Goal: Task Accomplishment & Management: Manage account settings

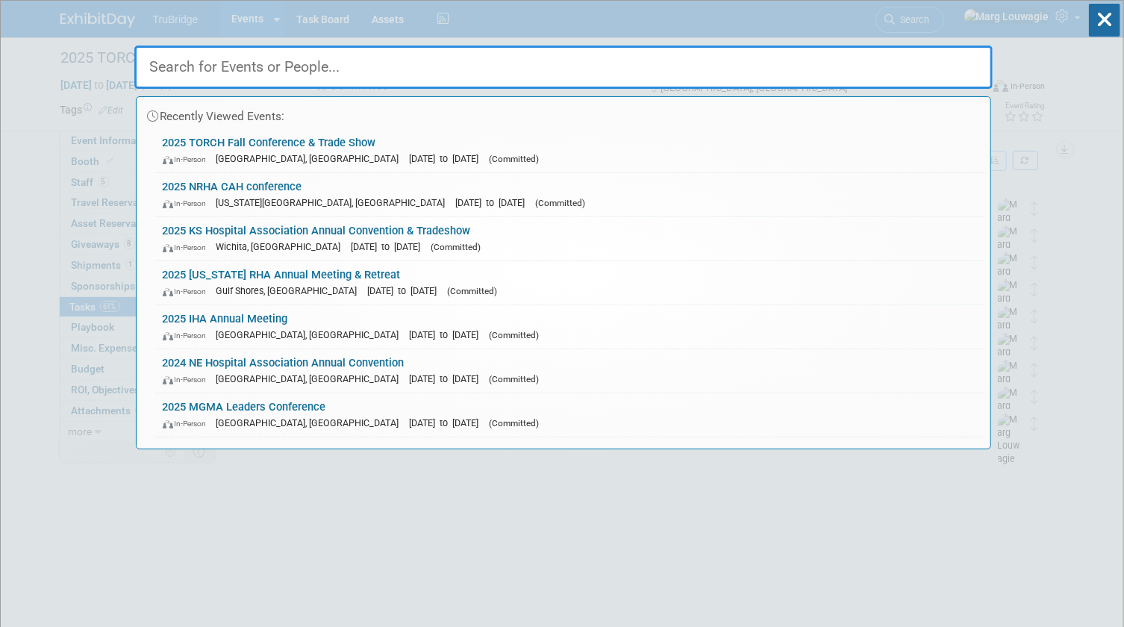
click at [938, 72] on input "text" at bounding box center [563, 67] width 858 height 43
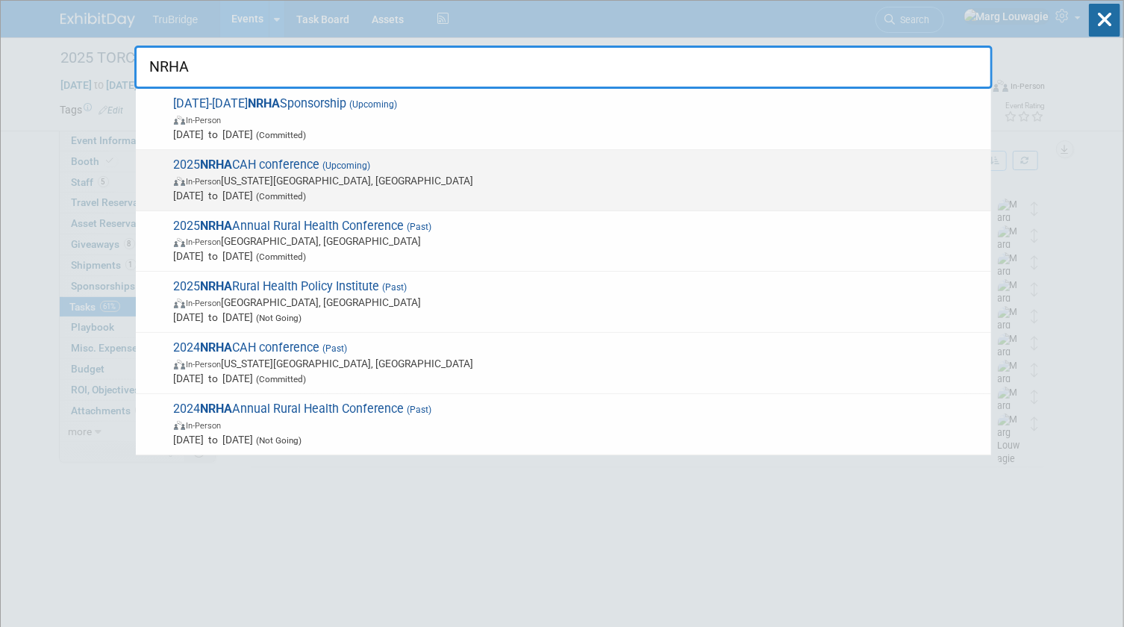
type input "NRHA"
click at [346, 180] on span "In-Person Kansas City, MO" at bounding box center [578, 180] width 809 height 15
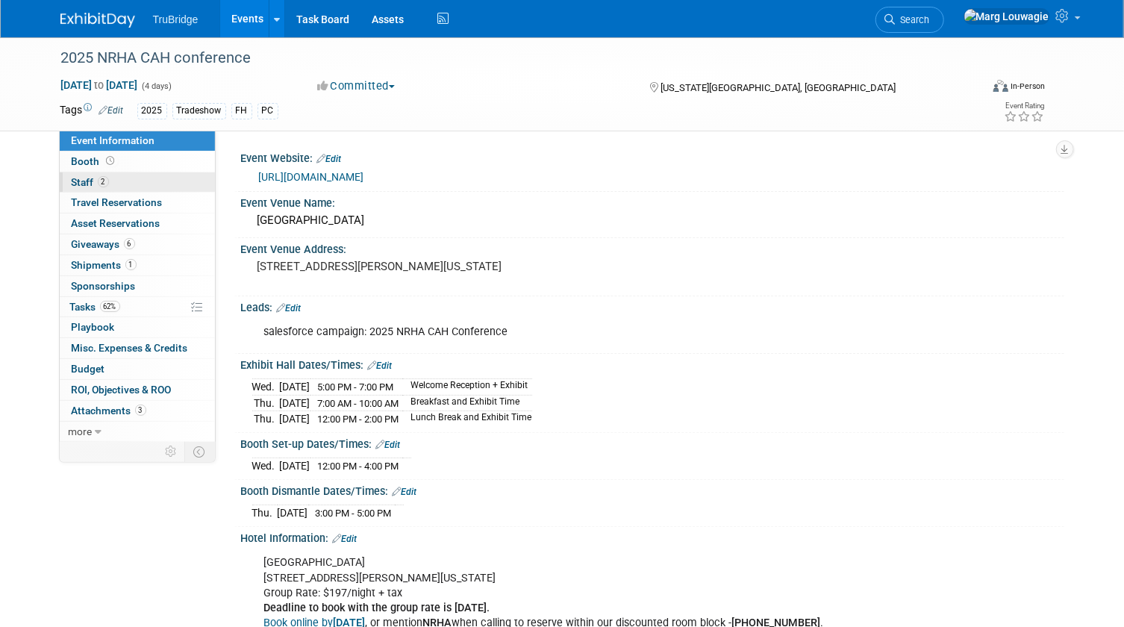
click at [119, 178] on link "2 Staff 2" at bounding box center [137, 182] width 155 height 20
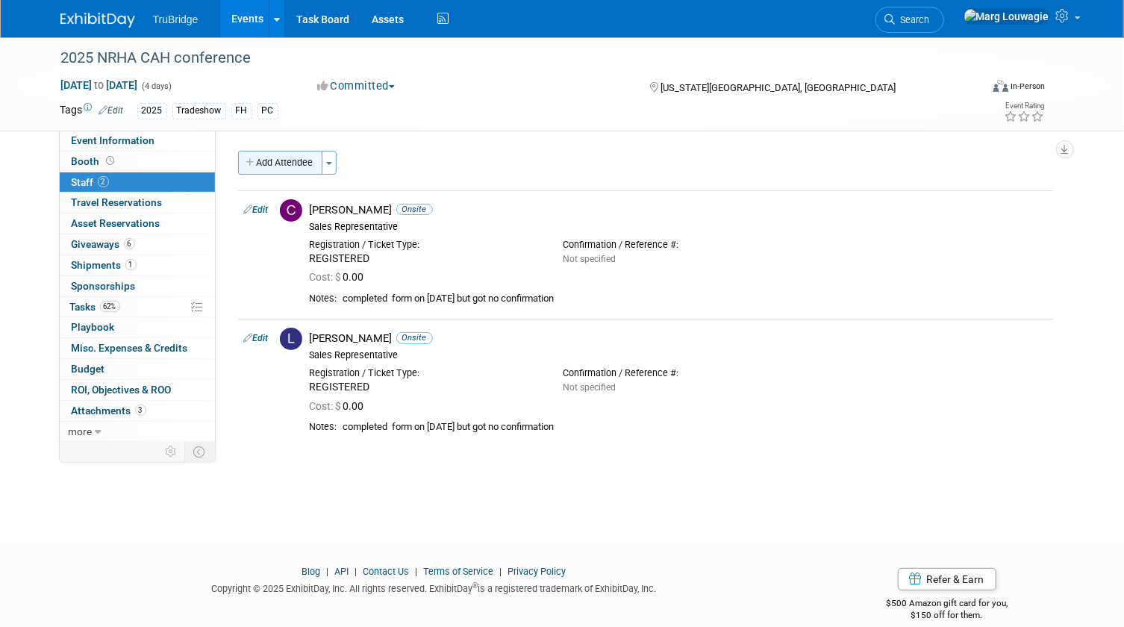
click at [290, 159] on button "Add Attendee" at bounding box center [280, 163] width 84 height 24
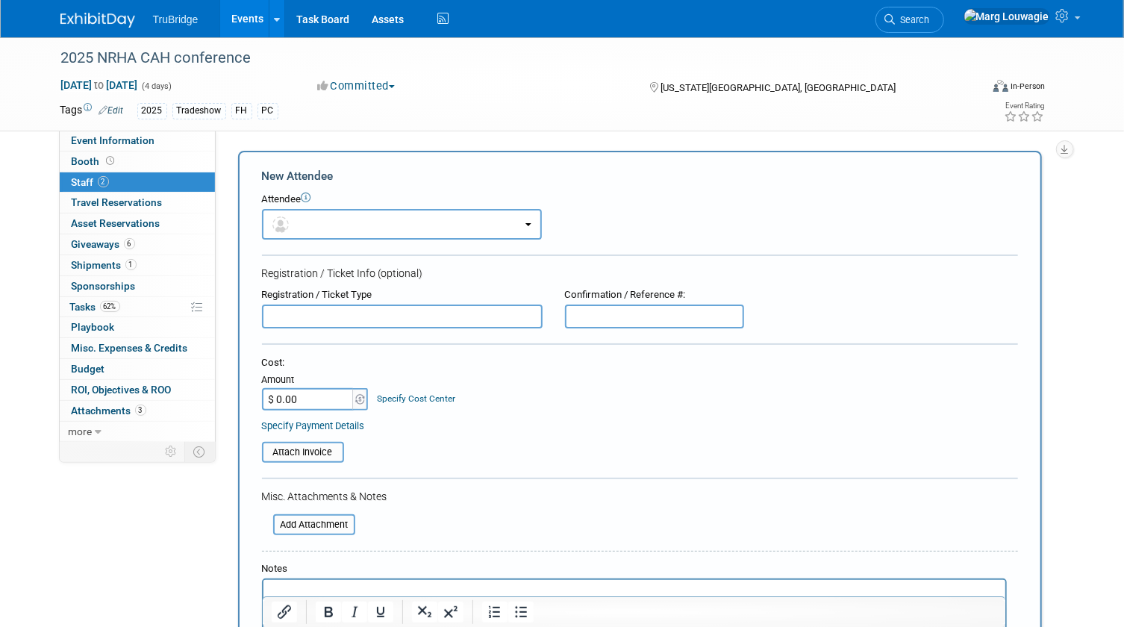
click at [360, 307] on input "text" at bounding box center [402, 316] width 281 height 24
type input "NyEela"
click at [157, 140] on link "Event Information" at bounding box center [137, 141] width 155 height 20
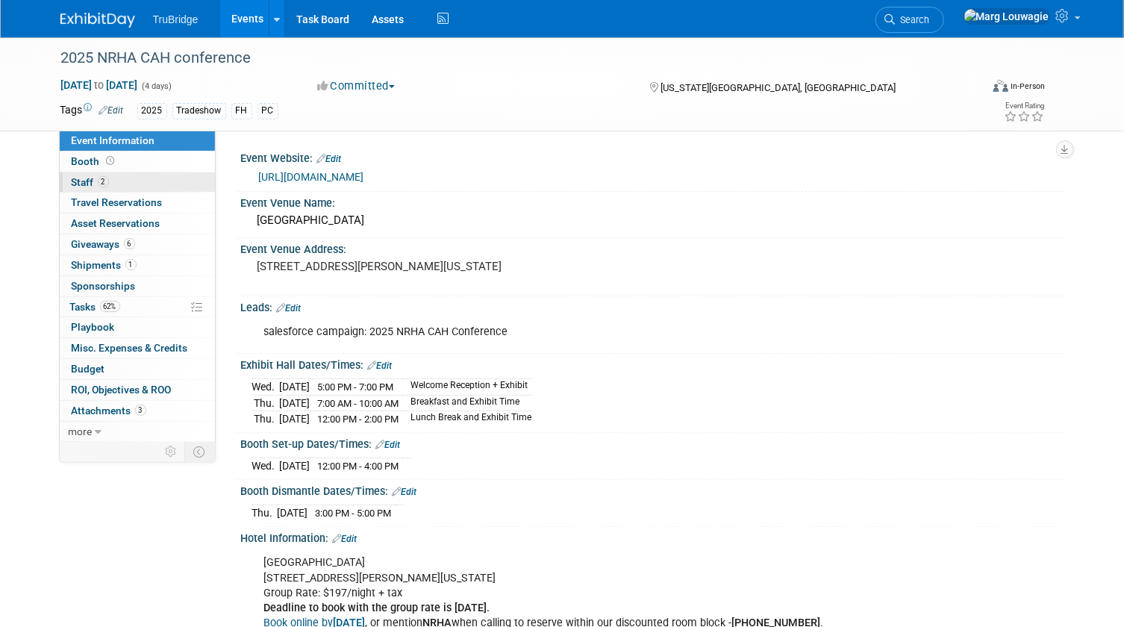
click at [135, 180] on link "2 Staff 2" at bounding box center [137, 182] width 155 height 20
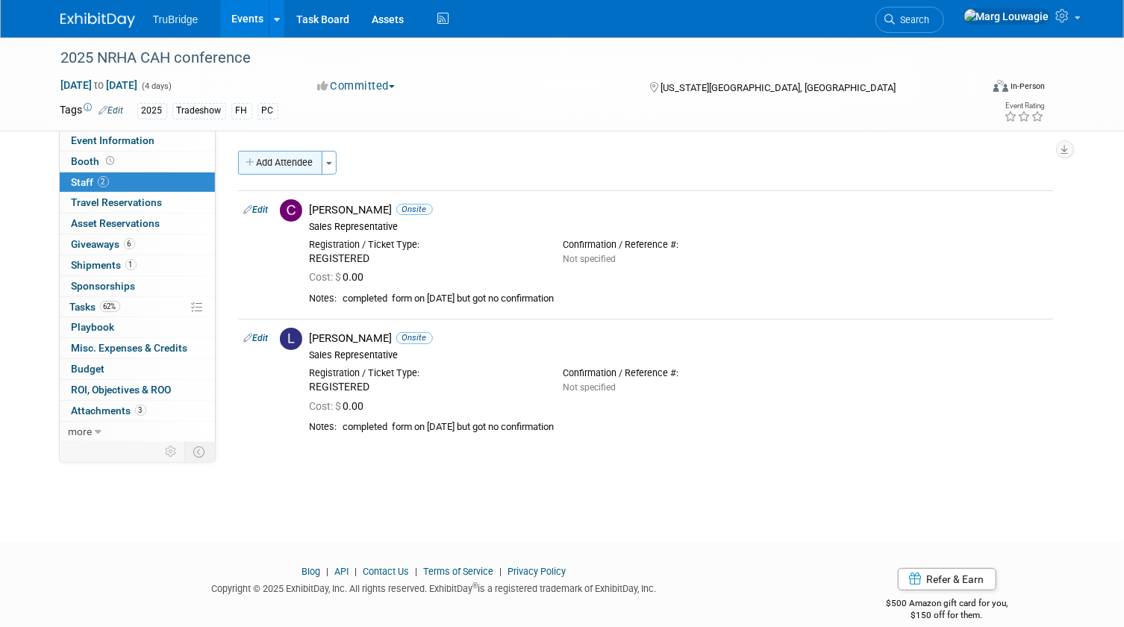
click at [301, 157] on button "Add Attendee" at bounding box center [280, 163] width 84 height 24
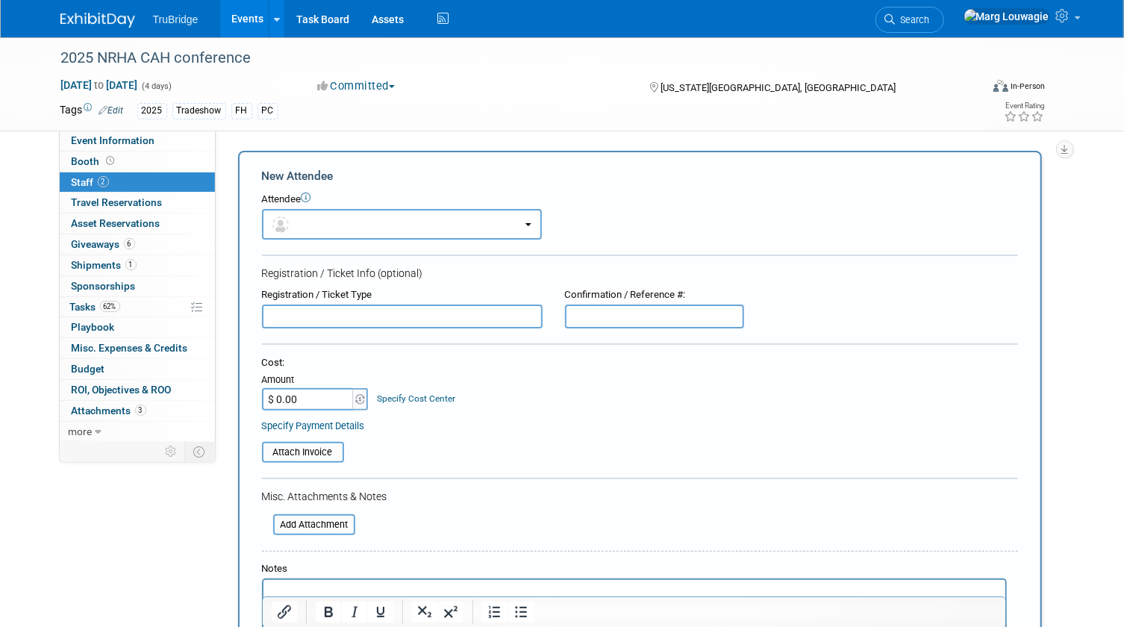
click at [372, 319] on input "text" at bounding box center [402, 316] width 281 height 24
drag, startPoint x: 317, startPoint y: 315, endPoint x: 331, endPoint y: 313, distance: 13.5
click at [317, 315] on input "NyEela Ha" at bounding box center [402, 316] width 281 height 24
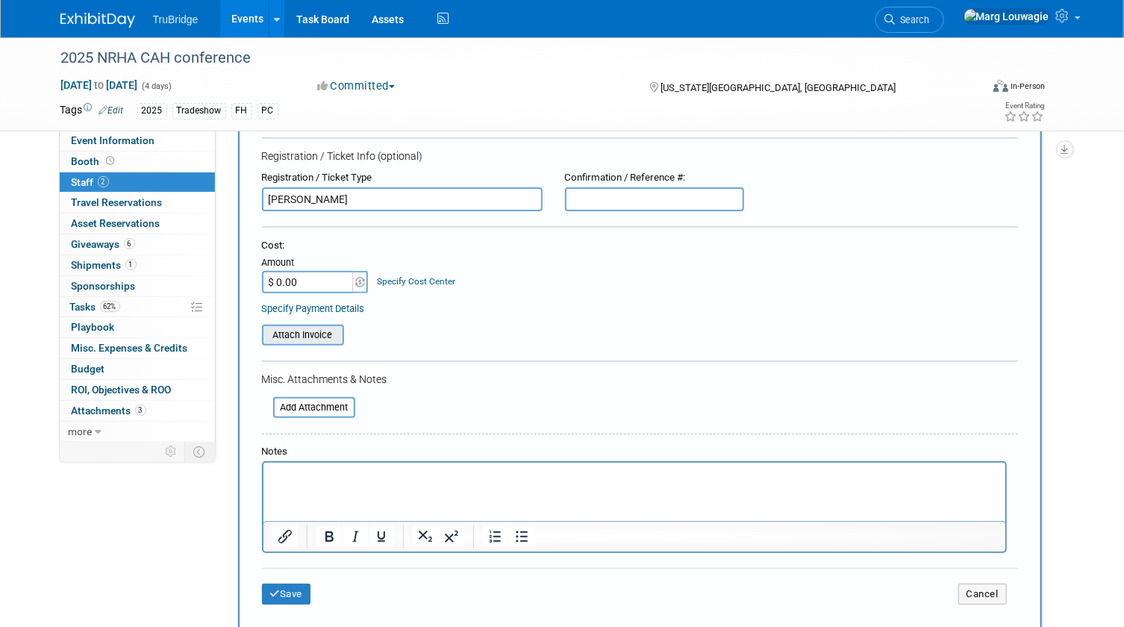
scroll to position [135, 0]
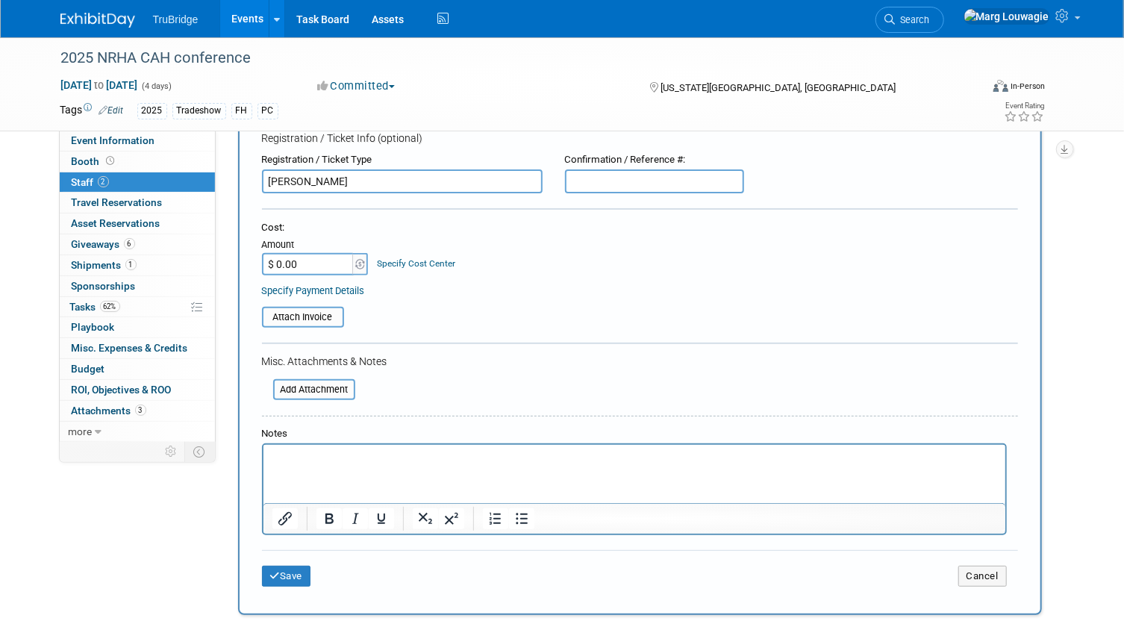
type input "NyEela Harney"
click at [616, 176] on input "text" at bounding box center [654, 181] width 179 height 24
type input "R"
type input "sent Kodi info on 8.19.25"
click at [292, 569] on button "Save" at bounding box center [286, 576] width 49 height 21
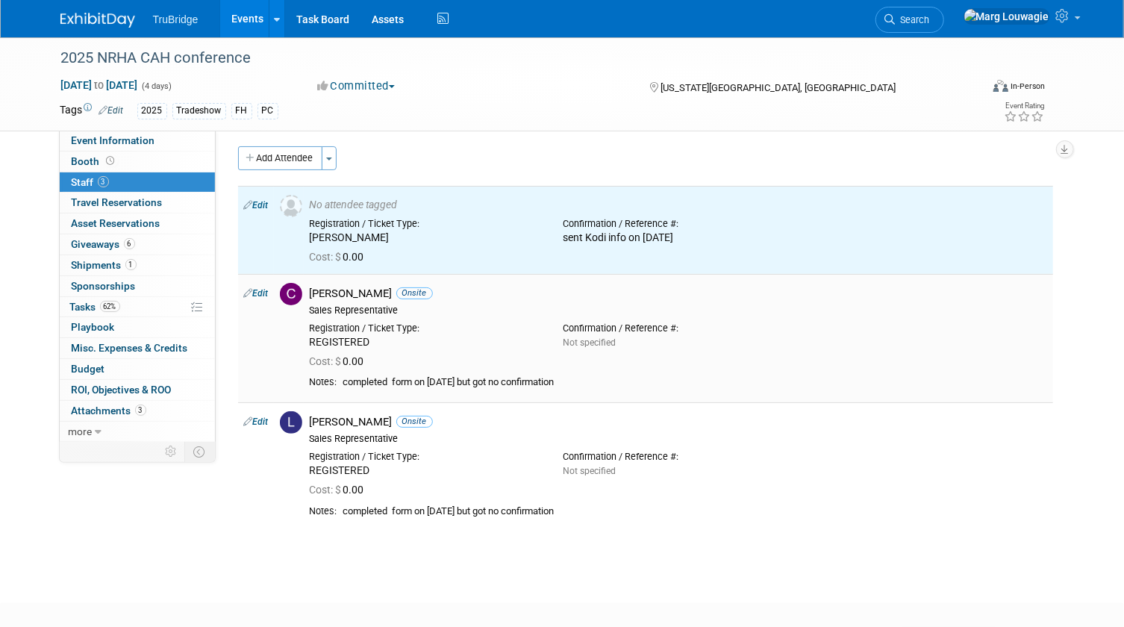
scroll to position [0, 0]
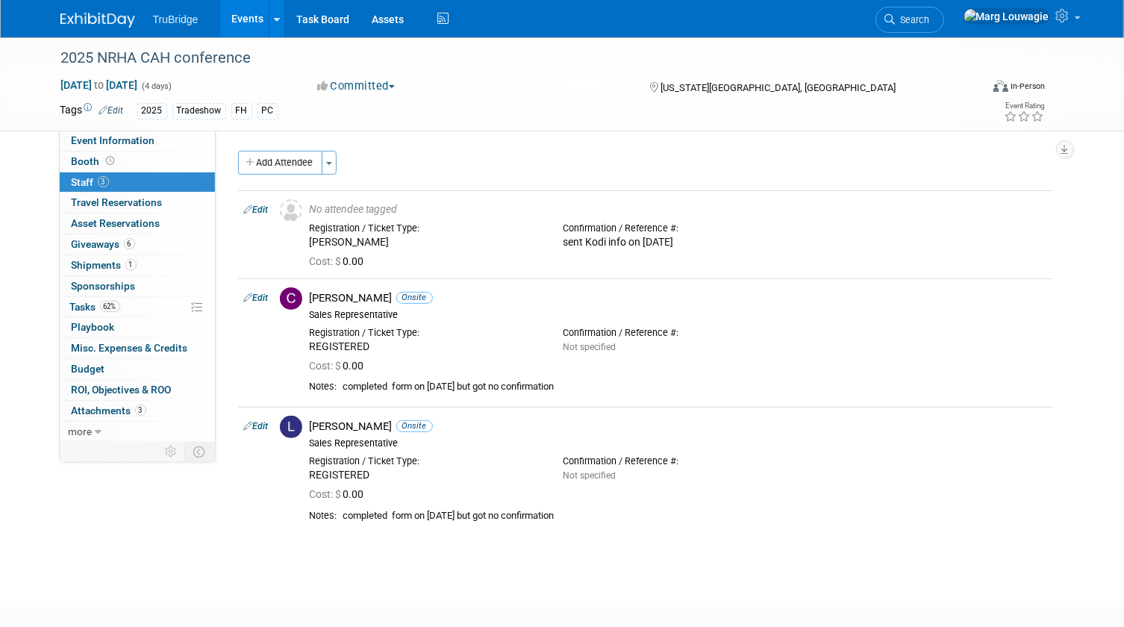
drag, startPoint x: 970, startPoint y: 18, endPoint x: 952, endPoint y: 36, distance: 25.3
click at [930, 18] on span "Search" at bounding box center [912, 19] width 34 height 11
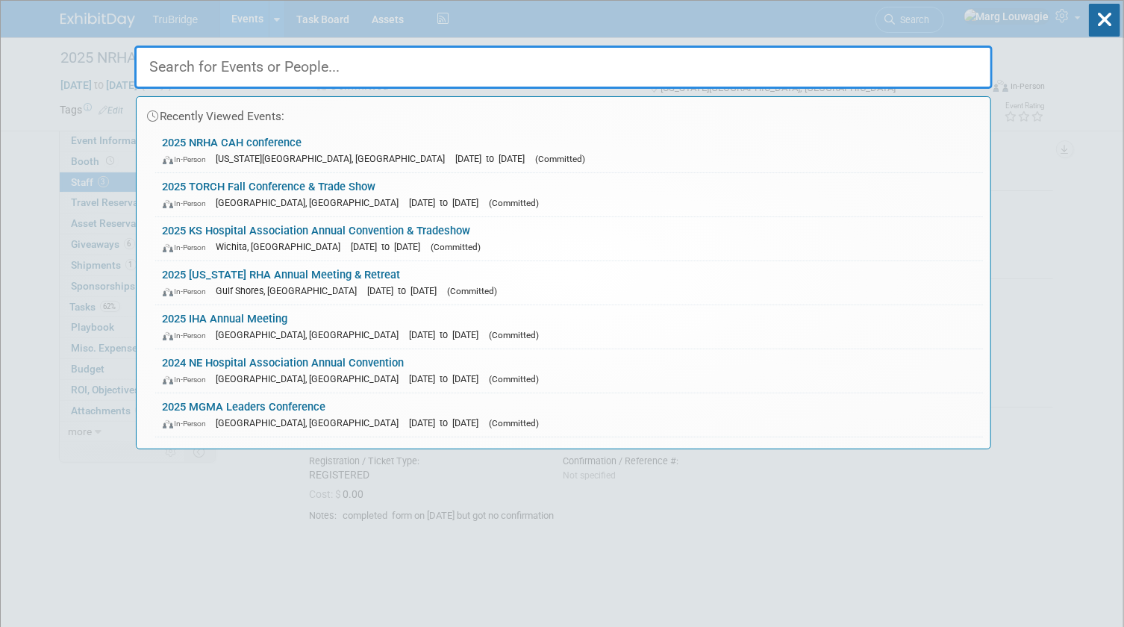
click at [909, 65] on input "text" at bounding box center [563, 67] width 858 height 43
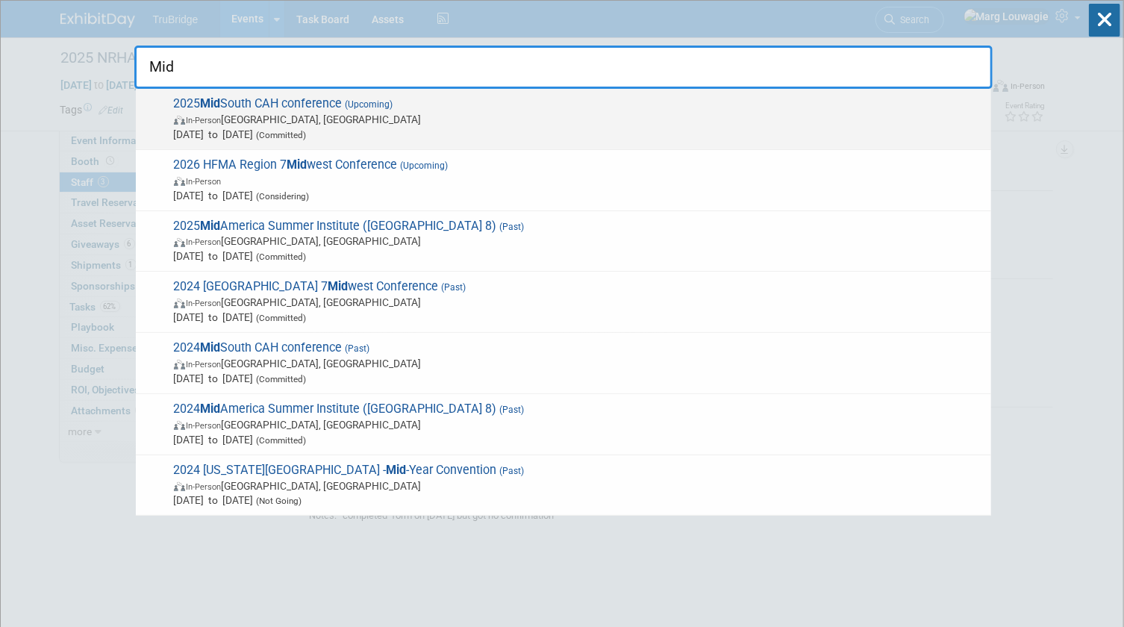
type input "Mid"
click at [257, 119] on span "In-Person Louisville, KY" at bounding box center [578, 119] width 809 height 15
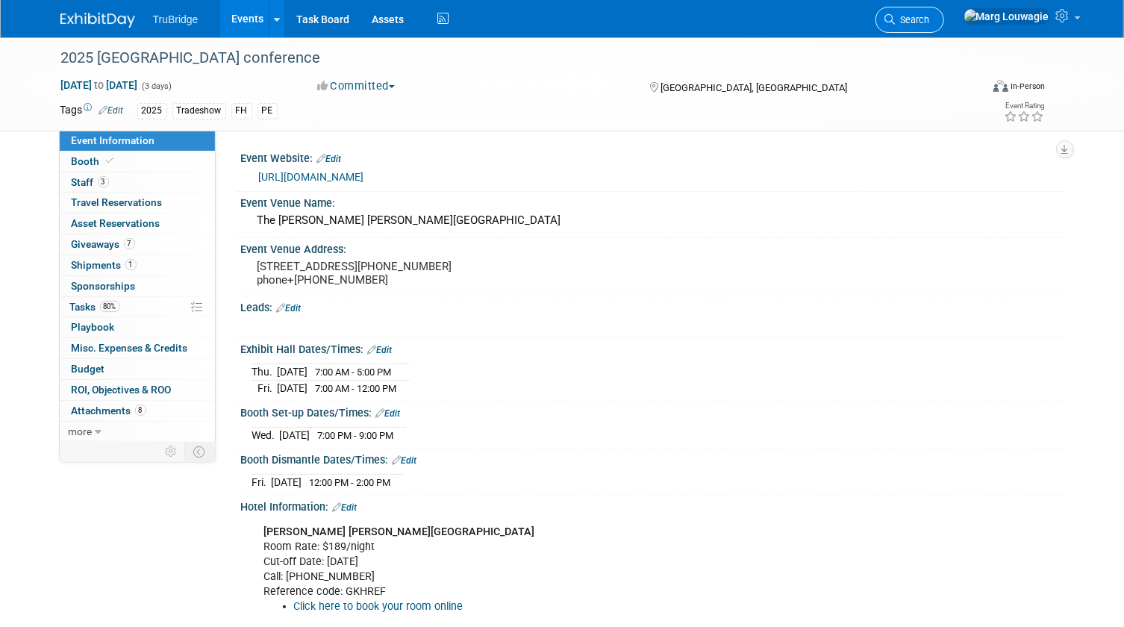
click at [895, 19] on icon at bounding box center [890, 19] width 10 height 10
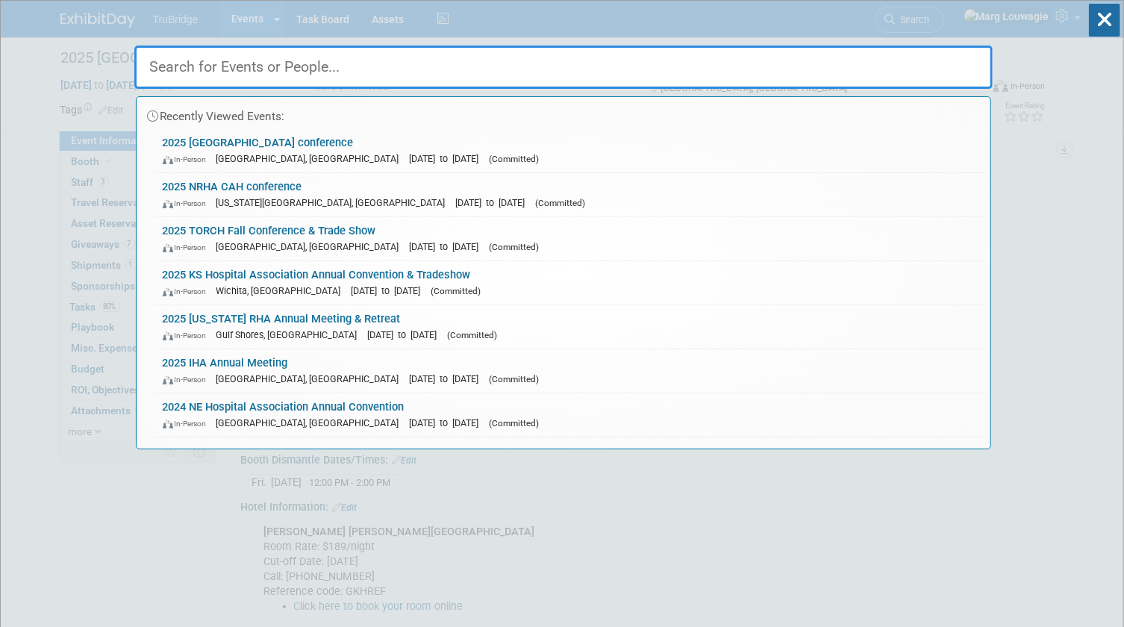
click at [945, 69] on input "text" at bounding box center [563, 67] width 858 height 43
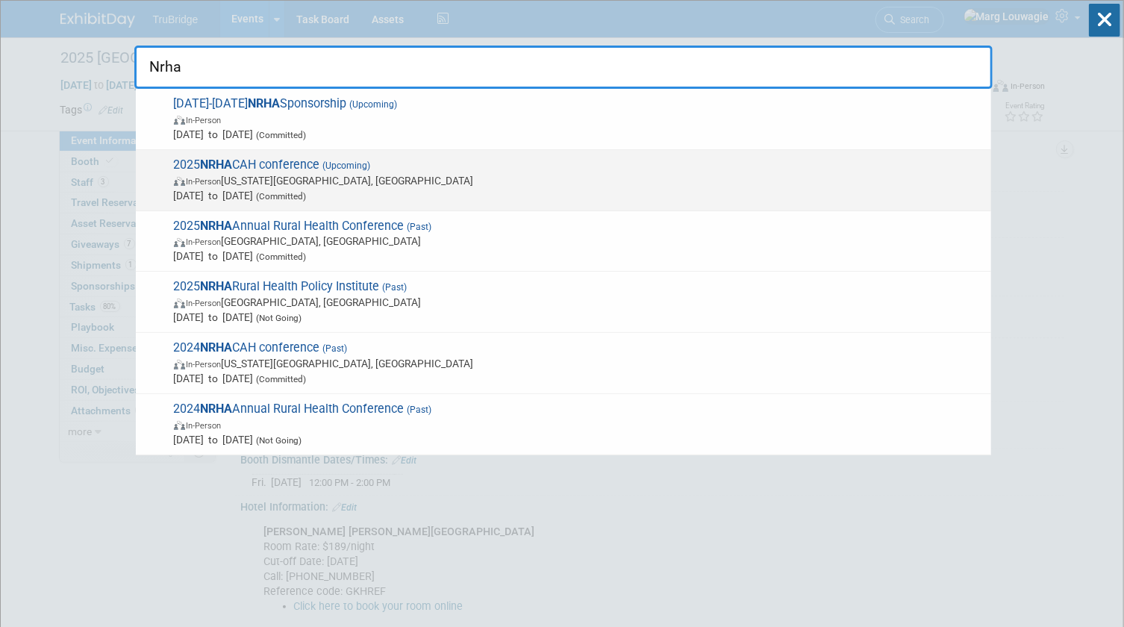
type input "Nrha"
click at [319, 178] on span "In-Person Kansas City, MO" at bounding box center [578, 180] width 809 height 15
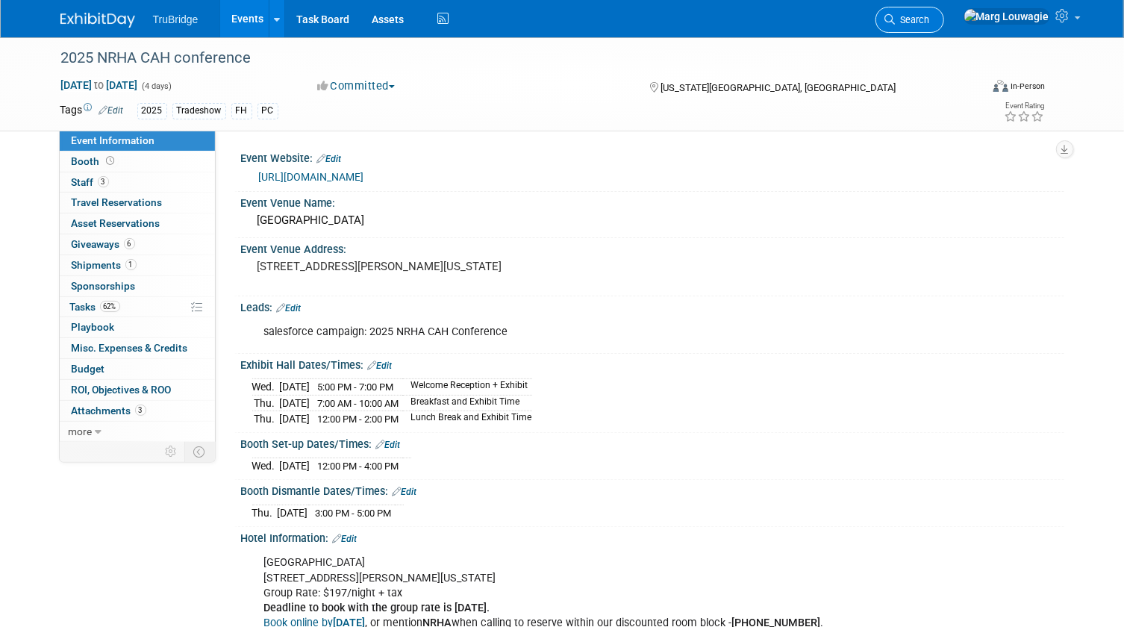
click at [930, 22] on span "Search" at bounding box center [912, 19] width 34 height 11
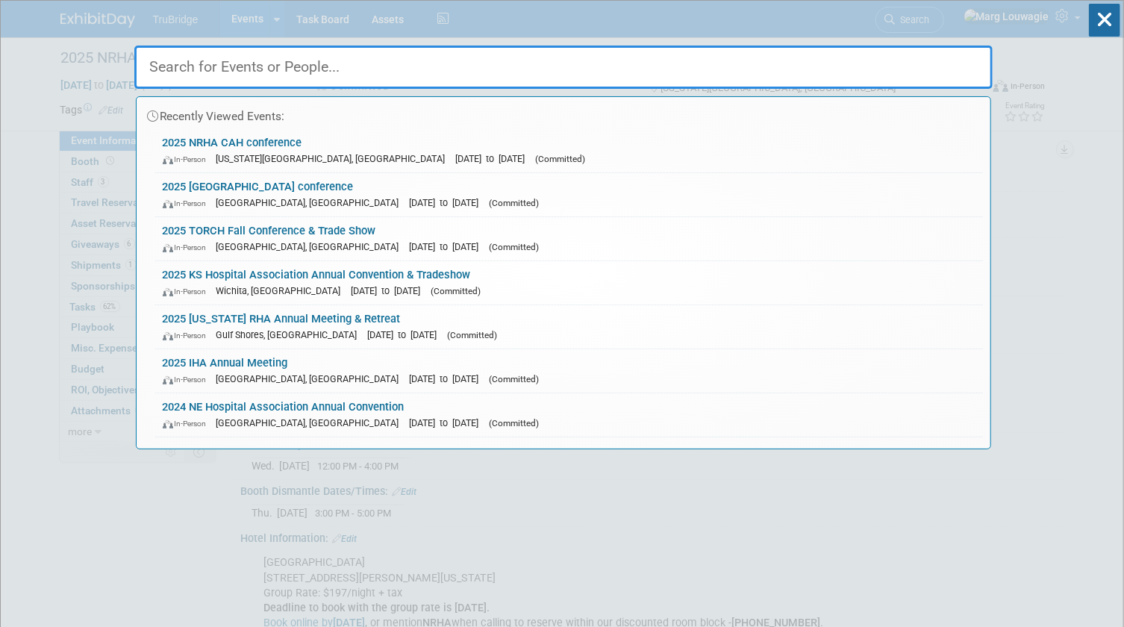
click at [933, 65] on input "text" at bounding box center [563, 67] width 858 height 43
click at [386, 190] on link "2025 Mid South CAH conference In-Person Louisville, KY Aug 20, 2025 to Aug 22, …" at bounding box center [568, 194] width 827 height 43
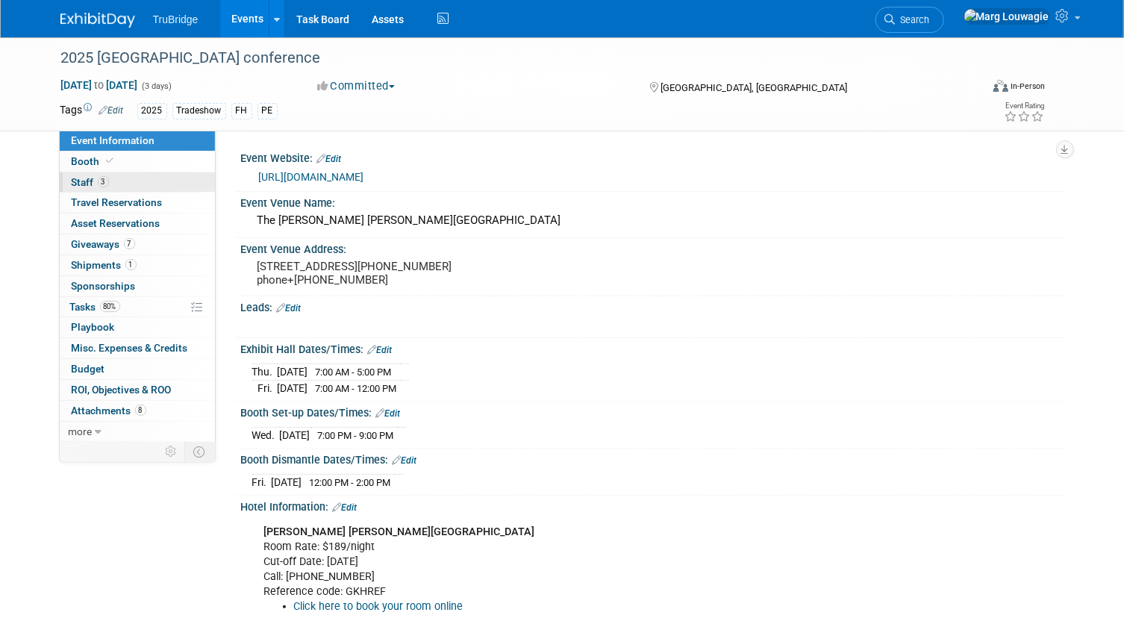
click at [127, 188] on link "3 Staff 3" at bounding box center [137, 182] width 155 height 20
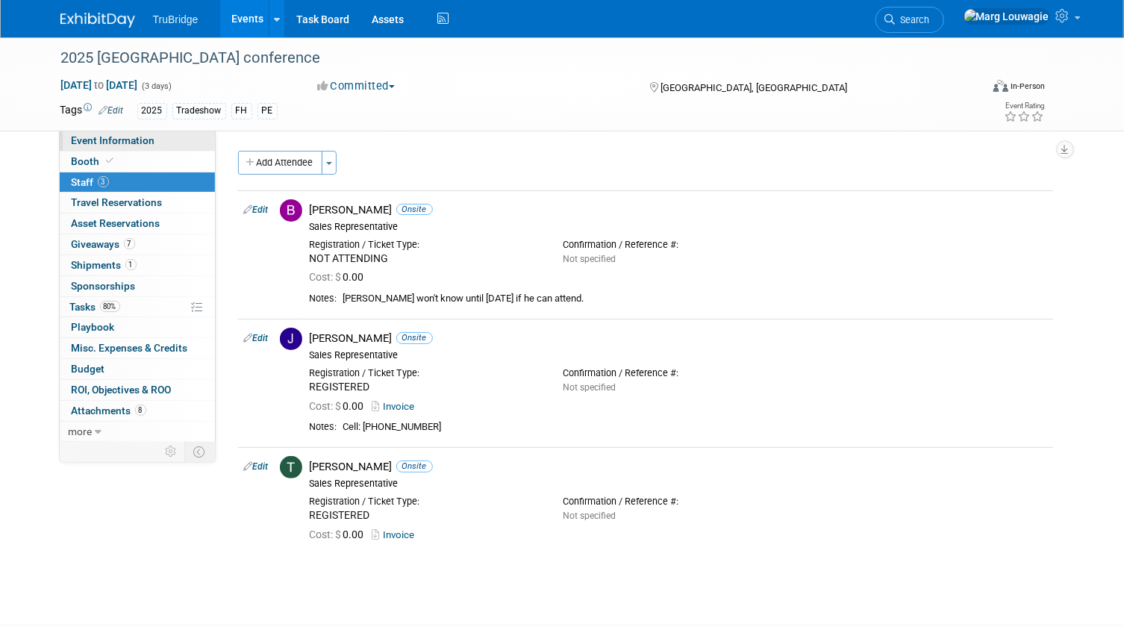
drag, startPoint x: 160, startPoint y: 142, endPoint x: 186, endPoint y: 145, distance: 25.5
click at [160, 142] on link "Event Information" at bounding box center [137, 141] width 155 height 20
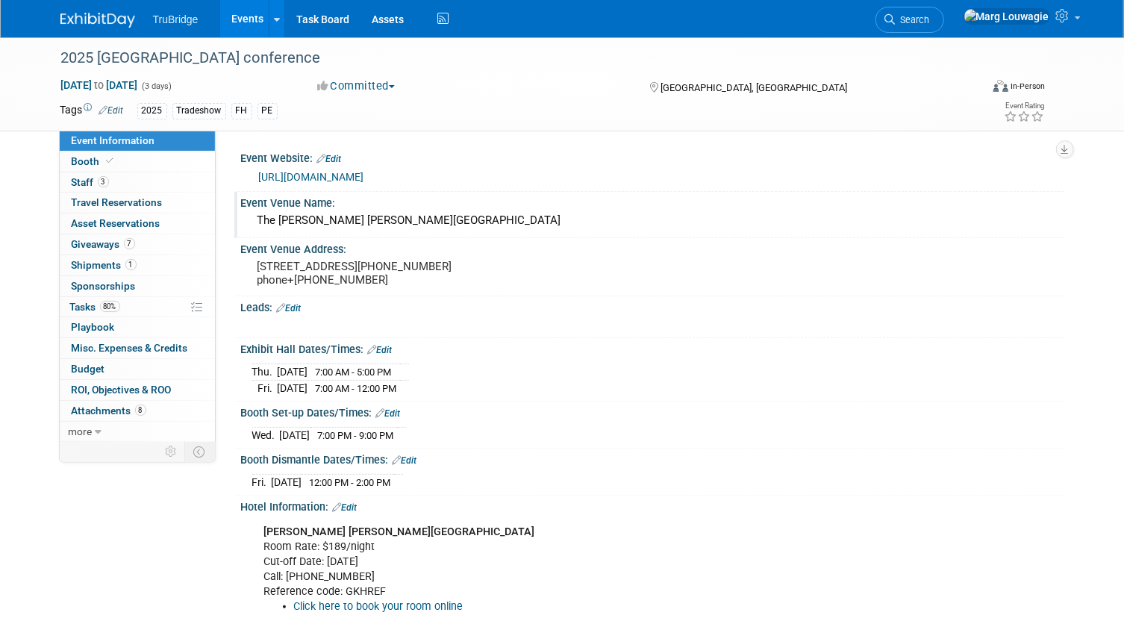
drag, startPoint x: 254, startPoint y: 219, endPoint x: 360, endPoint y: 217, distance: 105.2
click at [360, 217] on div "The Seelbach Hilton Louisville" at bounding box center [652, 220] width 801 height 23
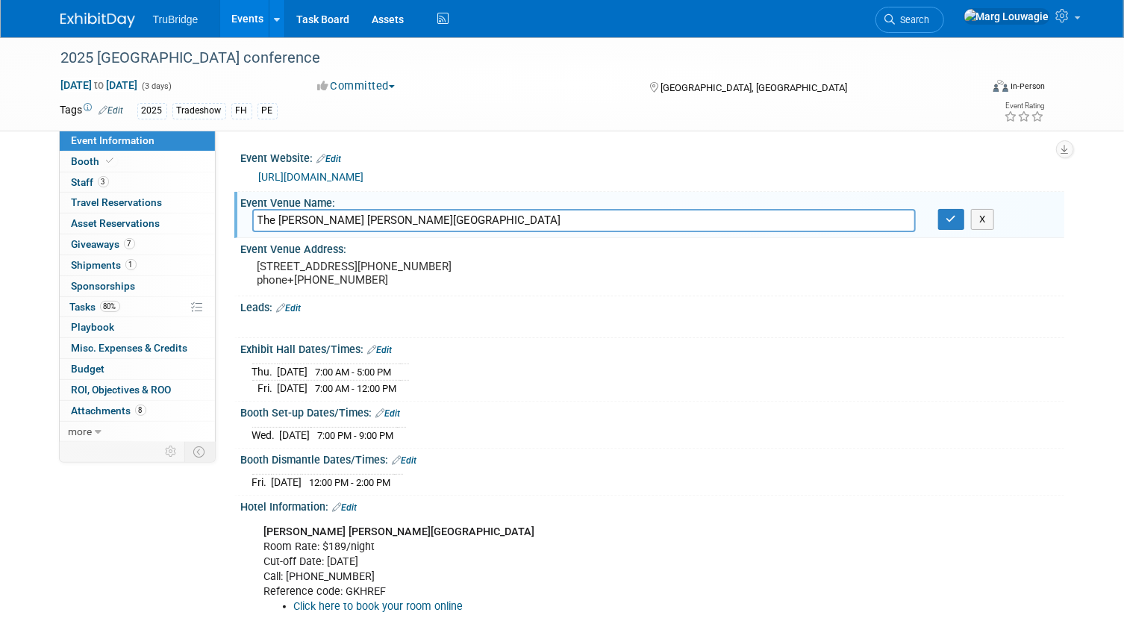
drag, startPoint x: 256, startPoint y: 219, endPoint x: 419, endPoint y: 216, distance: 162.7
click at [419, 216] on input "The Seelbach Hilton Louisville" at bounding box center [583, 220] width 663 height 23
drag, startPoint x: 948, startPoint y: 221, endPoint x: 940, endPoint y: 254, distance: 34.4
click at [948, 221] on icon "button" at bounding box center [951, 219] width 10 height 10
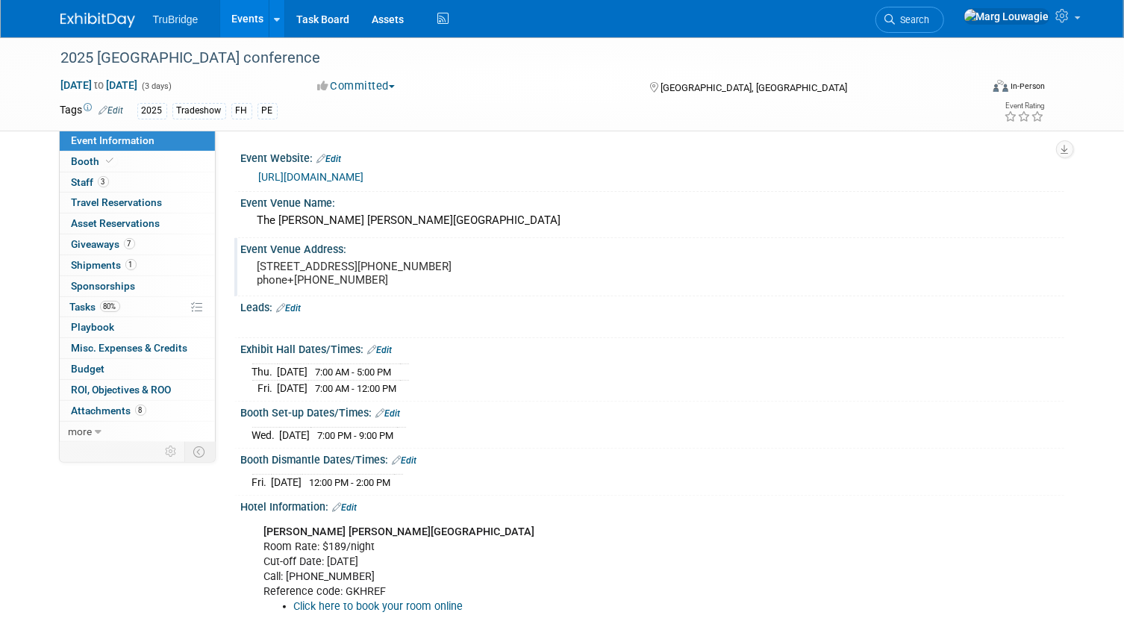
drag, startPoint x: 256, startPoint y: 263, endPoint x: 414, endPoint y: 289, distance: 160.3
click at [414, 286] on pre "500 S 4TH Street, Louisville, KY 40202-2518 phone+1 502-585-3200" at bounding box center [412, 273] width 310 height 27
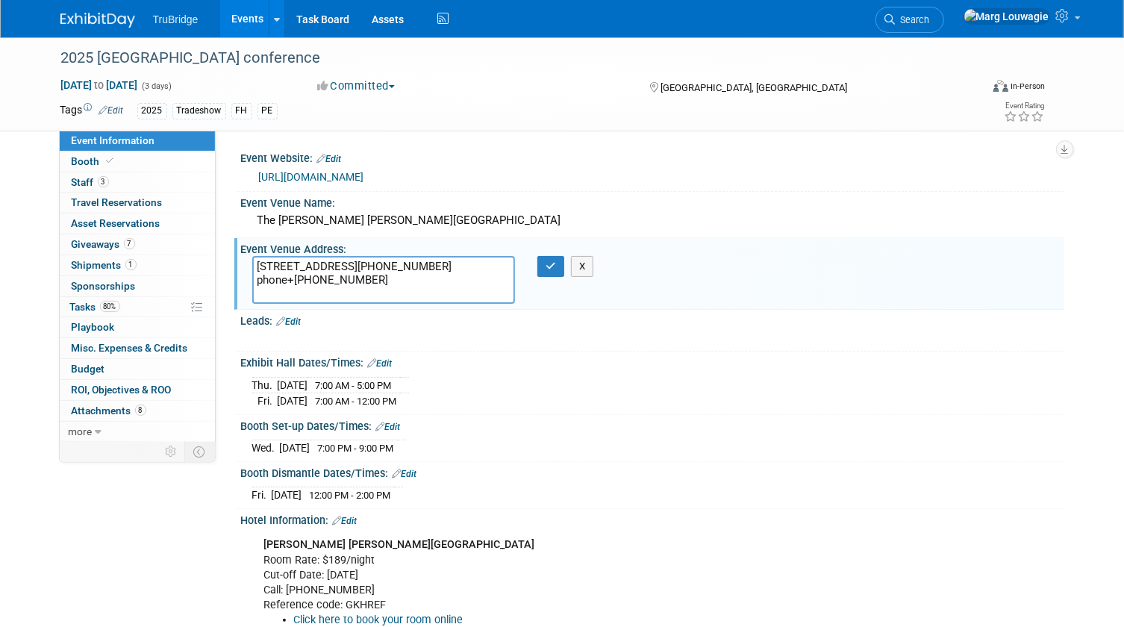
drag, startPoint x: 255, startPoint y: 261, endPoint x: 403, endPoint y: 291, distance: 150.7
click at [403, 291] on textarea "500 S 4TH Street, Louisville, KY 40202-2518 phone+1 502-585-3200" at bounding box center [383, 280] width 263 height 48
click at [551, 265] on icon "button" at bounding box center [550, 266] width 10 height 10
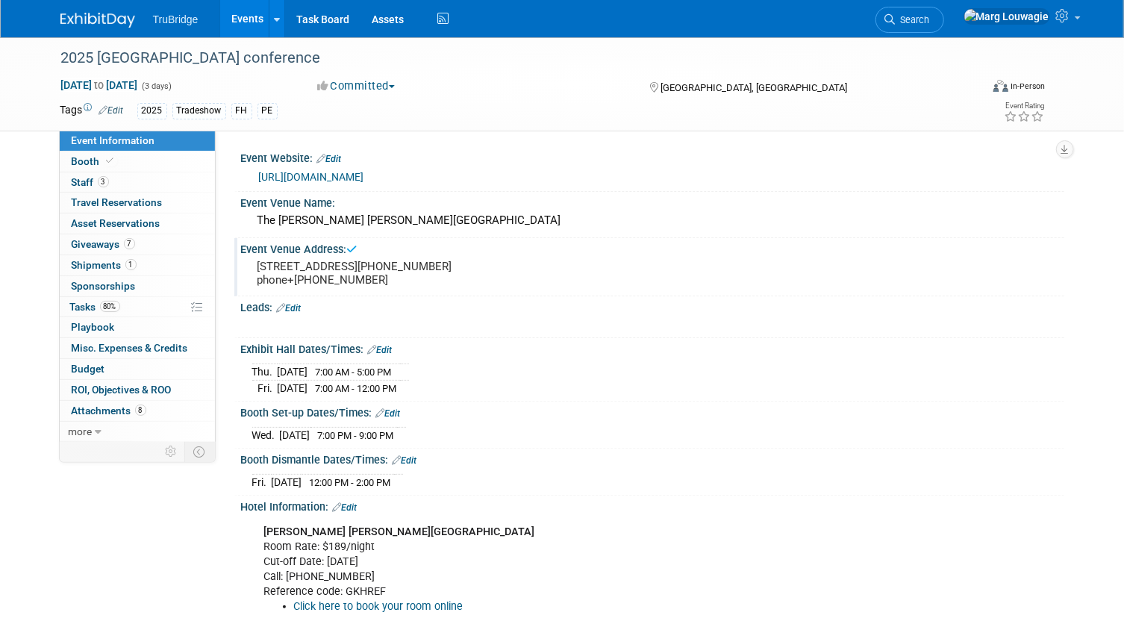
scroll to position [67, 0]
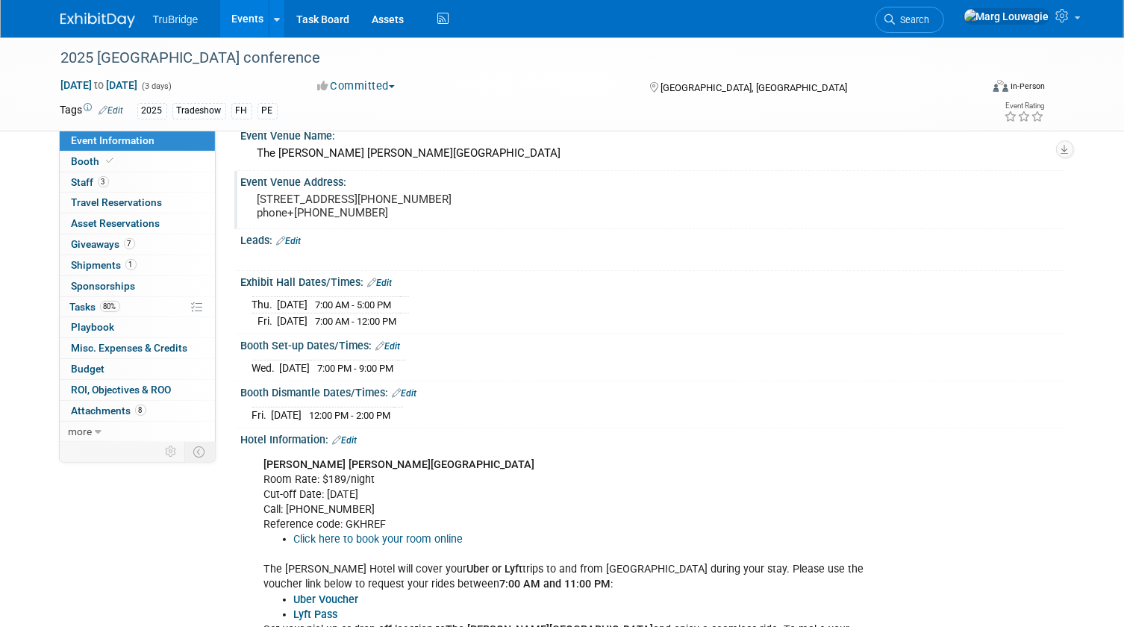
drag, startPoint x: 239, startPoint y: 289, endPoint x: 479, endPoint y: 420, distance: 273.4
copy div "Exhibit Hall Dates/Times: Edit Thu. Aug 21, 2025 7:00 AM - 5:00 PM Fri. Aug 22,…"
click at [587, 303] on div "Thu. Aug 21, 2025 7:00 AM - 5:00 PM Fri. Aug 22, 2025 7:00 AM - 12:00 PM" at bounding box center [652, 309] width 823 height 41
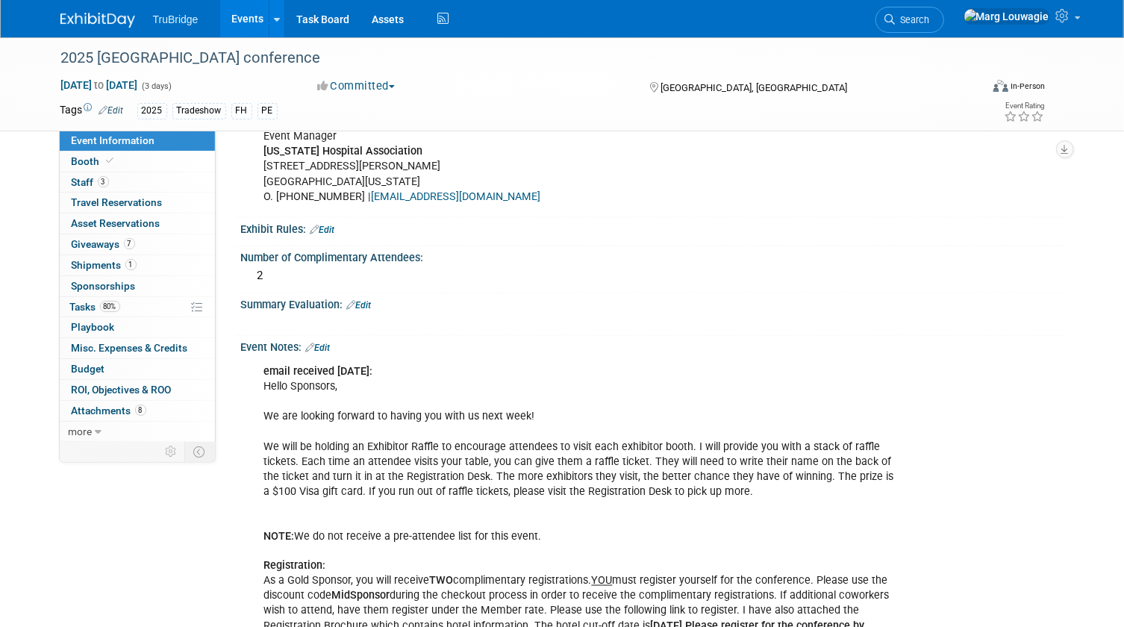
scroll to position [1017, 0]
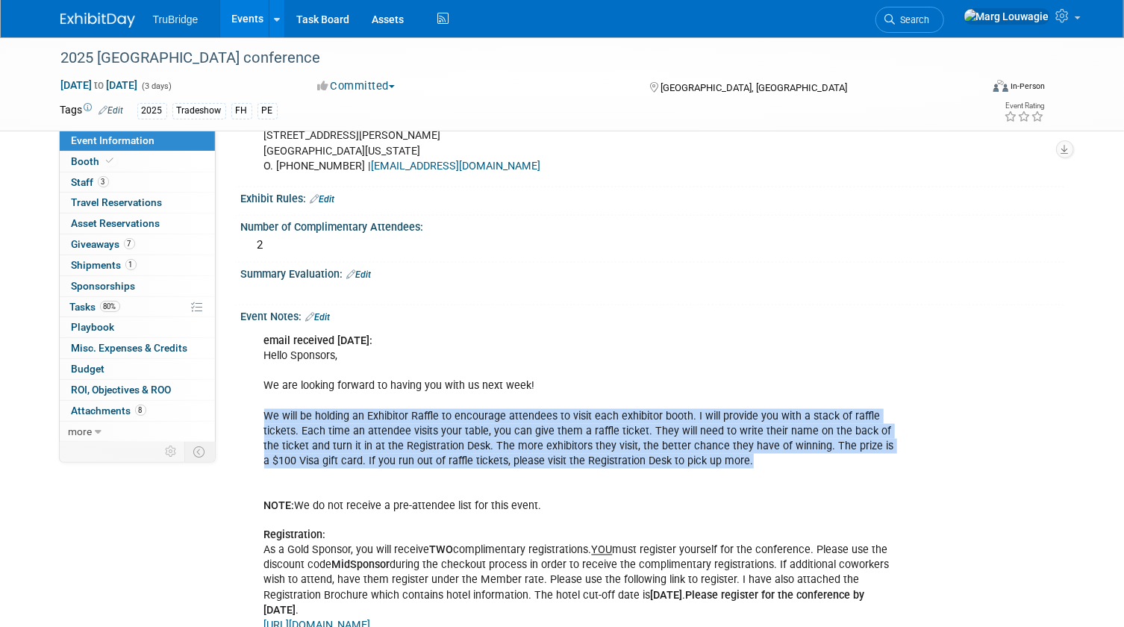
drag, startPoint x: 266, startPoint y: 423, endPoint x: 730, endPoint y: 464, distance: 466.6
click at [730, 464] on div "email received 8.14.25: Hello Sponsors, We are looking forward to having you wi…" at bounding box center [579, 565] width 651 height 479
copy div "We will be holding an Exhibitor Raffle to encourage attendees to visit each exh…"
click at [666, 360] on div "email received 8.14.25: Hello Sponsors, We are looking forward to having you wi…" at bounding box center [579, 565] width 651 height 479
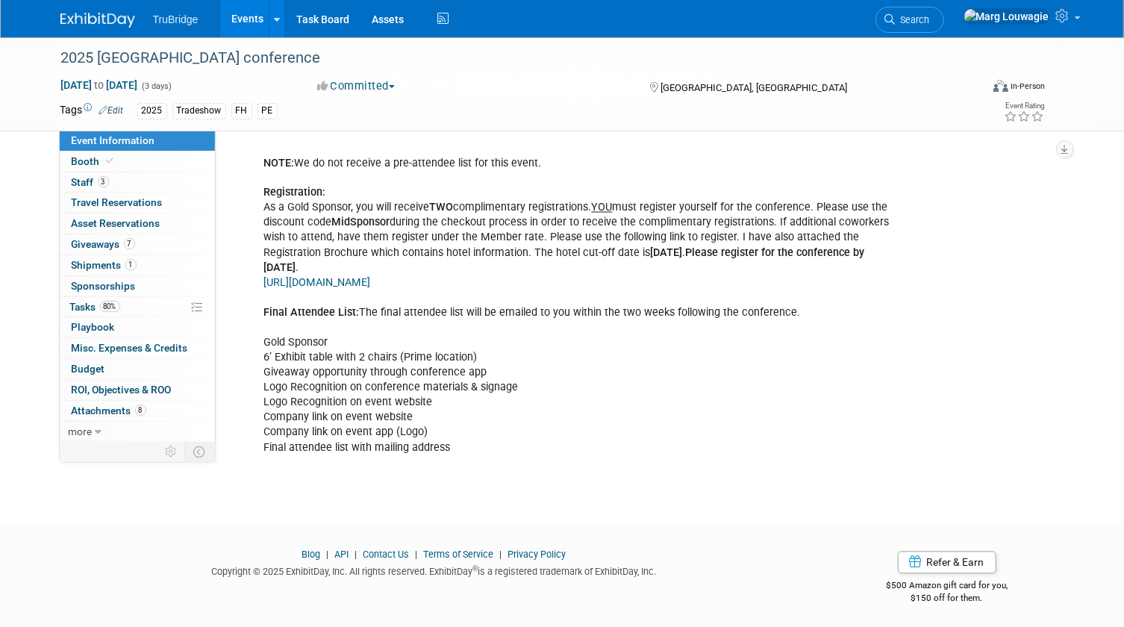
scroll to position [1371, 0]
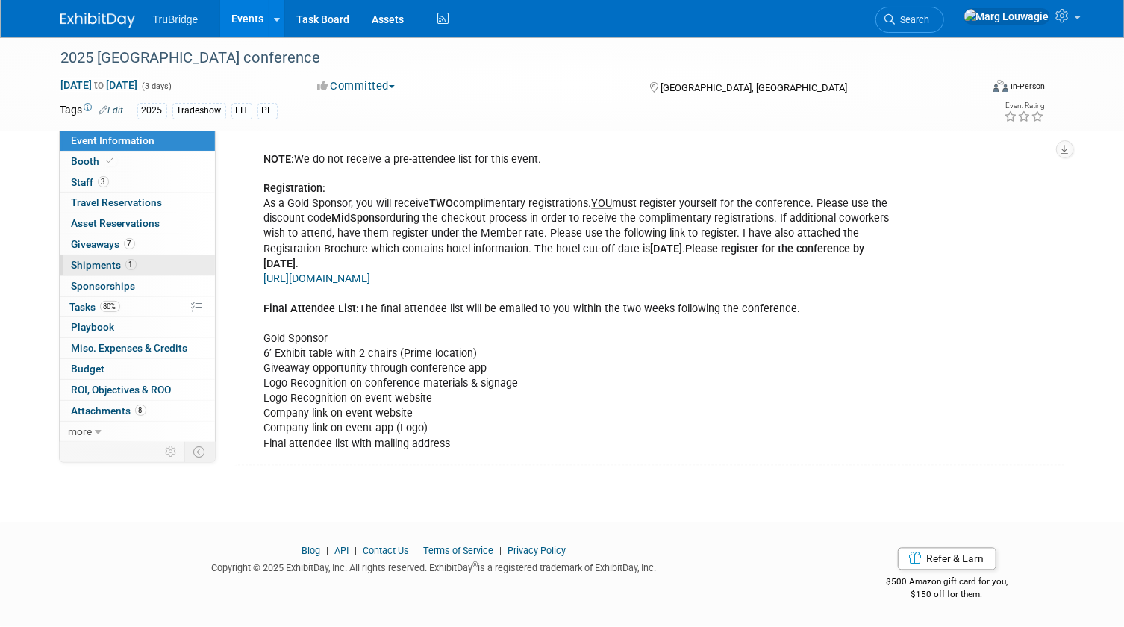
click at [104, 260] on span "Shipments 1" at bounding box center [104, 265] width 65 height 12
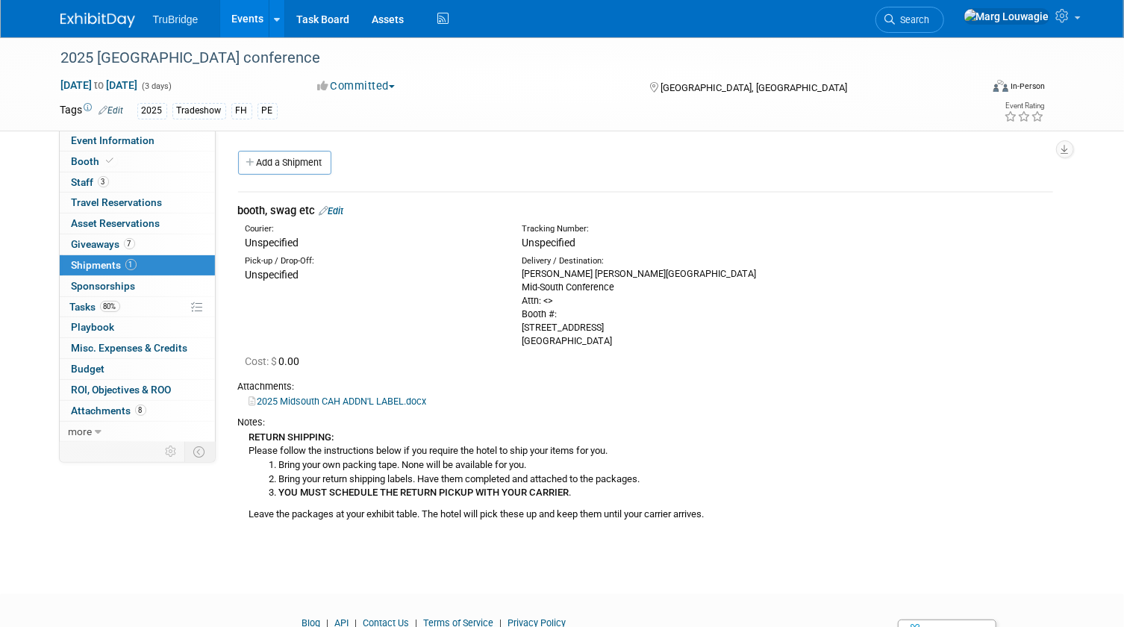
click at [263, 511] on div "RETURN SHIPPING: Please follow the instructions below if you require the hotel …" at bounding box center [645, 475] width 815 height 93
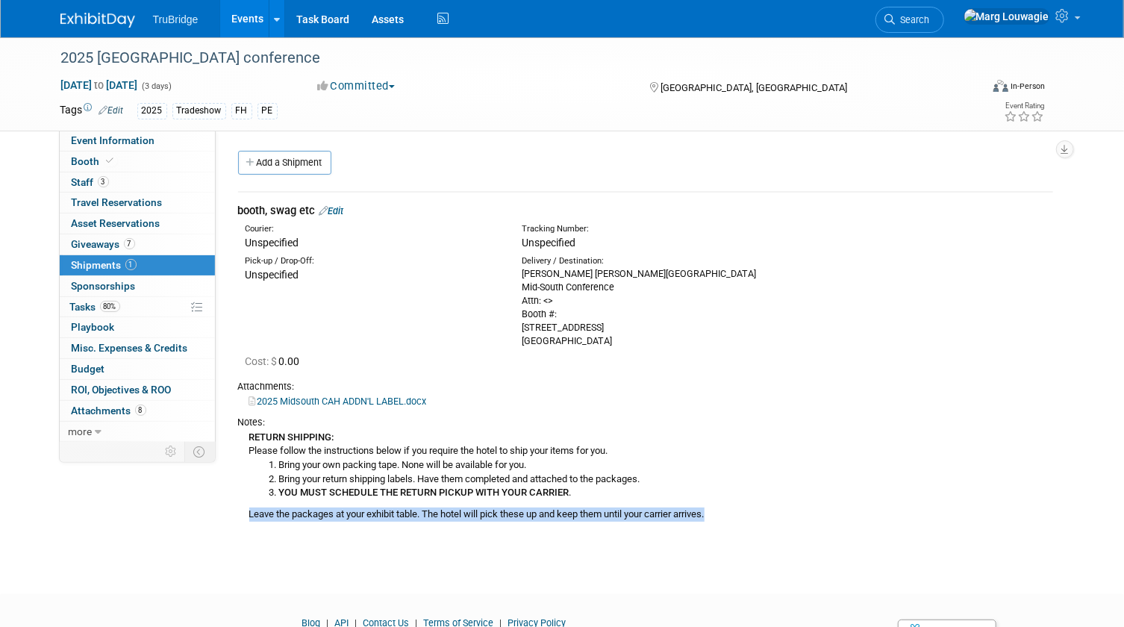
drag, startPoint x: 248, startPoint y: 513, endPoint x: 717, endPoint y: 507, distance: 468.6
click at [717, 507] on div "RETURN SHIPPING: Please follow the instructions below if you require the hotel …" at bounding box center [645, 475] width 815 height 93
copy div "Leave the packages at your exhibit table. The hotel will pick these up and keep…"
click at [613, 409] on div "Notes: RETURN SHIPPING: Please follow the instructions below if you require the…" at bounding box center [645, 467] width 815 height 118
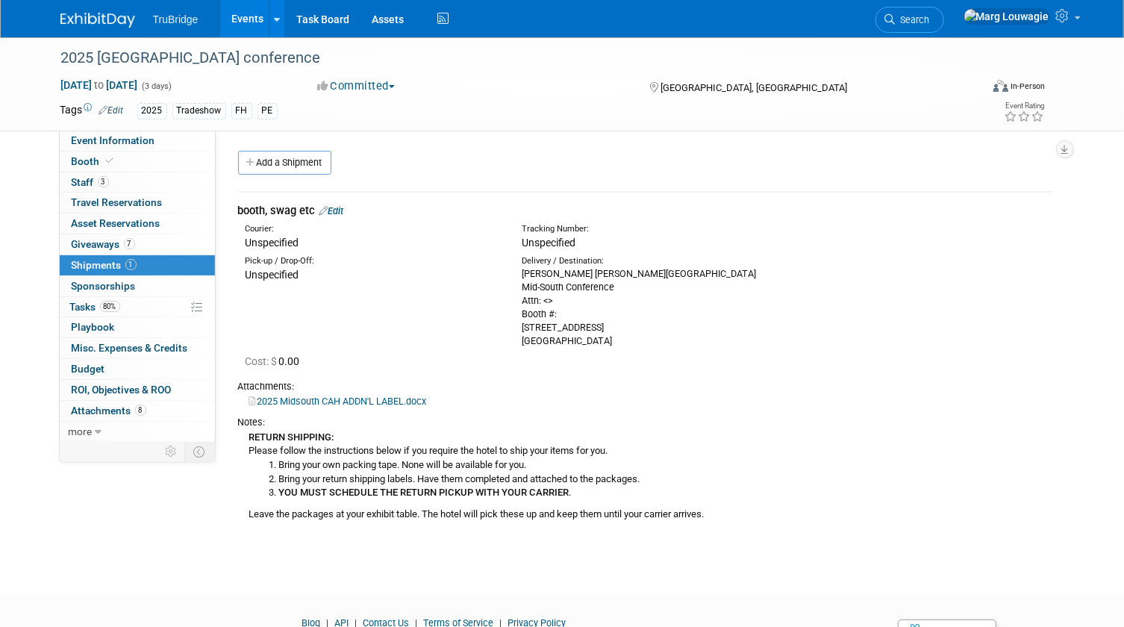
click at [341, 208] on link "Edit" at bounding box center [331, 210] width 25 height 11
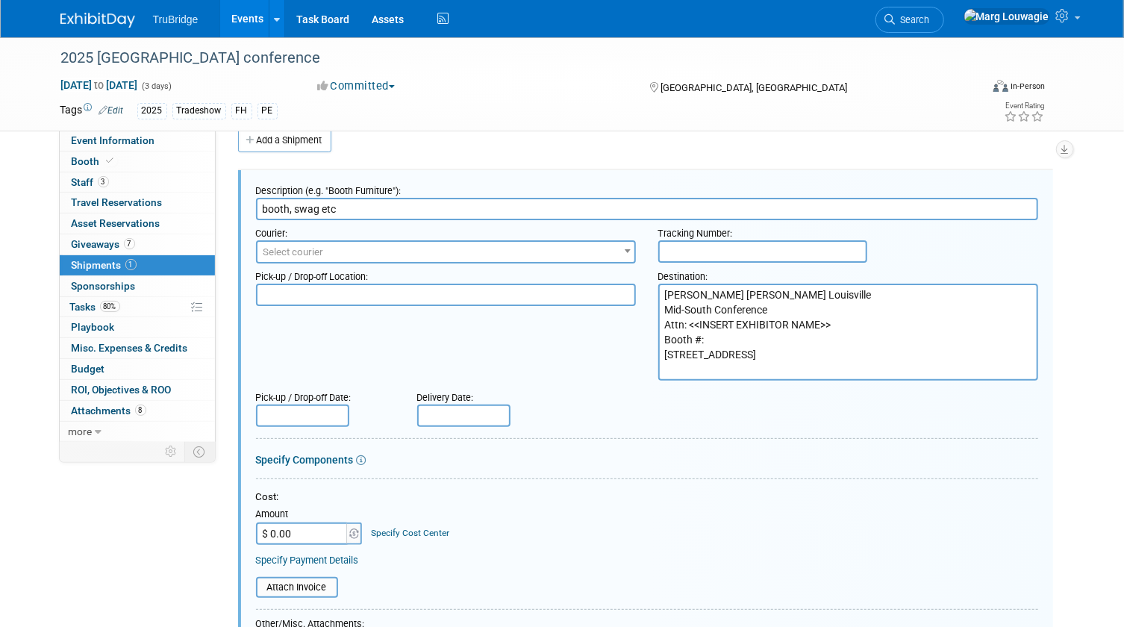
click at [717, 251] on input "text" at bounding box center [762, 251] width 209 height 22
paste input "1ZW333060314832268"
type input "1ZW333060314832268"
click at [665, 403] on div "Pick-up / Drop-off Date: Delivery Date:" at bounding box center [647, 405] width 804 height 43
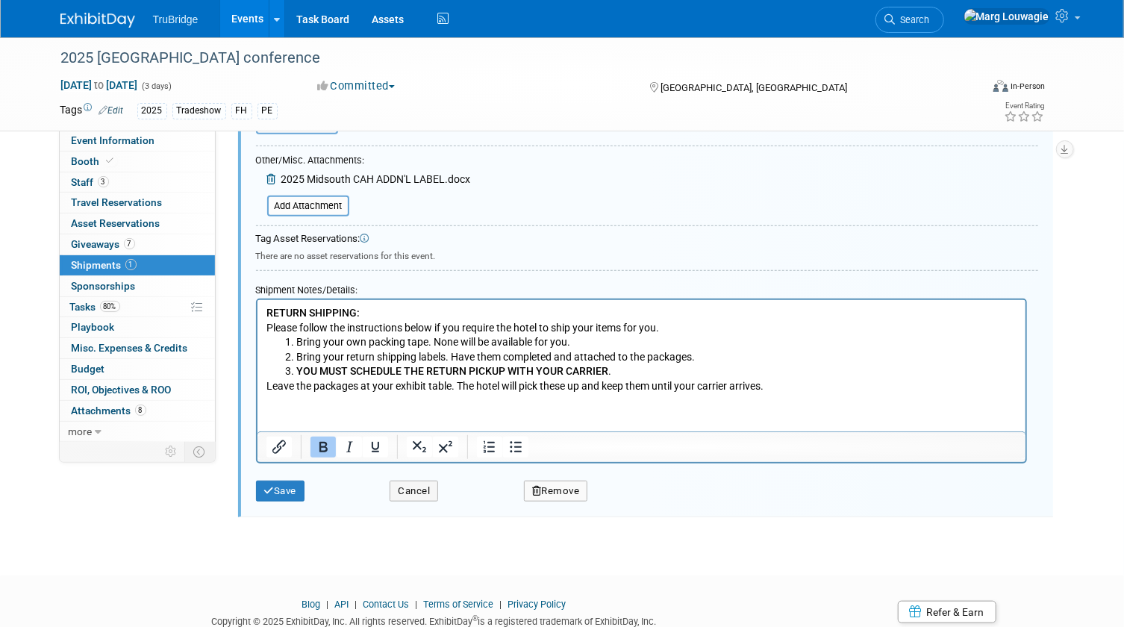
scroll to position [497, 0]
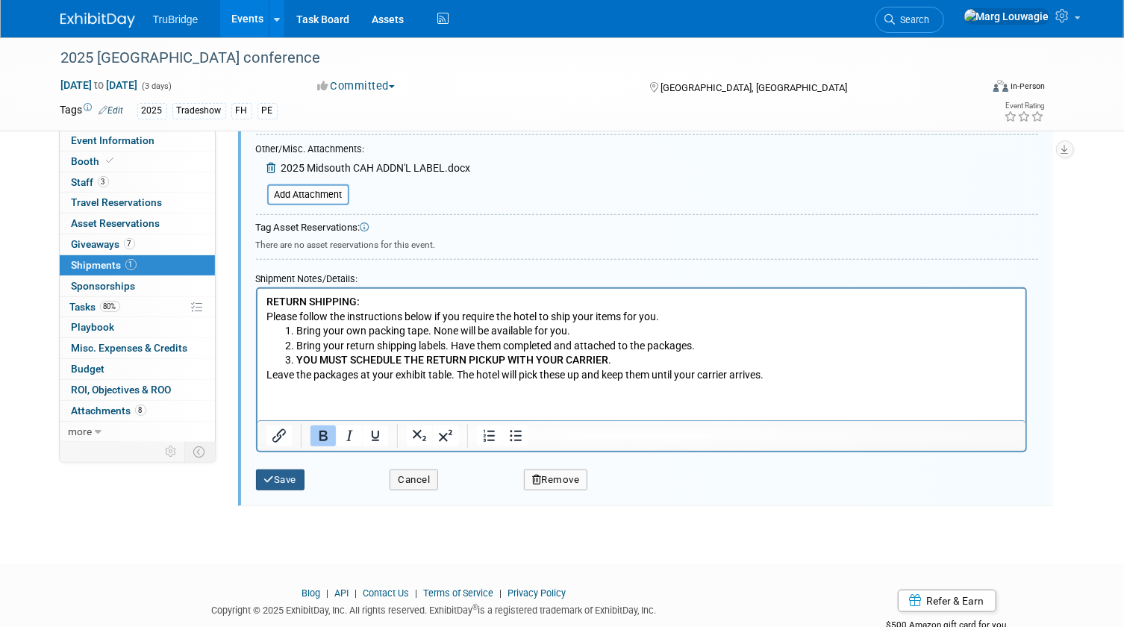
click at [289, 477] on button "Save" at bounding box center [280, 479] width 49 height 21
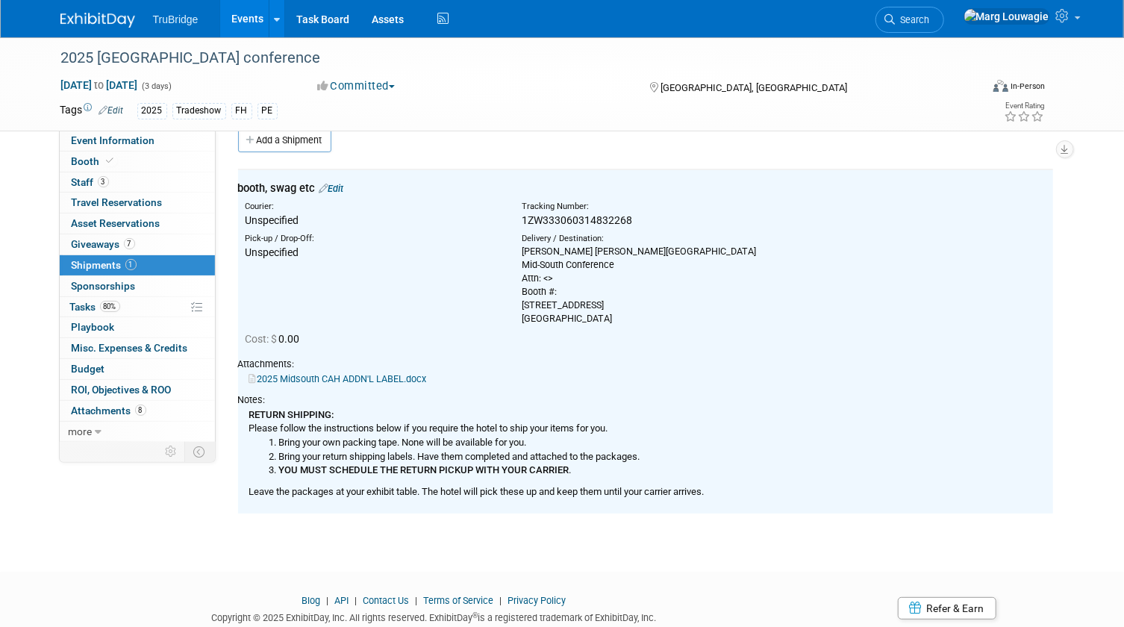
scroll to position [0, 0]
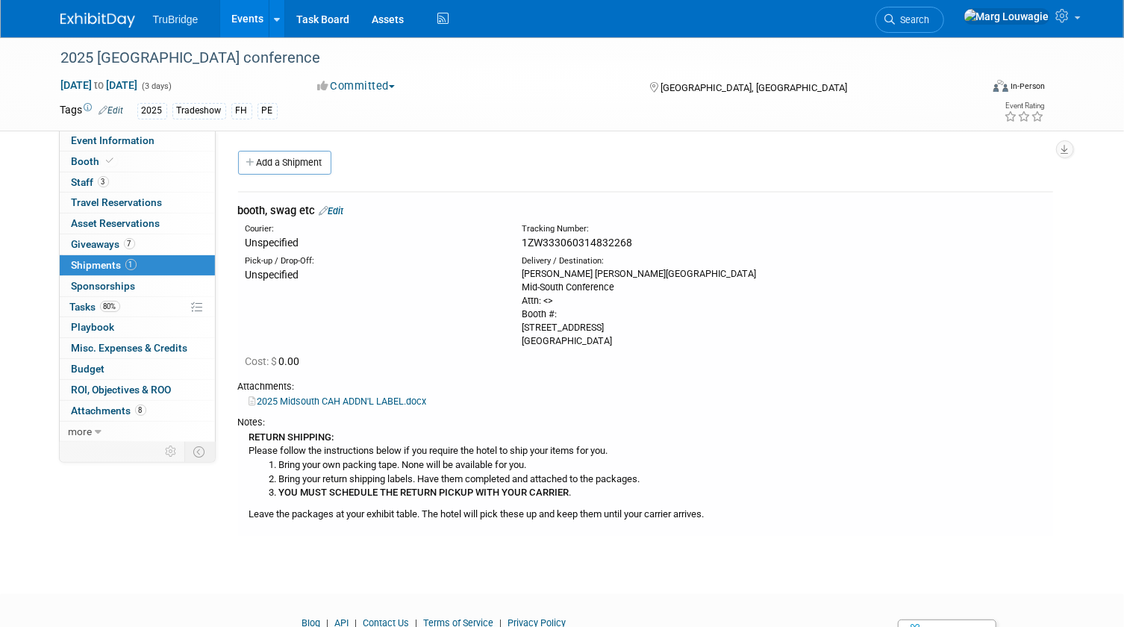
click at [607, 245] on span "1ZW333060314832268" at bounding box center [577, 243] width 110 height 12
click at [621, 242] on span "1ZW333060314832268" at bounding box center [577, 243] width 110 height 12
click at [630, 240] on span "1ZW333060314832268" at bounding box center [577, 243] width 110 height 12
drag, startPoint x: 632, startPoint y: 241, endPoint x: 520, endPoint y: 242, distance: 111.9
click at [520, 242] on div "Tracking Number: 1ZW333060314832268" at bounding box center [682, 236] width 345 height 27
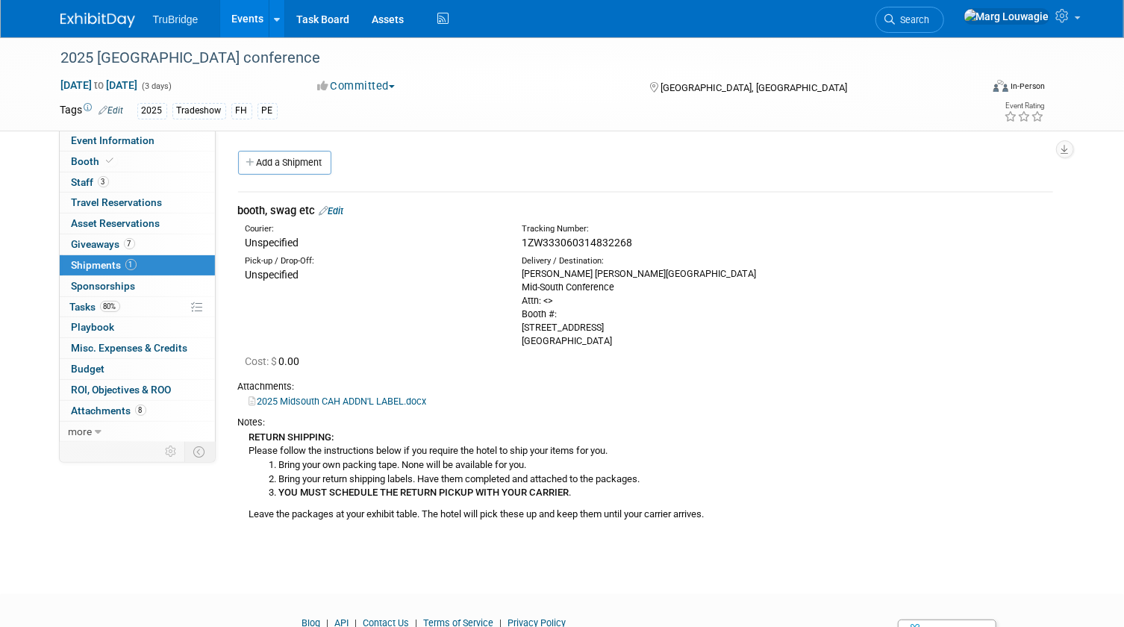
drag, startPoint x: 520, startPoint y: 242, endPoint x: 551, endPoint y: 239, distance: 30.7
copy span "1ZW333060314832268"
click at [339, 209] on link "Edit" at bounding box center [331, 210] width 25 height 11
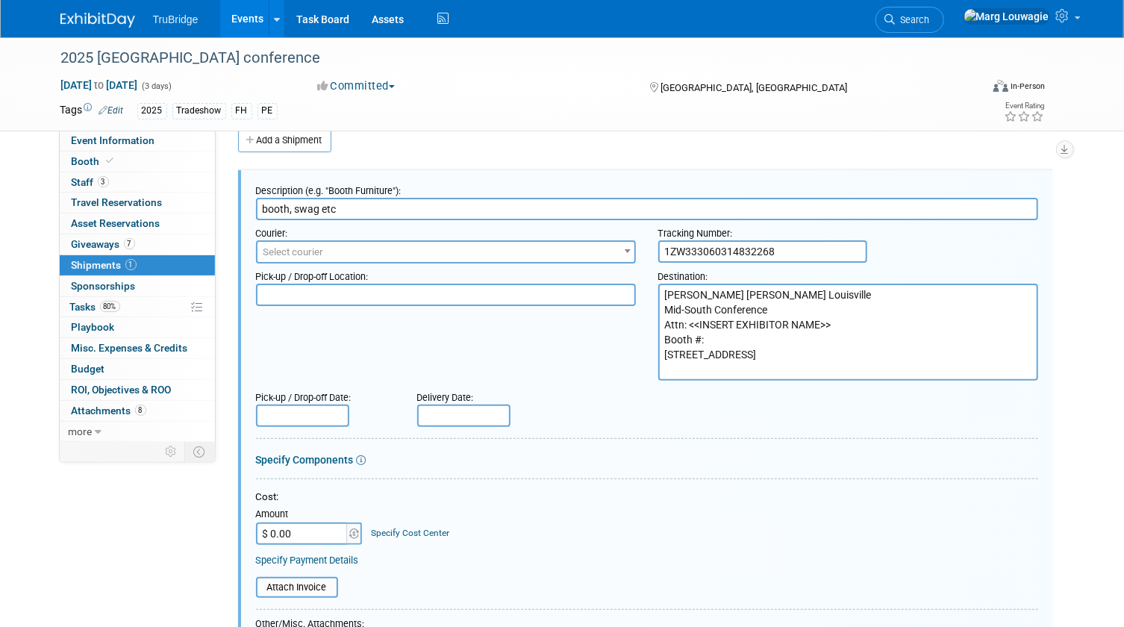
drag, startPoint x: 797, startPoint y: 252, endPoint x: 639, endPoint y: 248, distance: 158.2
click at [639, 248] on div "Courier: 007EX 17 Post Service (17PostService) 2GO (Negros Navigation) 360 Lion…" at bounding box center [647, 241] width 804 height 43
click at [771, 414] on div "Pick-up / Drop-off Date: Delivery Date:" at bounding box center [647, 405] width 804 height 43
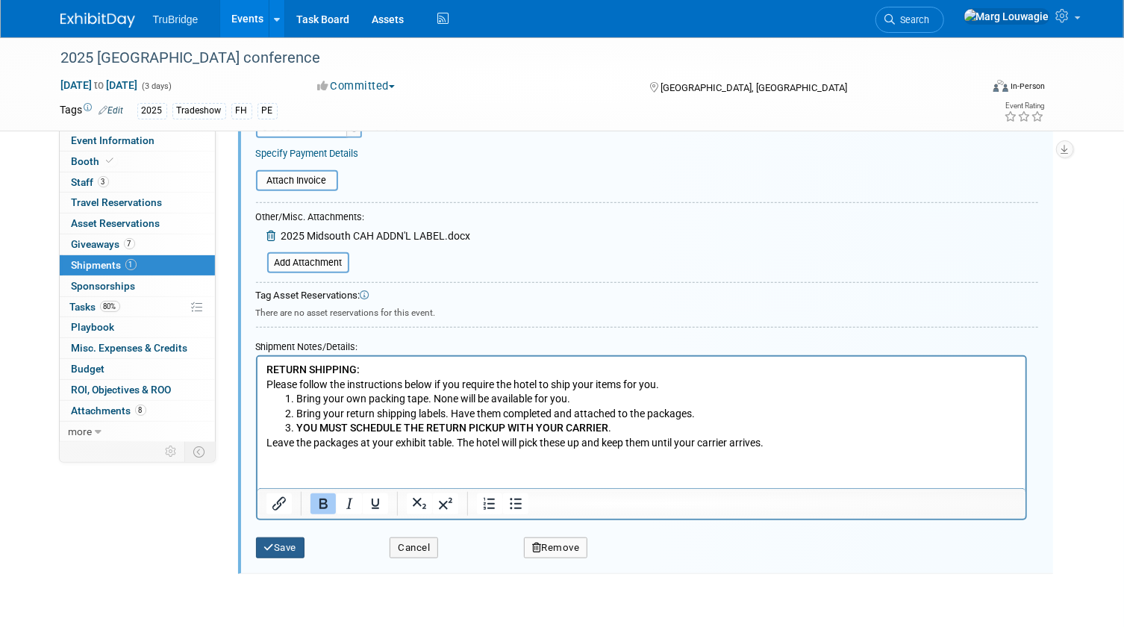
click at [278, 543] on button "Save" at bounding box center [280, 547] width 49 height 21
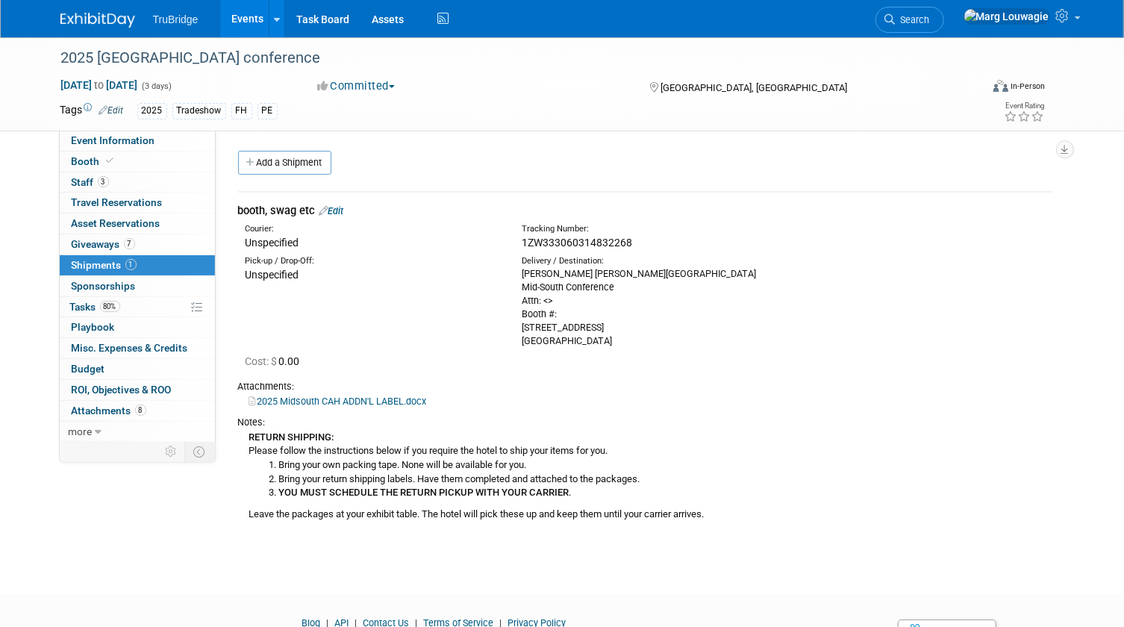
click at [337, 207] on link "Edit" at bounding box center [331, 210] width 25 height 11
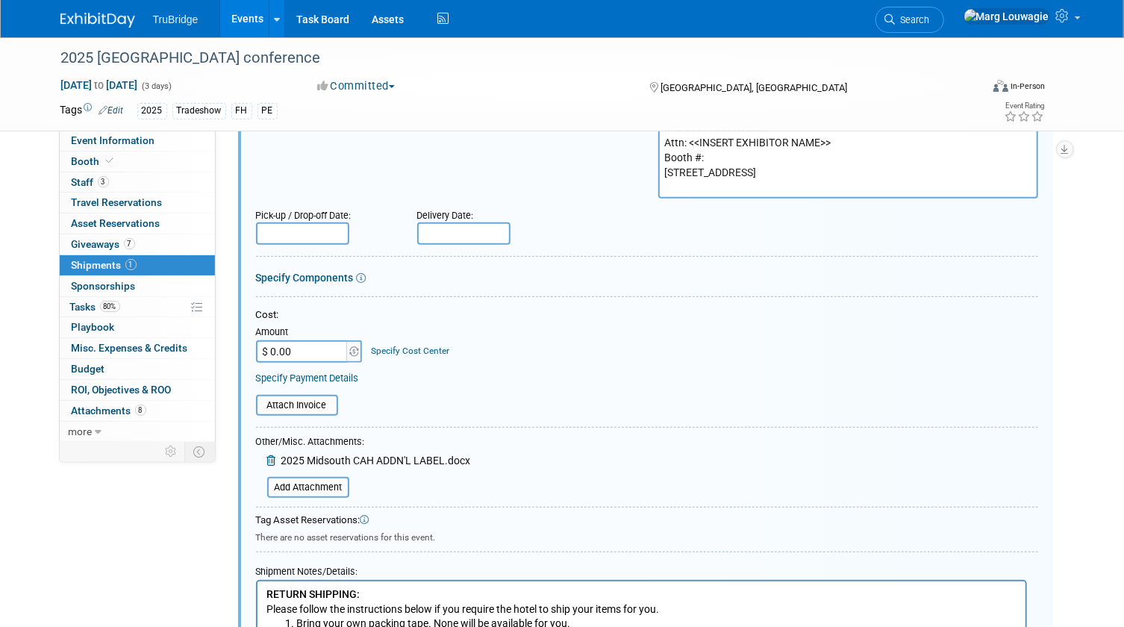
scroll to position [225, 0]
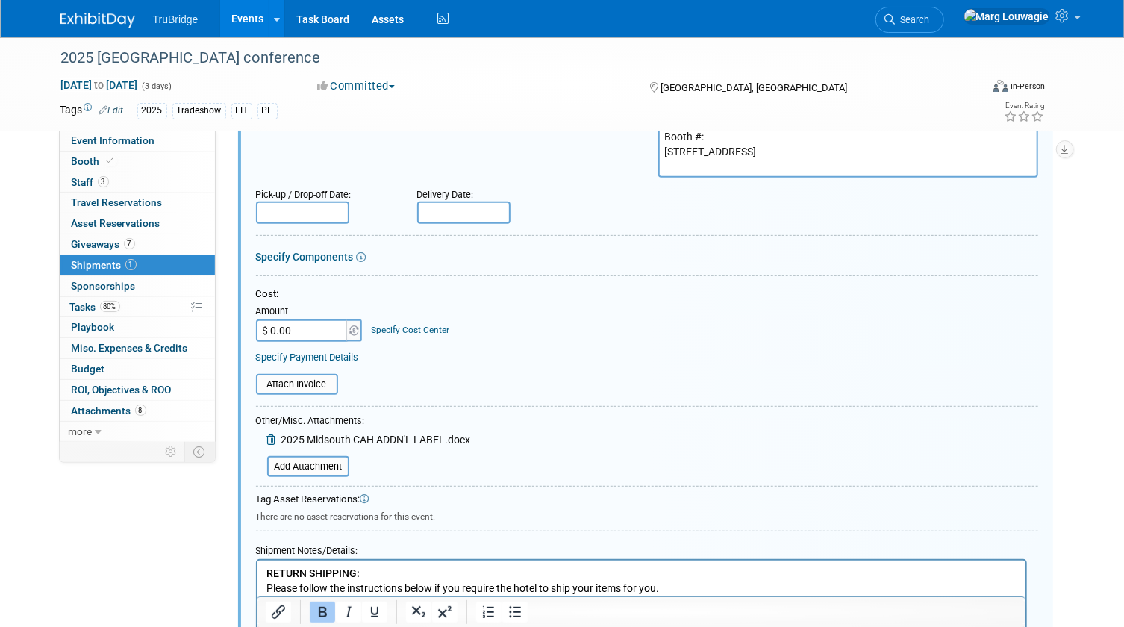
click at [477, 214] on input "text" at bounding box center [463, 212] width 93 height 22
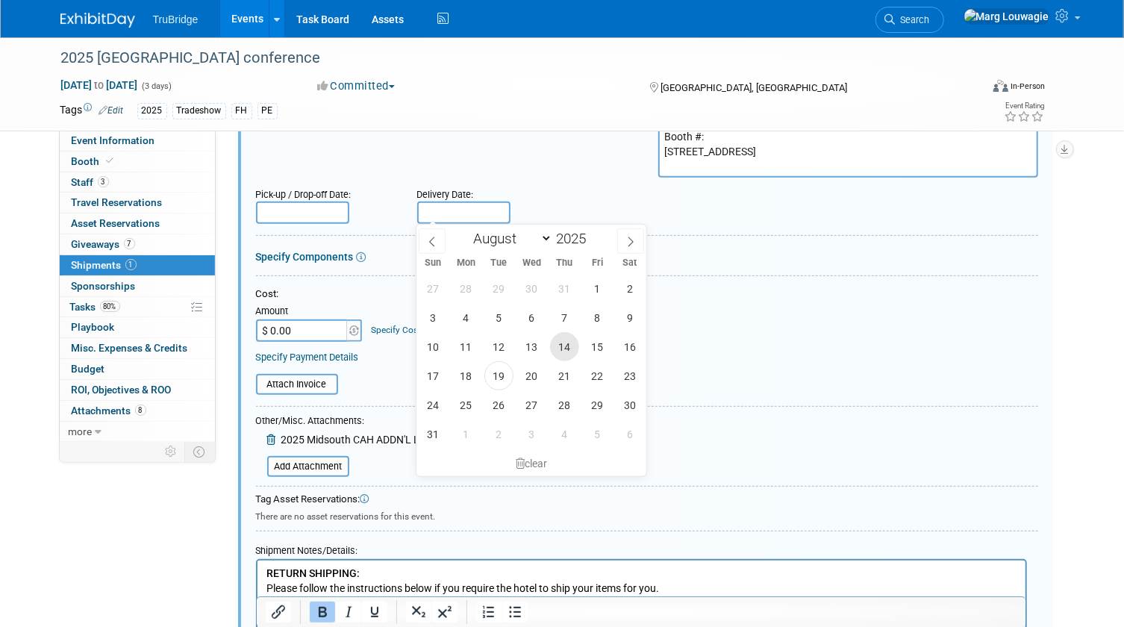
click at [564, 342] on span "14" at bounding box center [564, 346] width 29 height 29
type input "Aug 14, 2025"
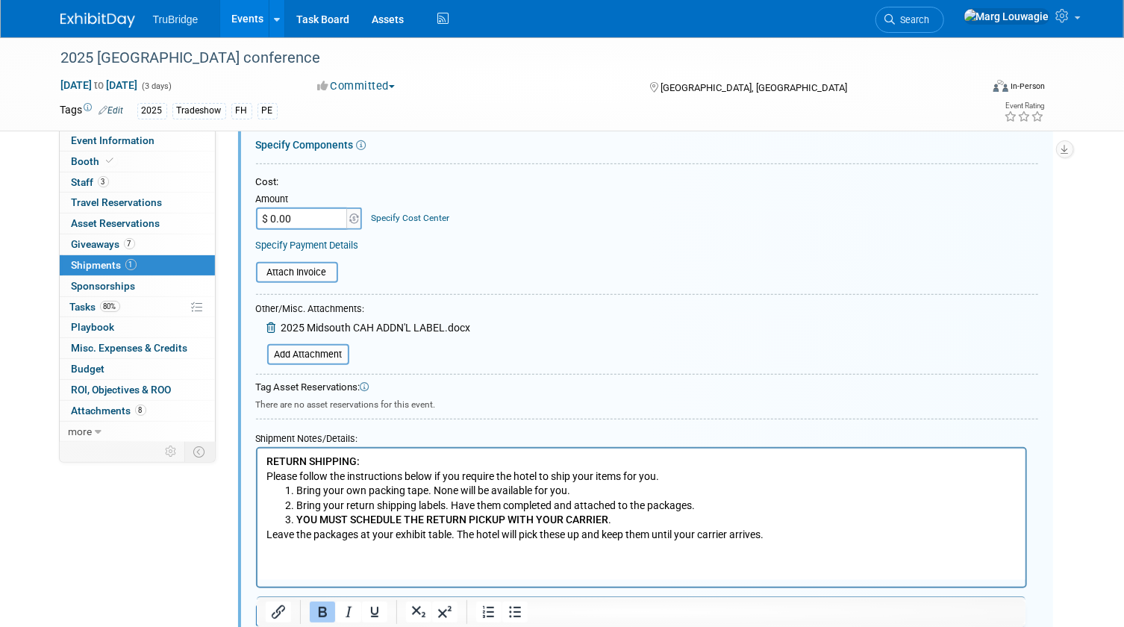
scroll to position [361, 0]
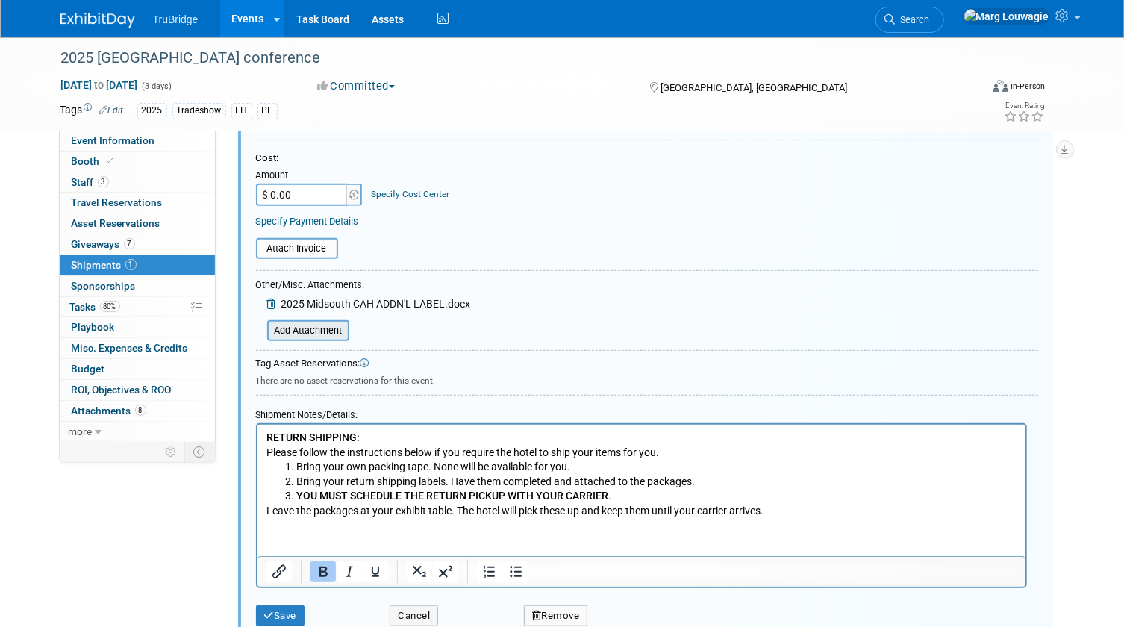
click at [323, 330] on input "file" at bounding box center [259, 331] width 178 height 18
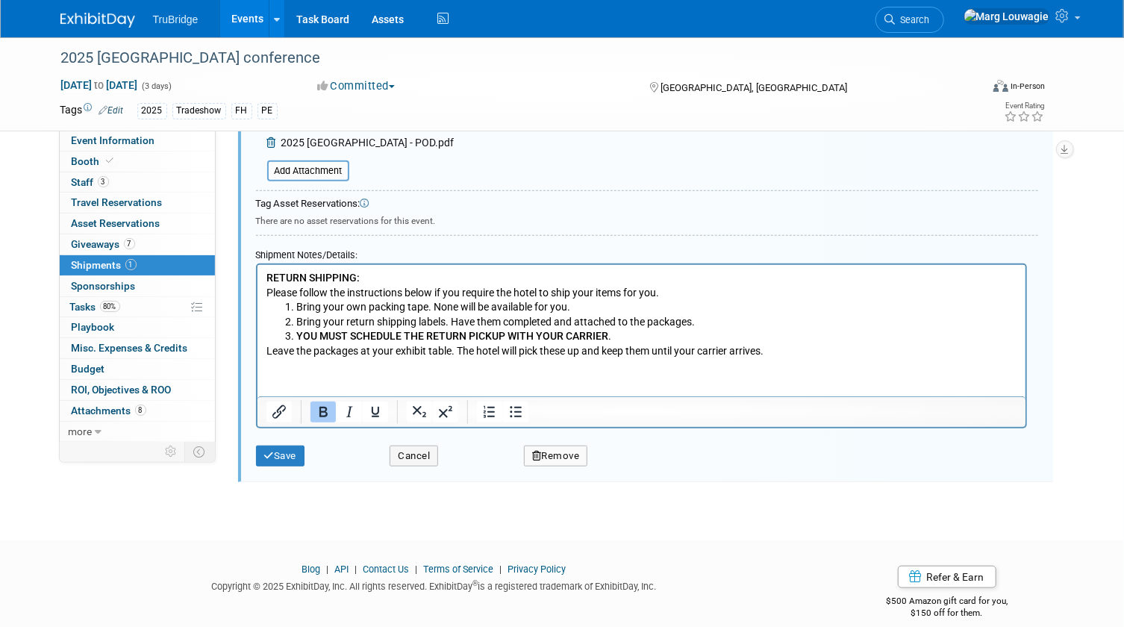
scroll to position [557, 0]
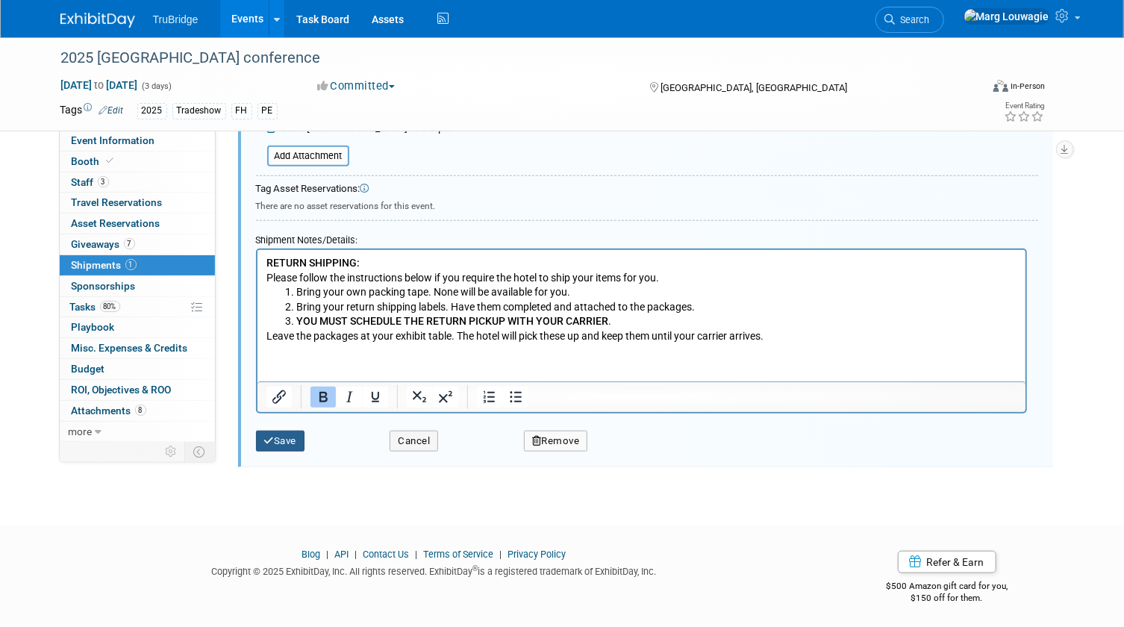
click at [301, 441] on button "Save" at bounding box center [280, 440] width 49 height 21
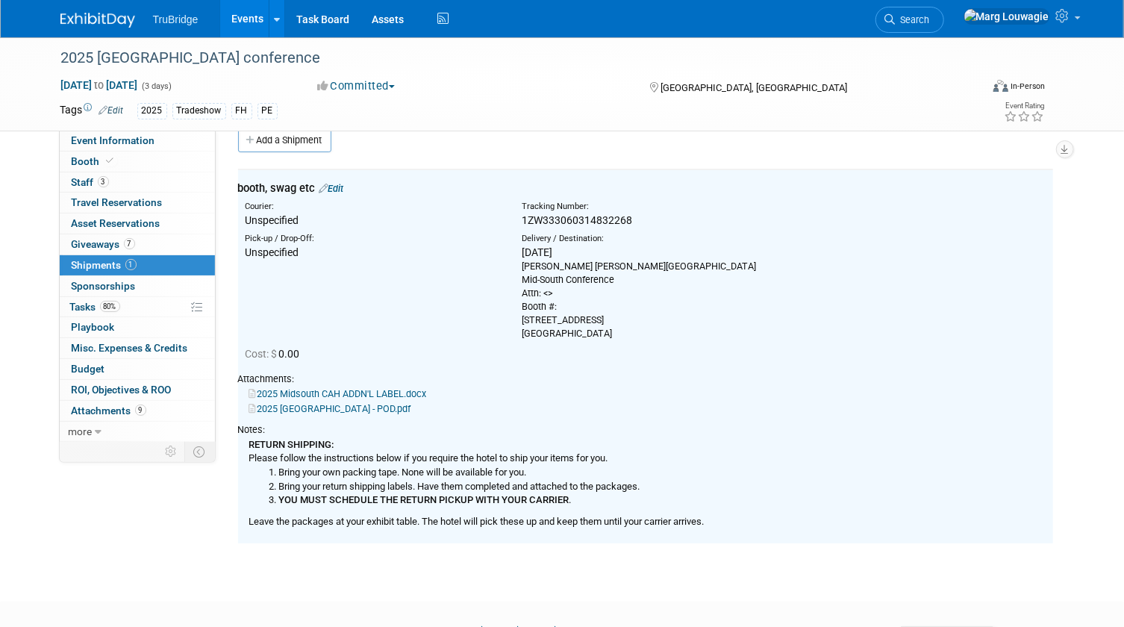
scroll to position [0, 0]
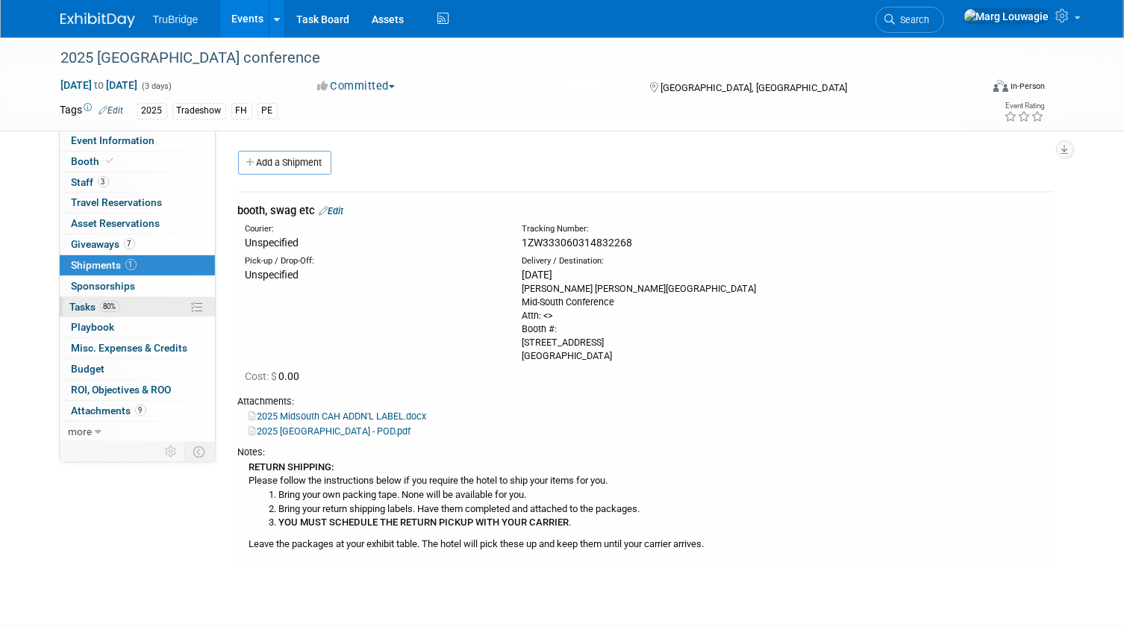
click at [75, 307] on span "Tasks 80%" at bounding box center [95, 307] width 50 height 12
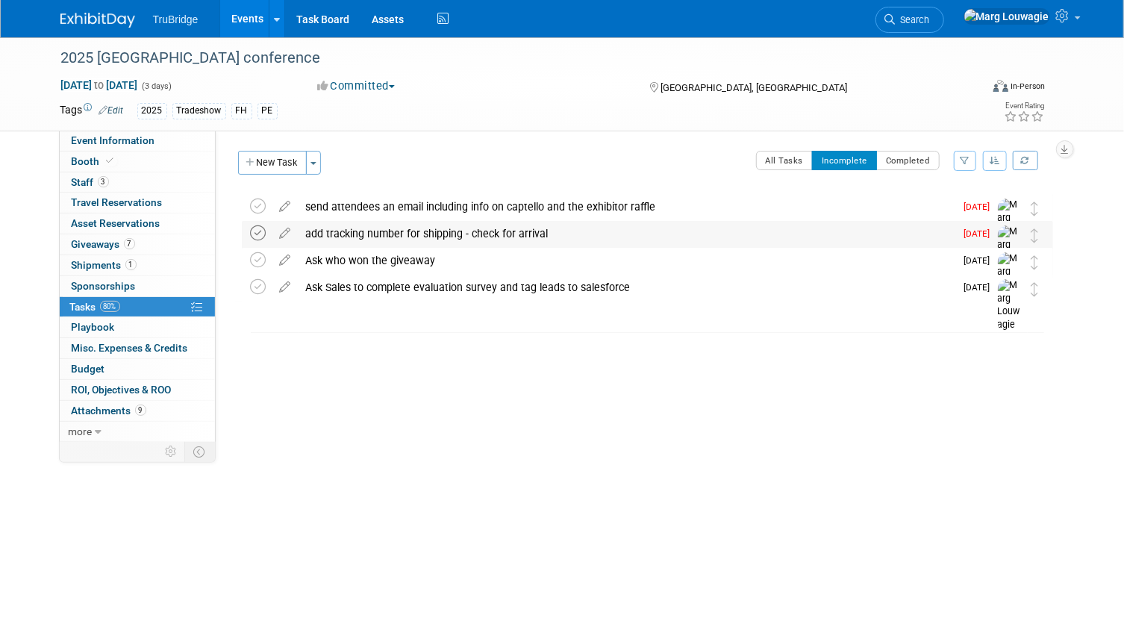
click at [254, 231] on icon at bounding box center [259, 233] width 16 height 16
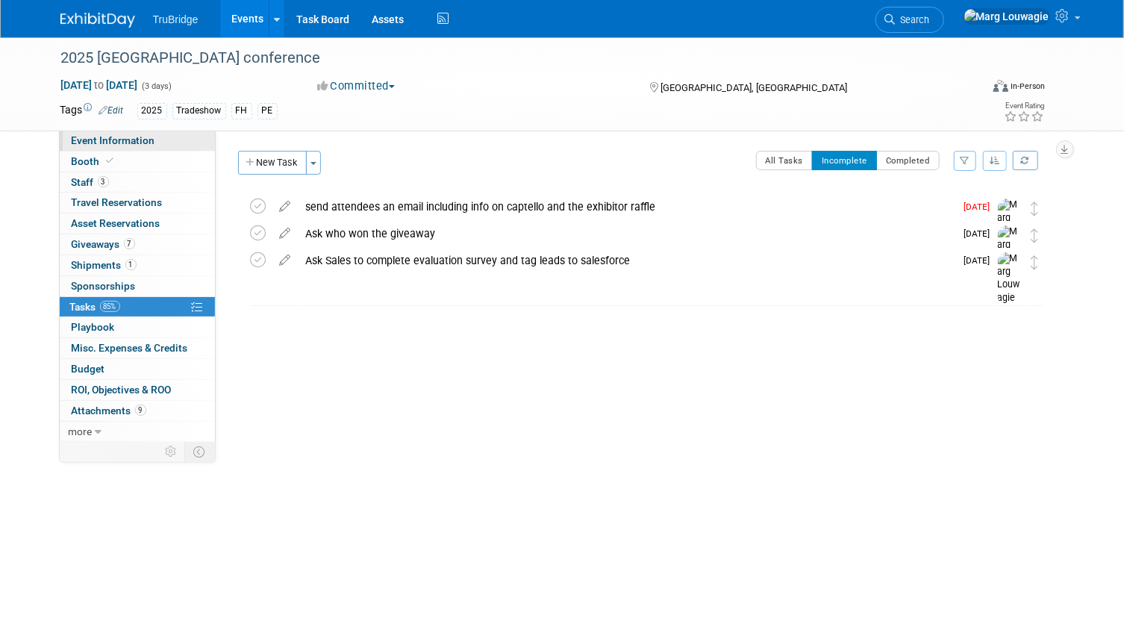
click at [175, 136] on link "Event Information" at bounding box center [137, 141] width 155 height 20
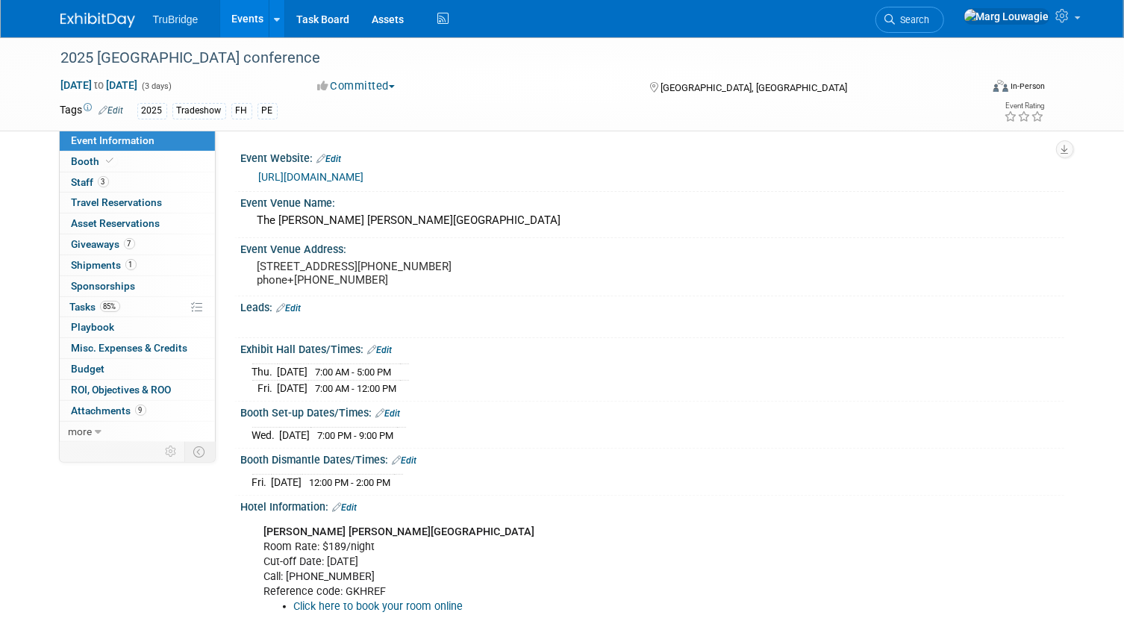
click at [297, 313] on link "Edit" at bounding box center [289, 308] width 25 height 10
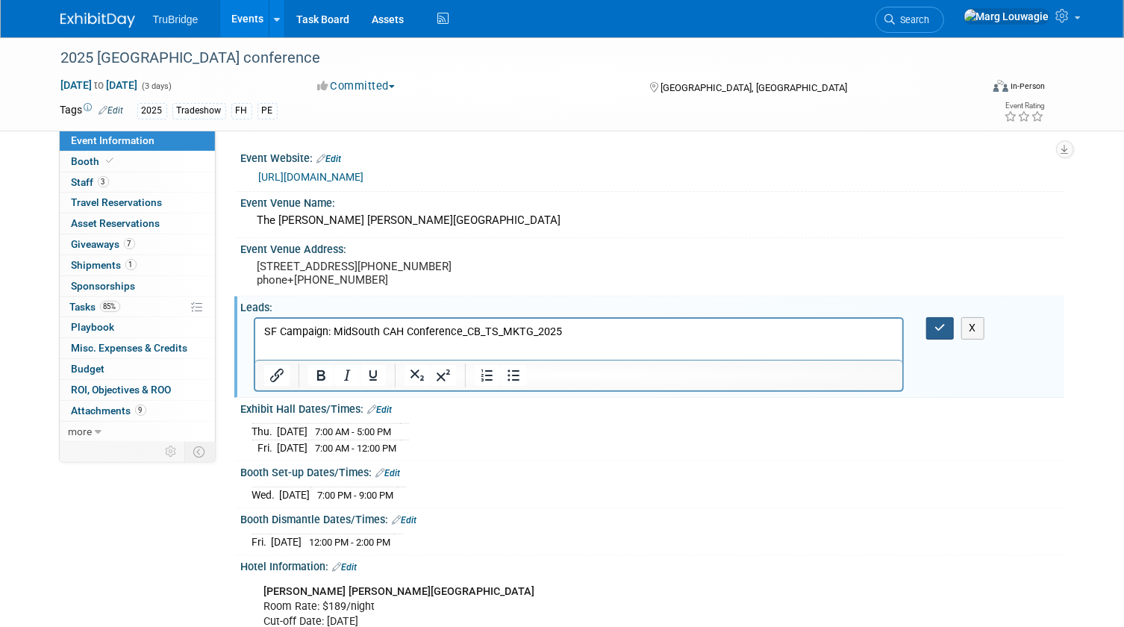
click at [936, 333] on icon "button" at bounding box center [939, 327] width 11 height 10
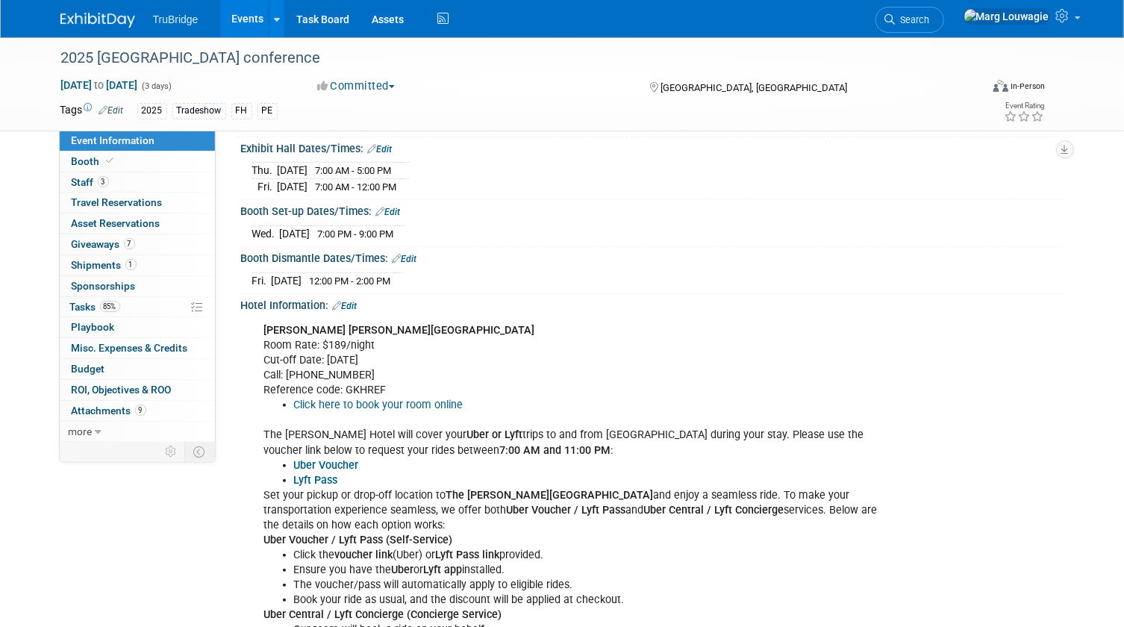
scroll to position [271, 0]
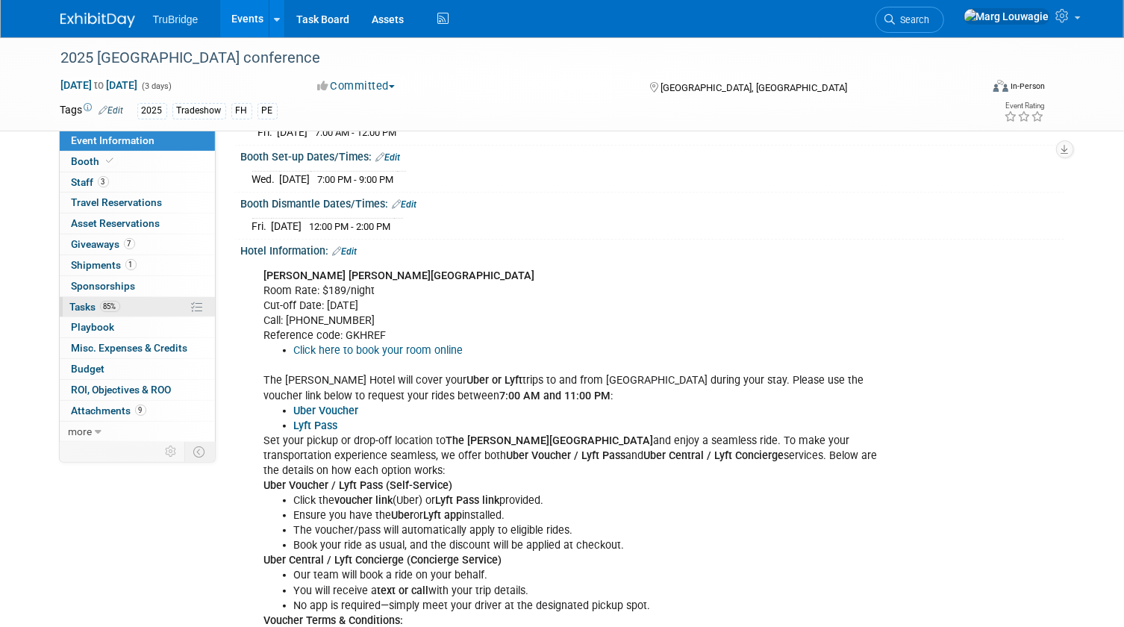
click at [71, 302] on span "Tasks 85%" at bounding box center [95, 307] width 50 height 12
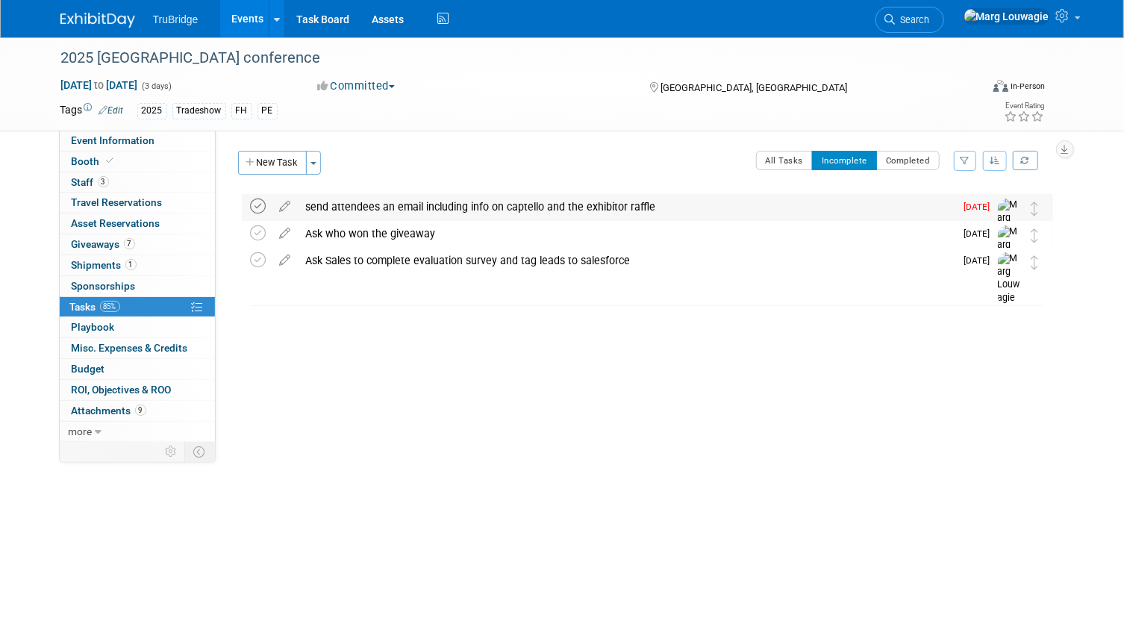
click at [258, 205] on icon at bounding box center [259, 206] width 16 height 16
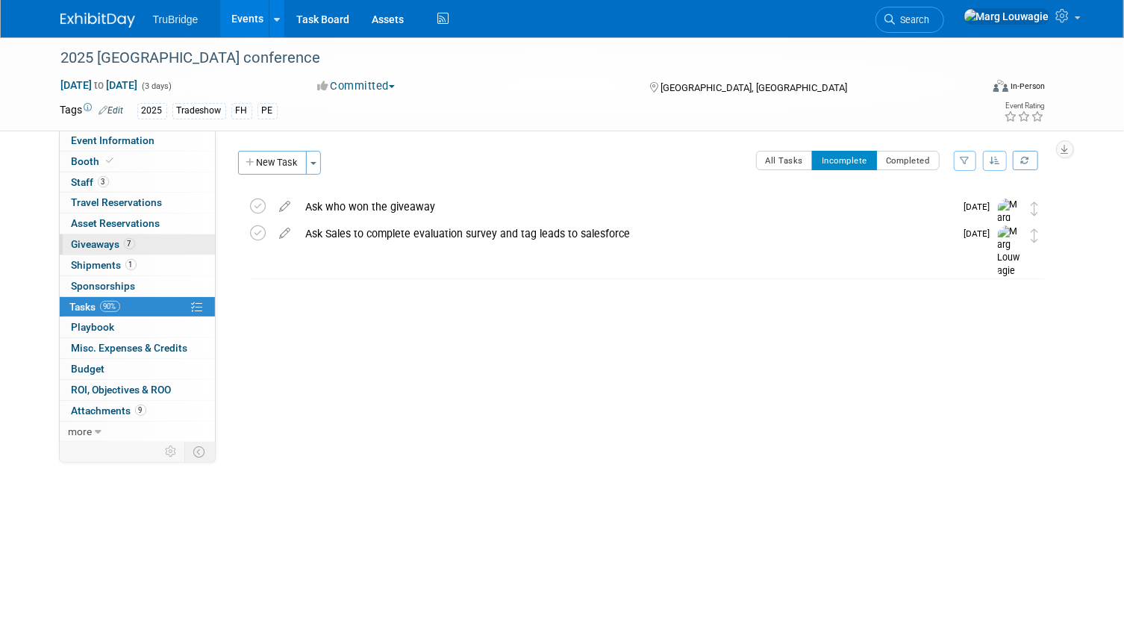
click at [75, 245] on span "Giveaways 7" at bounding box center [103, 244] width 63 height 12
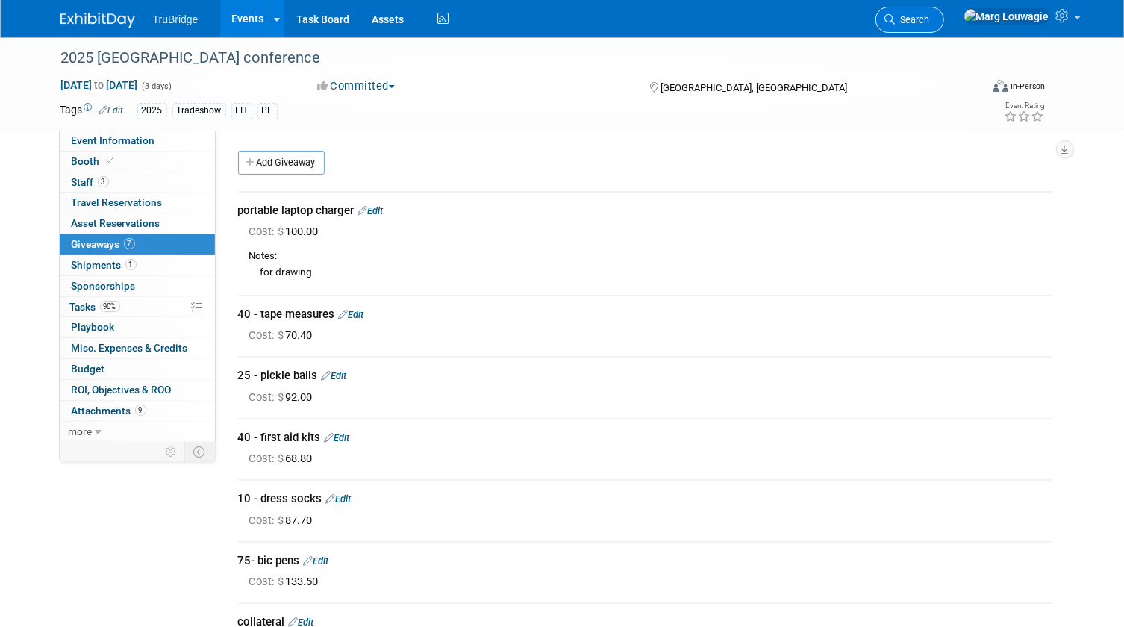
click at [895, 21] on icon at bounding box center [890, 19] width 10 height 10
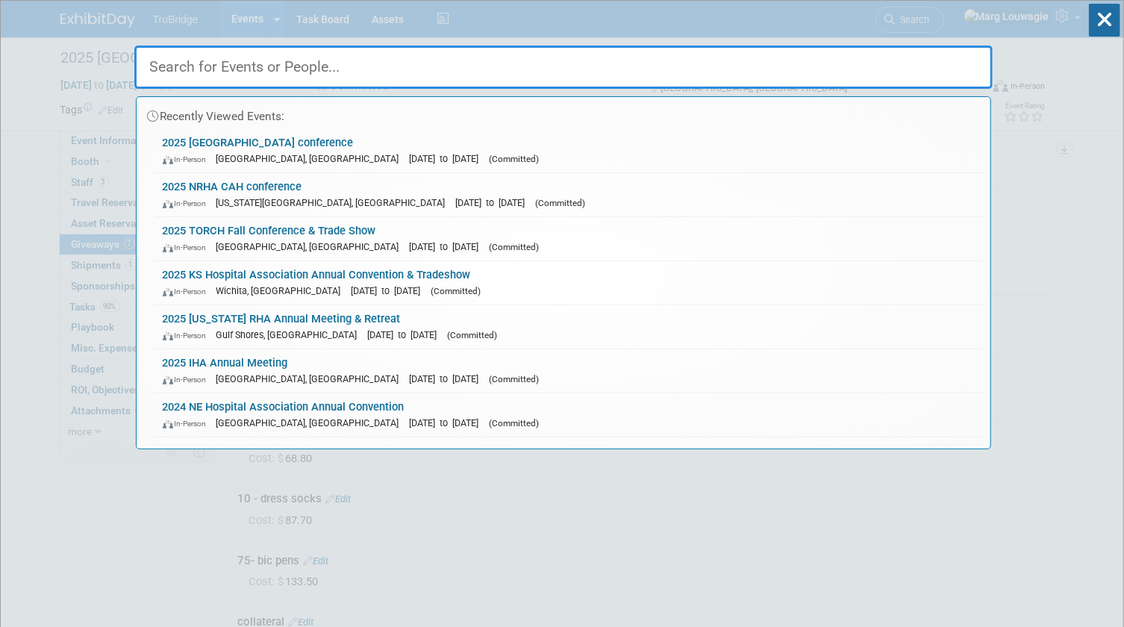
click at [911, 54] on input "text" at bounding box center [563, 67] width 858 height 43
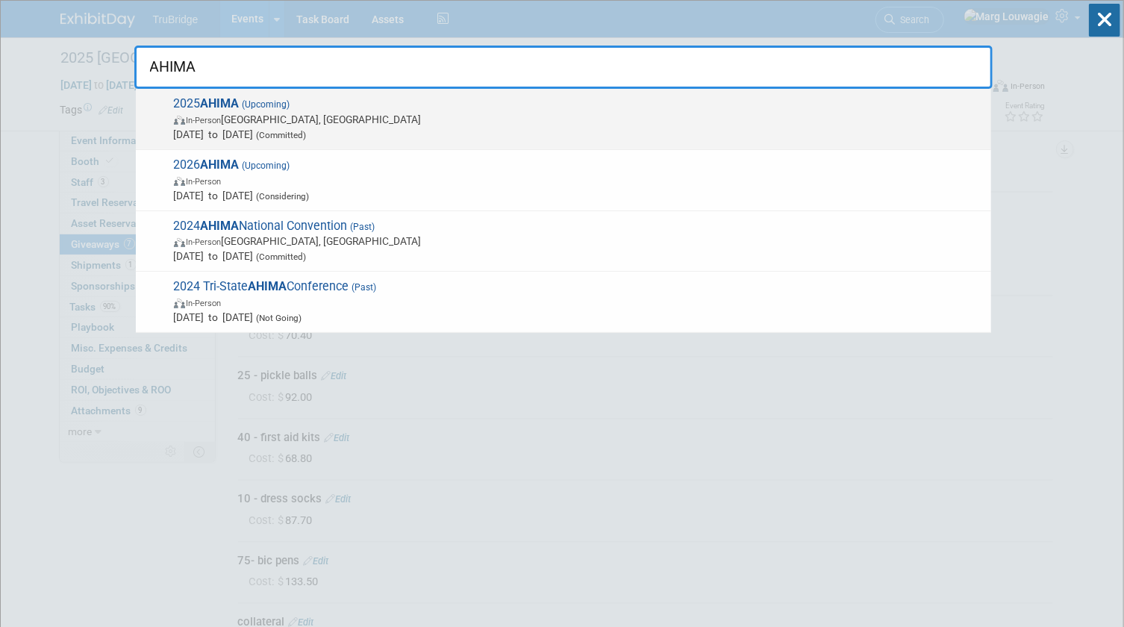
type input "AHIMA"
click at [303, 101] on span "2025 AHIMA (Upcoming) In-Person Minneapolis, MN Oct 12, 2025 to Oct 14, 2025 (C…" at bounding box center [576, 119] width 814 height 46
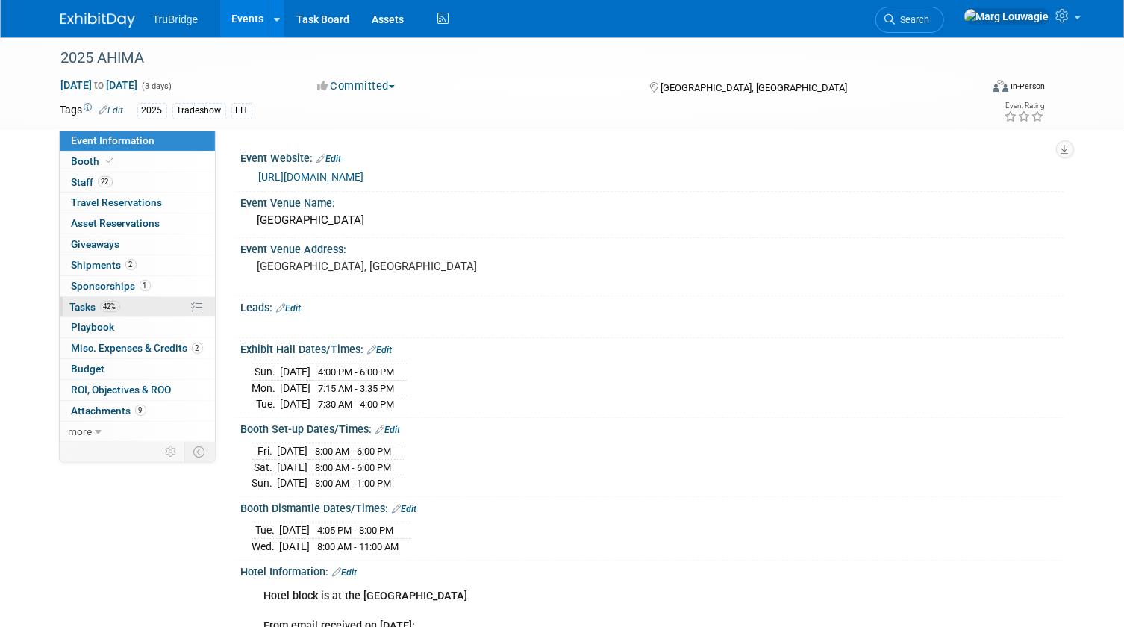
click at [78, 301] on span "Tasks 42%" at bounding box center [95, 307] width 50 height 12
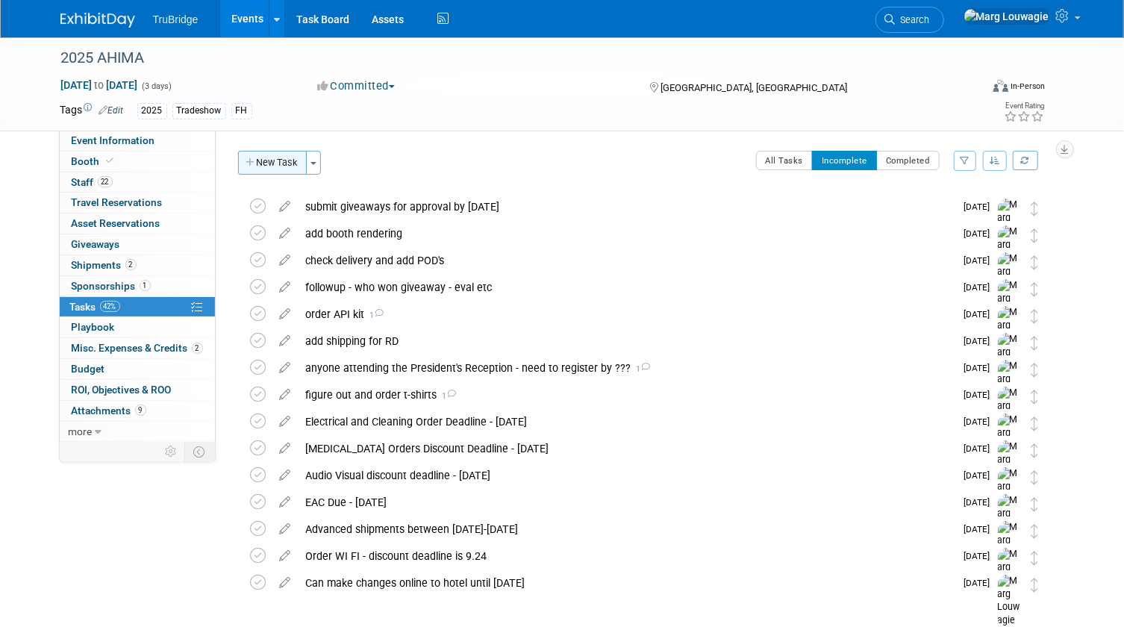
click at [278, 162] on button "New Task" at bounding box center [272, 163] width 69 height 24
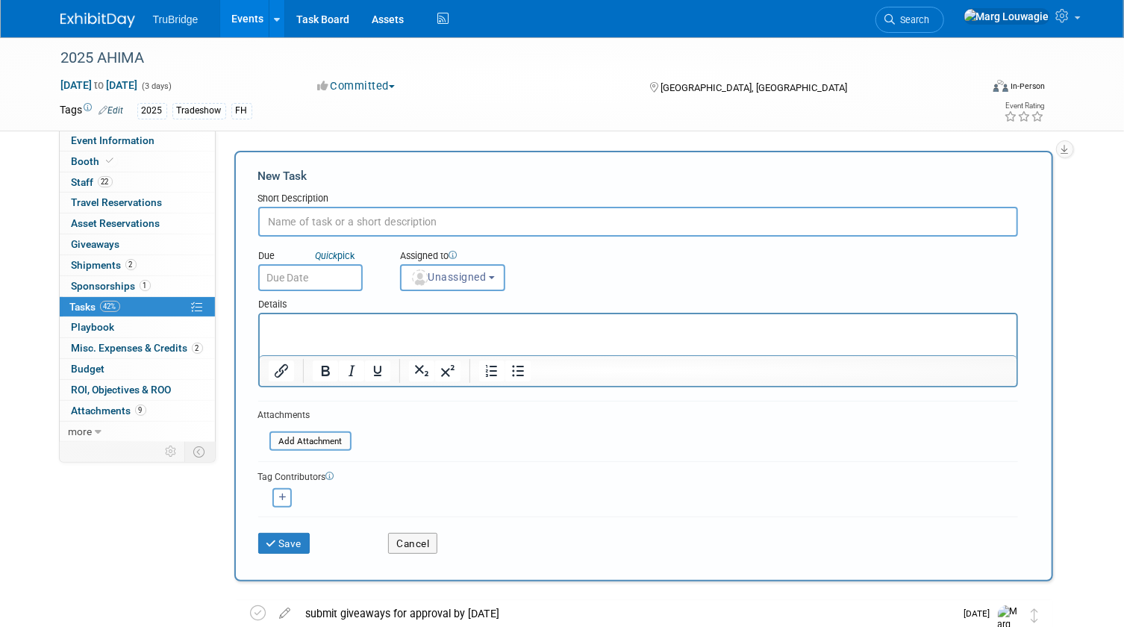
click at [298, 221] on input "text" at bounding box center [638, 222] width 760 height 30
type input "Figure out food for Hell's Kitchen"
click at [433, 275] on span "Unassigned" at bounding box center [448, 277] width 76 height 12
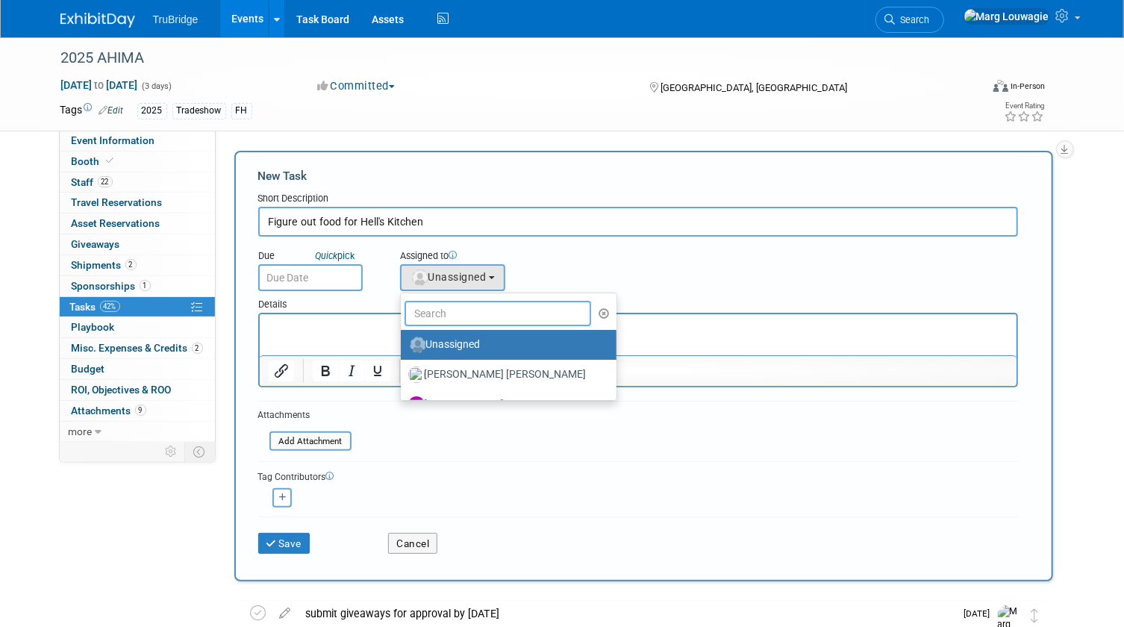
click at [473, 310] on input "text" at bounding box center [497, 313] width 187 height 25
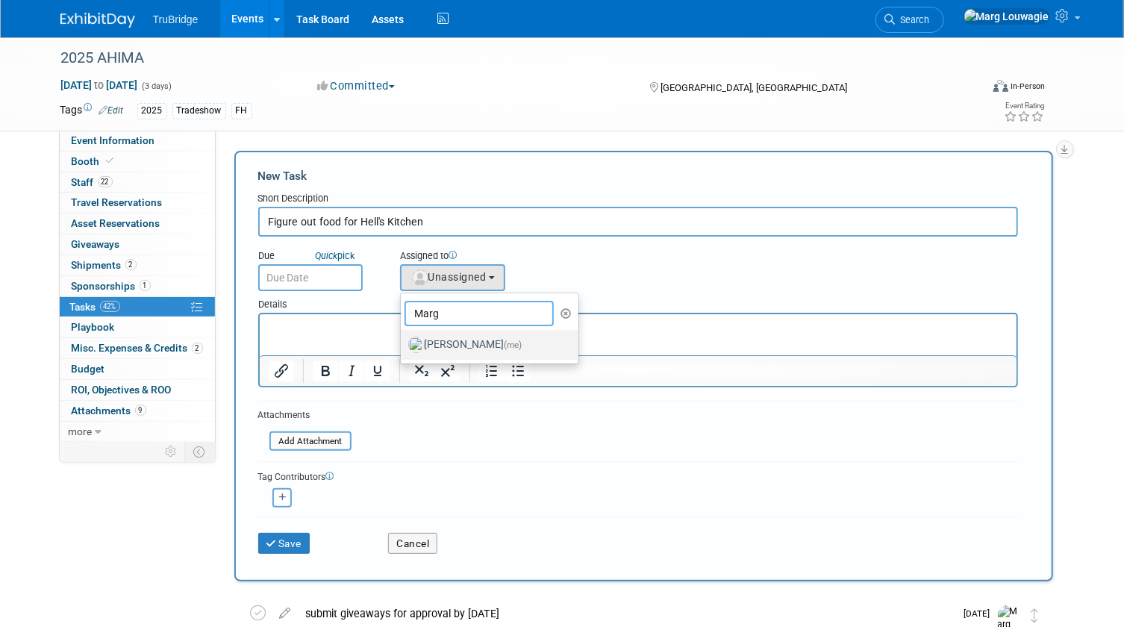
type input "Marg"
click at [494, 345] on label "Marg Louwagie (me)" at bounding box center [486, 345] width 156 height 24
click at [403, 345] on input "Marg Louwagie (me)" at bounding box center [398, 343] width 10 height 10
select select "0abee163-1570-438d-a0ea-e9129f2ffbd7"
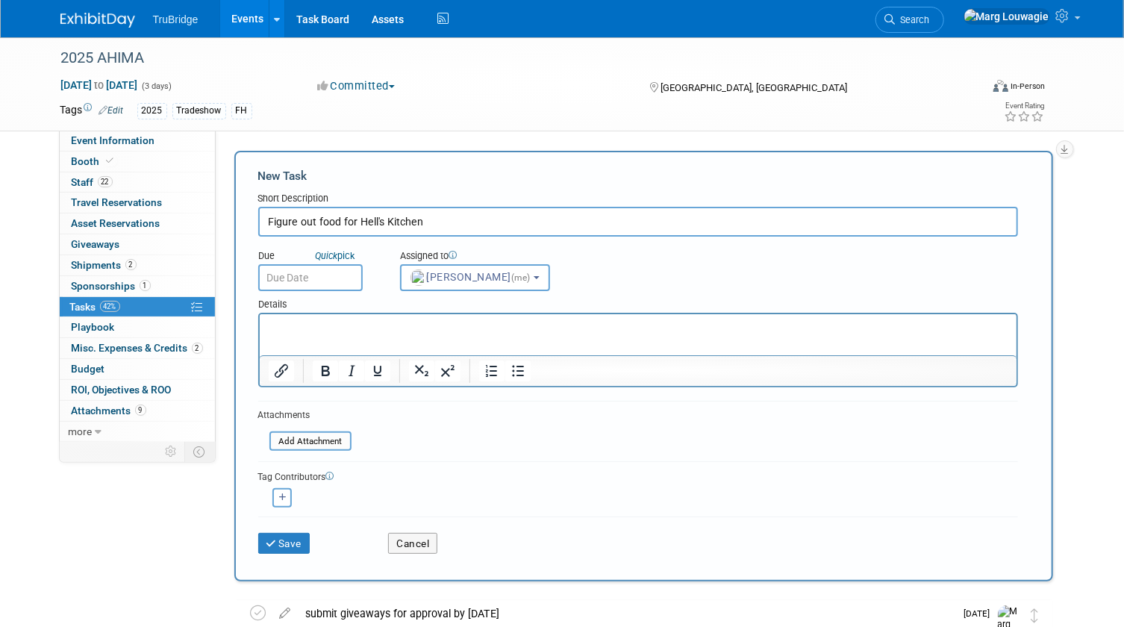
click at [328, 276] on input "text" at bounding box center [310, 277] width 104 height 27
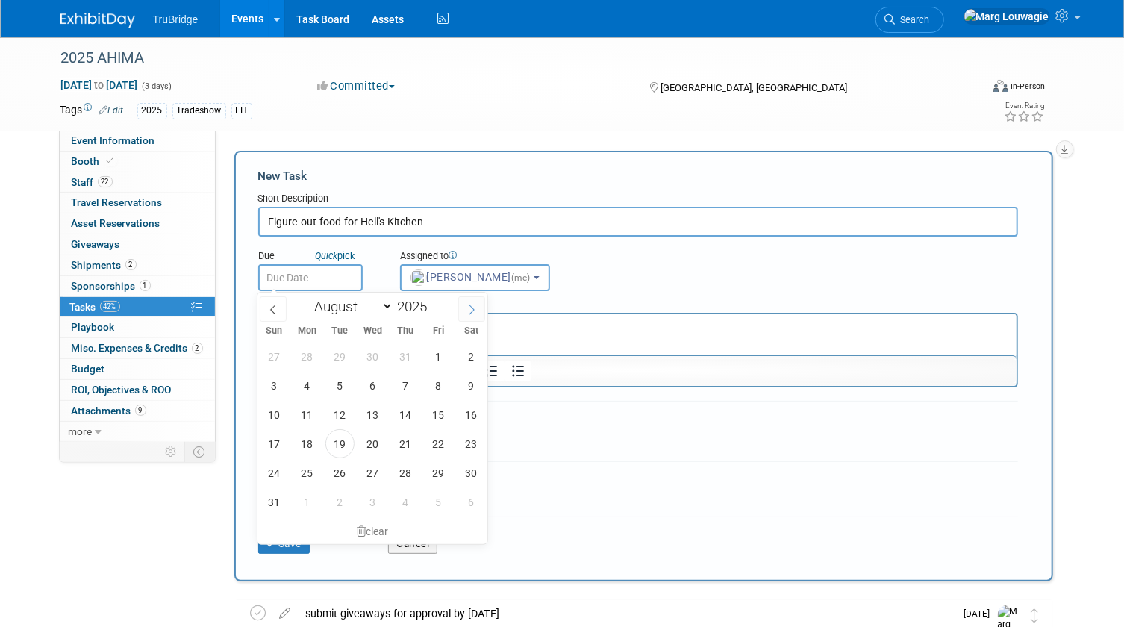
click at [474, 313] on icon at bounding box center [471, 309] width 10 height 10
select select "8"
click at [304, 375] on span "8" at bounding box center [306, 385] width 29 height 29
type input "[DATE]"
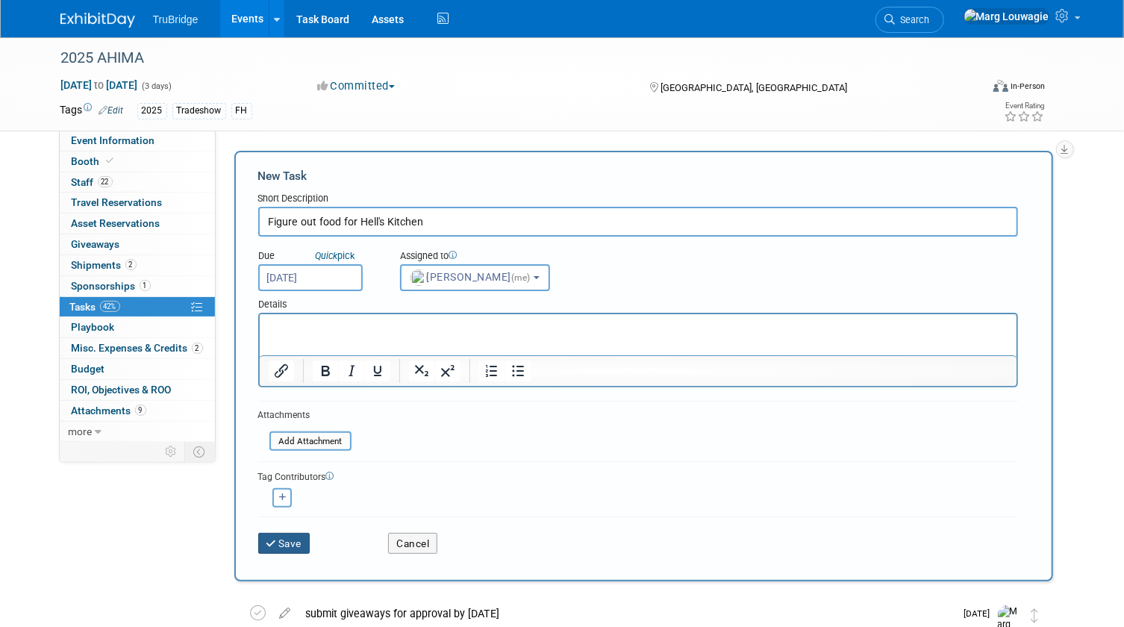
click at [303, 542] on button "Save" at bounding box center [284, 543] width 52 height 21
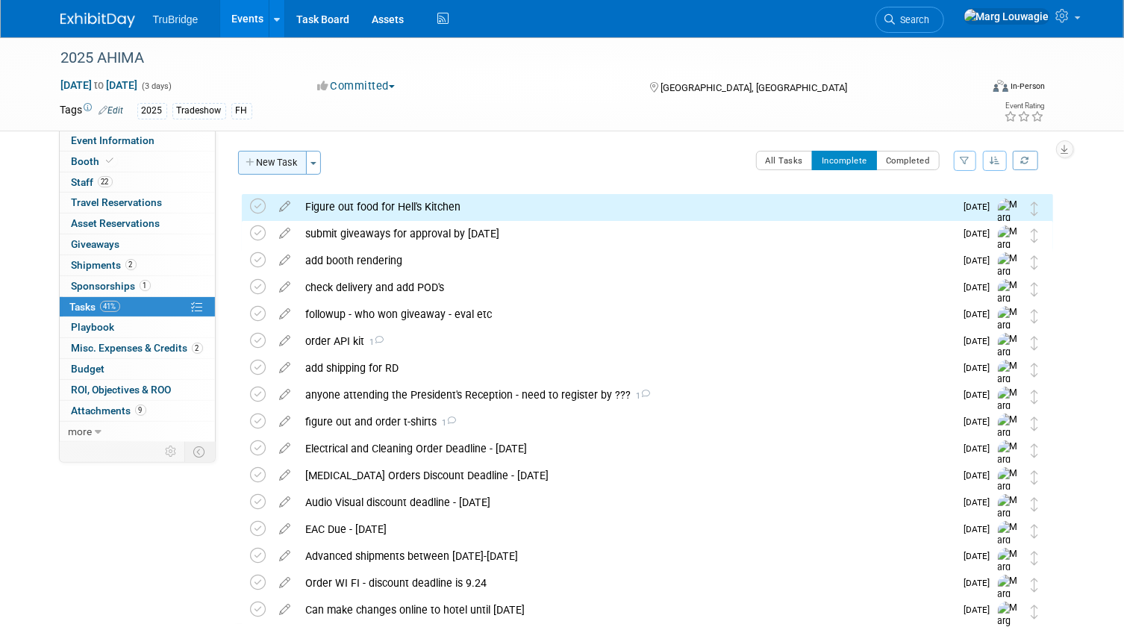
click at [280, 163] on button "New Task" at bounding box center [272, 163] width 69 height 24
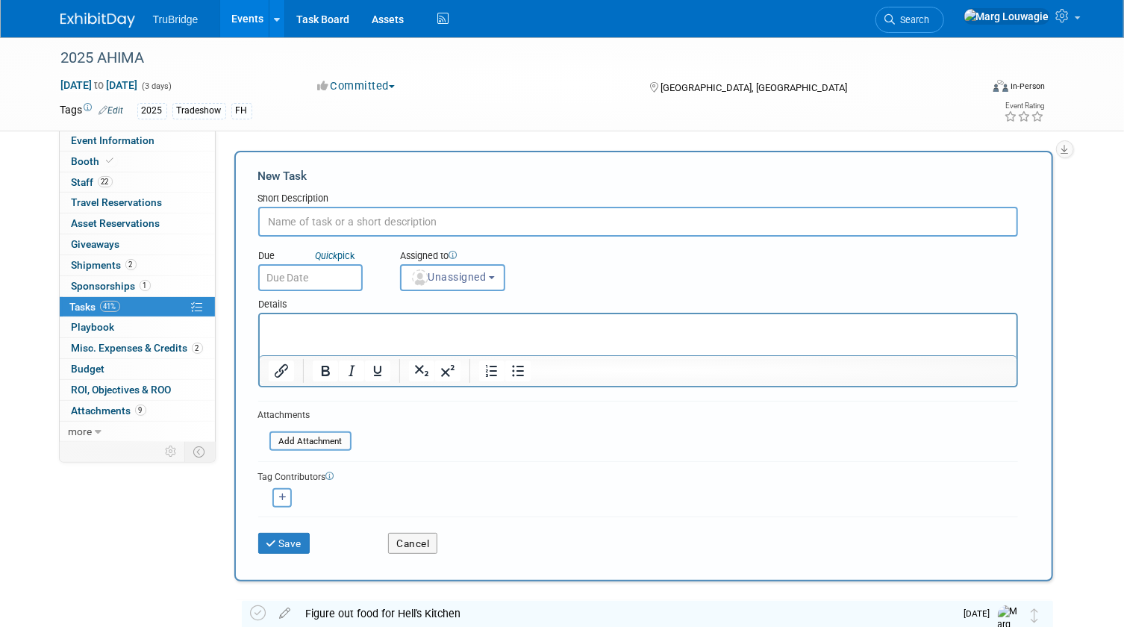
click at [322, 219] on input "text" at bounding box center [638, 222] width 760 height 30
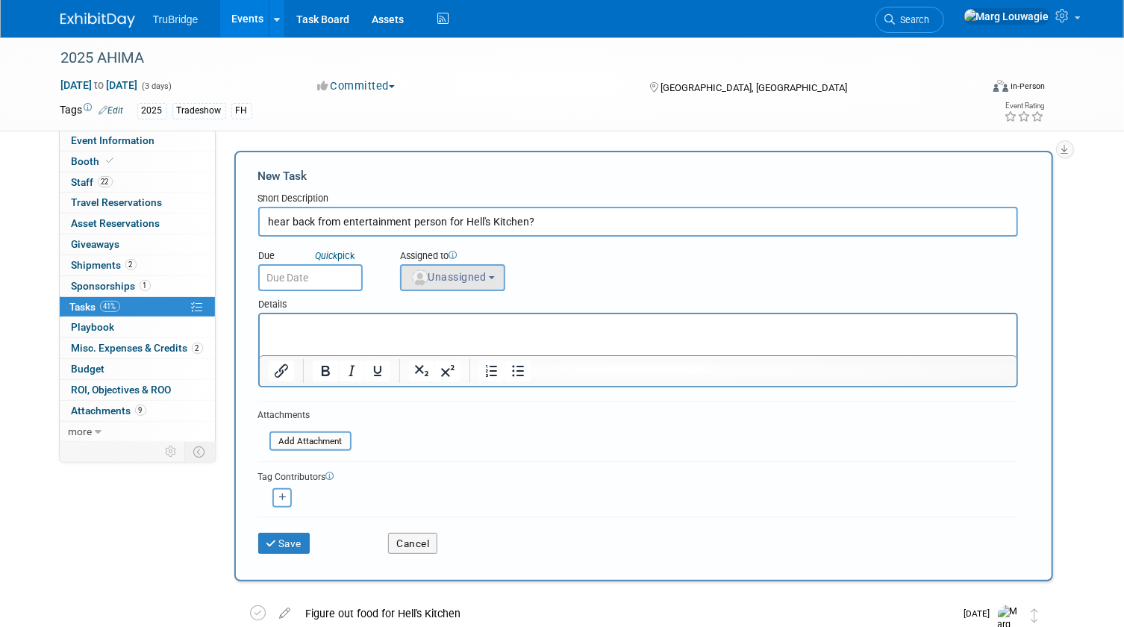
type input "hear back from entertainment person for Hell's Kitchen?"
click at [465, 277] on span "Unassigned" at bounding box center [448, 277] width 76 height 12
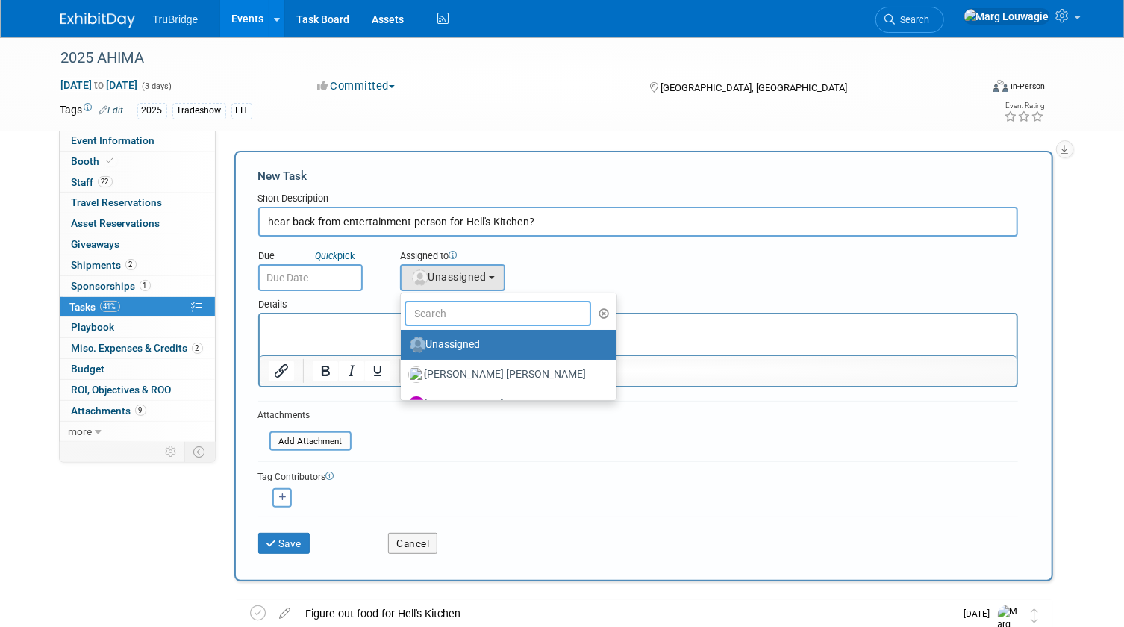
click at [487, 313] on input "text" at bounding box center [497, 313] width 187 height 25
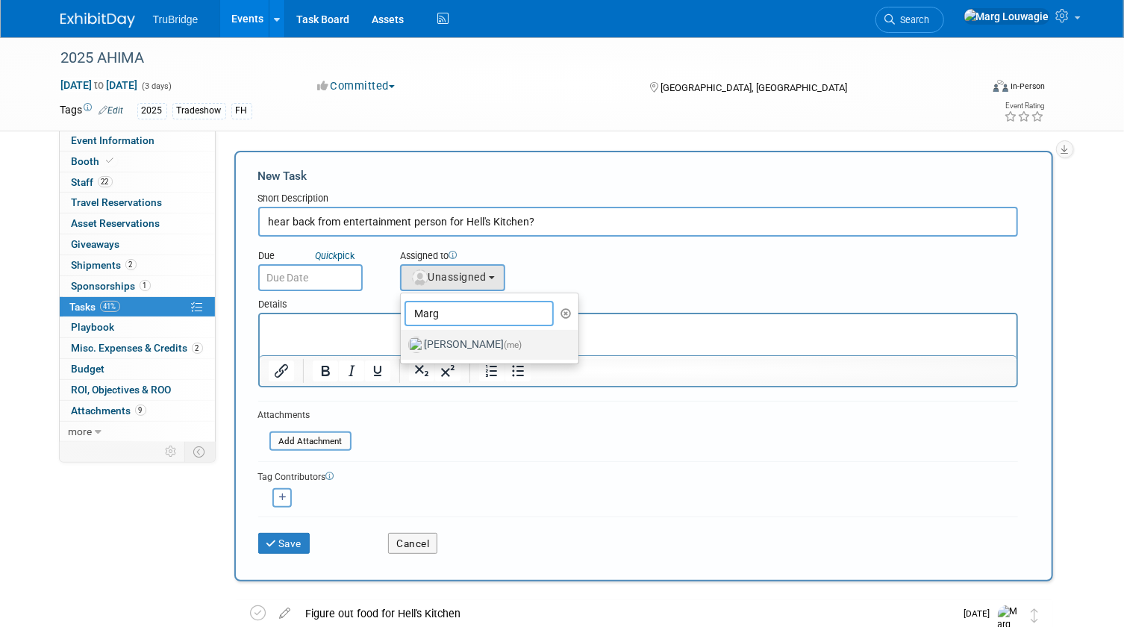
type input "Marg"
click at [466, 336] on label "Marg Louwagie (me)" at bounding box center [486, 345] width 156 height 24
click at [403, 338] on input "Marg Louwagie (me)" at bounding box center [398, 343] width 10 height 10
select select "0abee163-1570-438d-a0ea-e9129f2ffbd7"
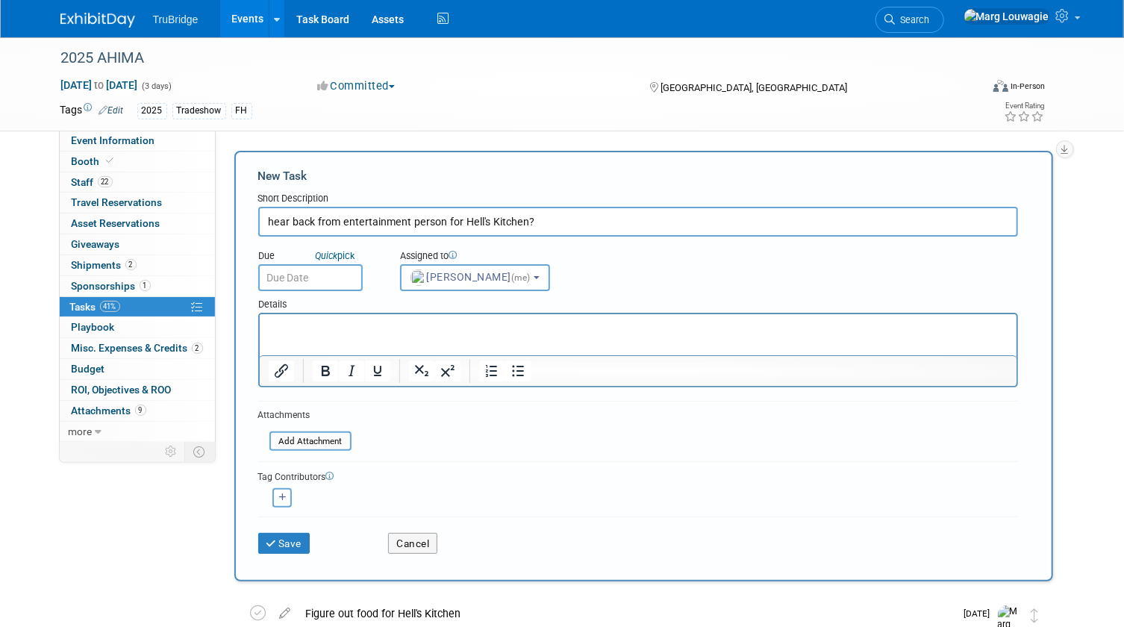
click at [335, 278] on input "text" at bounding box center [310, 277] width 104 height 27
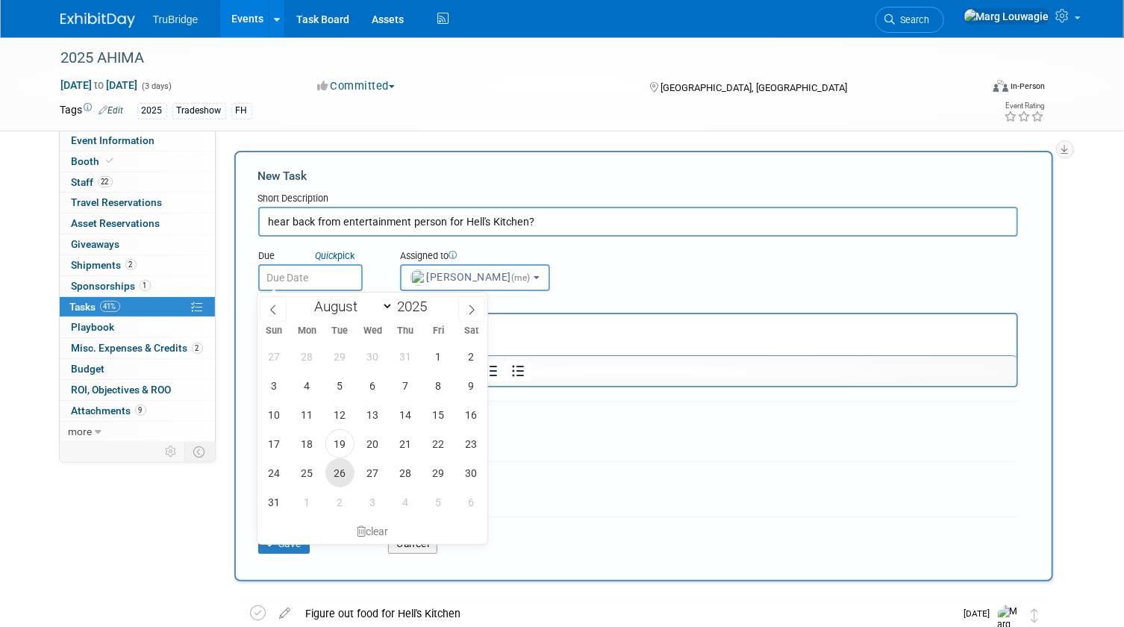
click at [346, 475] on span "26" at bounding box center [339, 472] width 29 height 29
type input "Aug 26, 2025"
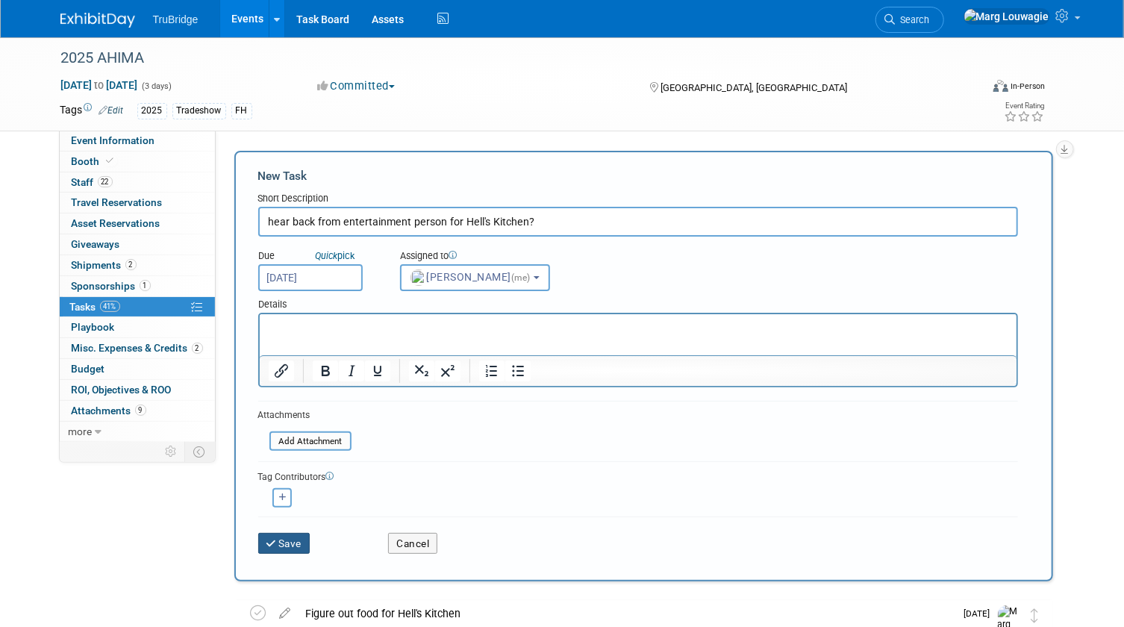
click at [286, 539] on button "Save" at bounding box center [284, 543] width 52 height 21
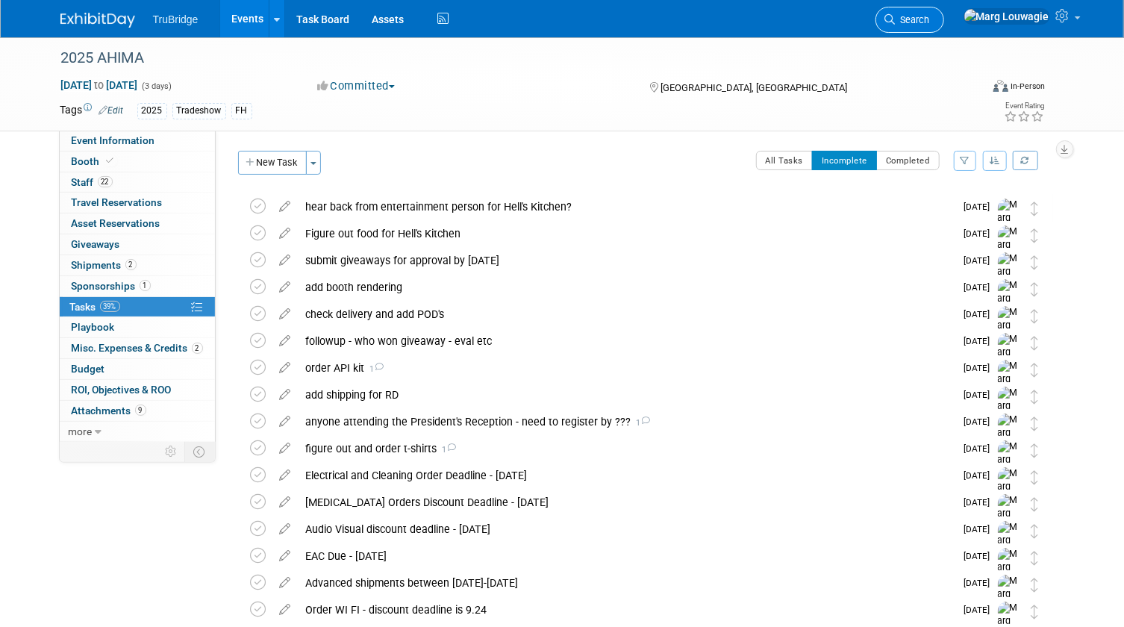
click at [930, 14] on span "Search" at bounding box center [912, 19] width 34 height 11
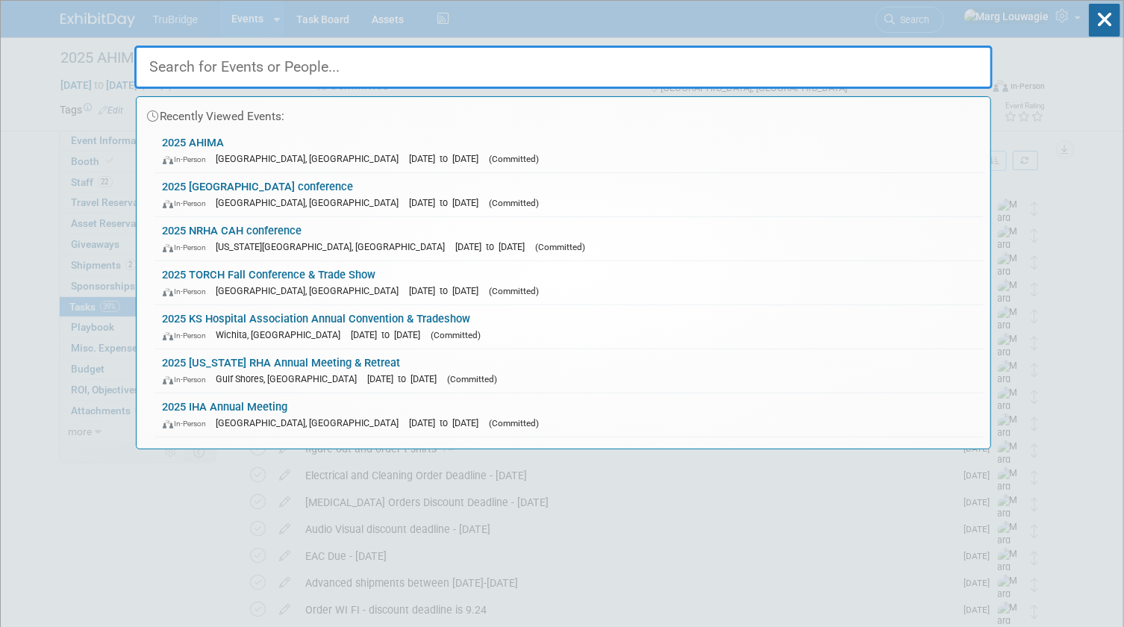
click at [806, 66] on input "text" at bounding box center [563, 67] width 858 height 43
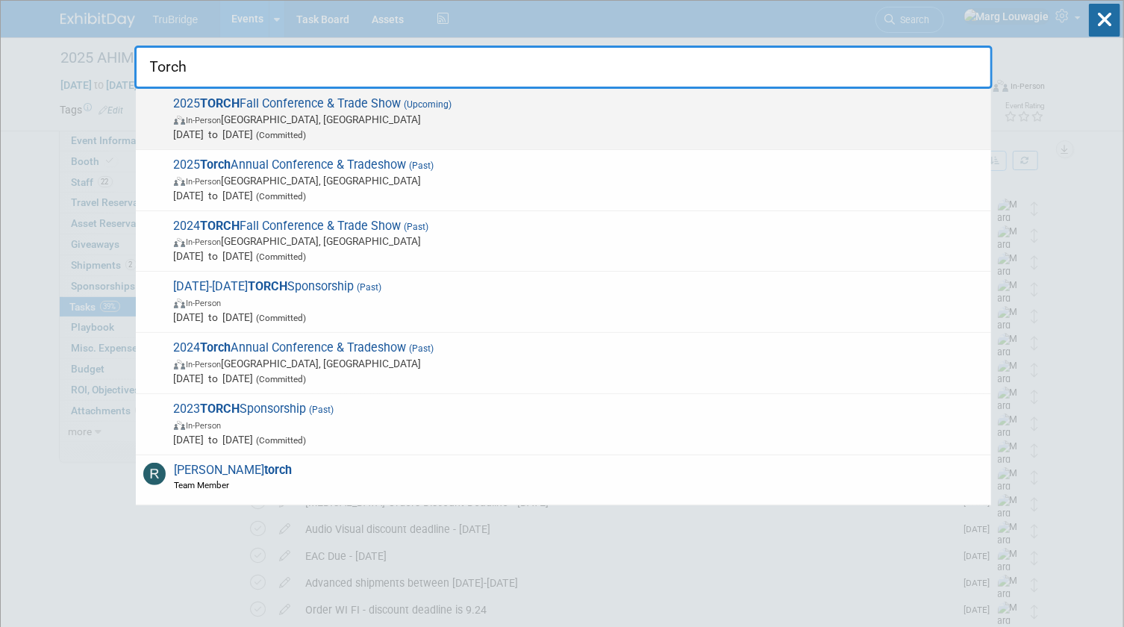
type input "Torch"
click at [363, 124] on span "In-Person Austin, TX" at bounding box center [578, 119] width 809 height 15
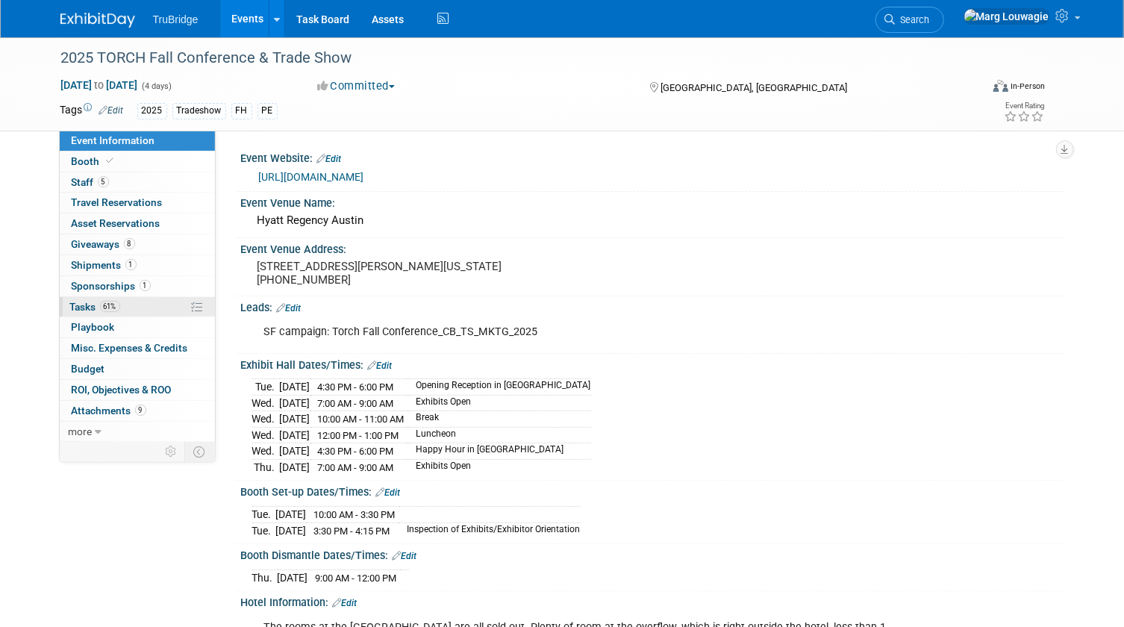
click at [72, 298] on link "61% Tasks 61%" at bounding box center [137, 307] width 155 height 20
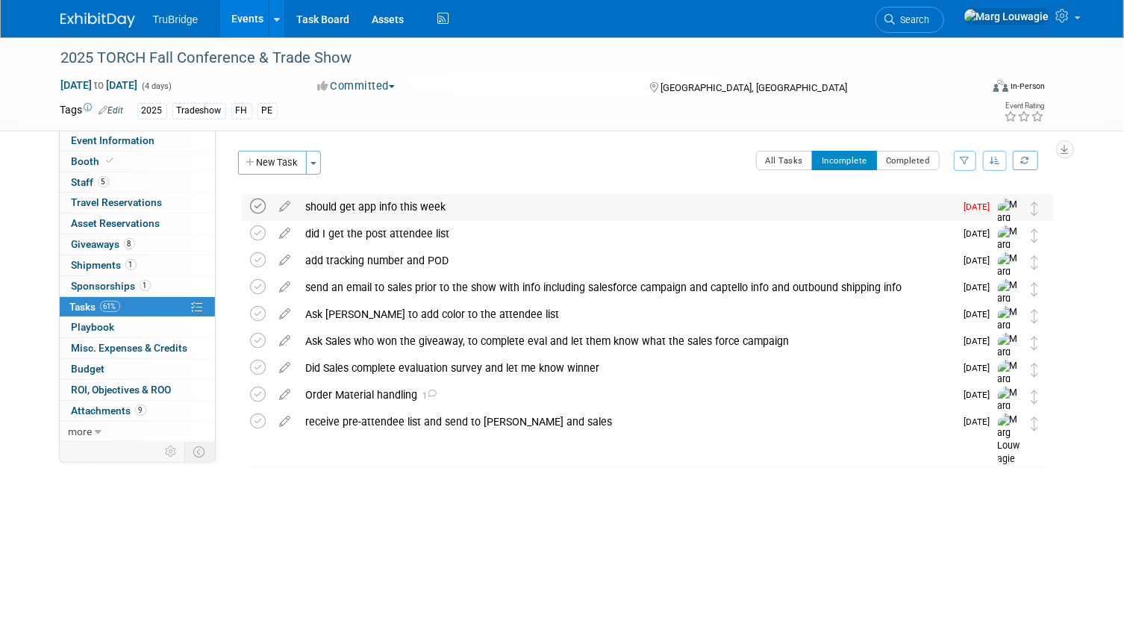
click at [256, 206] on icon at bounding box center [259, 206] width 16 height 16
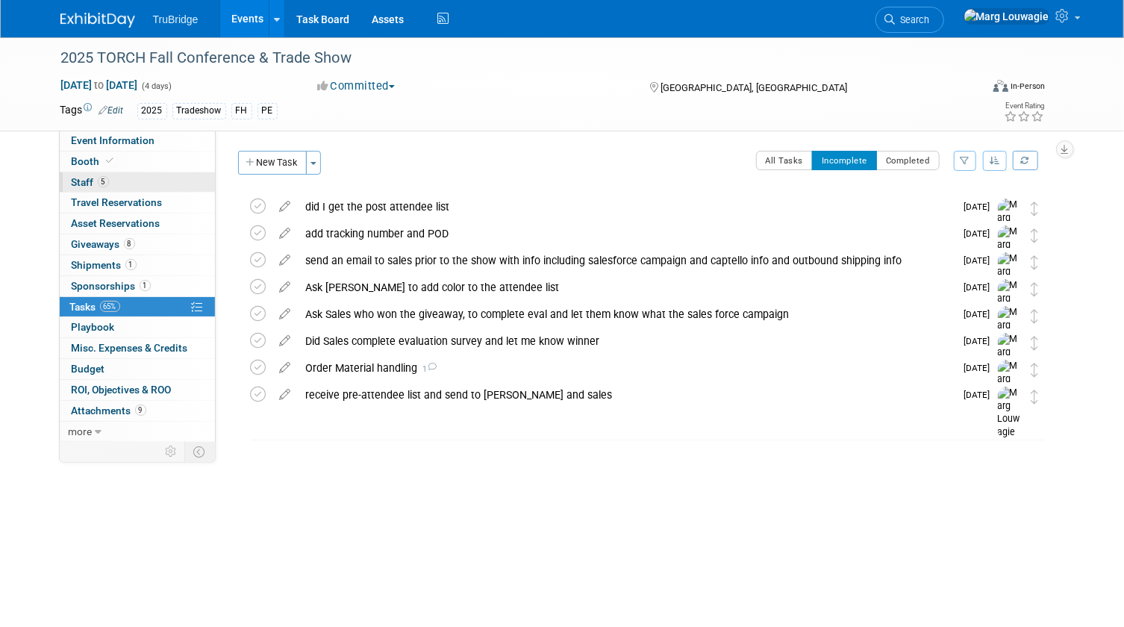
click at [138, 178] on link "5 Staff 5" at bounding box center [137, 182] width 155 height 20
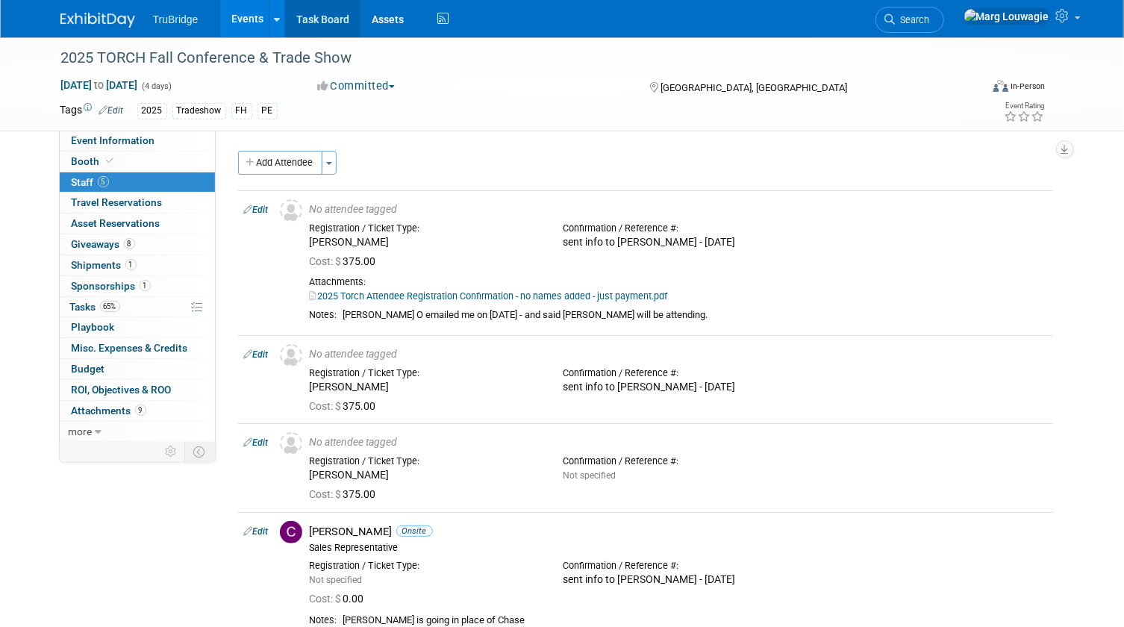
click at [322, 13] on link "Task Board" at bounding box center [322, 18] width 75 height 37
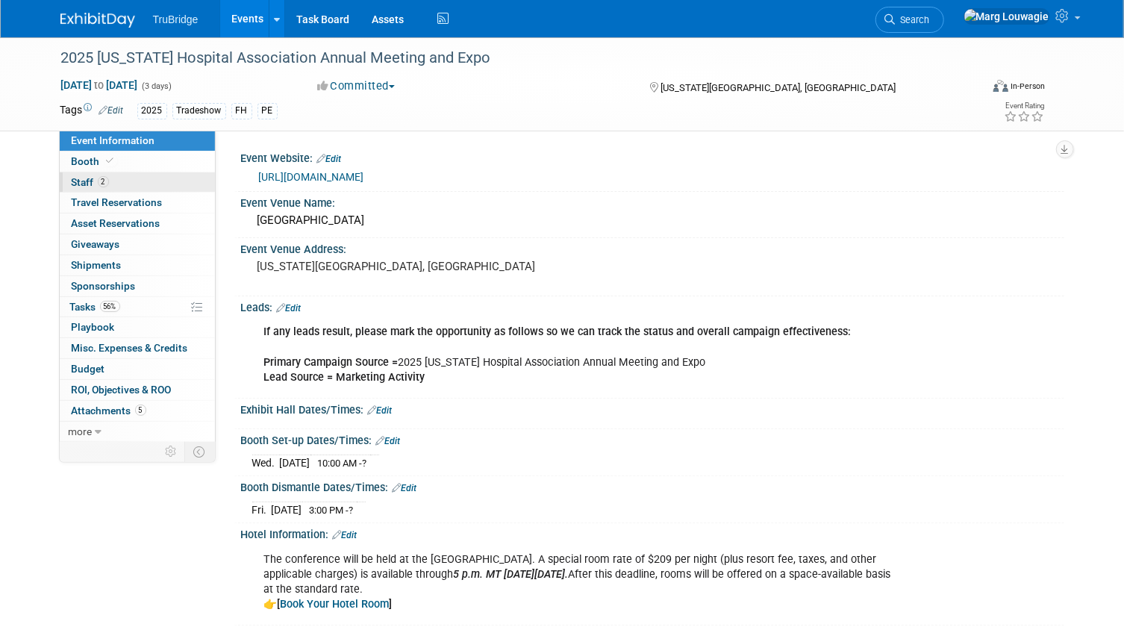
click at [143, 180] on link "2 Staff 2" at bounding box center [137, 182] width 155 height 20
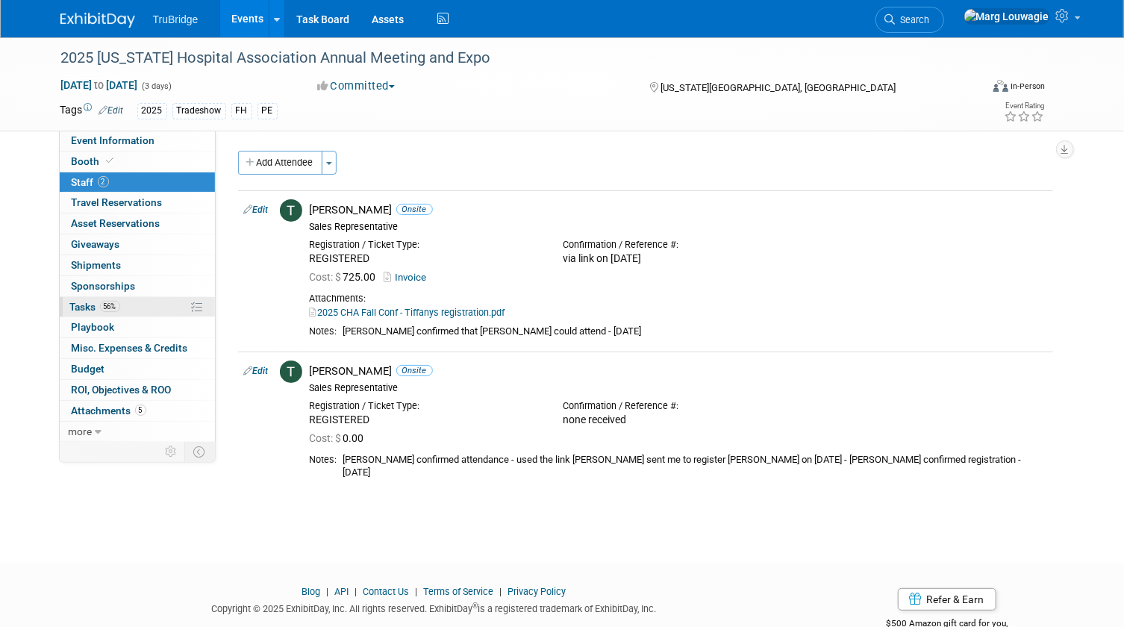
click at [90, 301] on span "Tasks 56%" at bounding box center [95, 307] width 50 height 12
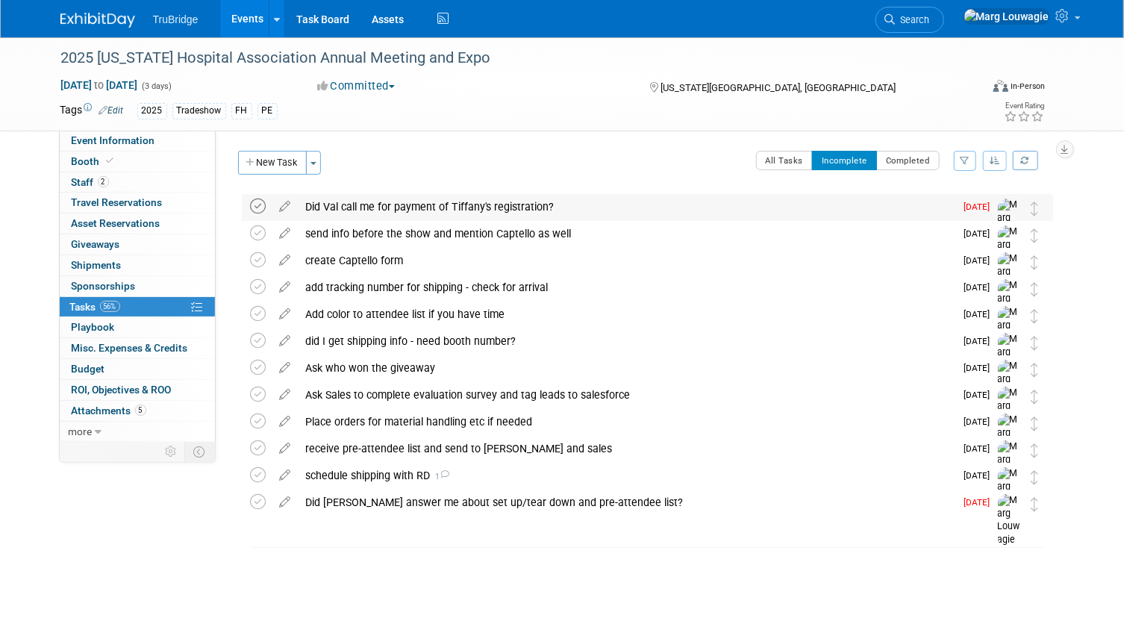
click at [254, 204] on icon at bounding box center [259, 206] width 16 height 16
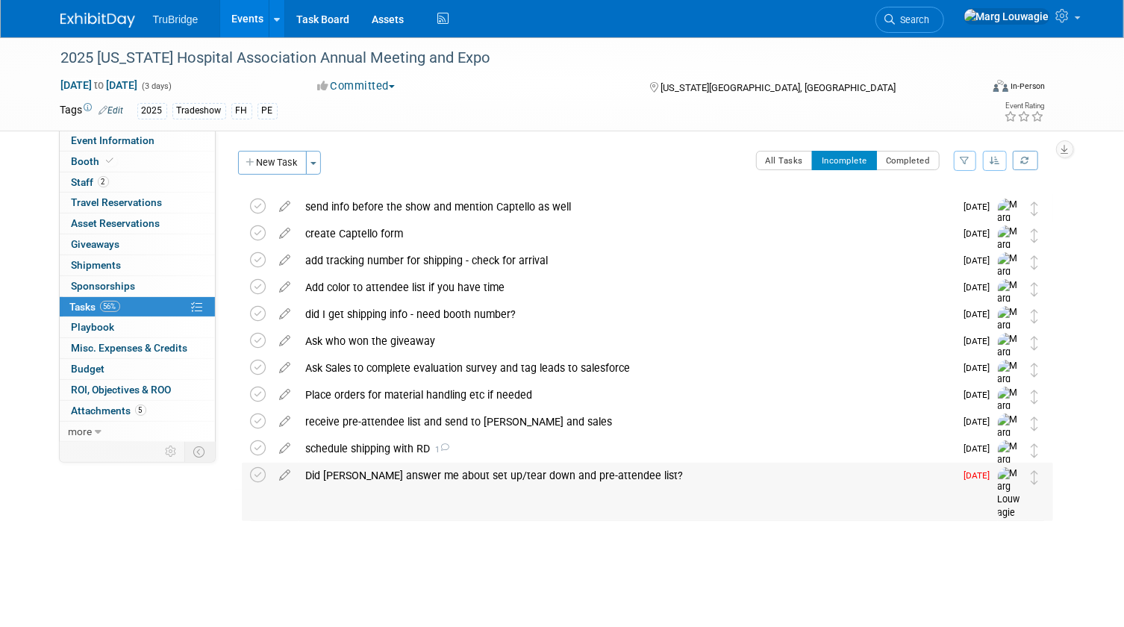
click at [333, 476] on div "Did Valerie answer me about set up/tear down and pre-attendee list?" at bounding box center [626, 475] width 657 height 25
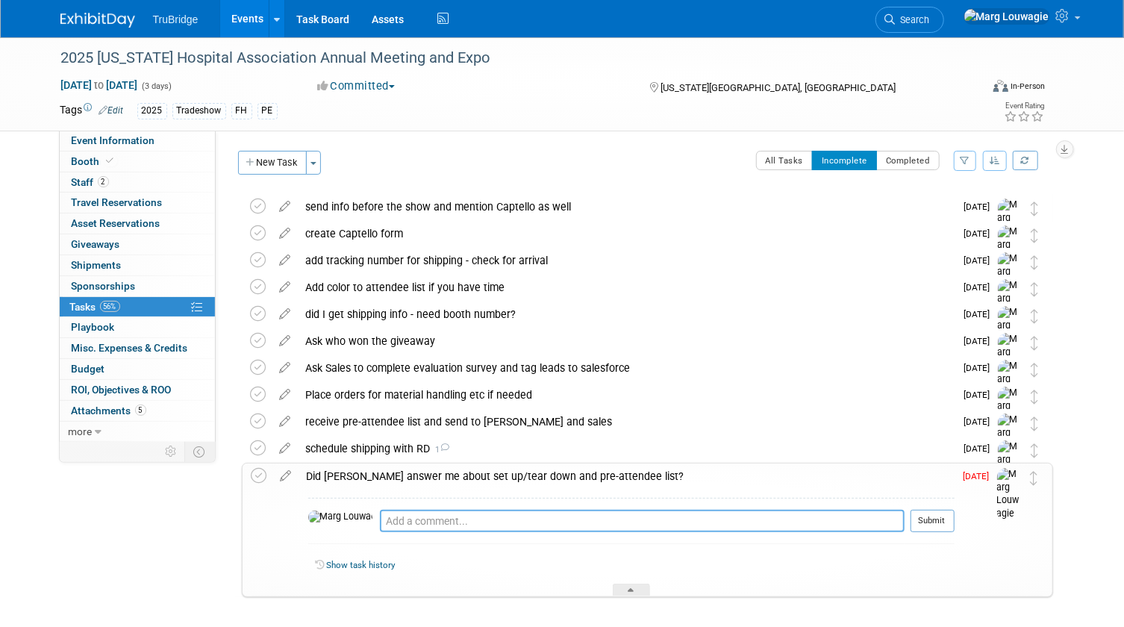
click at [380, 524] on textarea at bounding box center [642, 521] width 524 height 22
type textarea "sort of"
click at [928, 520] on button "Submit" at bounding box center [932, 521] width 44 height 22
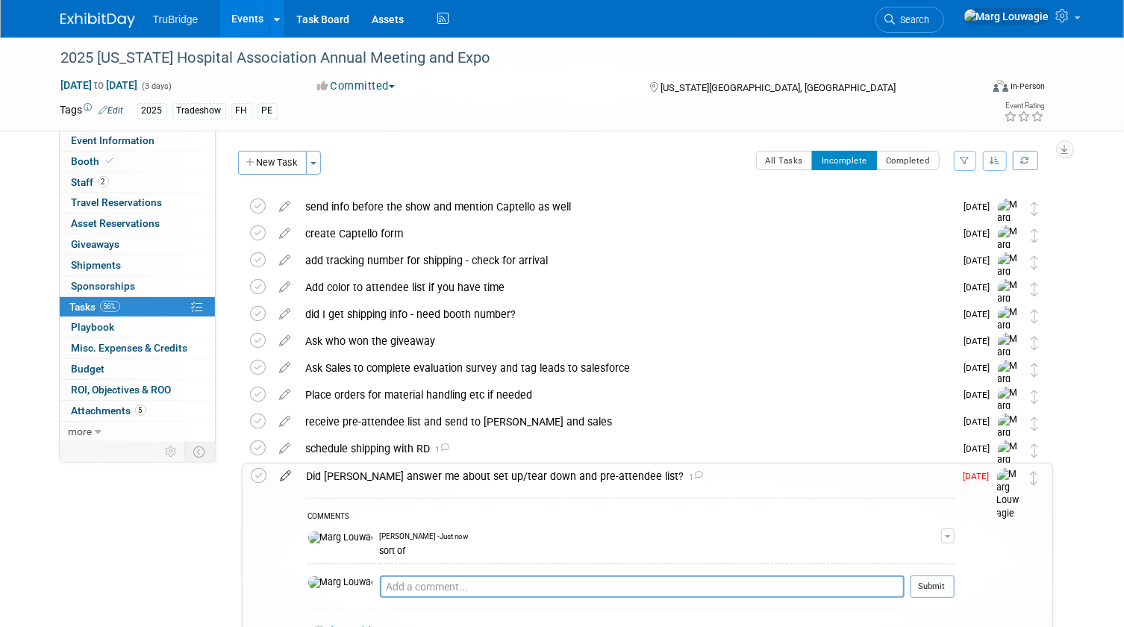
click at [282, 475] on icon at bounding box center [286, 472] width 26 height 19
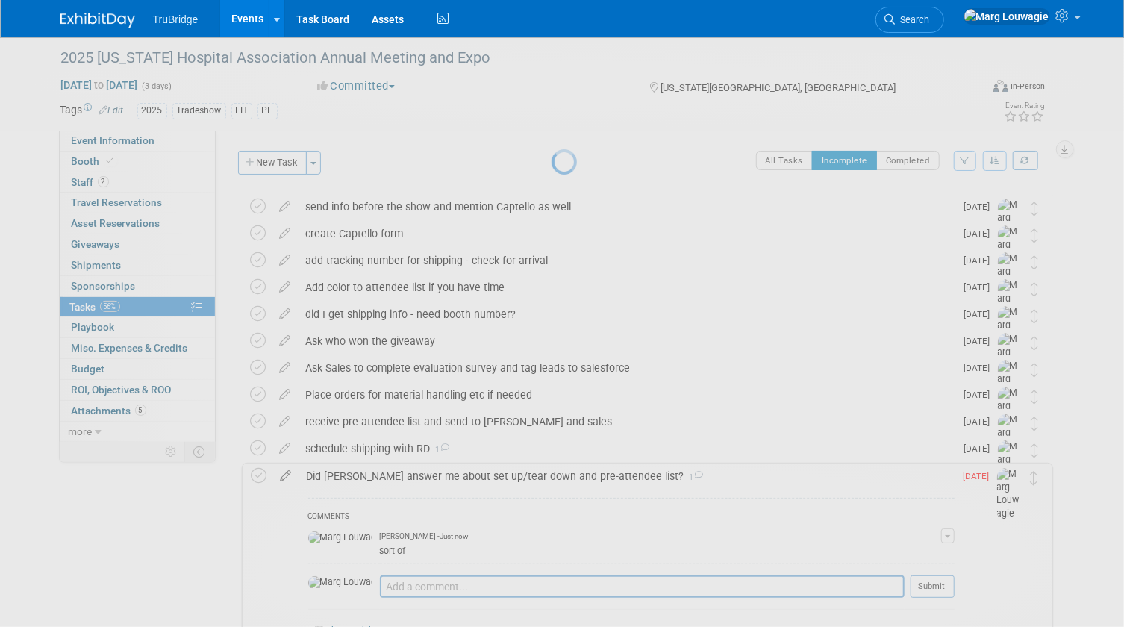
select select "7"
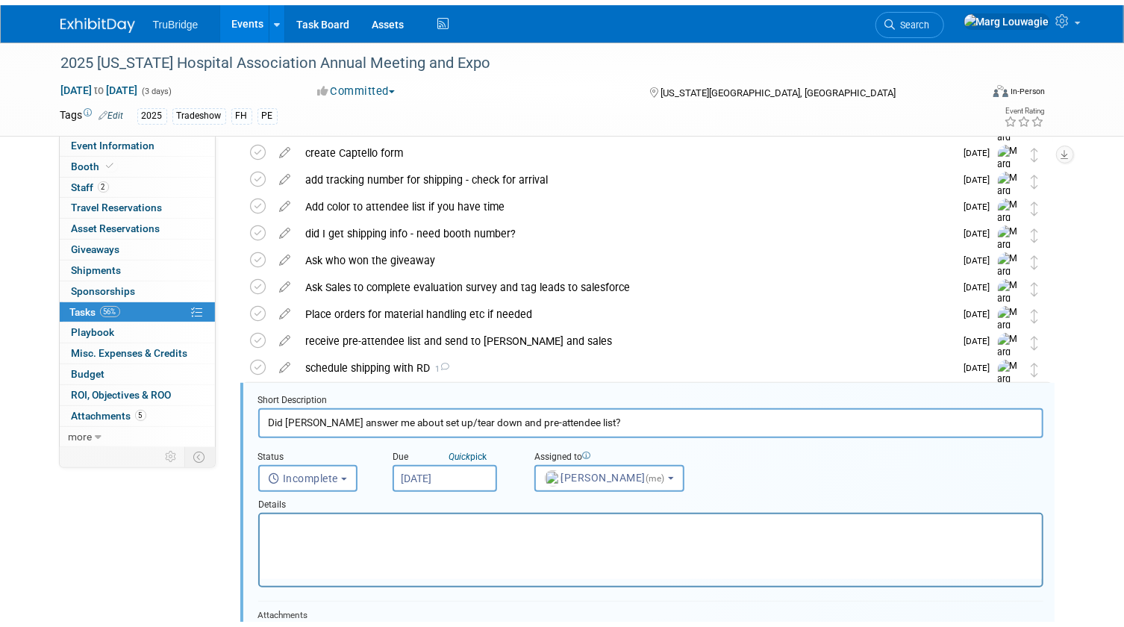
scroll to position [244, 0]
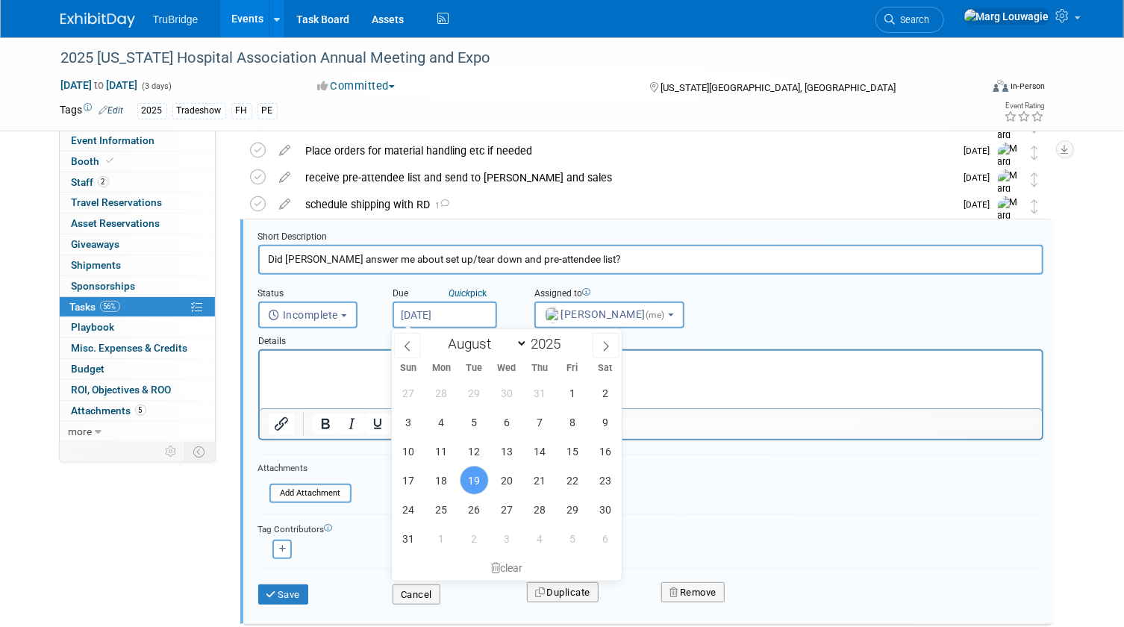
click at [479, 313] on input "[DATE]" at bounding box center [444, 314] width 104 height 27
click at [442, 507] on span "25" at bounding box center [441, 509] width 29 height 29
type input "Aug 25, 2025"
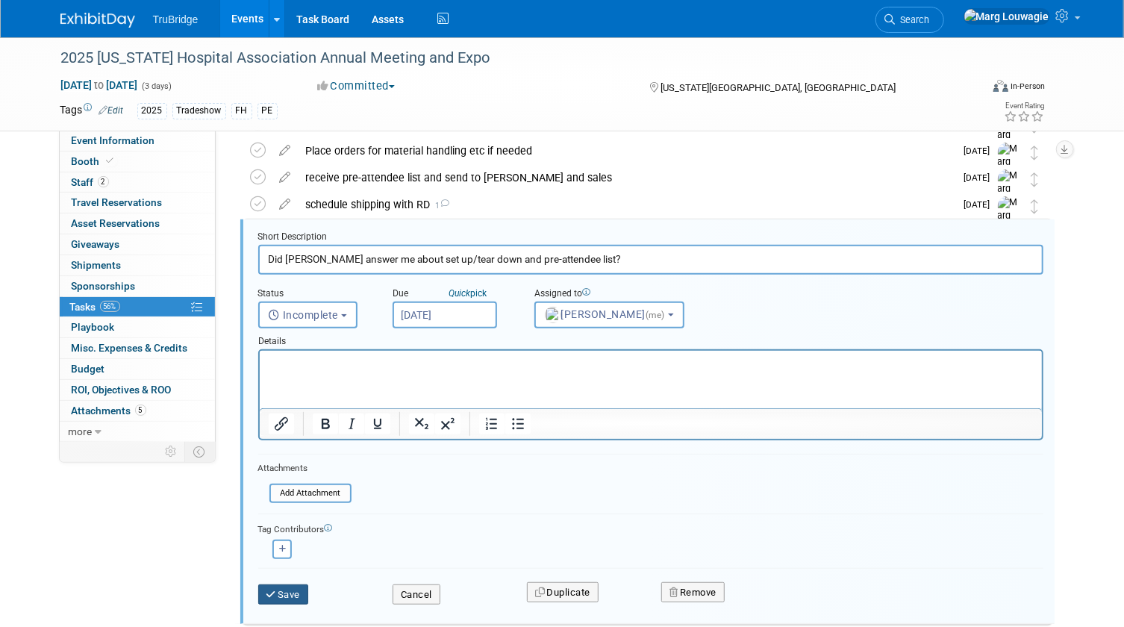
click at [285, 590] on button "Save" at bounding box center [283, 594] width 51 height 21
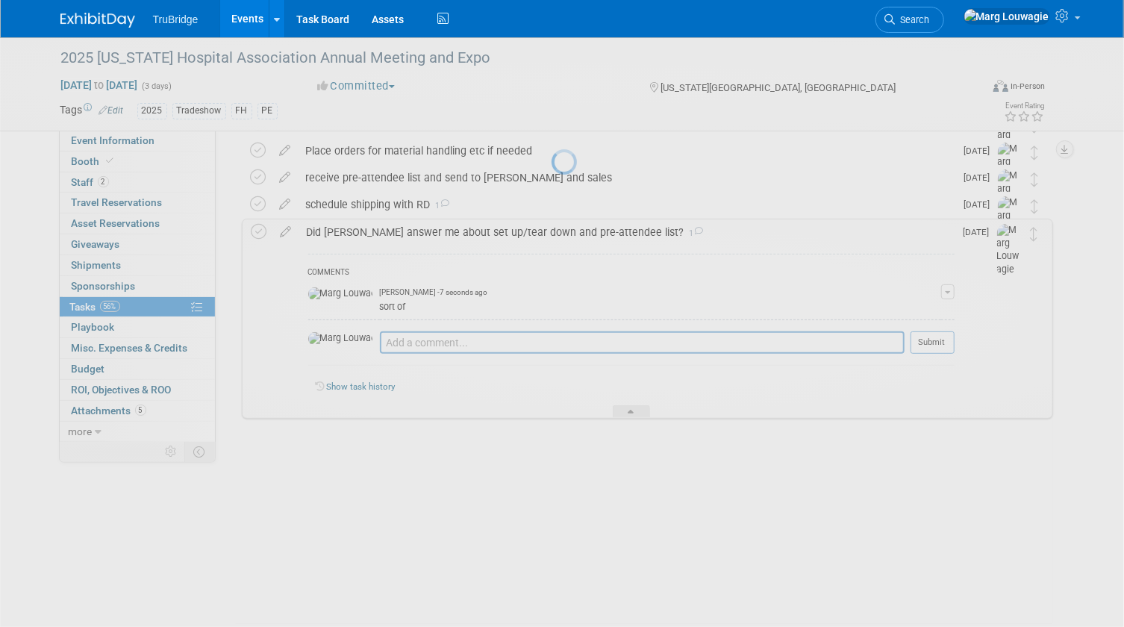
scroll to position [127, 0]
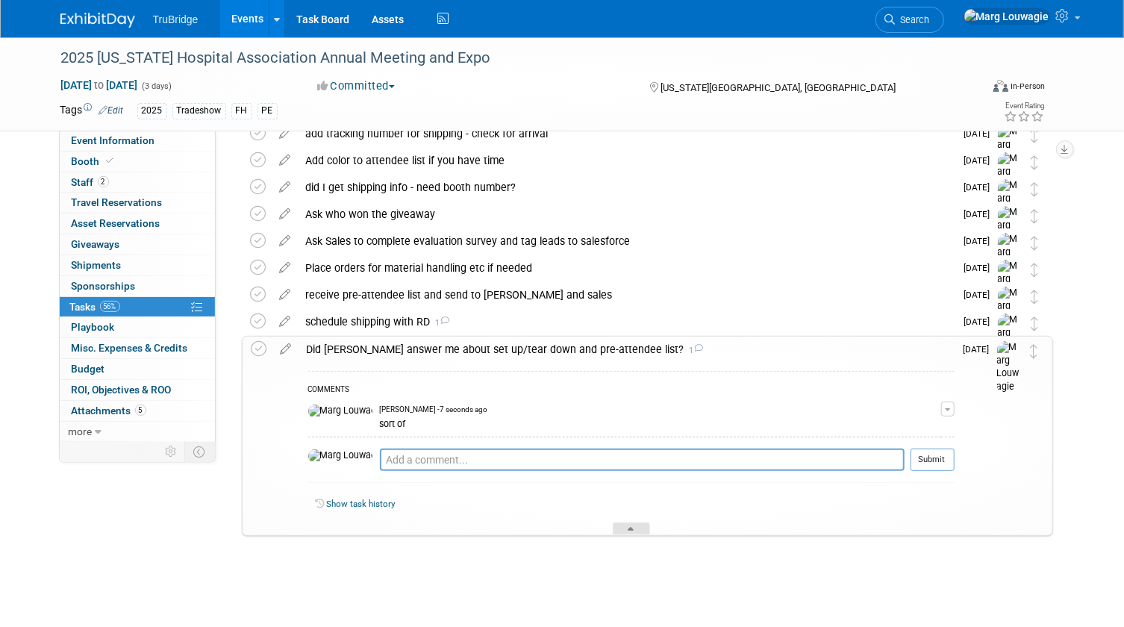
click at [642, 522] on div at bounding box center [631, 528] width 37 height 13
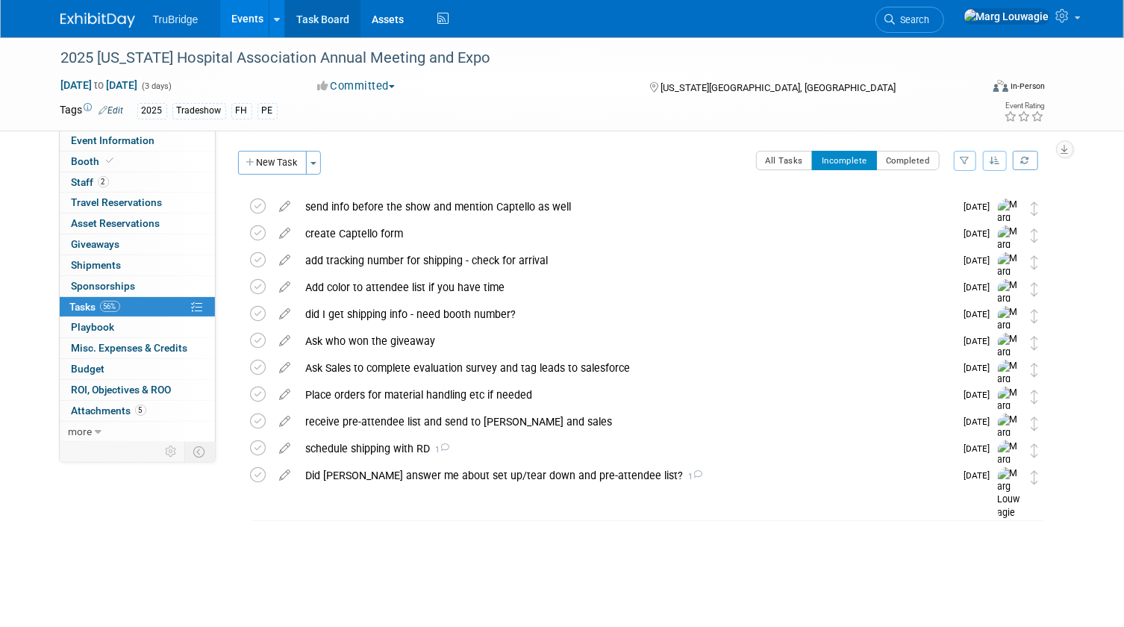
click at [319, 16] on link "Task Board" at bounding box center [322, 18] width 75 height 37
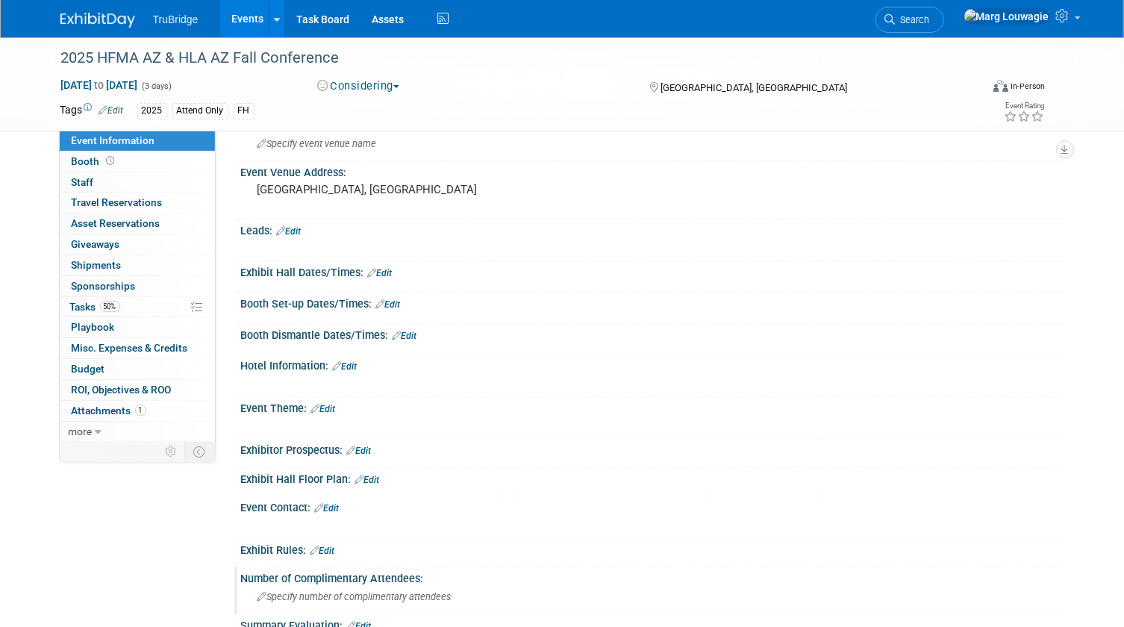
scroll to position [306, 0]
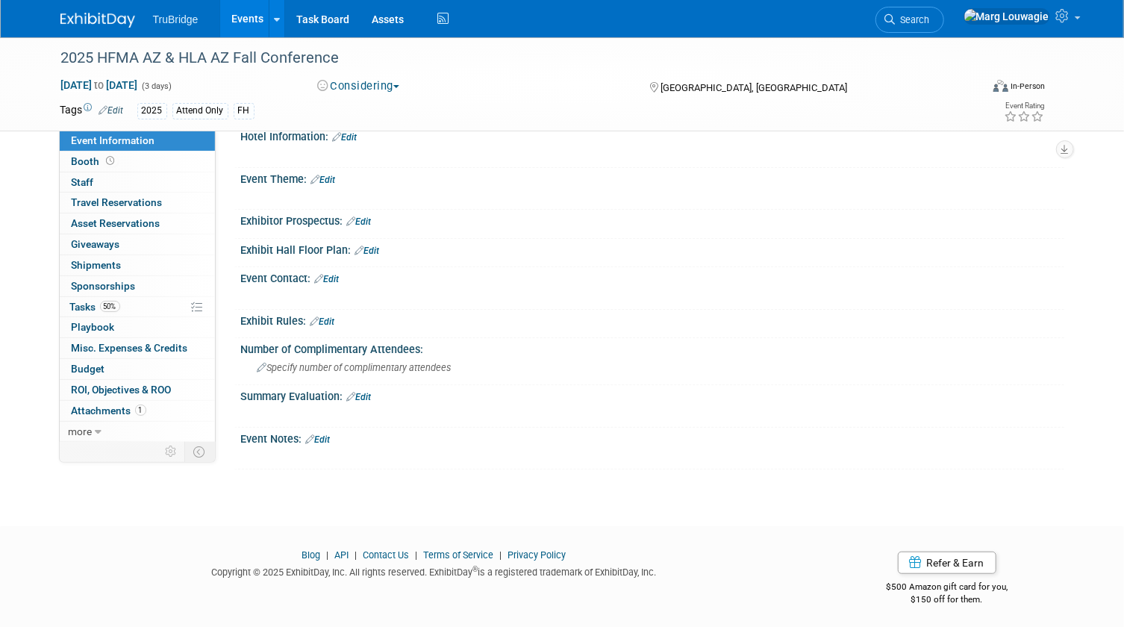
click at [329, 436] on link "Edit" at bounding box center [318, 439] width 25 height 10
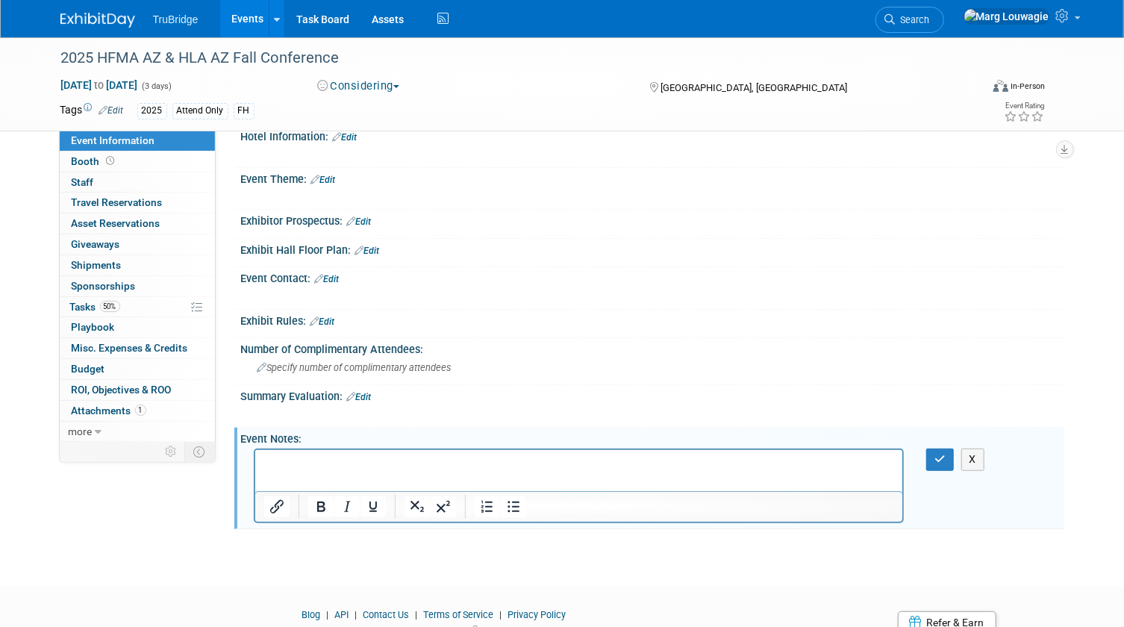
scroll to position [0, 0]
click at [328, 457] on p "Rich Text Area. Press ALT-0 for help." at bounding box center [578, 463] width 630 height 15
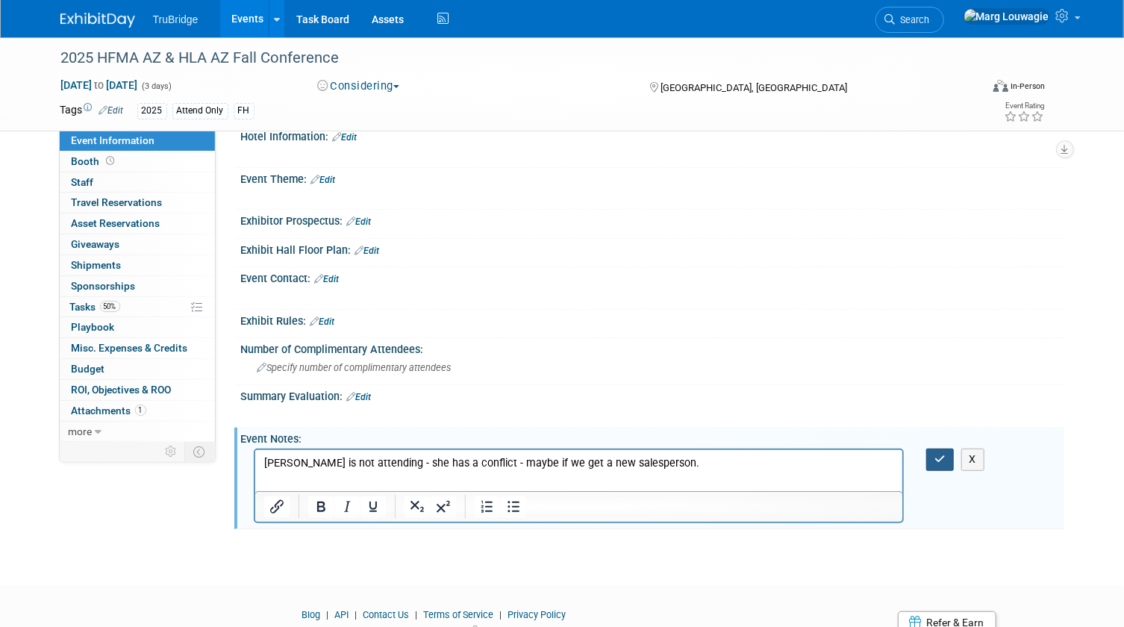
click at [932, 449] on button "button" at bounding box center [940, 459] width 28 height 22
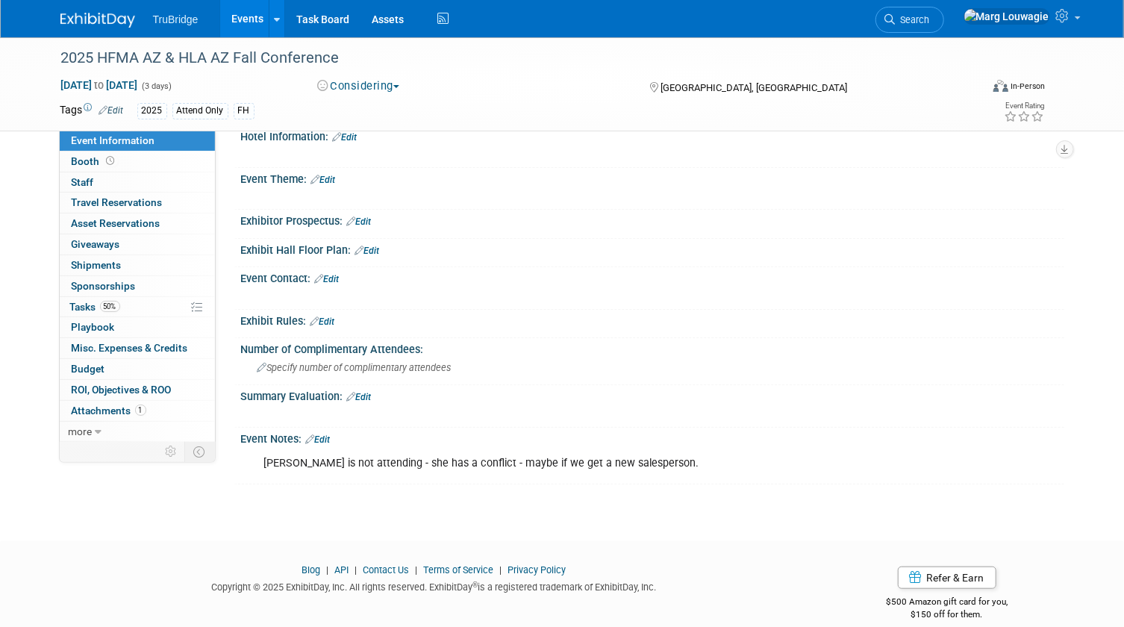
drag, startPoint x: 967, startPoint y: 23, endPoint x: 962, endPoint y: 41, distance: 18.5
click at [930, 23] on span "Search" at bounding box center [912, 19] width 34 height 11
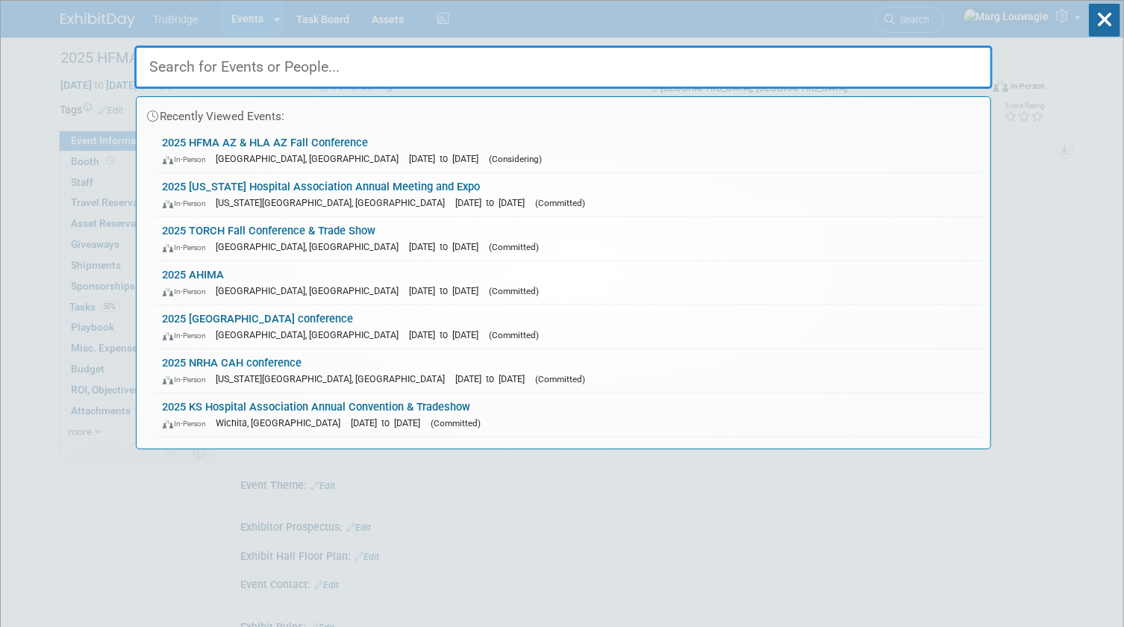
click at [951, 65] on input "text" at bounding box center [563, 67] width 858 height 43
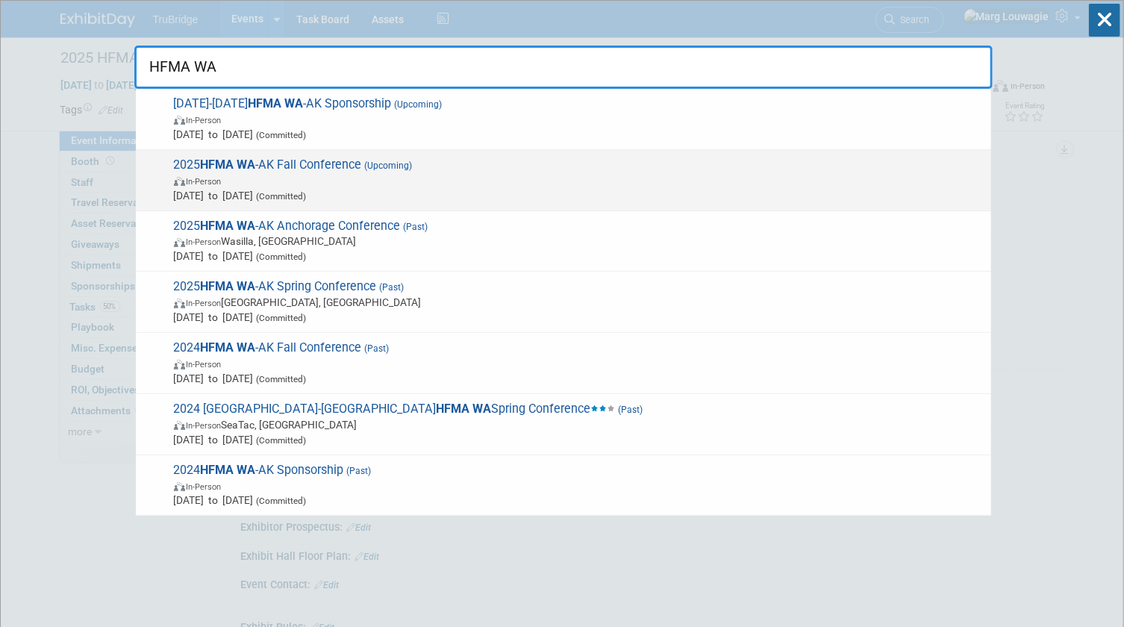
type input "HFMA WA"
click at [279, 163] on span "2025 HFMA WA -AK Fall Conference (Upcoming) In-Person [DATE] to [DATE] (Committ…" at bounding box center [576, 180] width 814 height 46
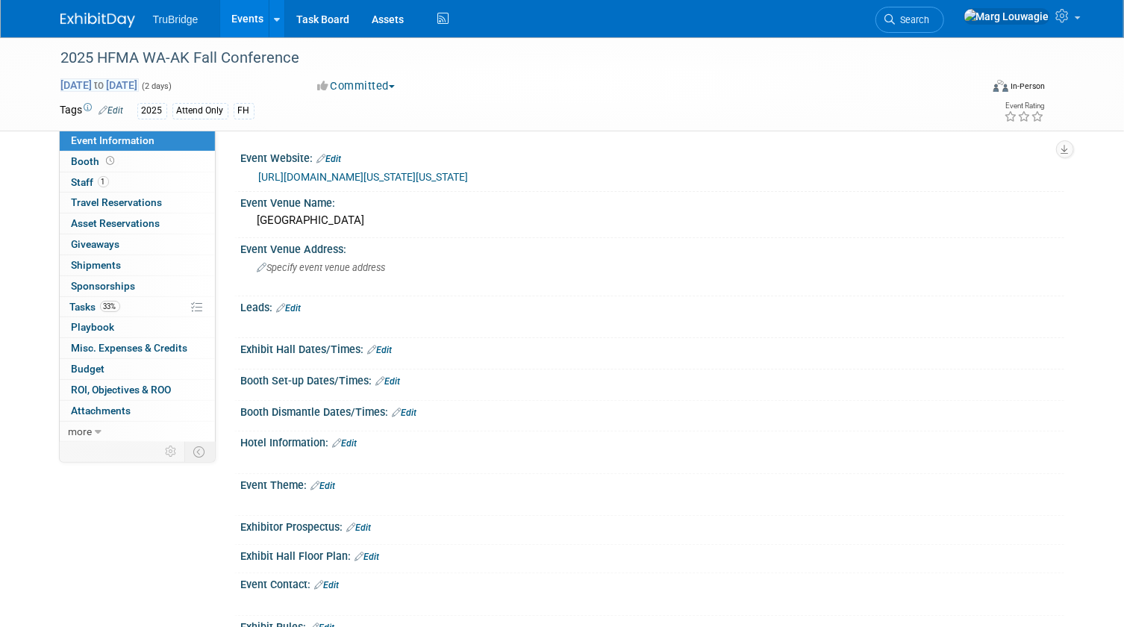
click at [138, 81] on span "[DATE] to [DATE]" at bounding box center [99, 84] width 78 height 13
select select "9"
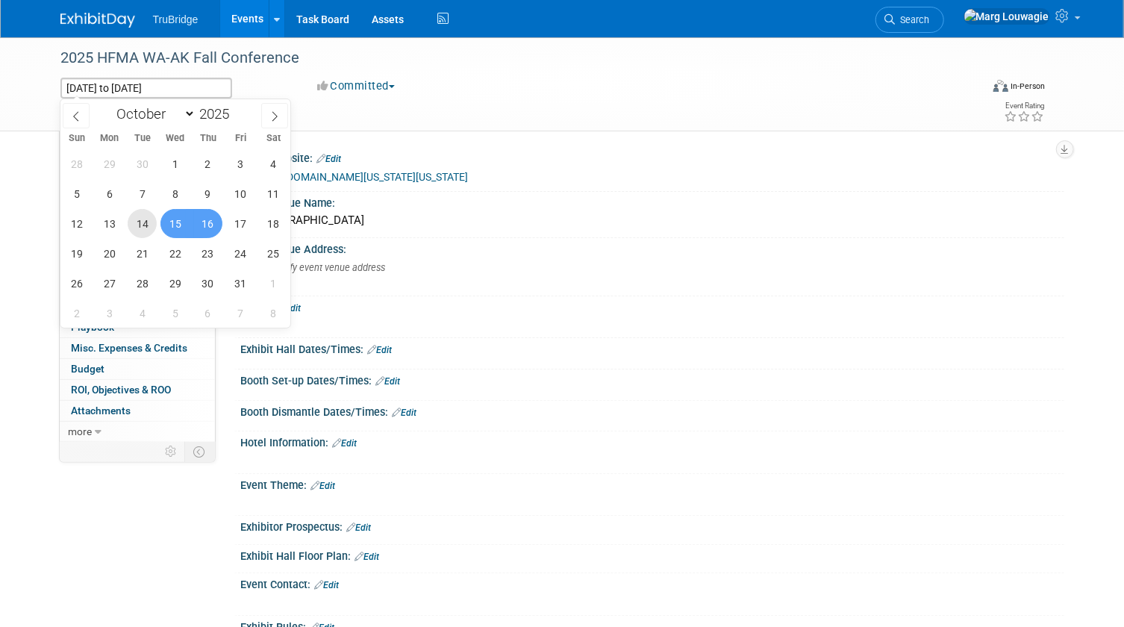
click at [142, 220] on span "14" at bounding box center [142, 223] width 29 height 29
type input "[DATE]"
click at [178, 223] on span "15" at bounding box center [174, 223] width 29 height 29
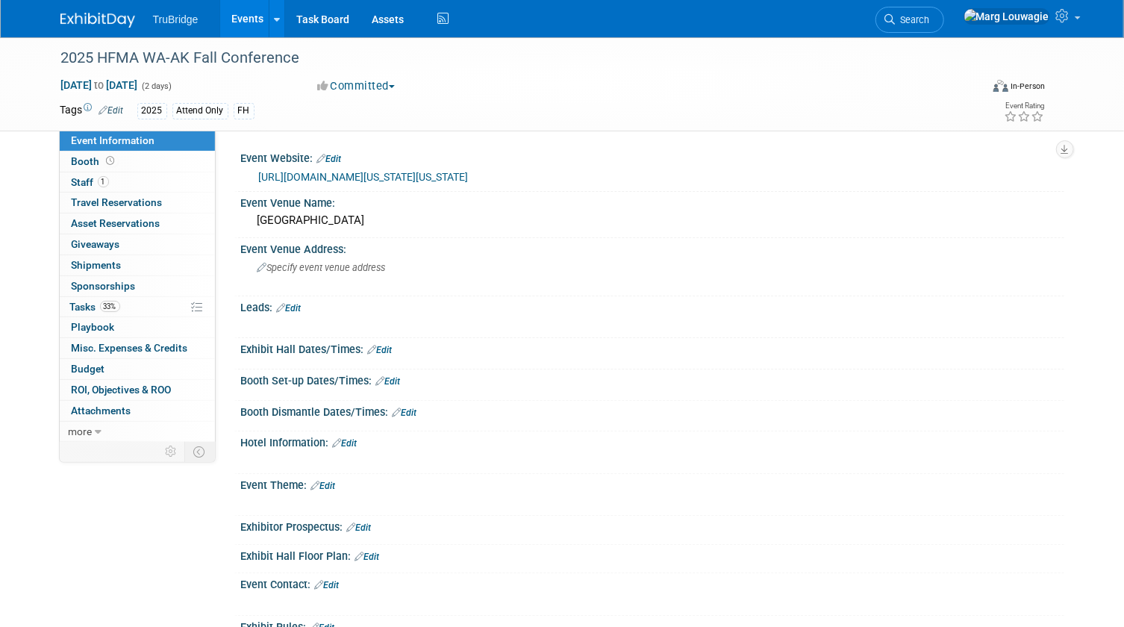
click at [336, 157] on link "Edit" at bounding box center [329, 159] width 25 height 10
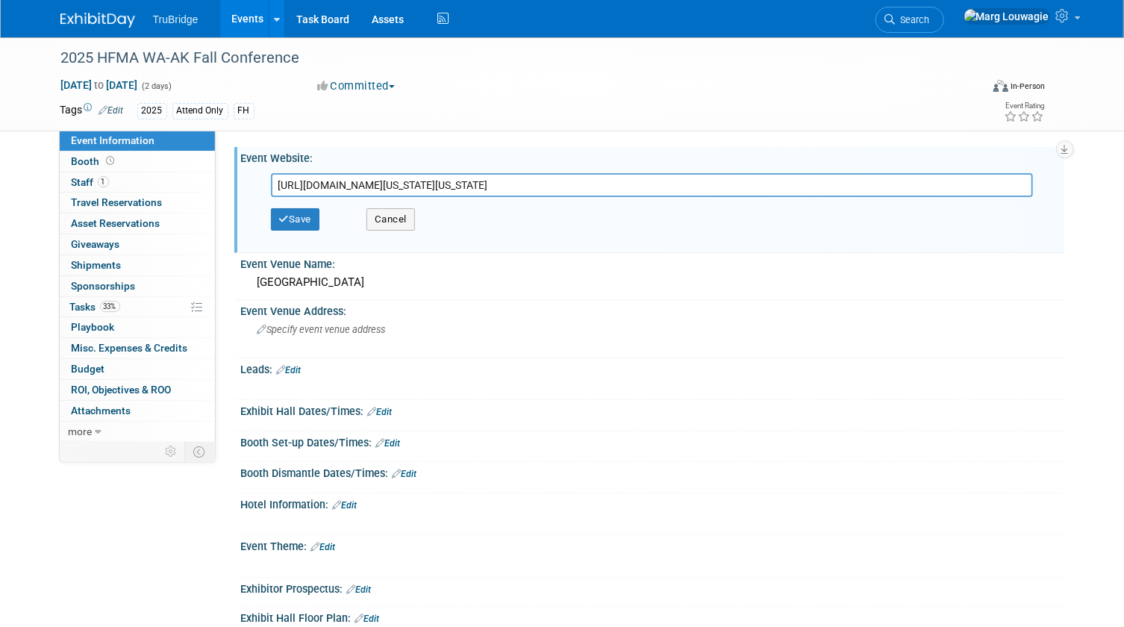
click at [386, 177] on input "[URL][DOMAIN_NAME][US_STATE][US_STATE]" at bounding box center [652, 185] width 762 height 24
type input "[URL][DOMAIN_NAME]"
click at [313, 222] on button "Save" at bounding box center [295, 219] width 49 height 22
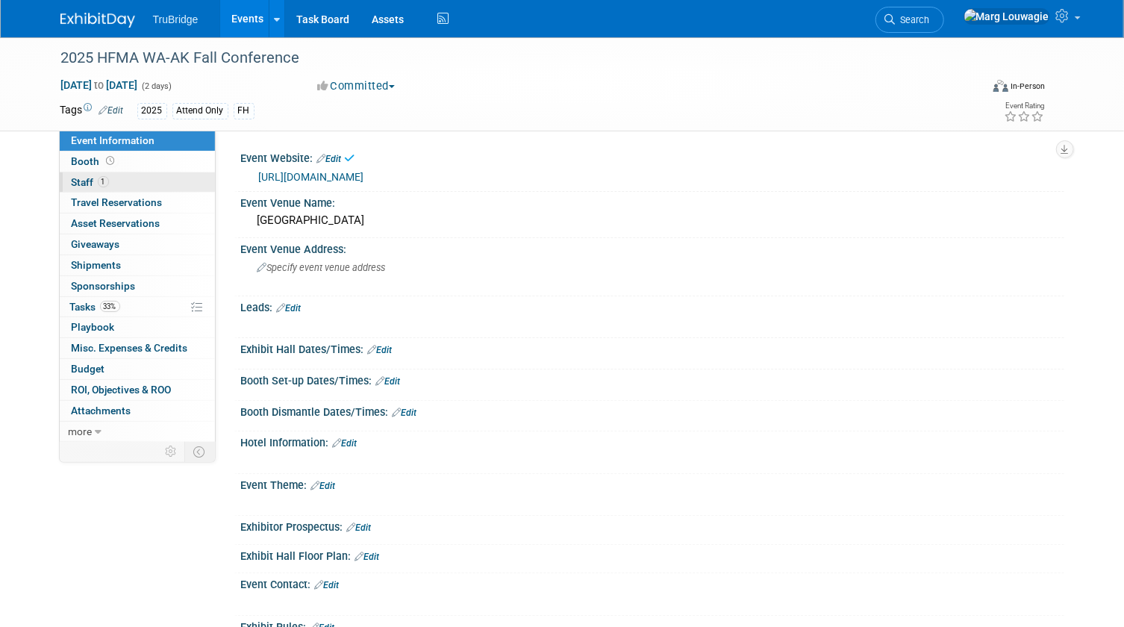
click at [129, 178] on link "1 Staff 1" at bounding box center [137, 182] width 155 height 20
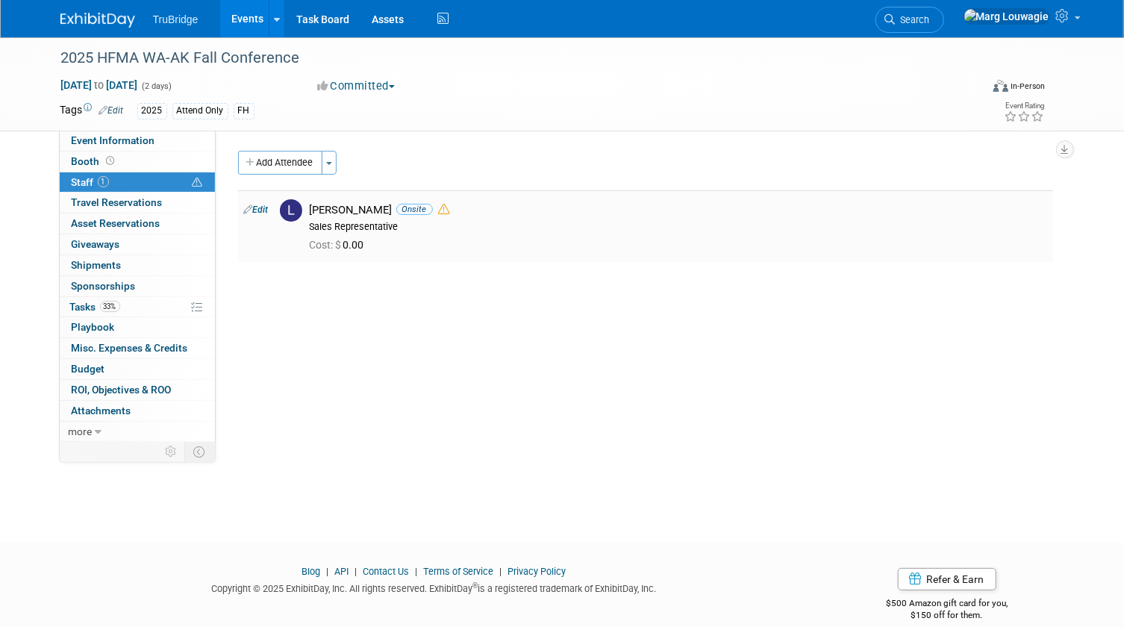
click at [439, 210] on icon at bounding box center [444, 209] width 11 height 11
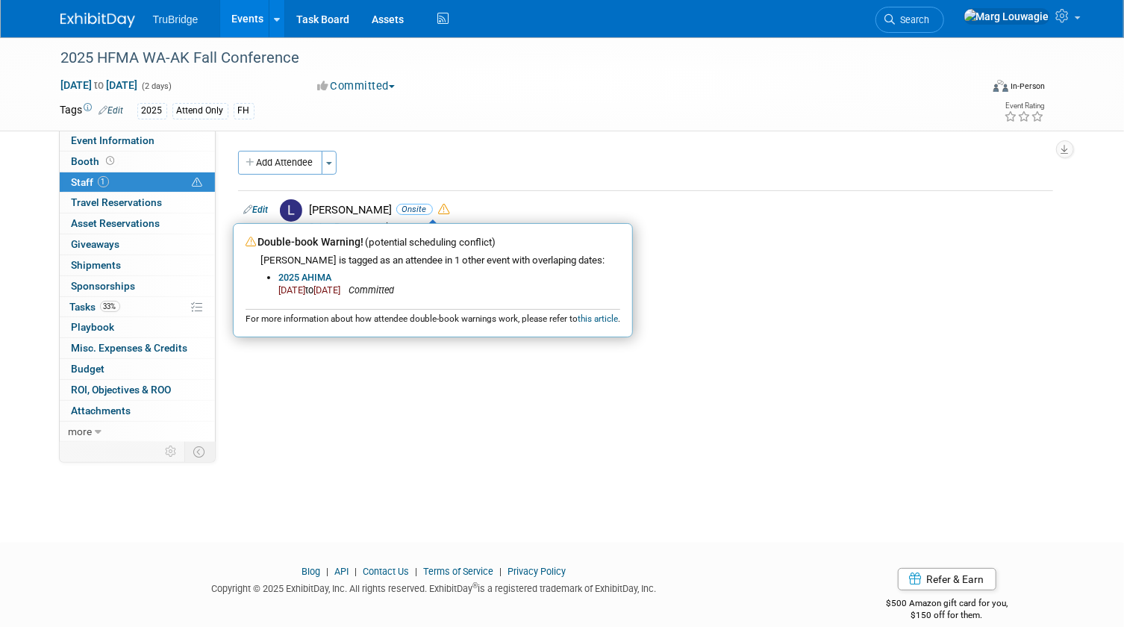
click at [720, 286] on div "Event Website: Edit [URL][DOMAIN_NAME] [URL][DOMAIN_NAME] Save Cancel Event Ven…" at bounding box center [640, 286] width 848 height 310
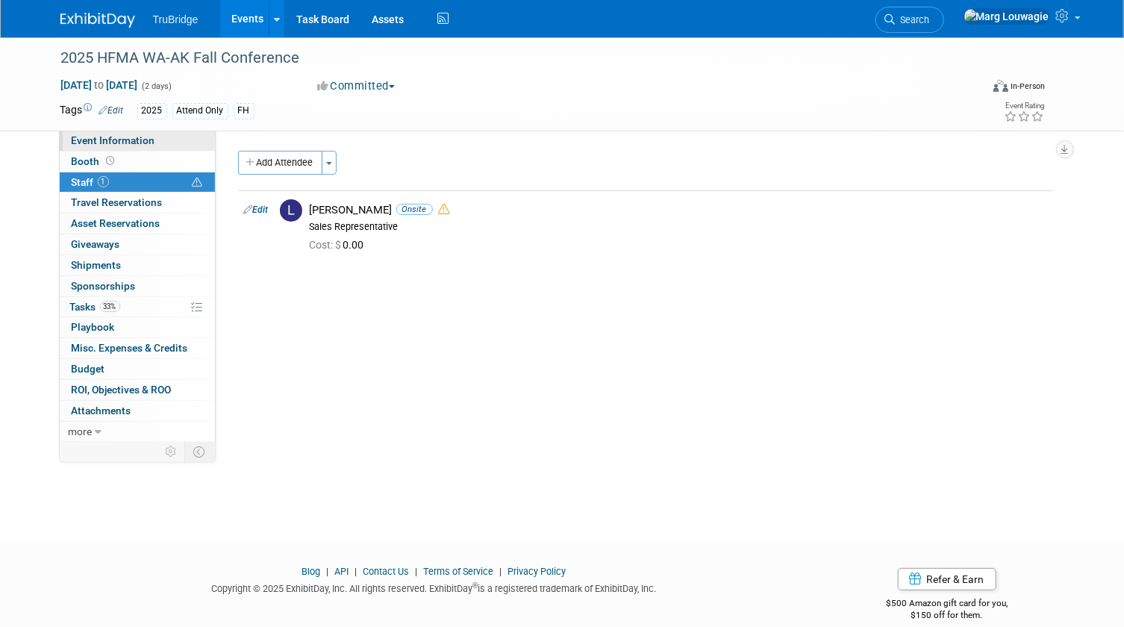
click at [162, 142] on link "Event Information" at bounding box center [137, 141] width 155 height 20
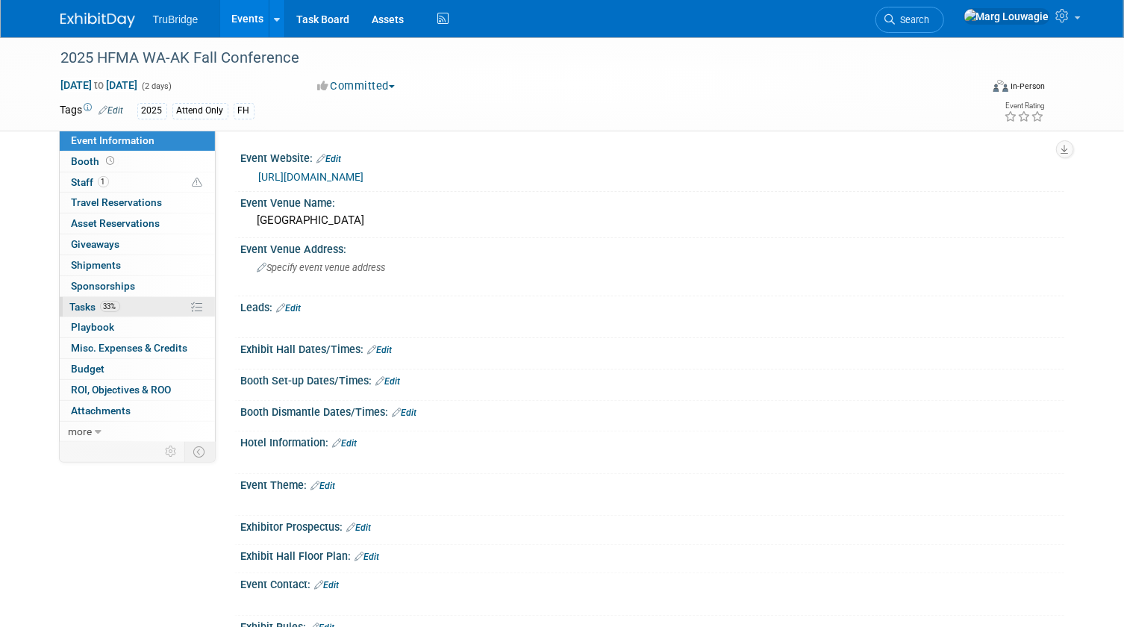
click at [90, 304] on span "Tasks 33%" at bounding box center [95, 307] width 50 height 12
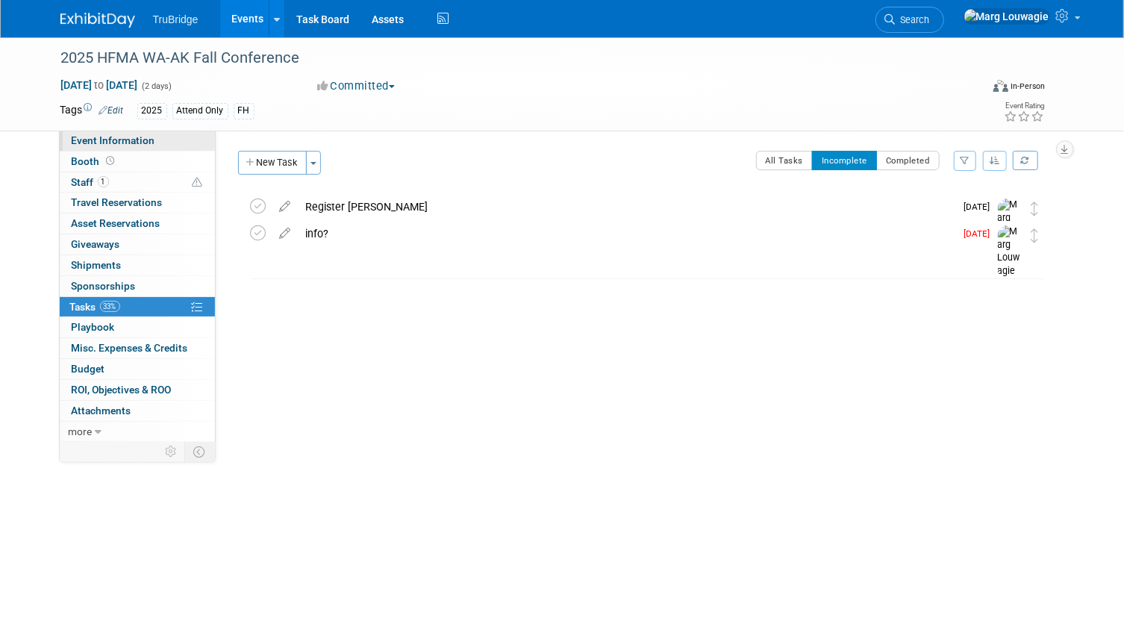
click at [149, 148] on link "Event Information" at bounding box center [137, 141] width 155 height 20
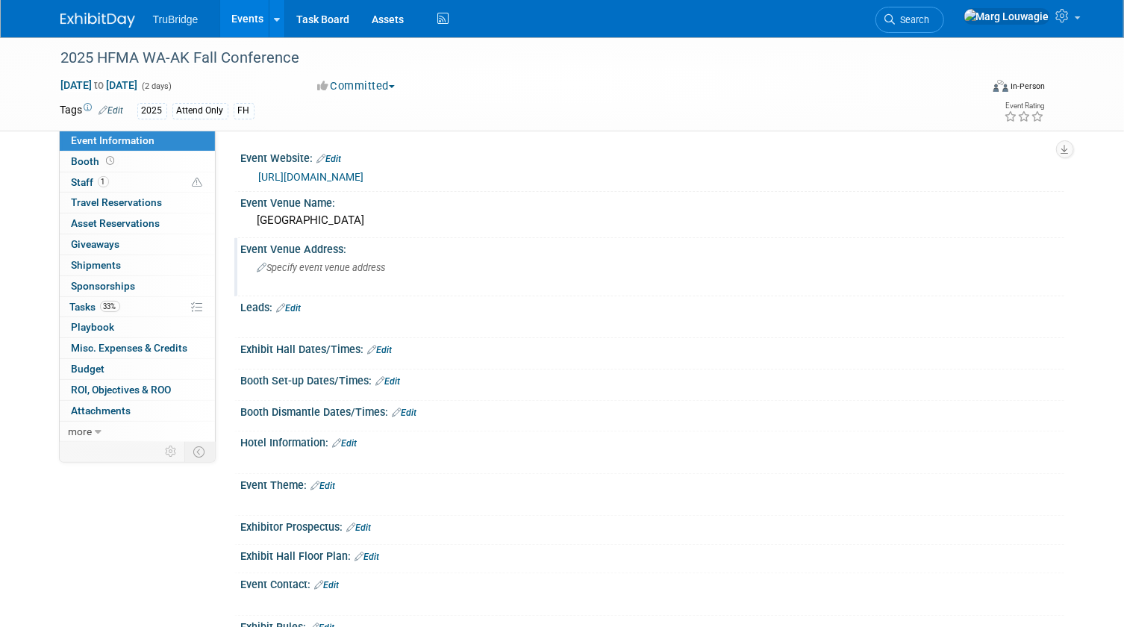
click at [291, 245] on div "Event Venue Address:" at bounding box center [652, 247] width 823 height 19
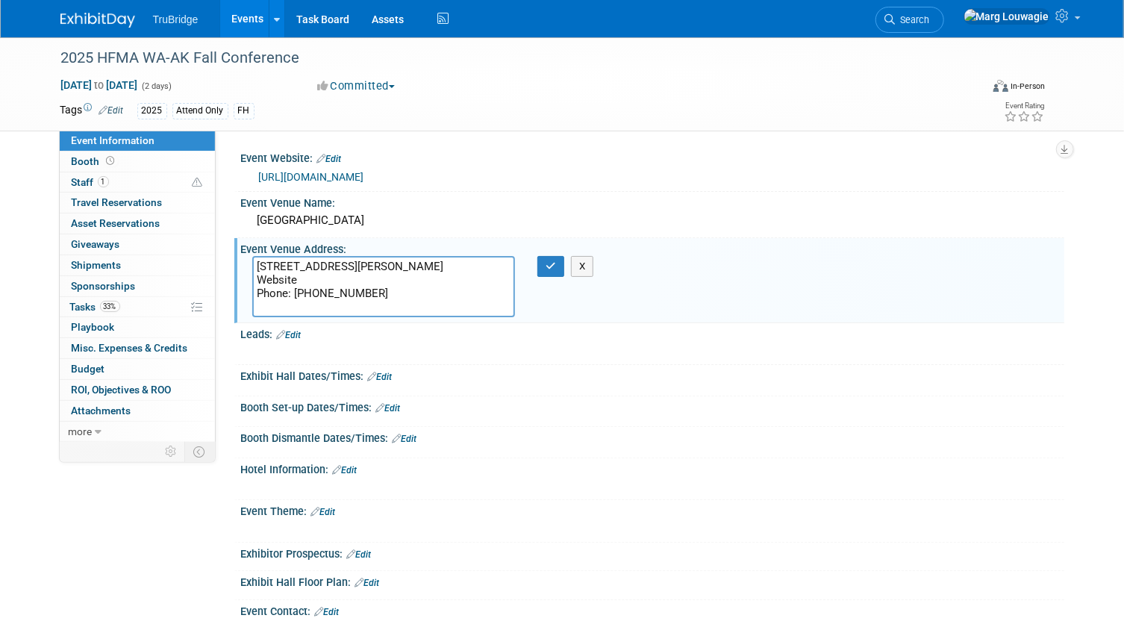
click at [364, 286] on textarea "100 N Hayford Rd, Airway Heights, Airway Heights WA 99001 Website Phone: (877) …" at bounding box center [383, 286] width 263 height 61
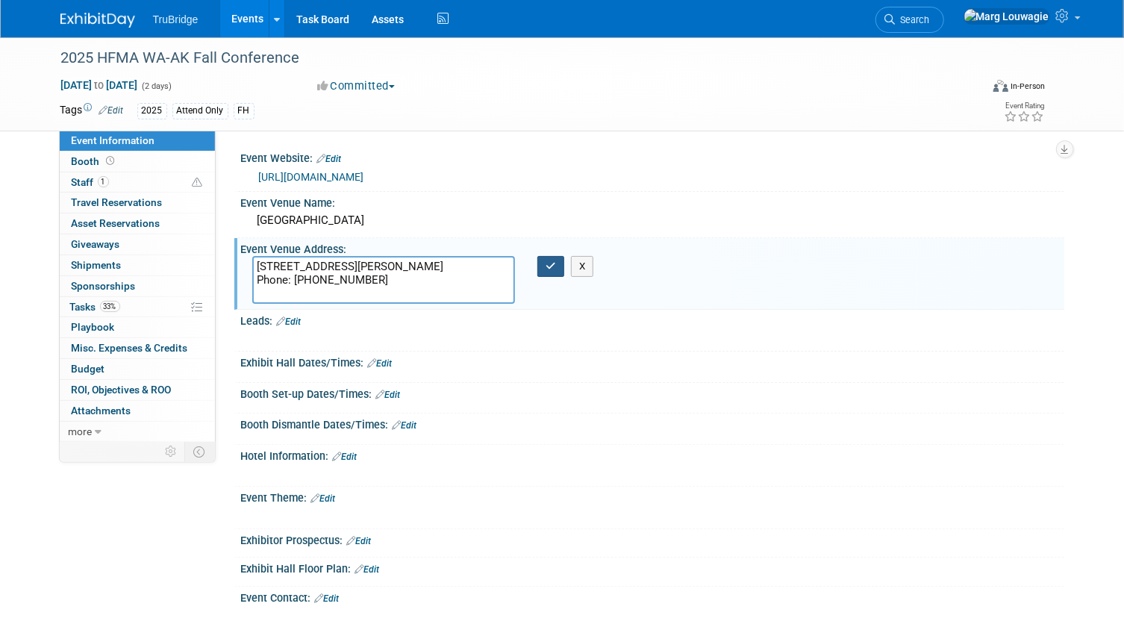
type textarea "100 N Hayford Rd, Airway Heights WA 99001 Phone: (877) 871-6772"
click at [551, 267] on icon "button" at bounding box center [550, 266] width 10 height 10
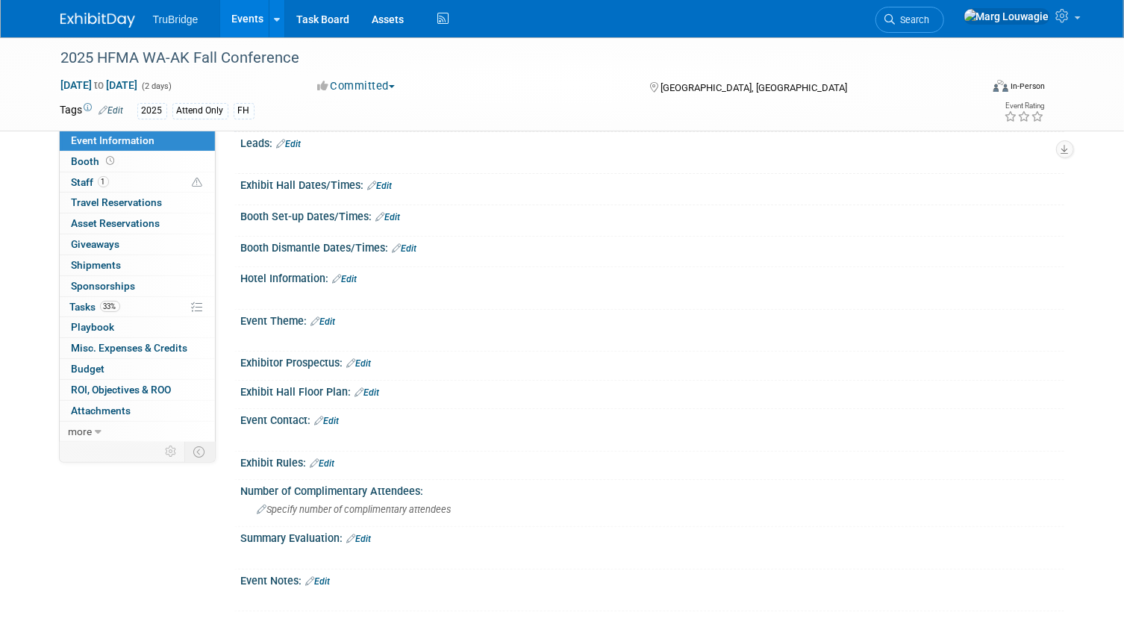
scroll to position [188, 0]
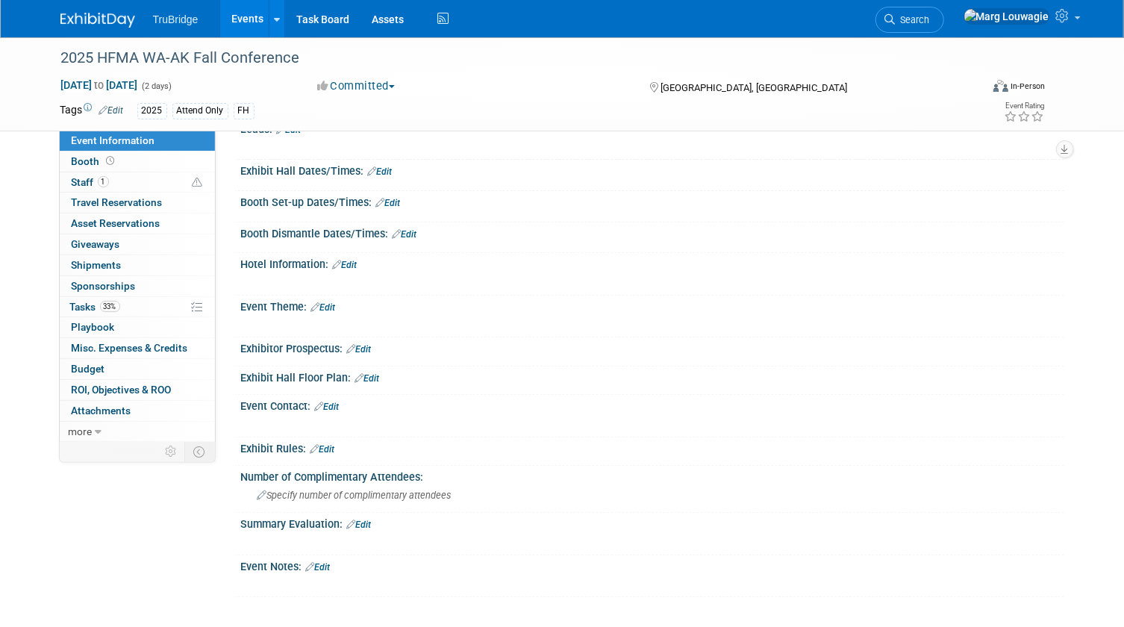
click at [357, 269] on link "Edit" at bounding box center [345, 265] width 25 height 10
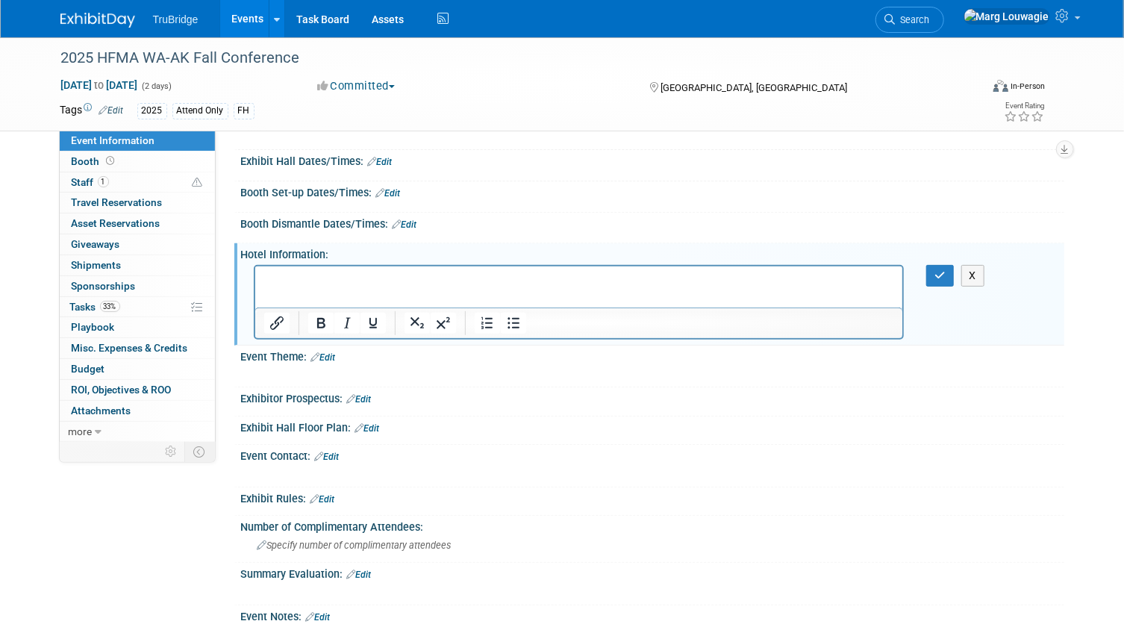
scroll to position [0, 0]
drag, startPoint x: 335, startPoint y: 283, endPoint x: 251, endPoint y: 281, distance: 83.6
click at [254, 281] on html "Book Hotel" at bounding box center [578, 276] width 648 height 21
click at [273, 332] on icon "Insert/edit link" at bounding box center [276, 323] width 18 height 18
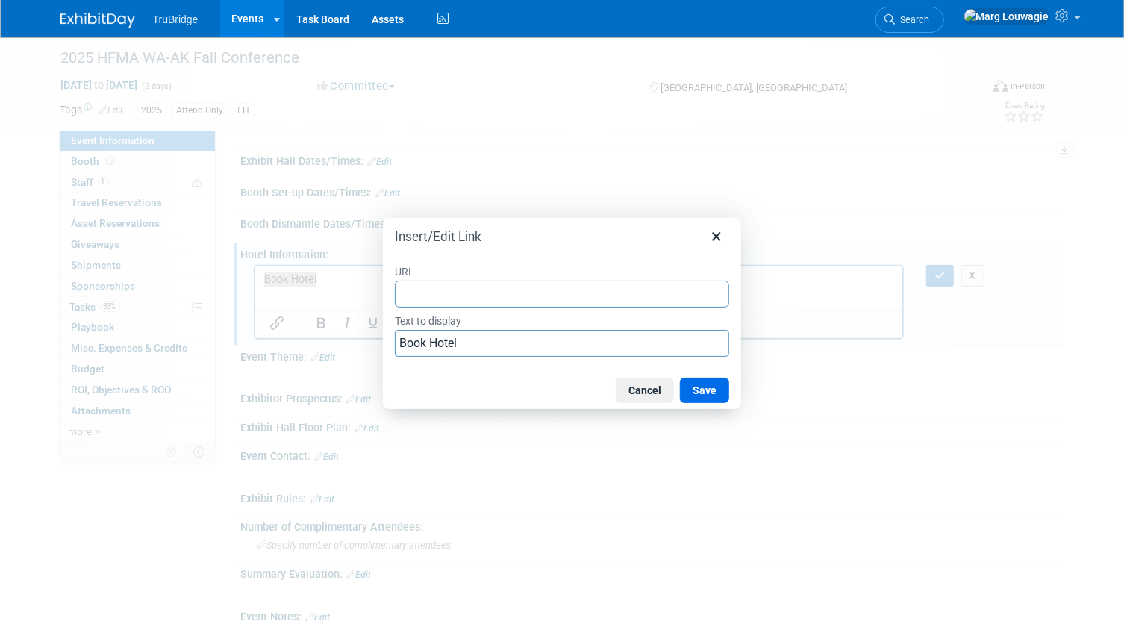
click at [416, 293] on input "URL" at bounding box center [562, 294] width 334 height 27
type input "https://be.synxis.com/?adult=1&arrive=2025-10-12&chain=18073&child=0&currency=U…"
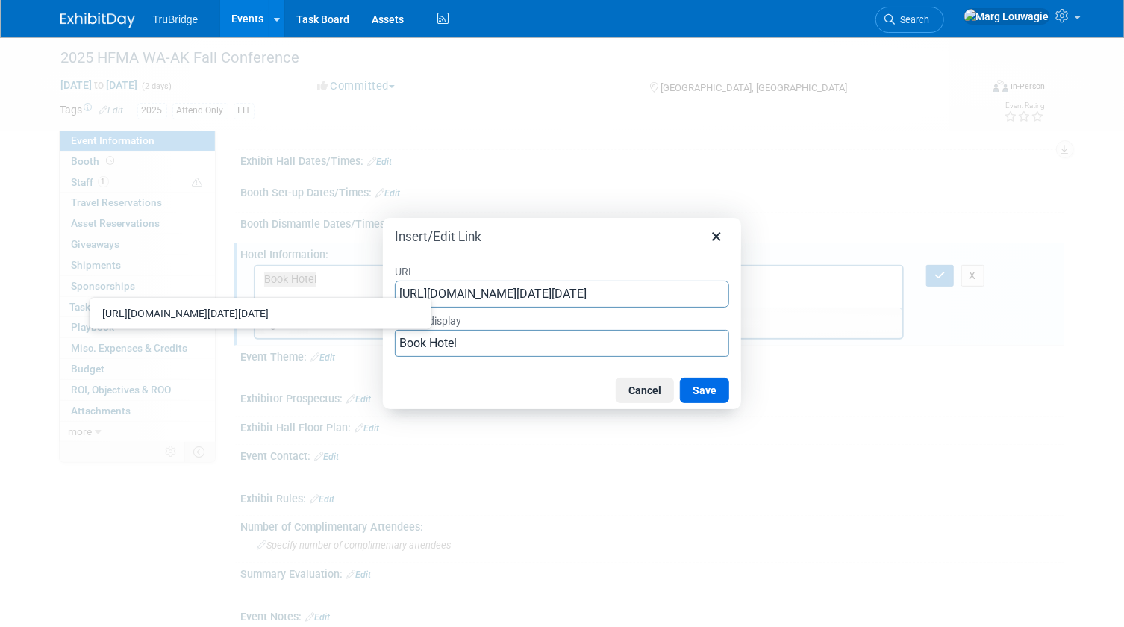
scroll to position [0, 729]
click at [713, 385] on button "Save" at bounding box center [704, 390] width 49 height 25
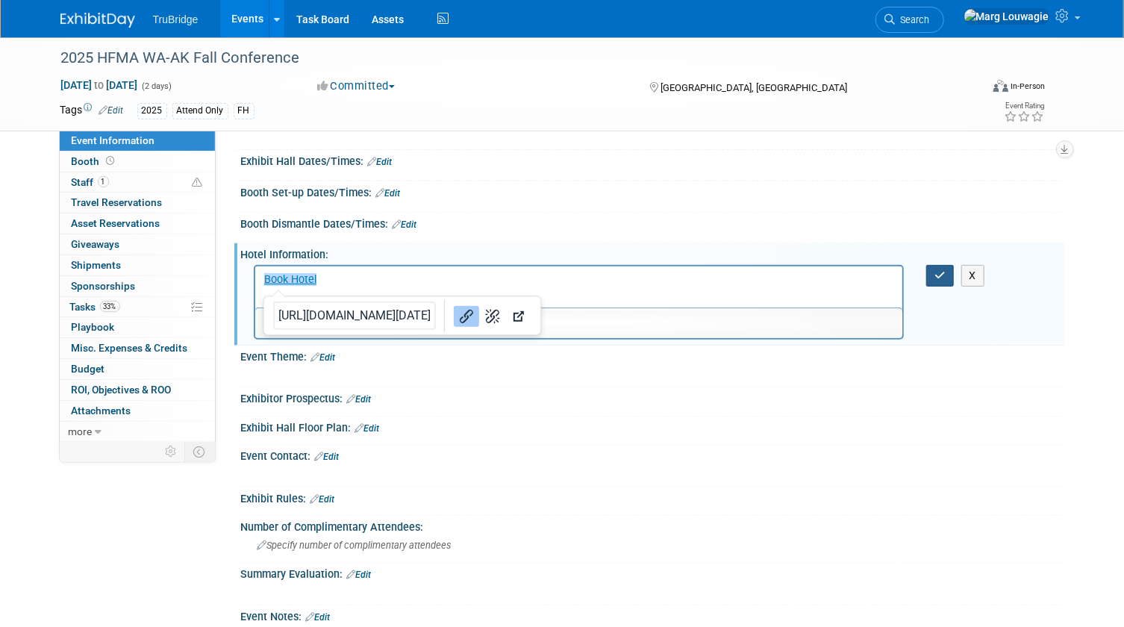
click at [937, 279] on button "button" at bounding box center [940, 276] width 28 height 22
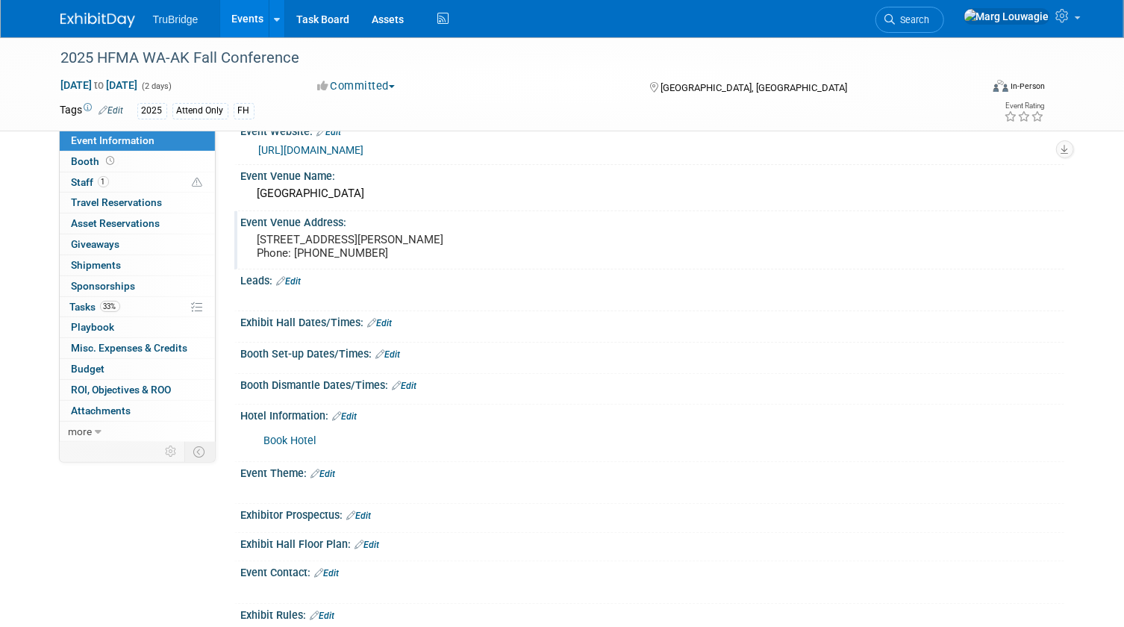
scroll to position [0, 0]
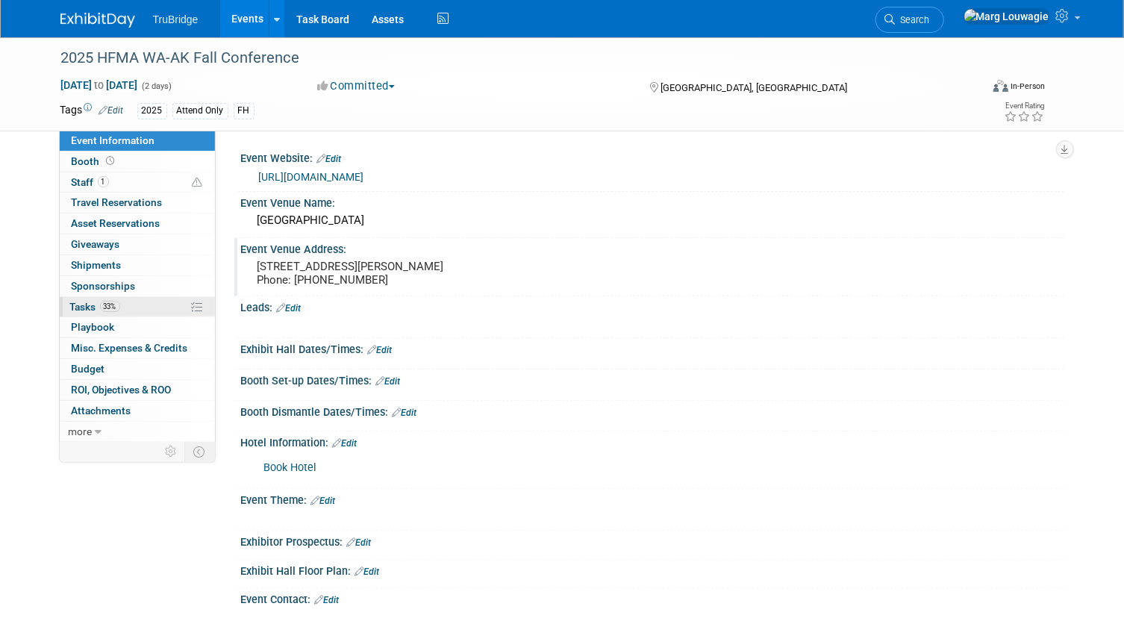
click at [87, 304] on span "Tasks 33%" at bounding box center [95, 307] width 50 height 12
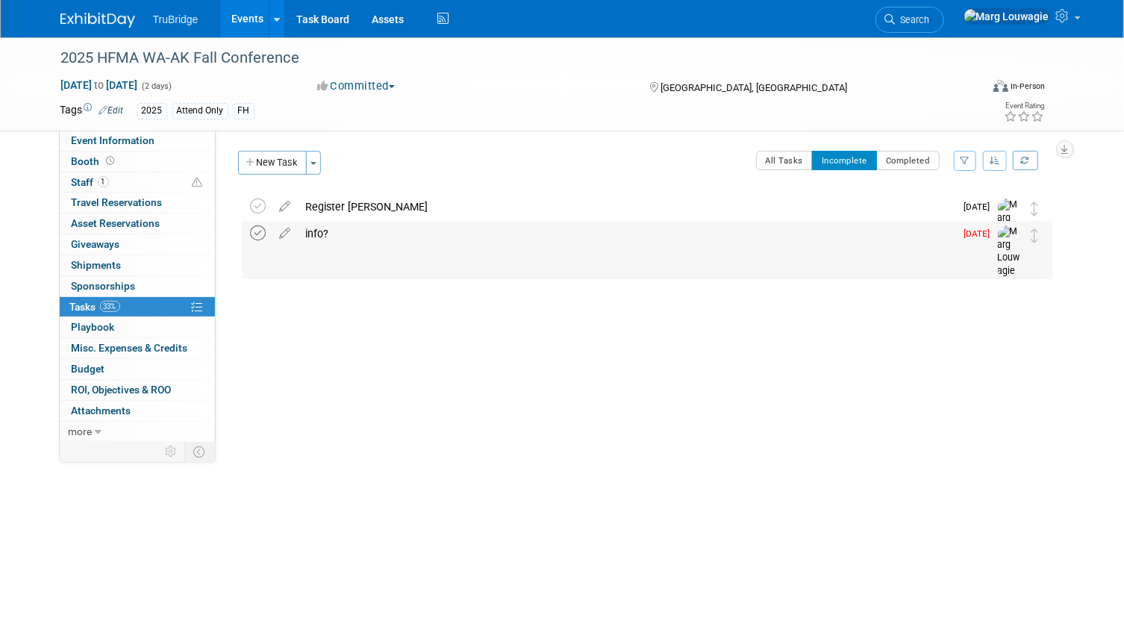
click at [257, 232] on icon at bounding box center [259, 233] width 16 height 16
click at [330, 200] on div "Register Laura" at bounding box center [626, 206] width 657 height 25
click at [380, 250] on textarea at bounding box center [642, 252] width 524 height 22
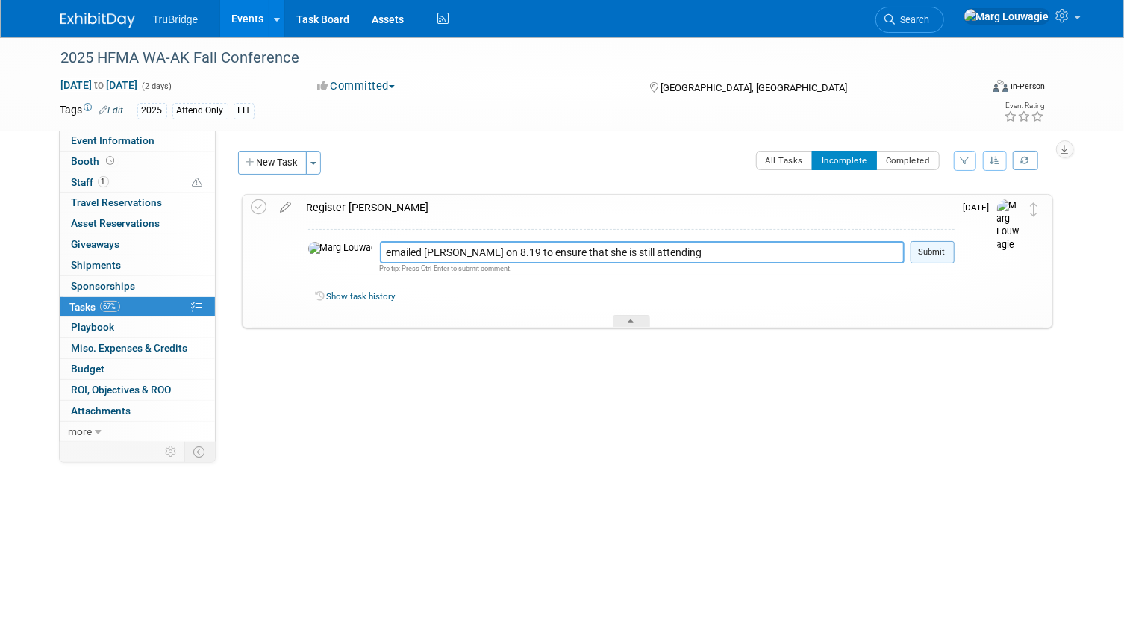
type textarea "emailed Laura on 8.19 to ensure that she is still attending"
click at [939, 254] on button "Submit" at bounding box center [932, 252] width 44 height 22
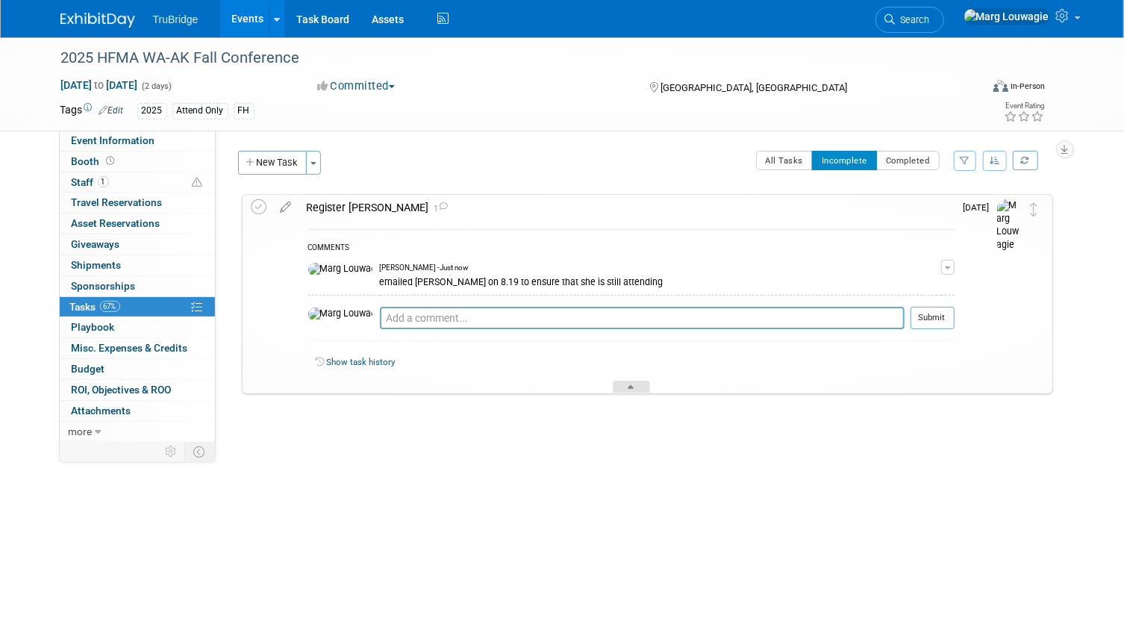
click at [624, 381] on div at bounding box center [631, 386] width 37 height 13
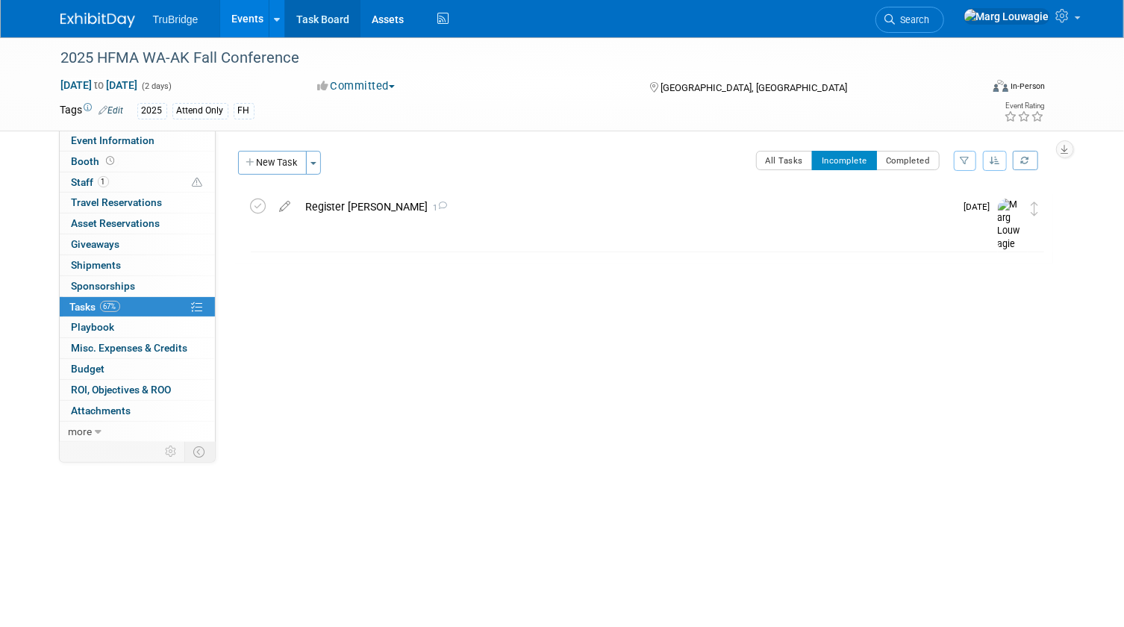
click at [312, 18] on link "Task Board" at bounding box center [322, 18] width 75 height 37
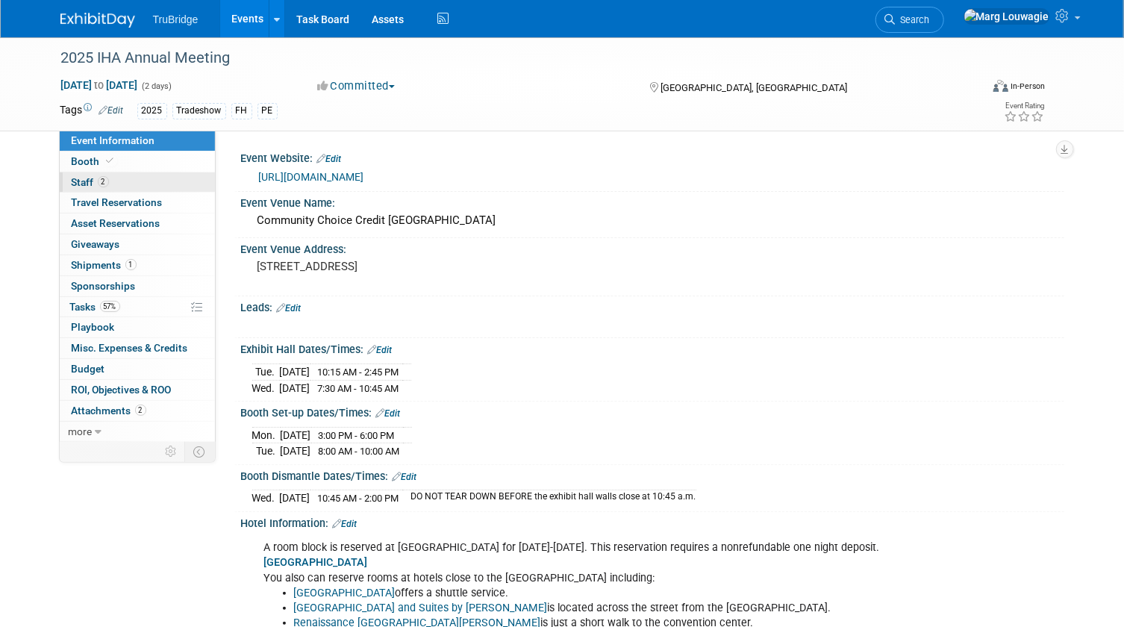
click at [166, 184] on link "2 Staff 2" at bounding box center [137, 182] width 155 height 20
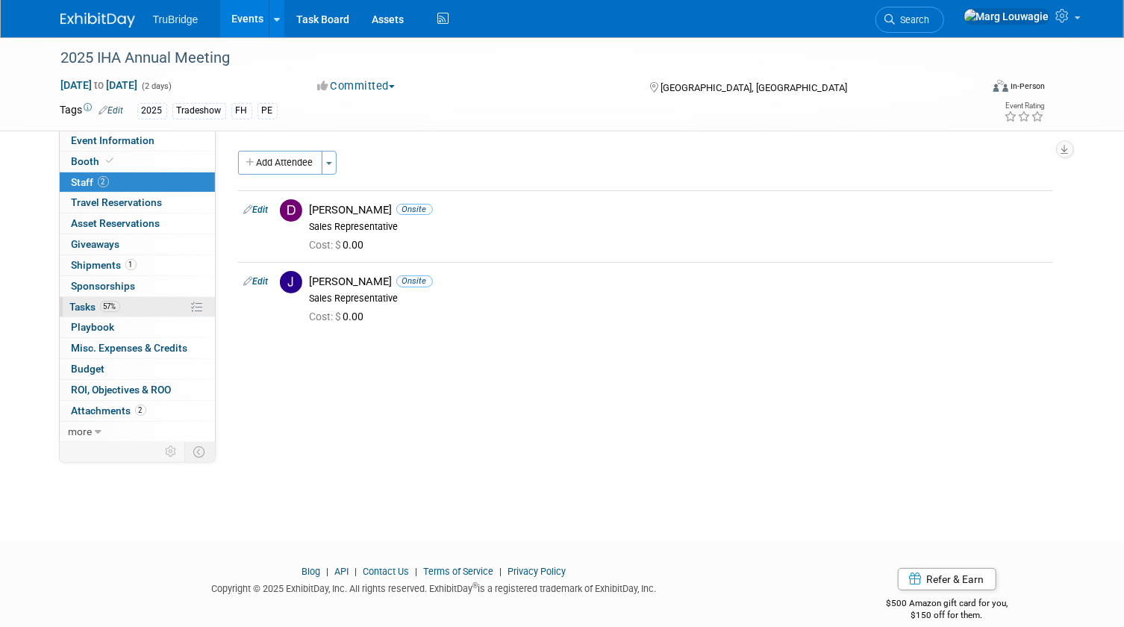
click at [70, 301] on span "Tasks 57%" at bounding box center [95, 307] width 50 height 12
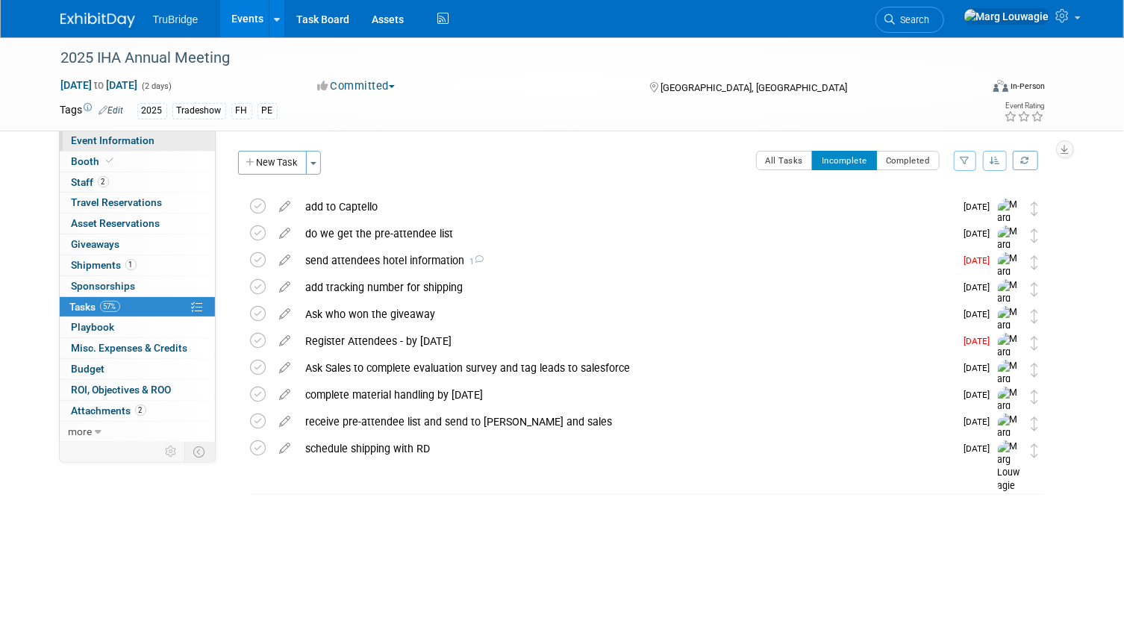
click at [127, 139] on span "Event Information" at bounding box center [114, 140] width 84 height 12
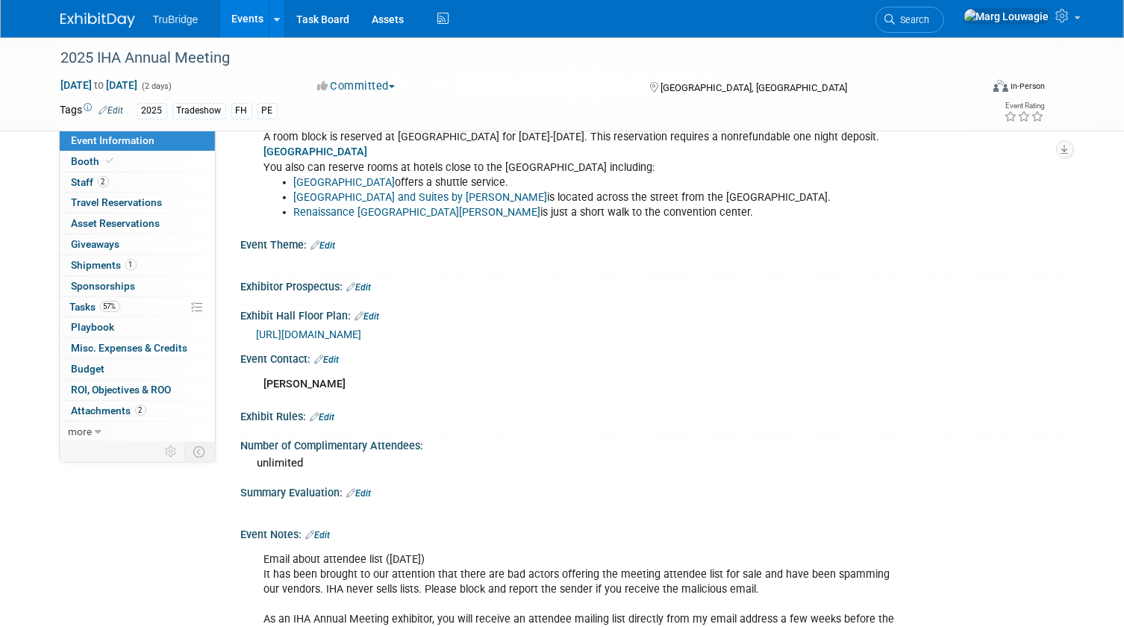
scroll to position [522, 0]
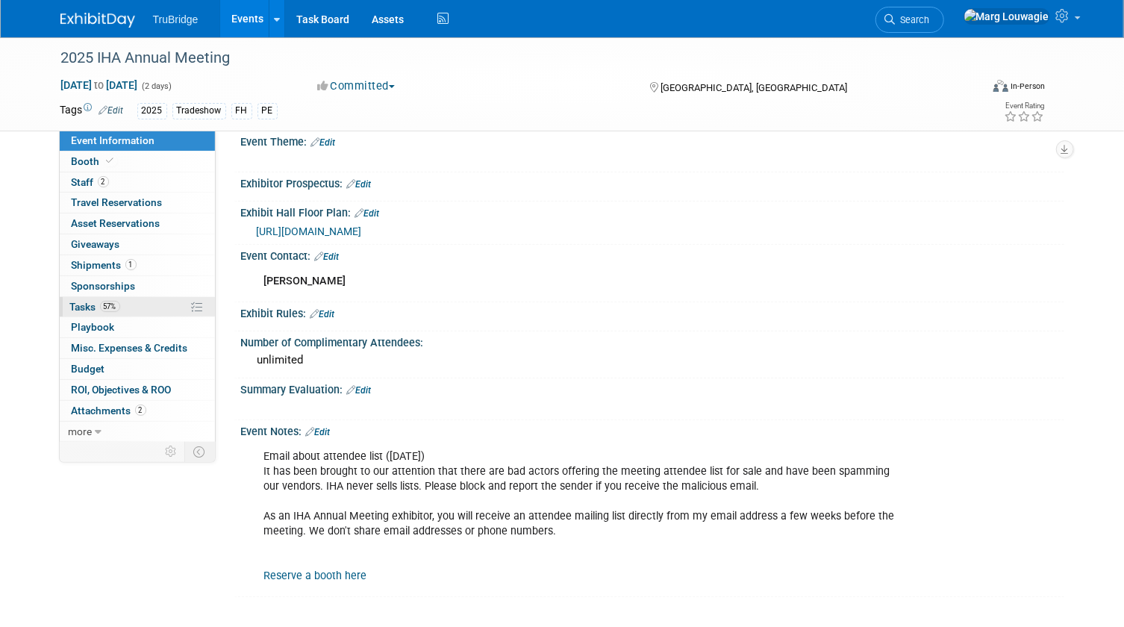
click at [88, 301] on span "Tasks 57%" at bounding box center [95, 307] width 50 height 12
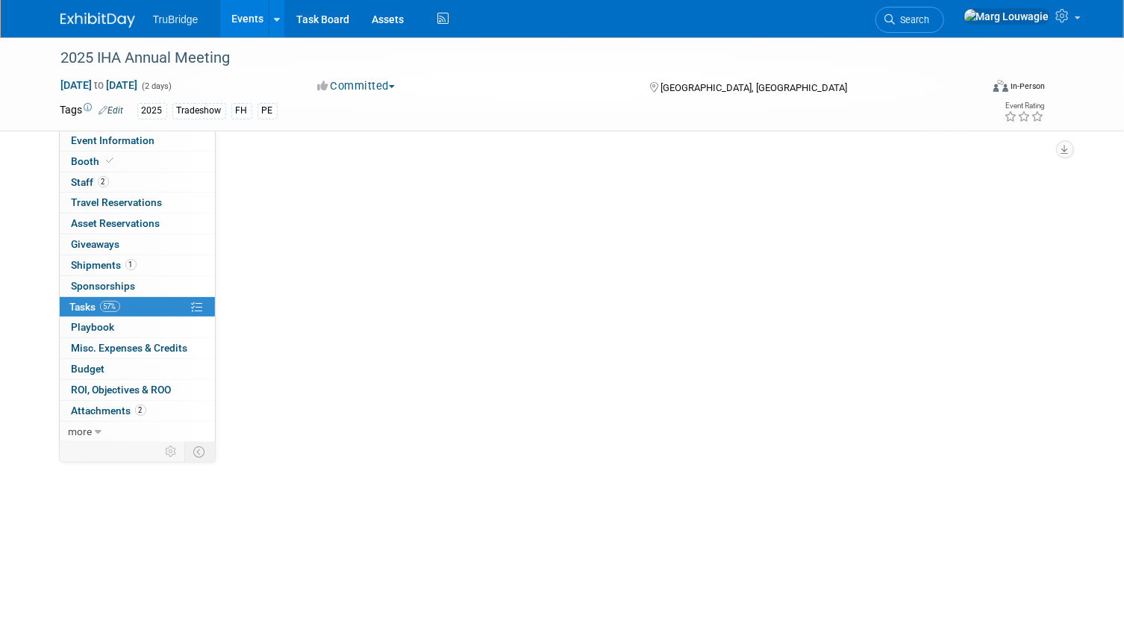
scroll to position [0, 0]
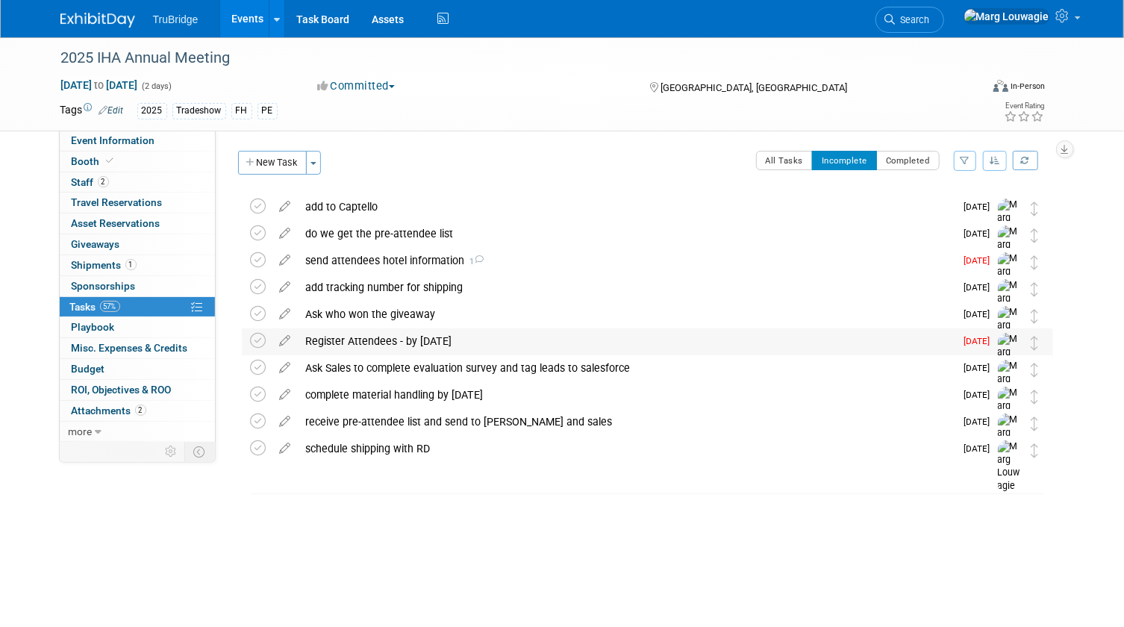
click at [354, 338] on div "Register Attendees - by Sept 23rd" at bounding box center [626, 340] width 657 height 25
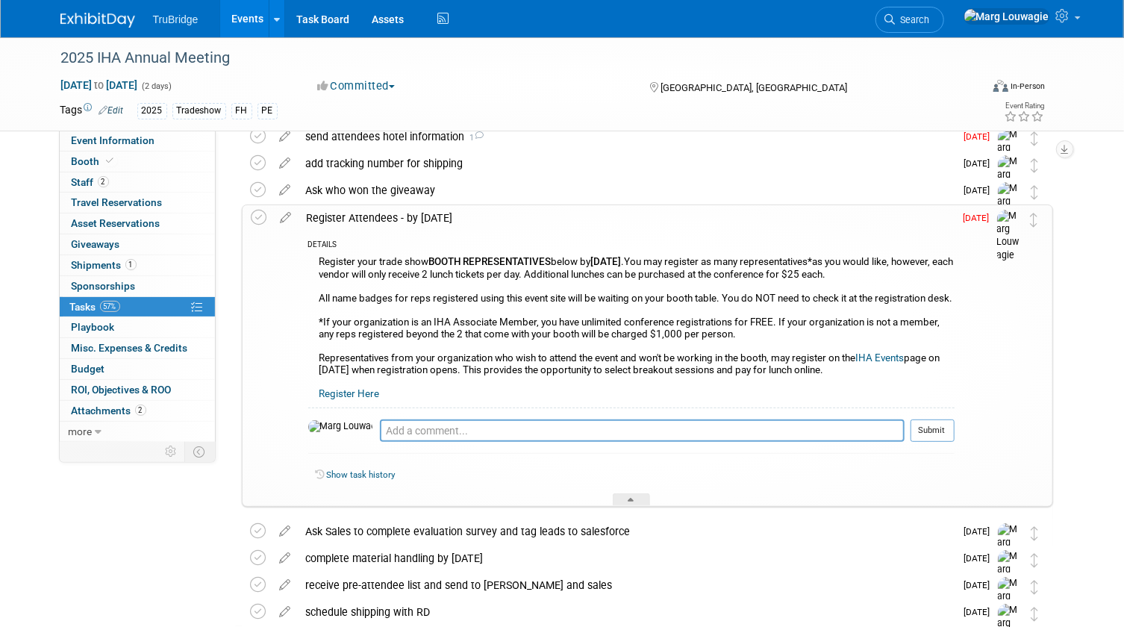
scroll to position [135, 0]
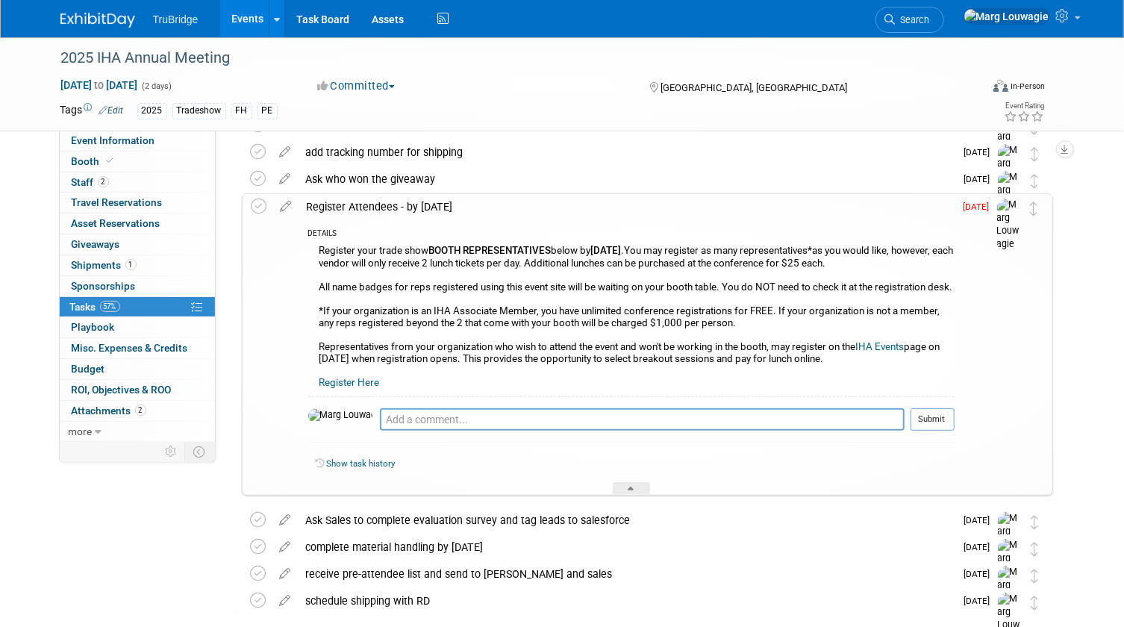
click at [359, 388] on link "Register Here" at bounding box center [349, 382] width 60 height 11
click at [338, 388] on link "Register Here" at bounding box center [349, 382] width 60 height 11
click at [634, 495] on div at bounding box center [631, 488] width 37 height 13
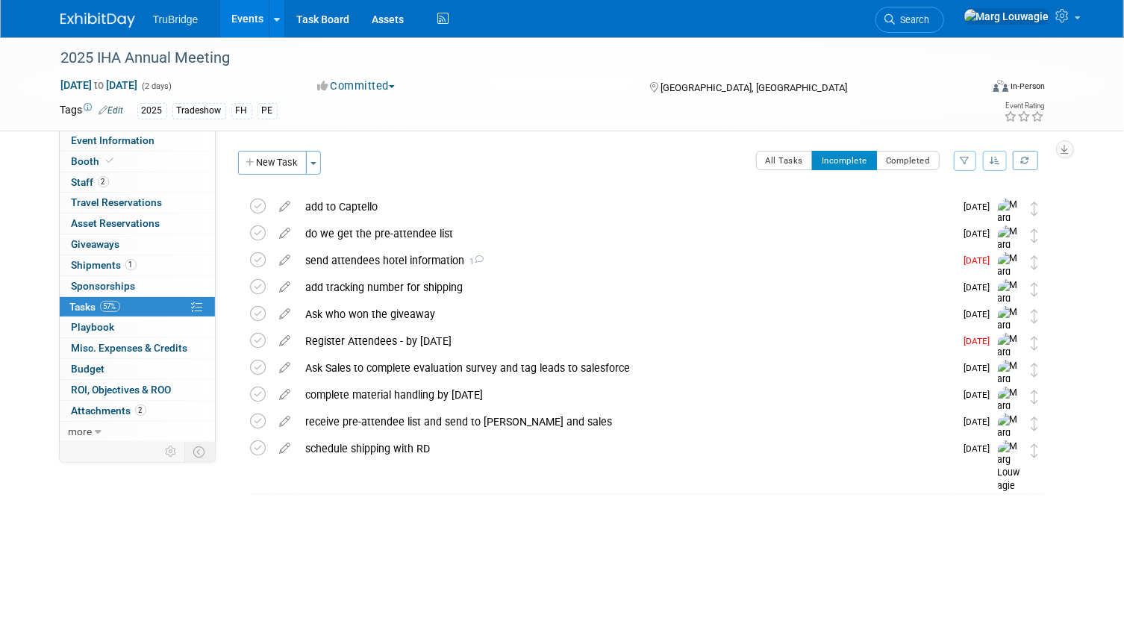
scroll to position [0, 0]
click at [392, 336] on div "Register Attendees - by Sept 23rd" at bounding box center [626, 340] width 657 height 25
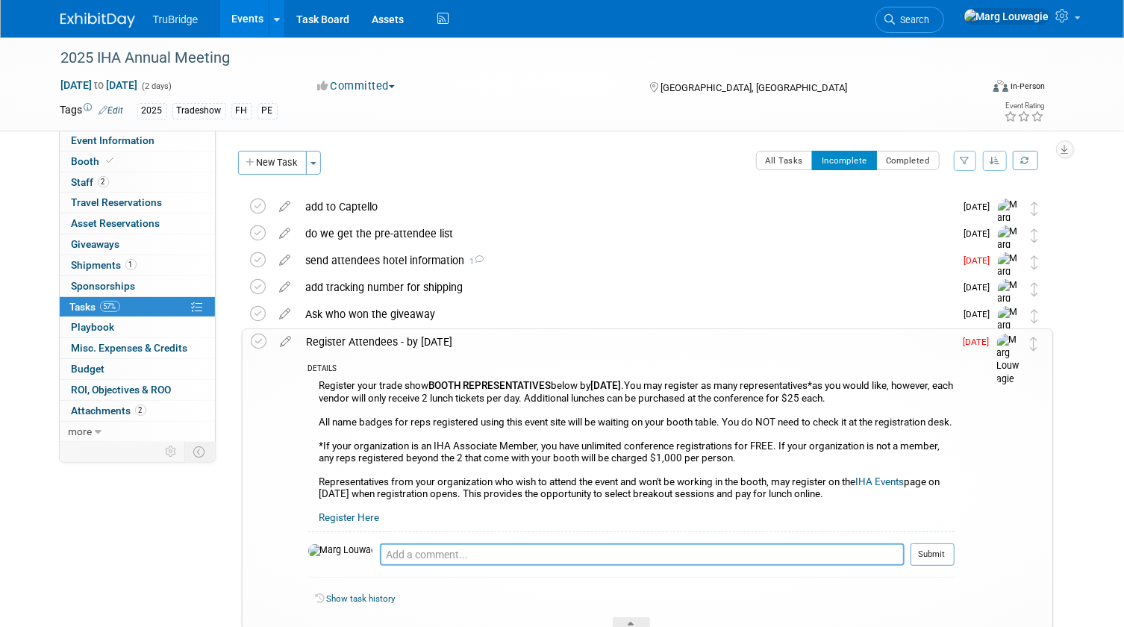
click at [384, 566] on textarea at bounding box center [642, 554] width 524 height 22
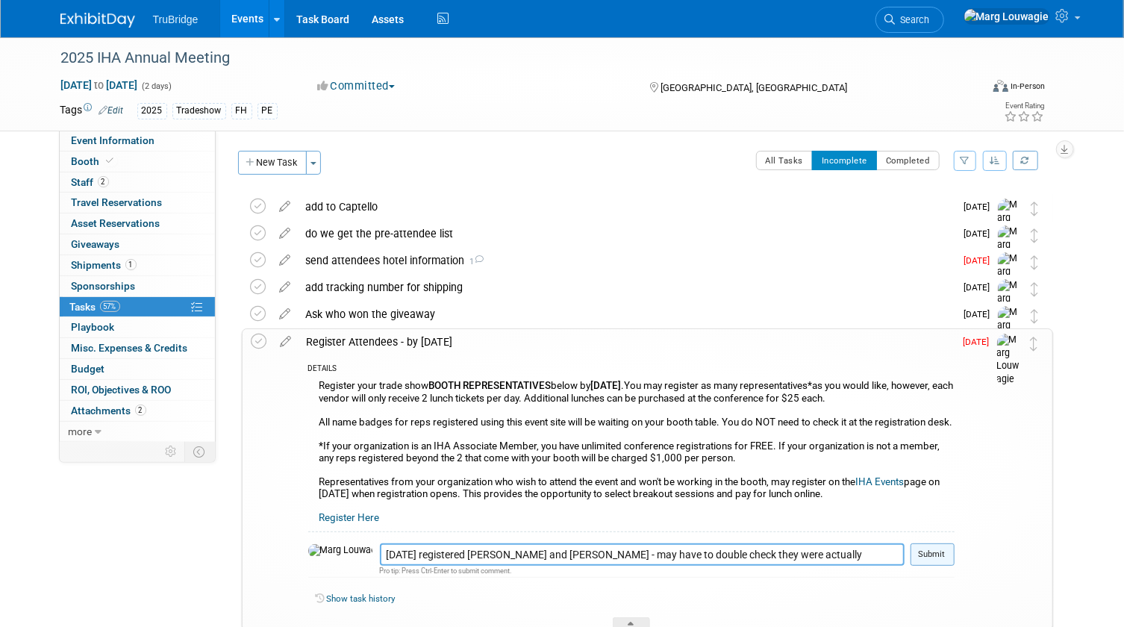
type textarea "8.19.25 registered David and Jeff - may have to double check they were actually…"
click at [927, 566] on button "Submit" at bounding box center [932, 554] width 44 height 22
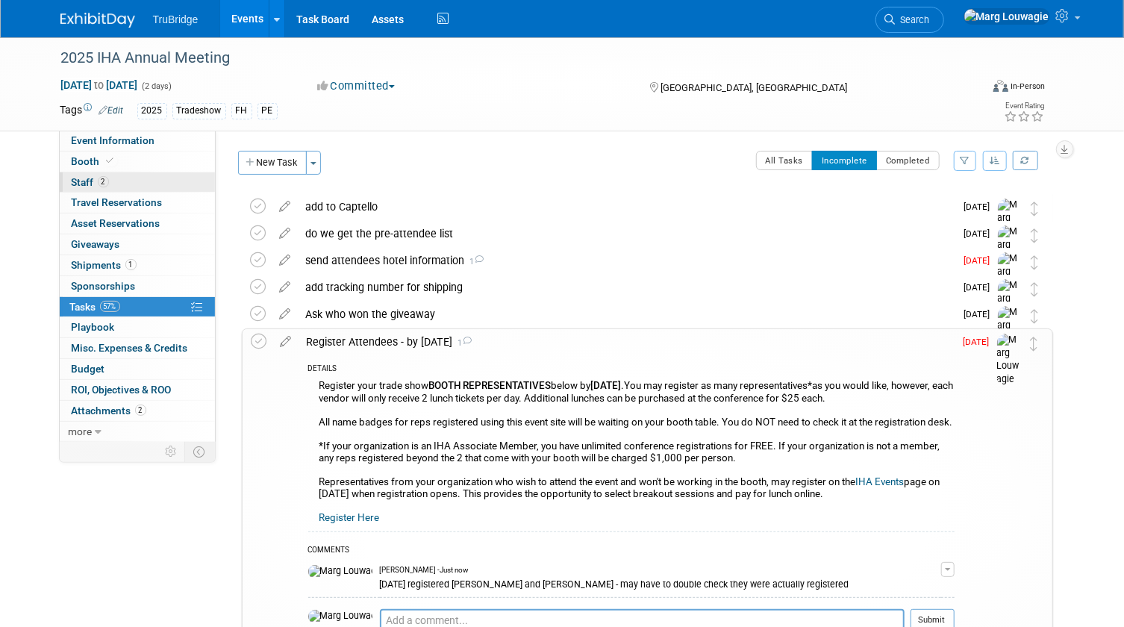
click at [110, 186] on link "2 Staff 2" at bounding box center [137, 182] width 155 height 20
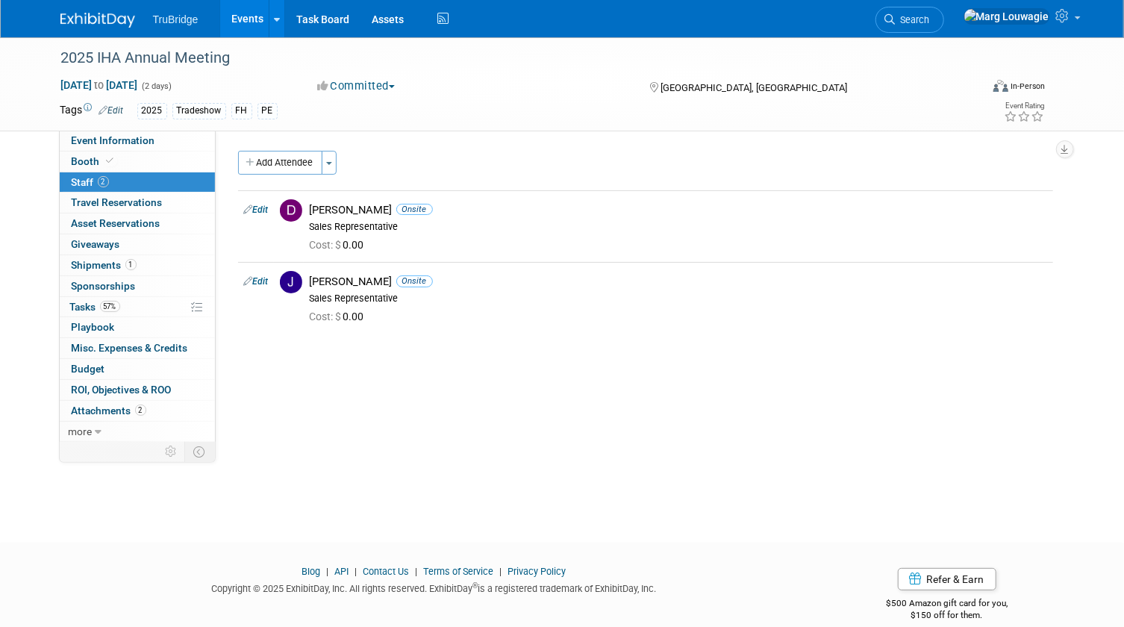
click at [266, 206] on link "Edit" at bounding box center [256, 209] width 25 height 10
select select "54d3950c-e874-48aa-905d-7c449902aec9"
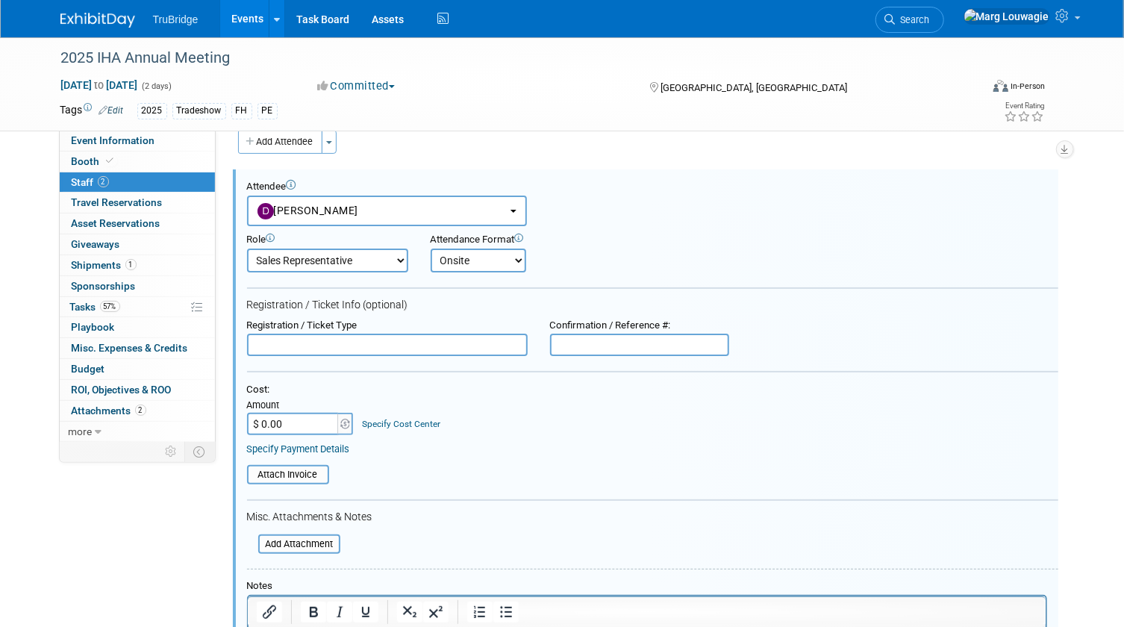
click at [360, 345] on input "text" at bounding box center [387, 344] width 281 height 22
type input "REGISTERED"
click at [597, 342] on input "text" at bounding box center [639, 344] width 179 height 22
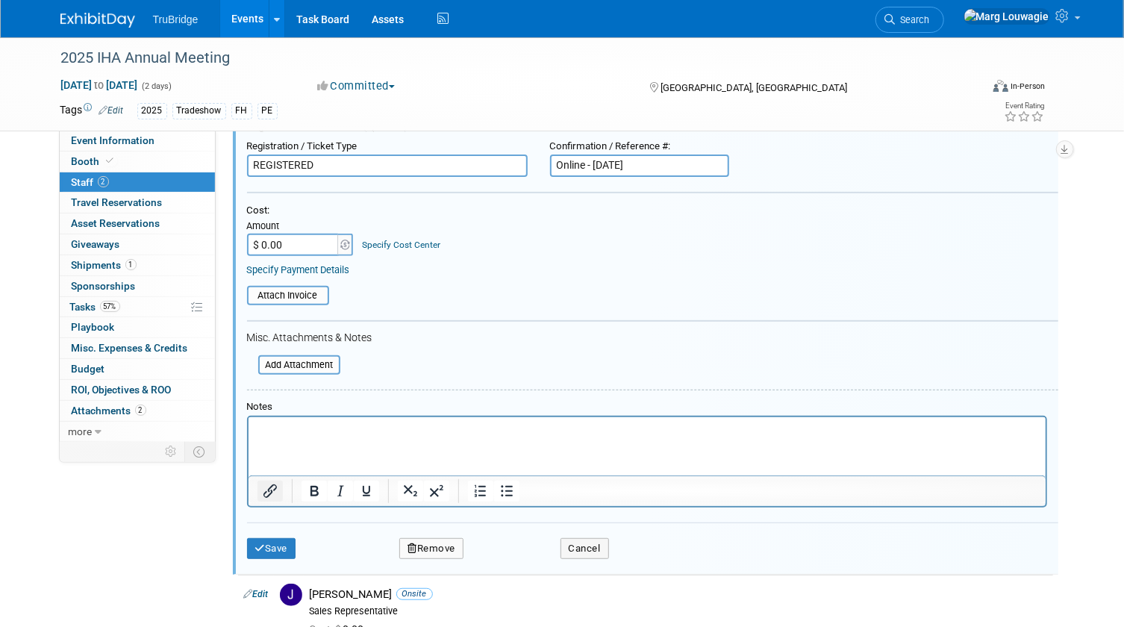
scroll to position [224, 0]
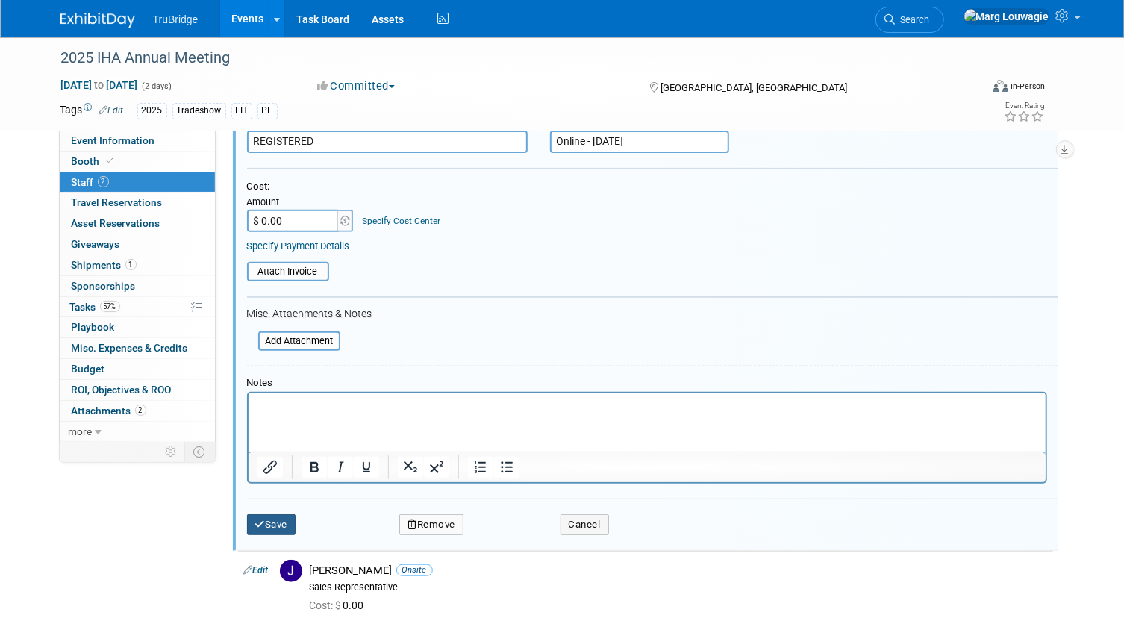
type input "Online - 8.19.25"
click at [267, 522] on button "Save" at bounding box center [271, 524] width 49 height 21
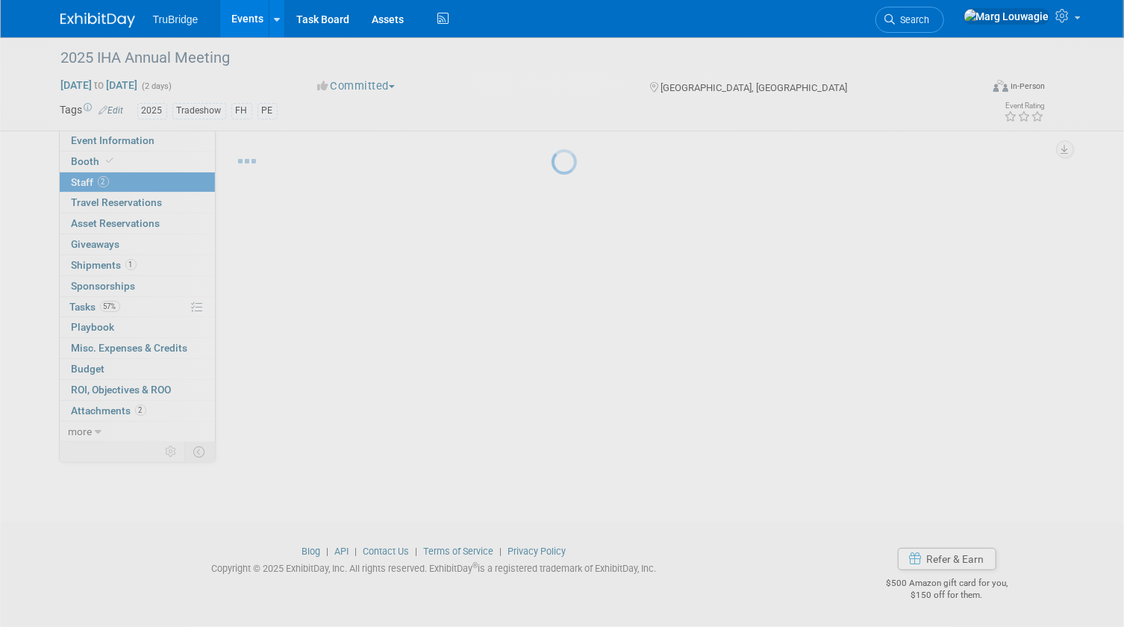
scroll to position [19, 0]
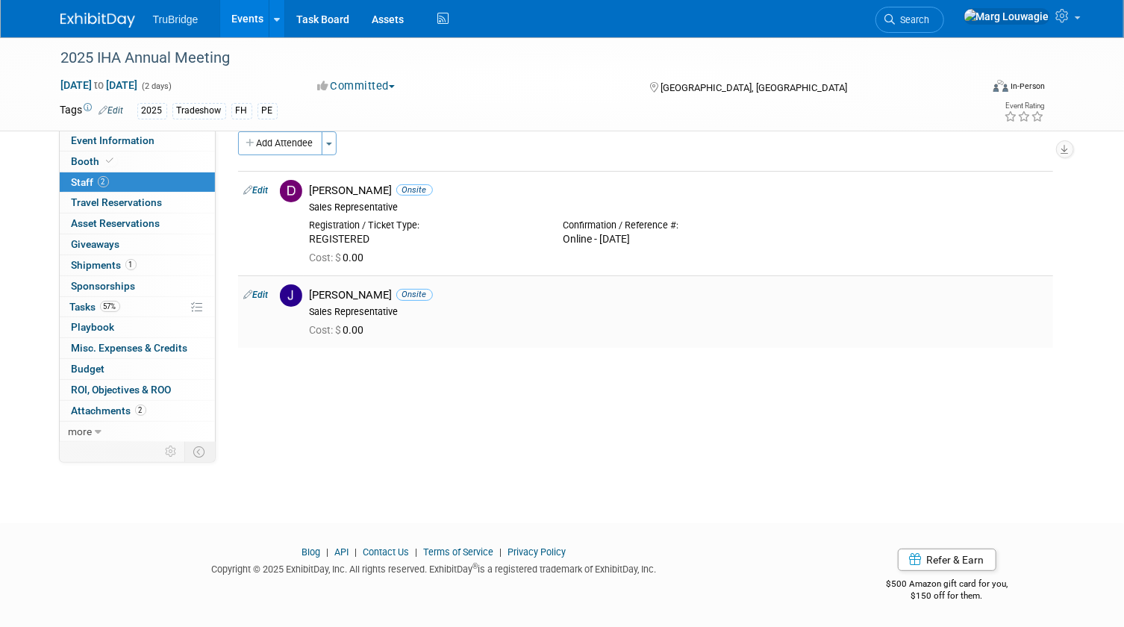
click at [266, 293] on link "Edit" at bounding box center [256, 294] width 25 height 10
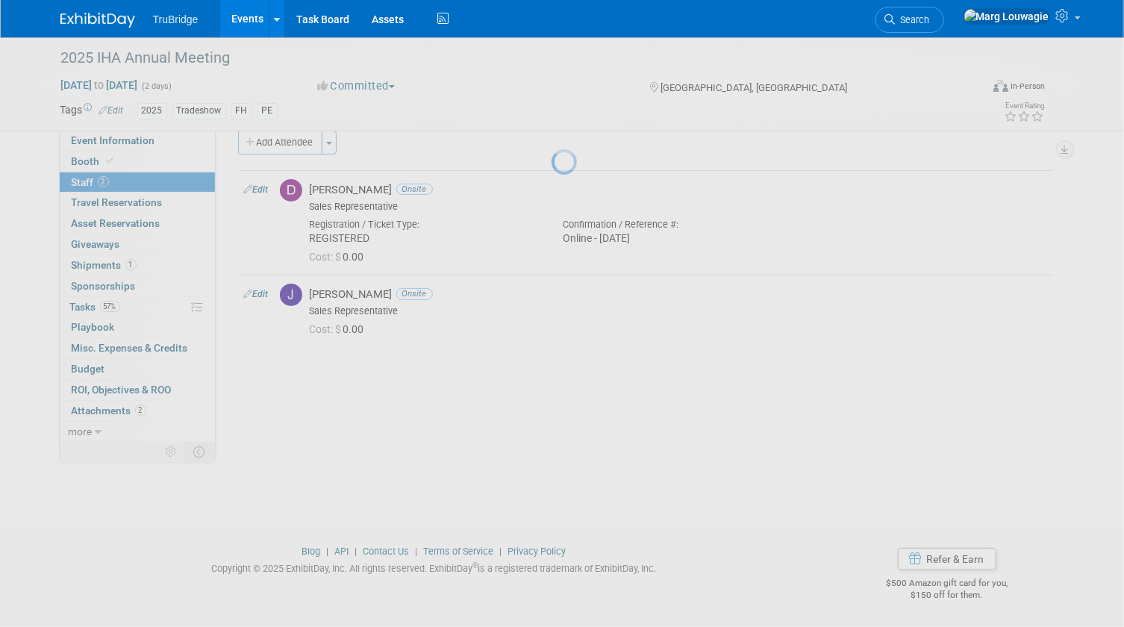
select select "47f7d21d-b76c-44bd-9713-bf80011943eb"
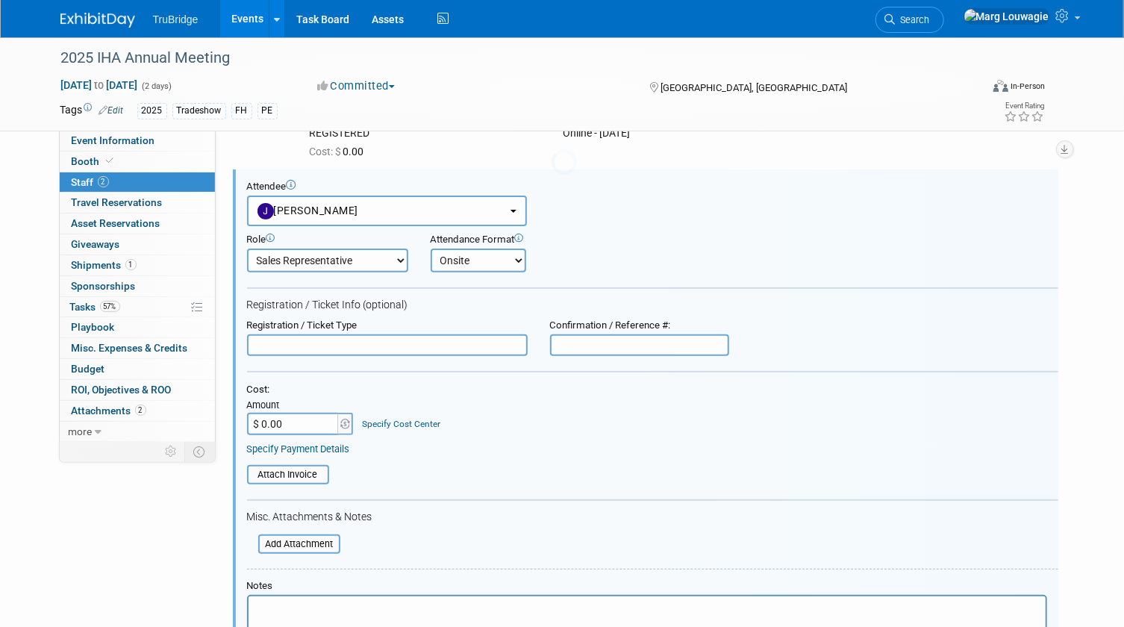
scroll to position [0, 0]
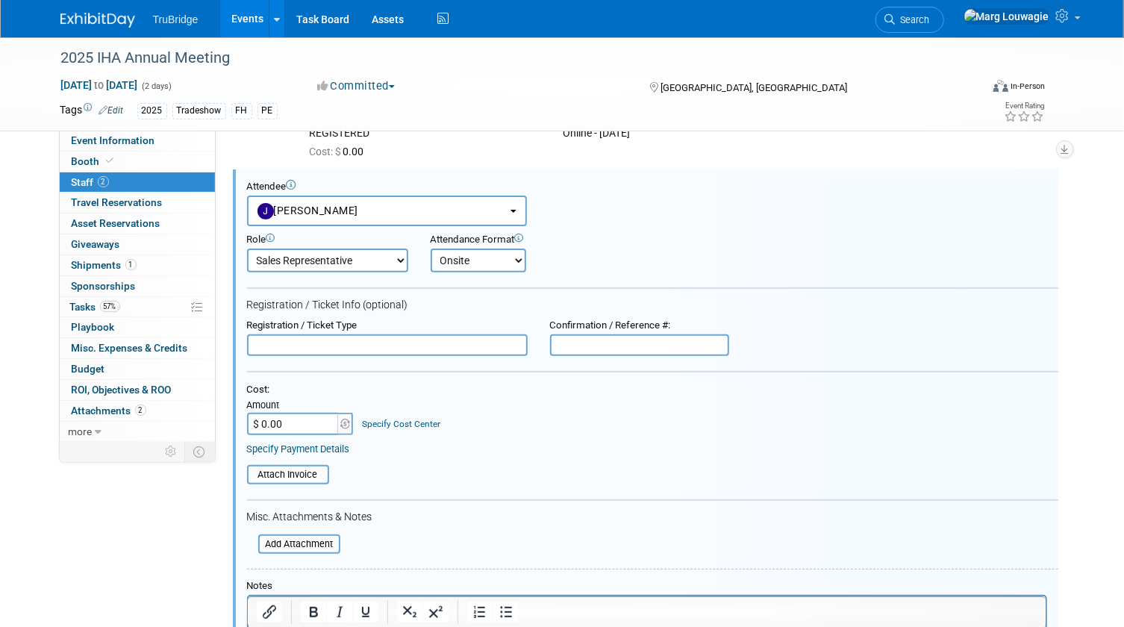
click at [339, 350] on input "text" at bounding box center [387, 345] width 281 height 22
type input "REGISTERED"
click at [582, 341] on input "text" at bounding box center [639, 345] width 179 height 22
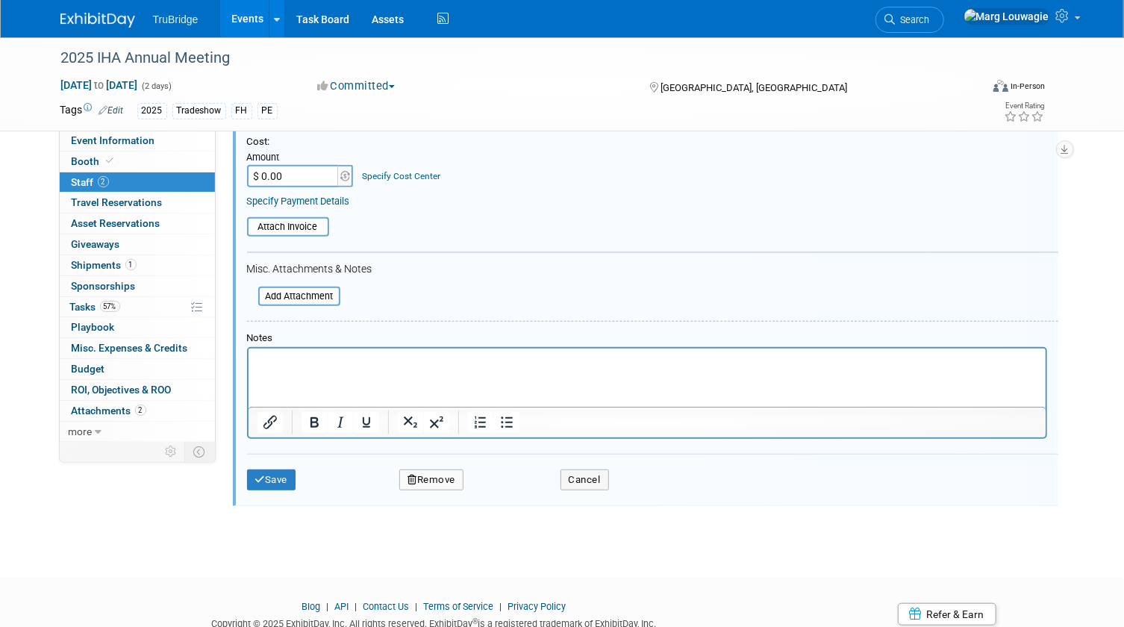
scroll to position [396, 0]
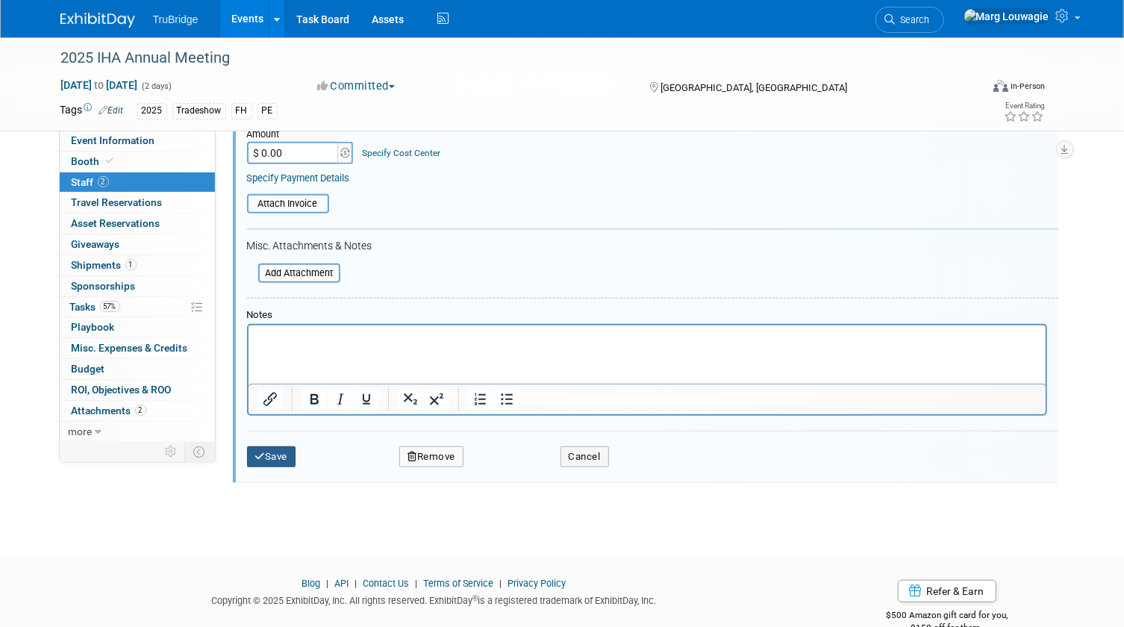
type input "Online - 8.19.25"
click at [284, 453] on button "Save" at bounding box center [271, 456] width 49 height 21
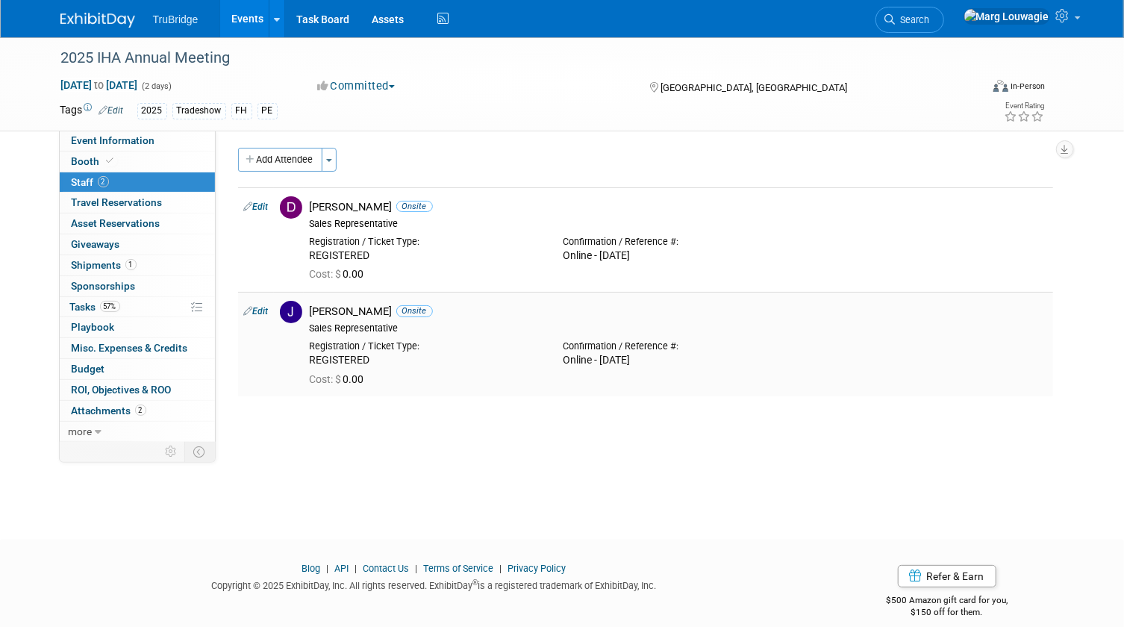
scroll to position [0, 0]
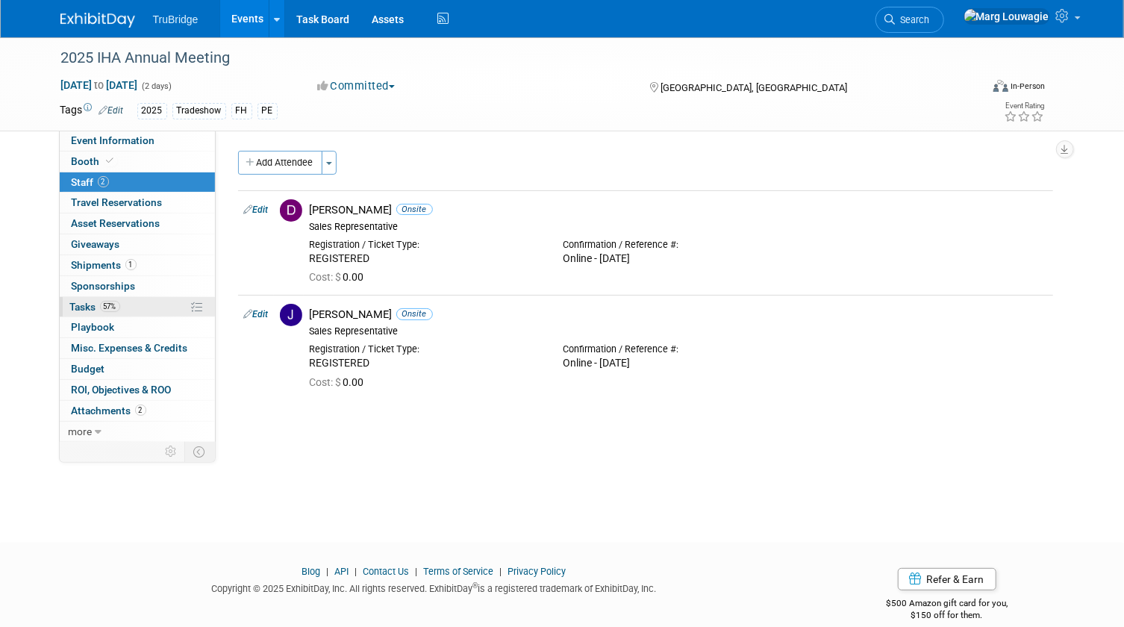
click at [75, 306] on span "Tasks 57%" at bounding box center [95, 307] width 50 height 12
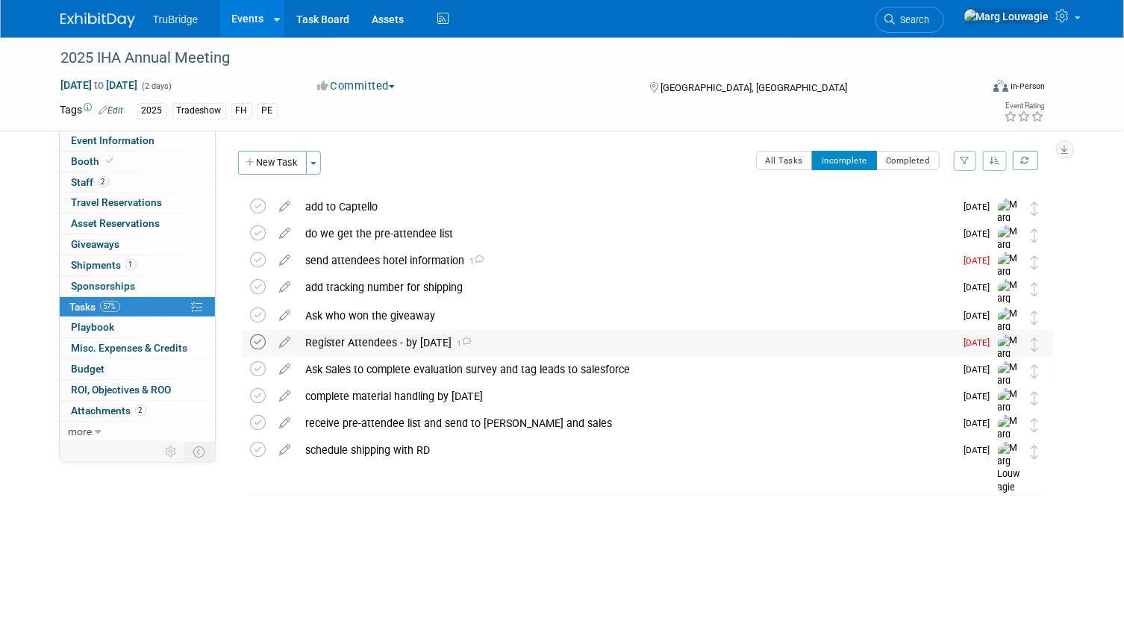
click at [255, 337] on icon at bounding box center [259, 342] width 16 height 16
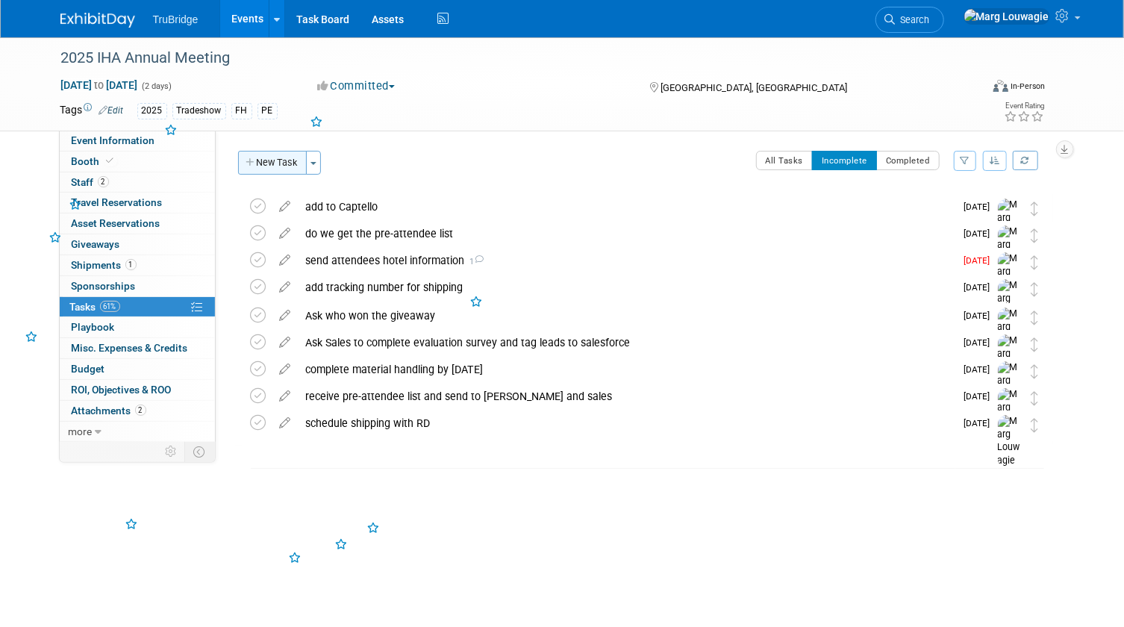
click at [276, 155] on button "New Task" at bounding box center [272, 163] width 69 height 24
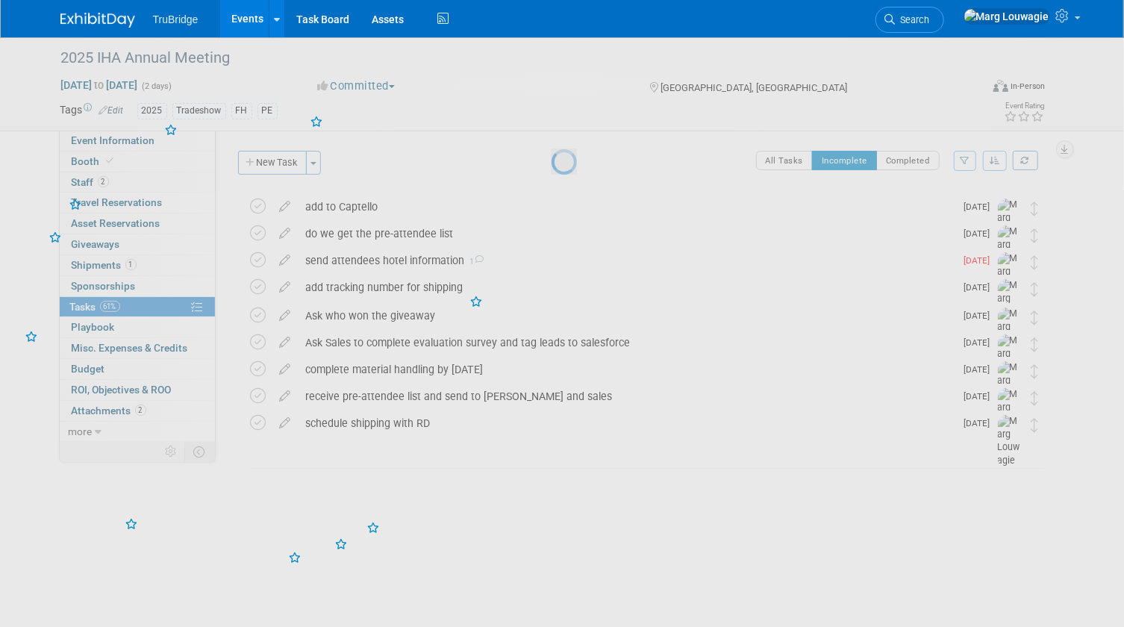
click at [551, 155] on div at bounding box center [561, 313] width 21 height 627
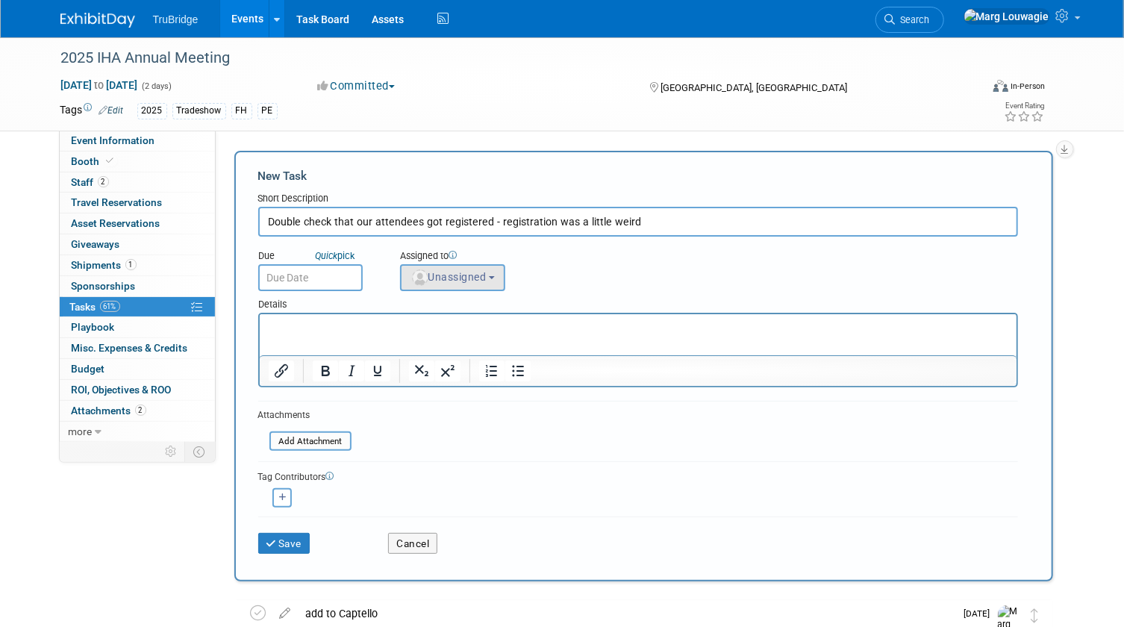
type input "Double check that our attendees got registered - registration was a little weird"
click at [424, 275] on img "button" at bounding box center [420, 277] width 16 height 16
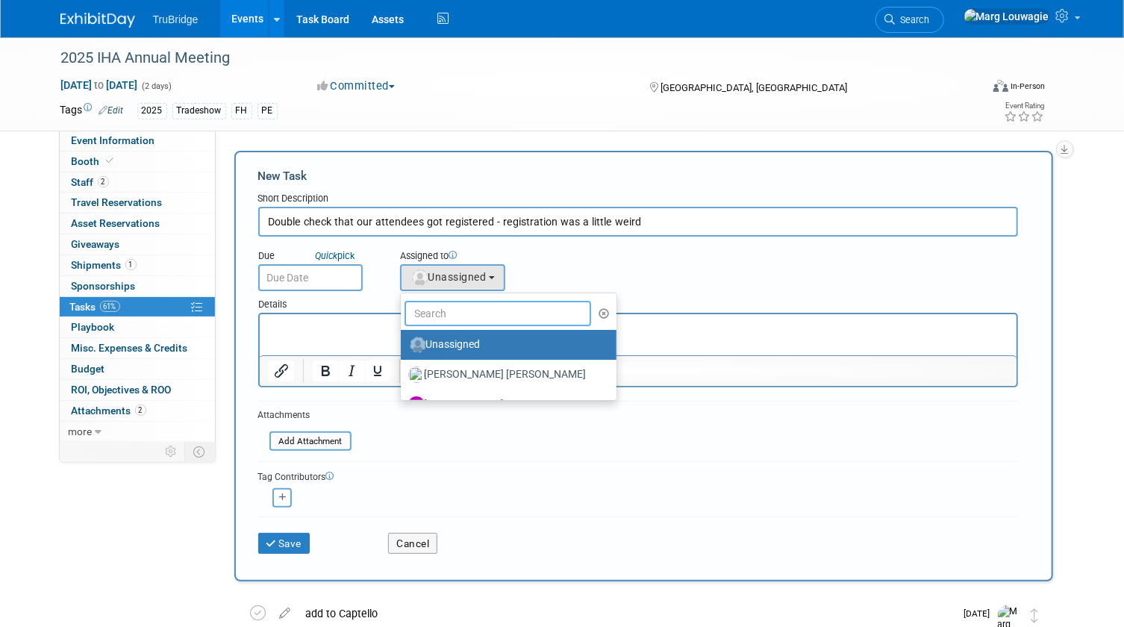
click at [445, 306] on input "text" at bounding box center [497, 313] width 187 height 25
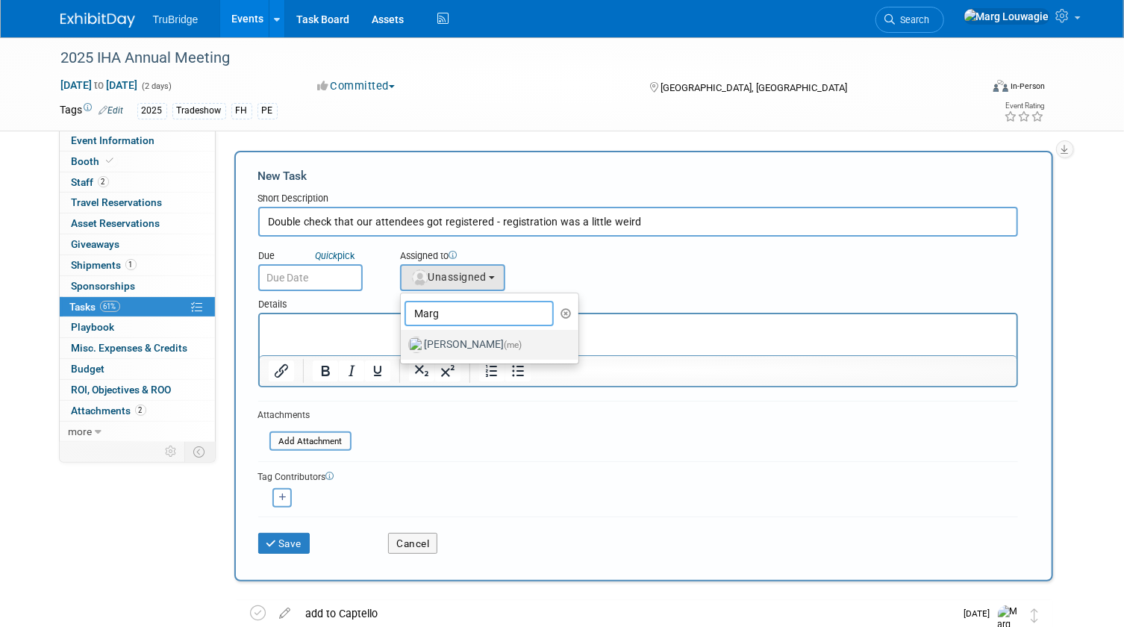
type input "Marg"
click at [486, 345] on label "Marg Louwagie (me)" at bounding box center [486, 345] width 156 height 24
click at [403, 345] on input "Marg Louwagie (me)" at bounding box center [398, 343] width 10 height 10
select select "0abee163-1570-438d-a0ea-e9129f2ffbd7"
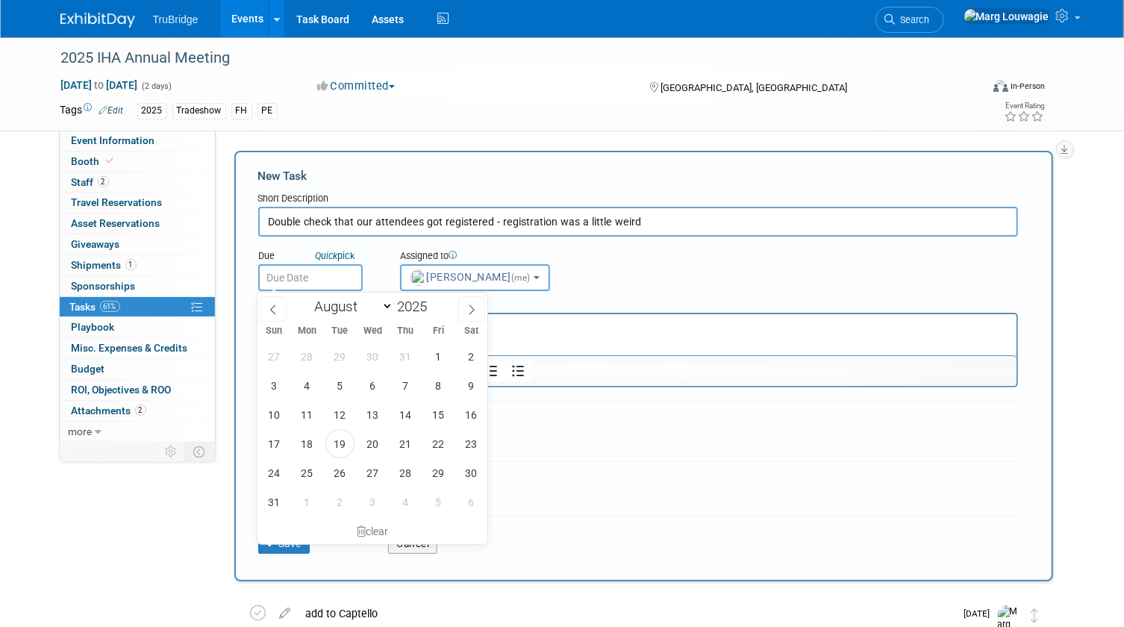
click at [291, 277] on input "text" at bounding box center [310, 277] width 104 height 27
click at [473, 306] on icon at bounding box center [471, 309] width 10 height 10
select select "8"
click at [345, 431] on span "23" at bounding box center [339, 443] width 29 height 29
type input "Sep 23, 2025"
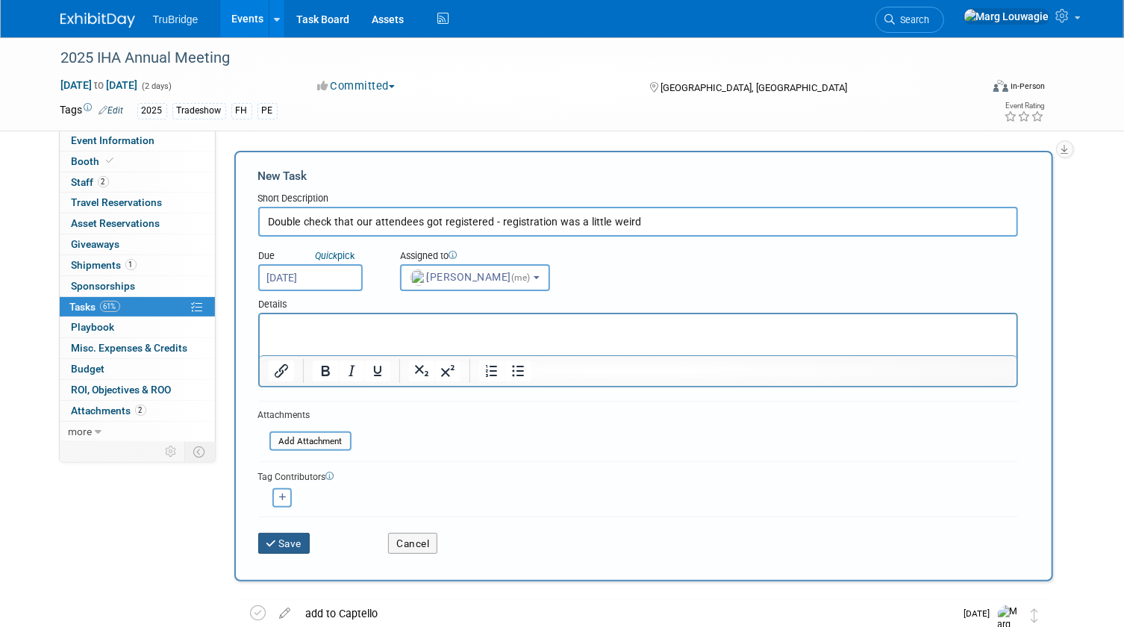
click at [298, 539] on button "Save" at bounding box center [284, 543] width 52 height 21
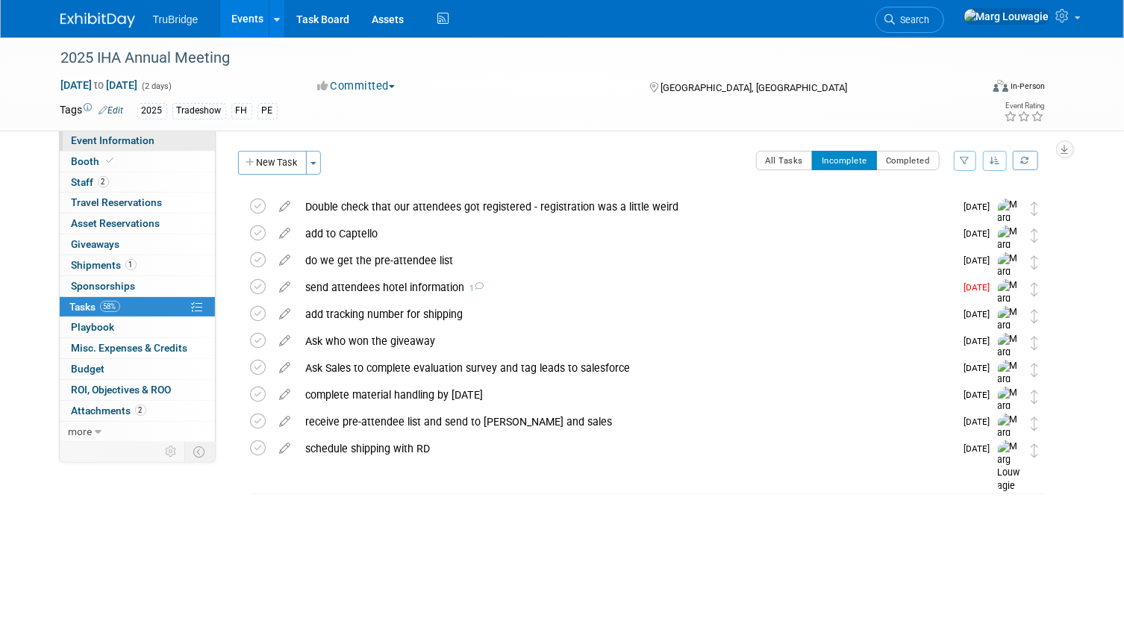
click at [140, 138] on span "Event Information" at bounding box center [114, 140] width 84 height 12
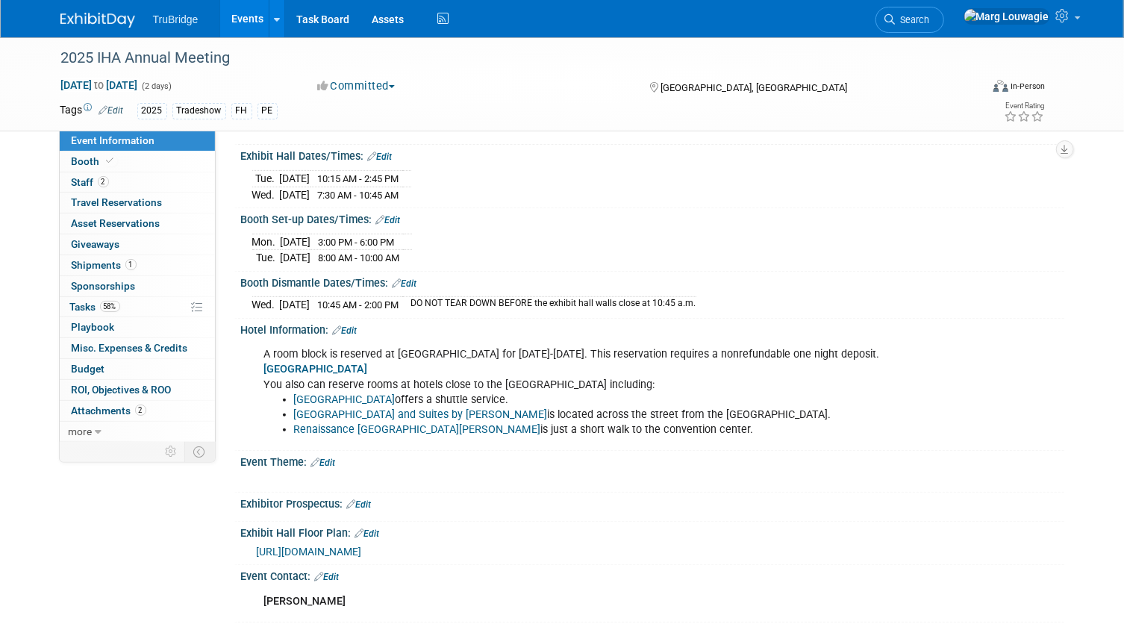
scroll to position [271, 0]
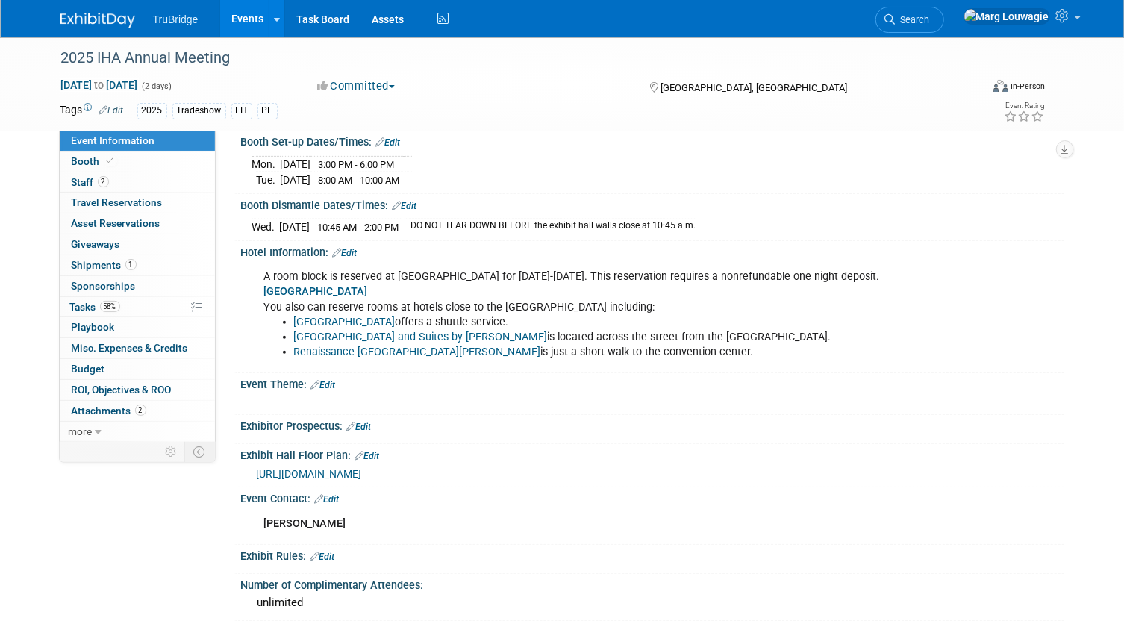
drag, startPoint x: 259, startPoint y: 278, endPoint x: 736, endPoint y: 361, distance: 483.9
click at [736, 361] on div "A room block is reserved at Hilton Des Moines Downtown for Oct. 6-8. This reser…" at bounding box center [579, 314] width 651 height 104
click at [607, 194] on div "Booth Set-up Dates/Times: Edit Mon. Oct 6, 2025 3:00 PM - 6:00 PM Tue. Oct 7, 2…" at bounding box center [649, 162] width 830 height 63
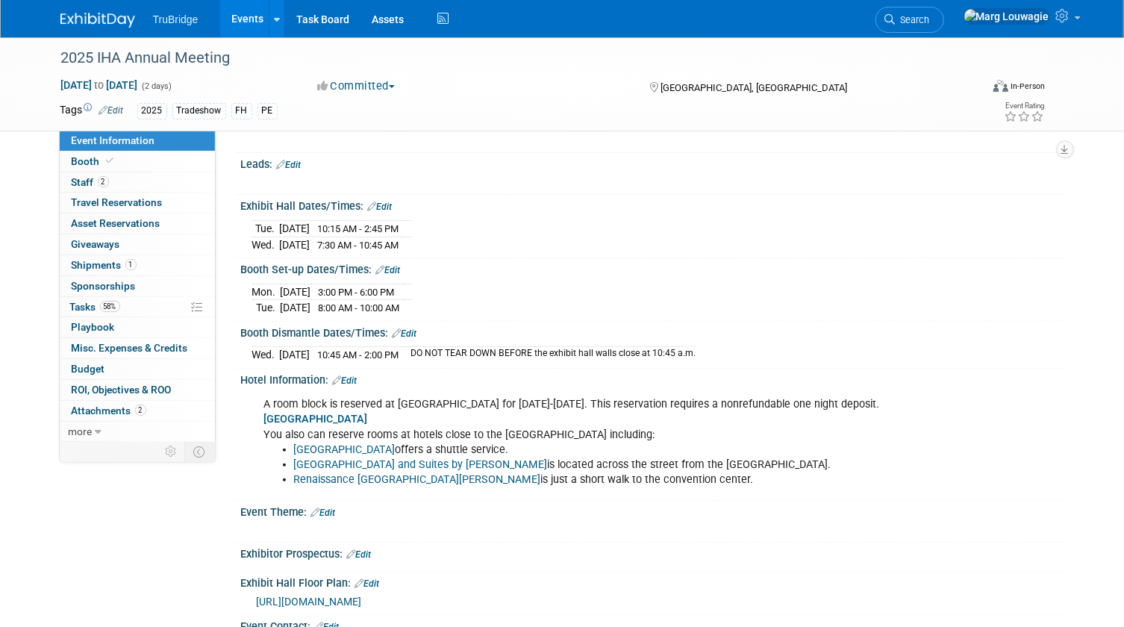
scroll to position [135, 0]
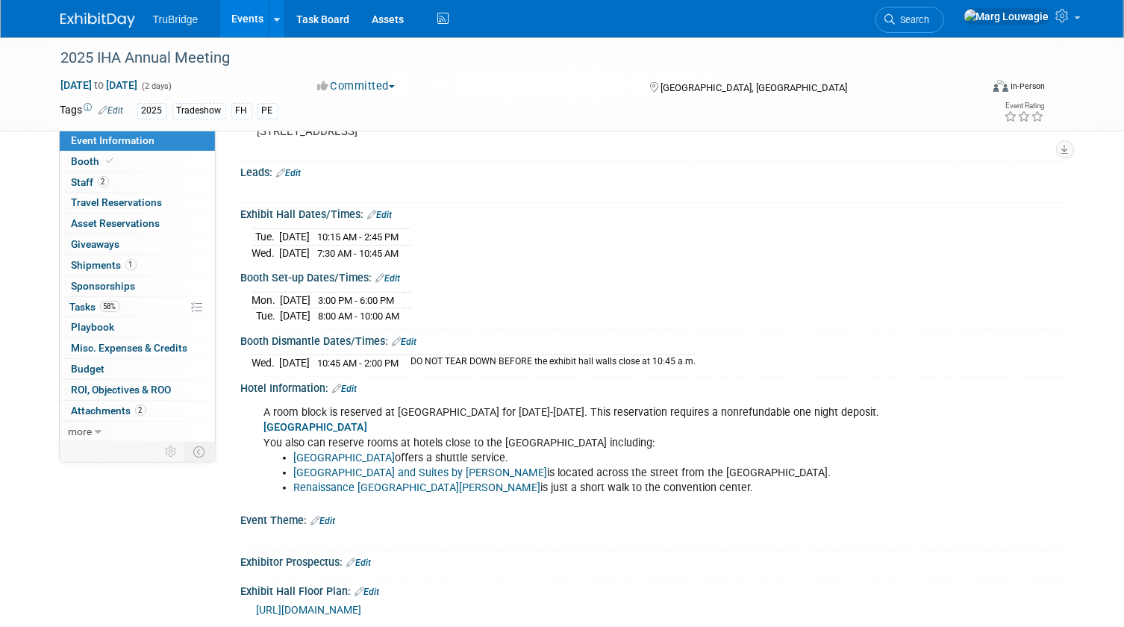
drag, startPoint x: 241, startPoint y: 224, endPoint x: 750, endPoint y: 378, distance: 531.7
click at [750, 378] on div "Event Website: Edit https://www.ihaonline.org/2025-iha-annual-meeting/?_cldee=d…" at bounding box center [645, 493] width 815 height 963
copy div "Exhibit Hall Dates/Times: Edit Tue. Oct 7, 2025 10:15 AM - 2:45 PM Wed. Oct 8, …"
drag, startPoint x: 702, startPoint y: 316, endPoint x: 670, endPoint y: 326, distance: 33.5
click at [702, 316] on div "Mon. Oct 6, 2025 3:00 PM - 6:00 PM Tue. Oct 7, 2025 8:00 AM - 10:00 AM" at bounding box center [652, 306] width 801 height 36
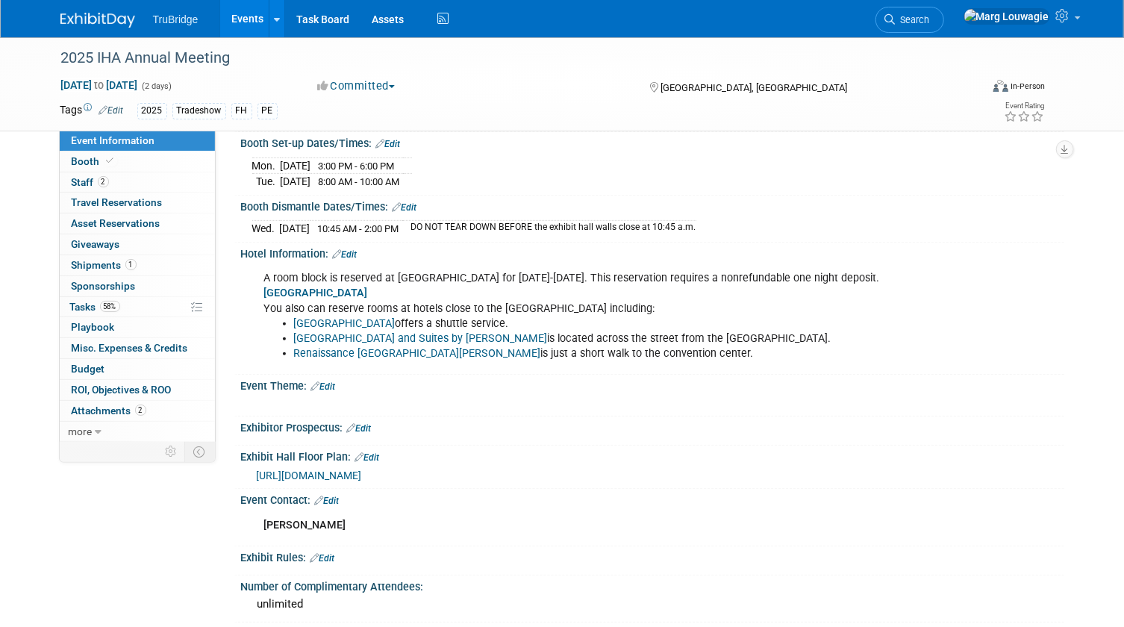
scroll to position [271, 0]
drag, startPoint x: 237, startPoint y: 257, endPoint x: 721, endPoint y: 375, distance: 499.2
click at [721, 373] on div "Hotel Information: Edit A room block is reserved at Hilton Des Moines Downtown …" at bounding box center [649, 307] width 830 height 132
copy div "Hotel Information: Edit A room block is reserved at Hilton Des Moines Downtown …"
click at [496, 329] on li "Des Moines Marriott Downtown offers a shuttle service." at bounding box center [594, 322] width 601 height 15
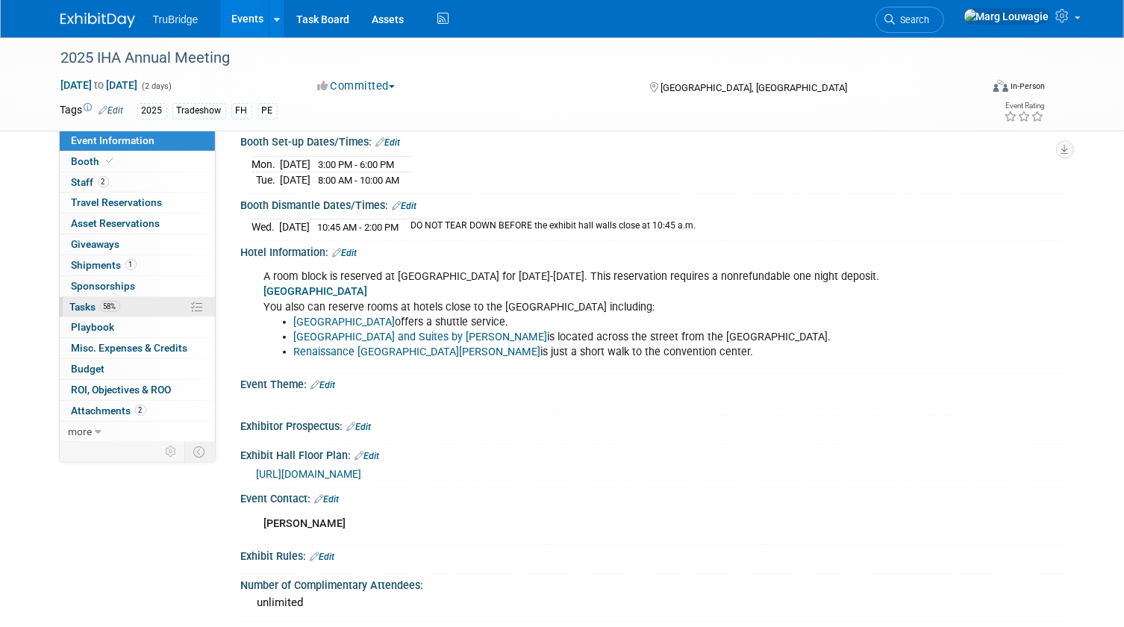
click at [81, 306] on span "Tasks 58%" at bounding box center [95, 307] width 50 height 12
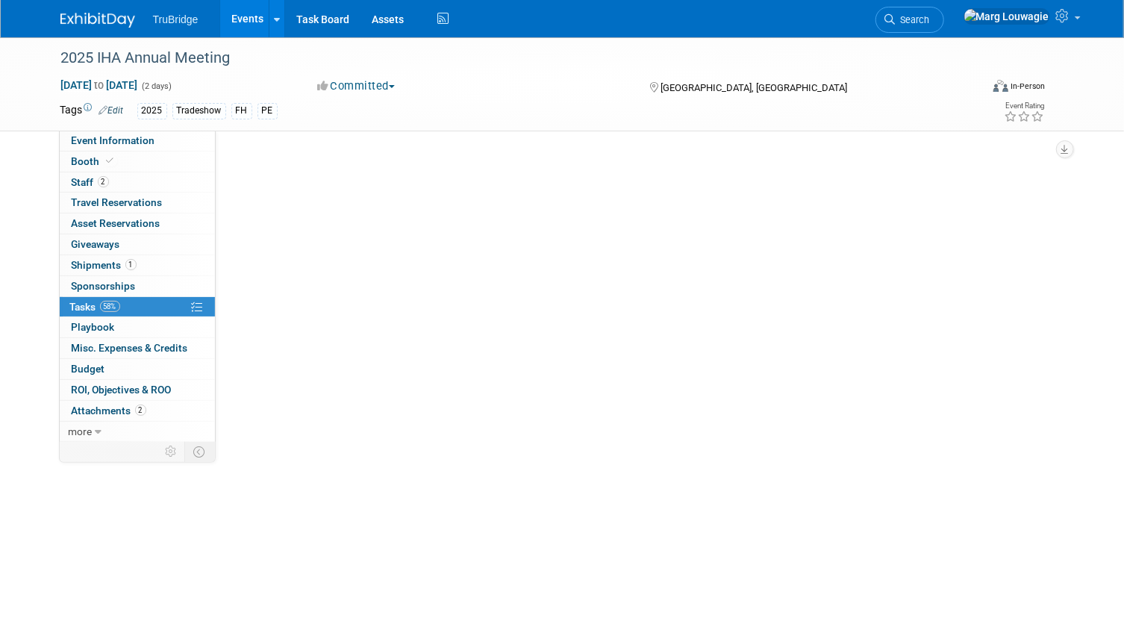
scroll to position [0, 0]
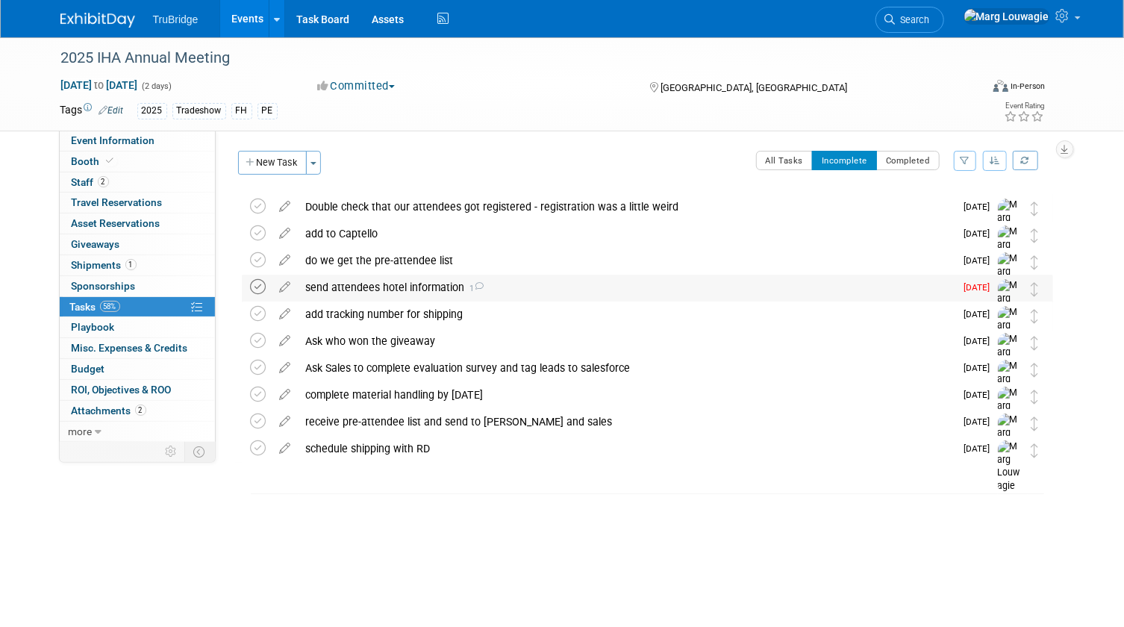
click at [263, 285] on icon at bounding box center [259, 287] width 16 height 16
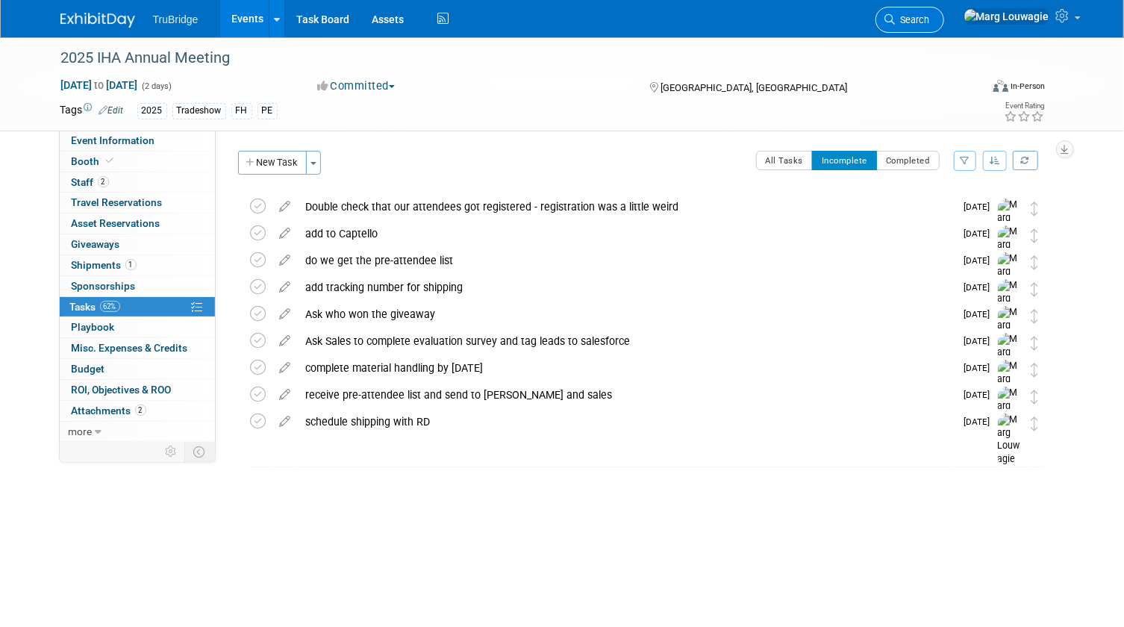
click at [930, 21] on span "Search" at bounding box center [912, 19] width 34 height 11
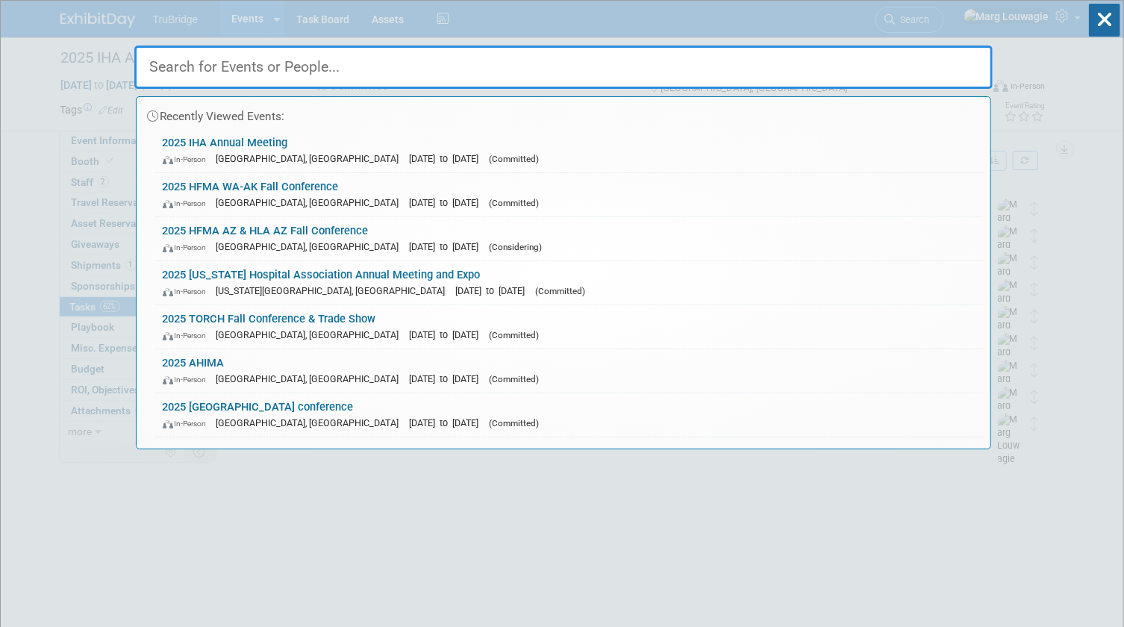
click at [924, 63] on input "text" at bounding box center [563, 67] width 858 height 43
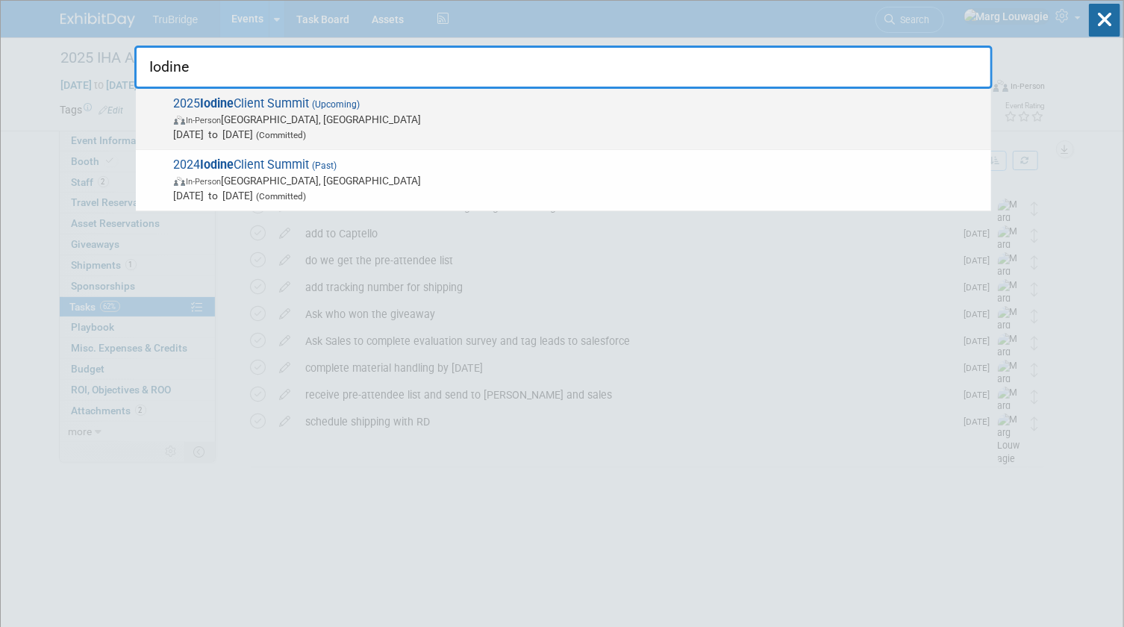
type input "Iodine"
click at [222, 116] on span "In-Person" at bounding box center [204, 121] width 35 height 10
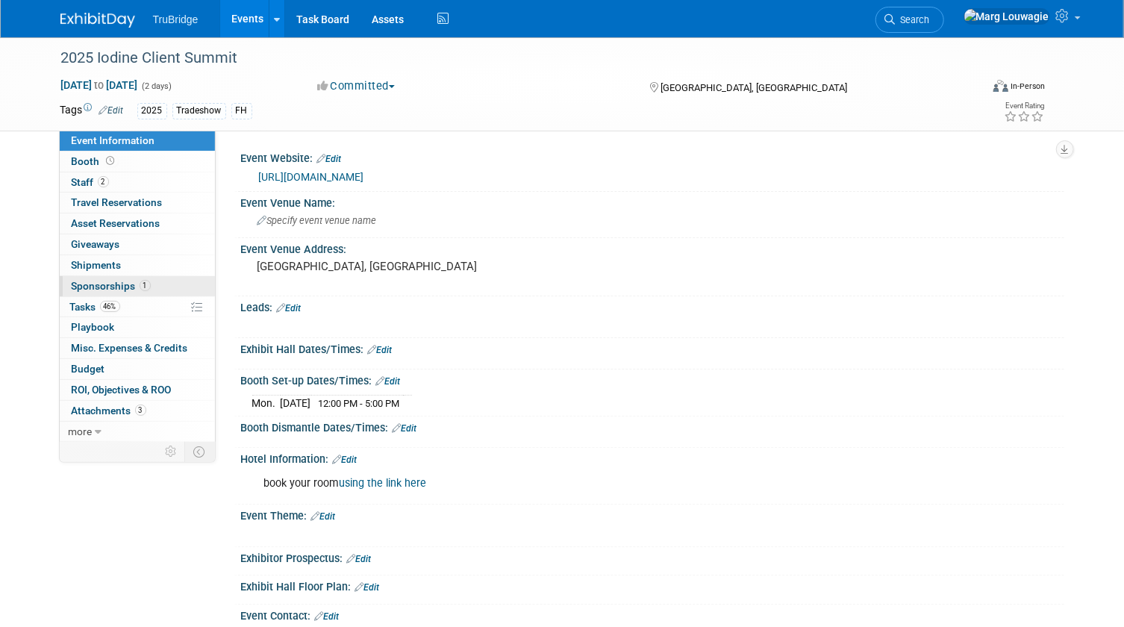
click at [120, 283] on span "Sponsorships 1" at bounding box center [111, 286] width 79 height 12
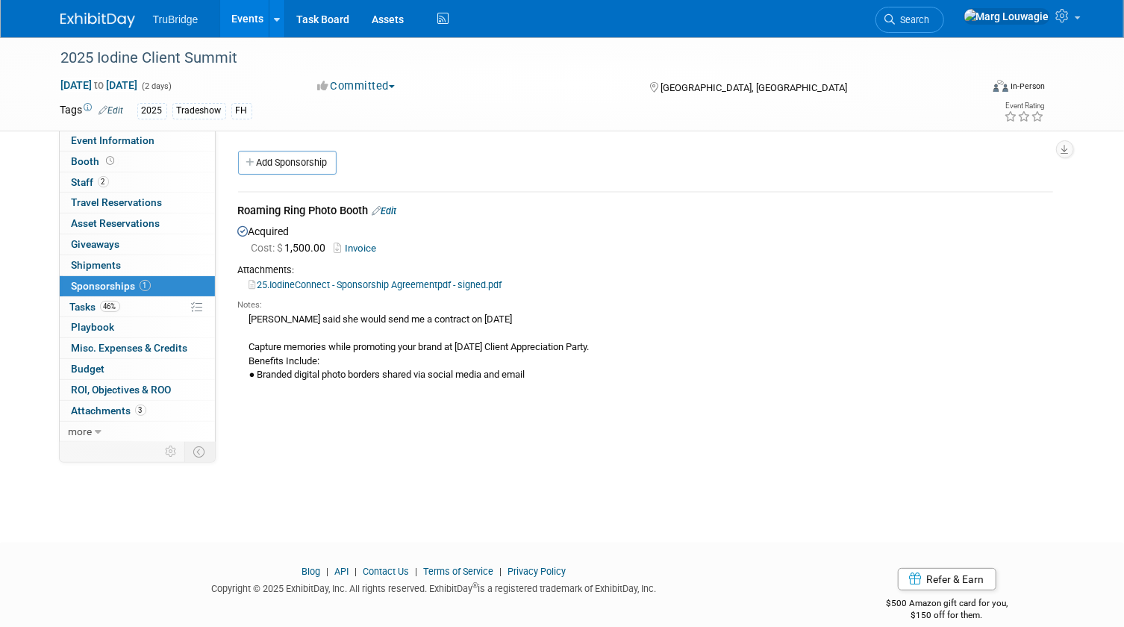
click at [396, 209] on link "Edit" at bounding box center [384, 210] width 25 height 11
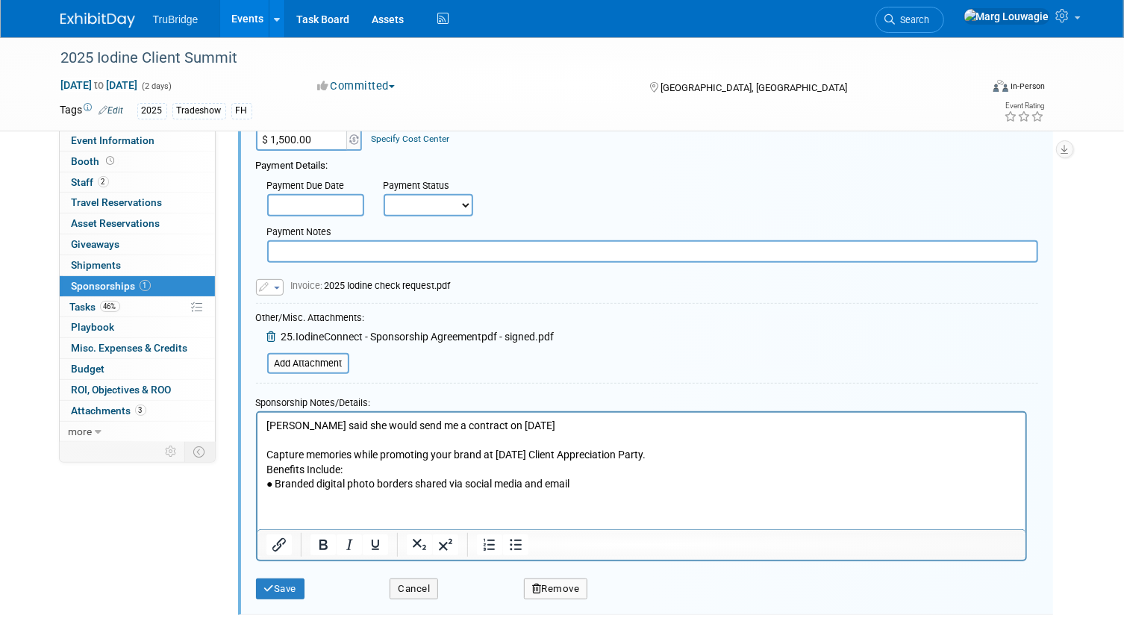
scroll to position [225, 0]
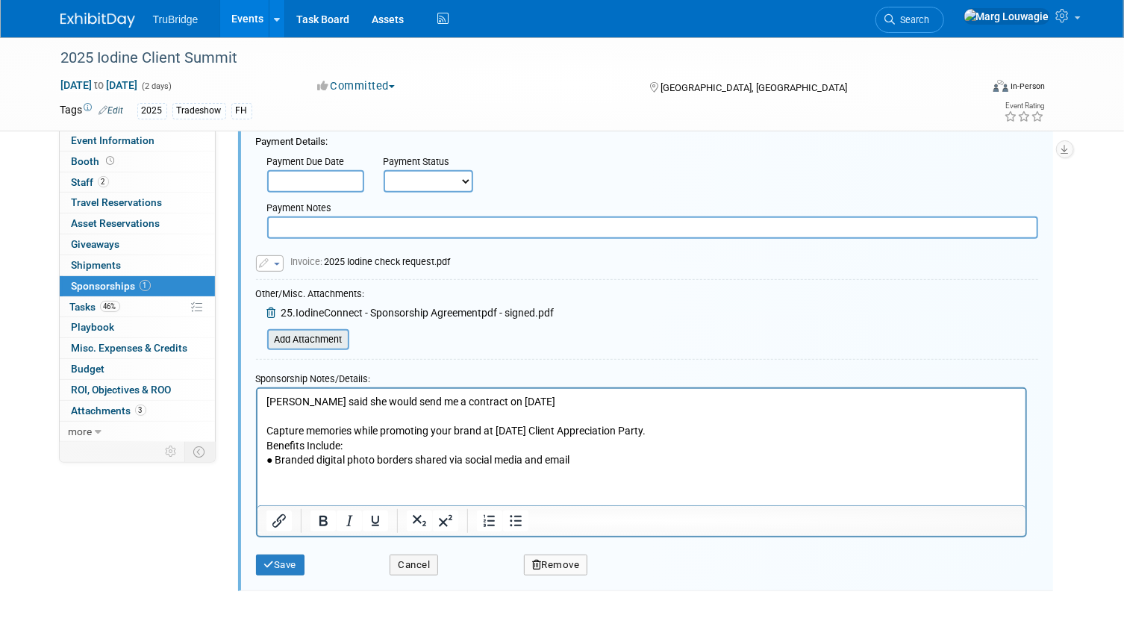
click at [326, 334] on input "file" at bounding box center [259, 340] width 178 height 18
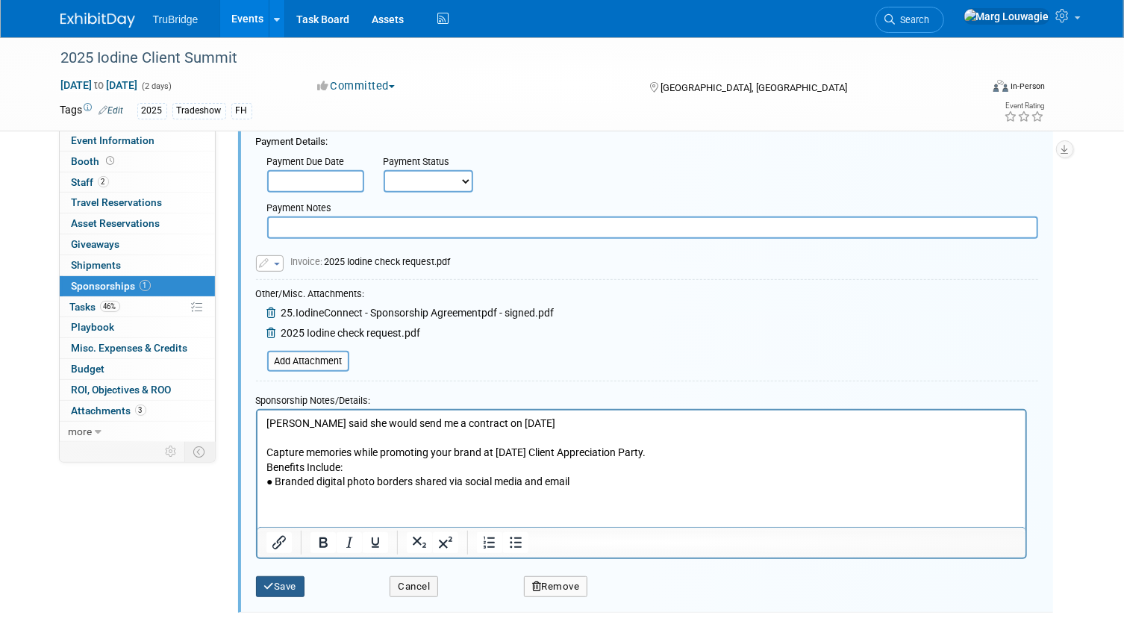
click at [298, 586] on button "Save" at bounding box center [280, 586] width 49 height 21
click at [0, 0] on div at bounding box center [0, 0] width 0 height 0
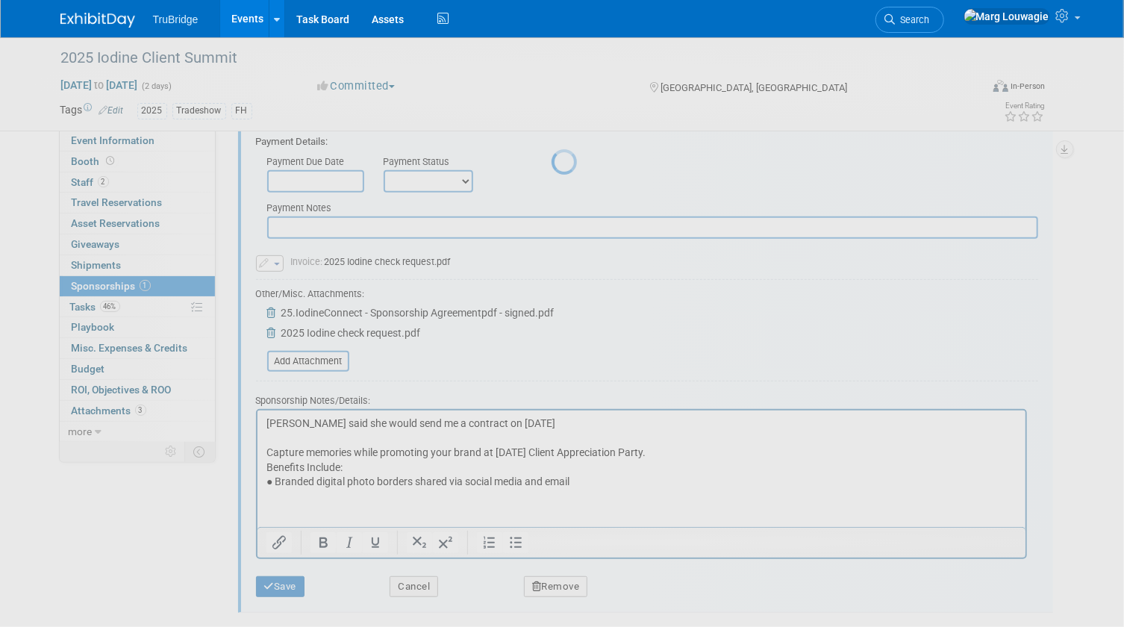
scroll to position [19, 0]
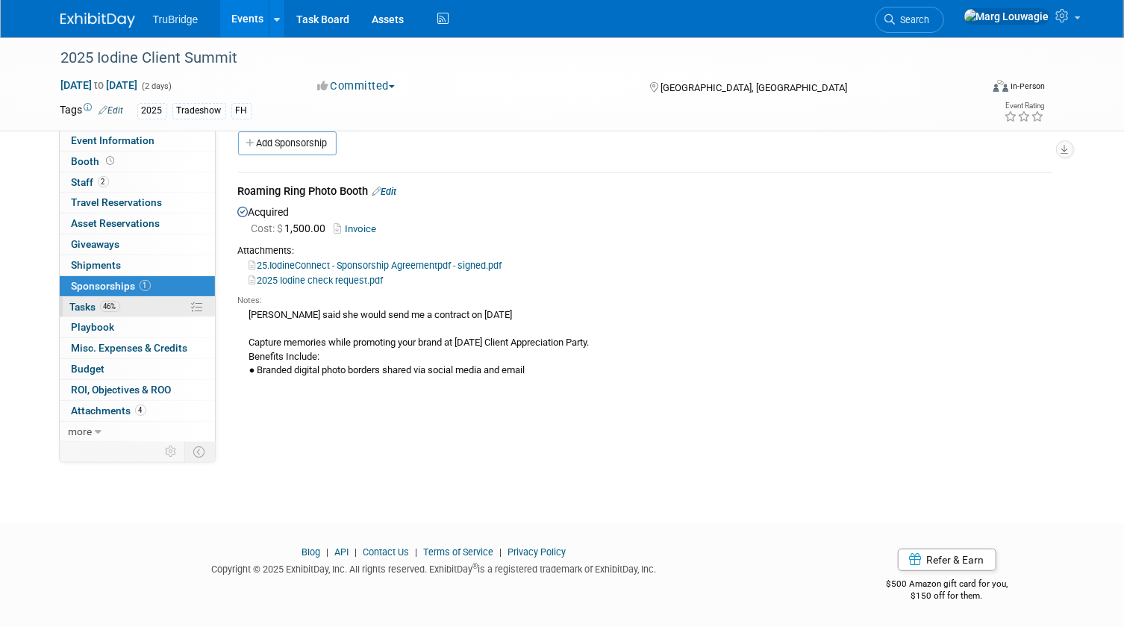
click at [90, 305] on span "Tasks 46%" at bounding box center [95, 307] width 50 height 12
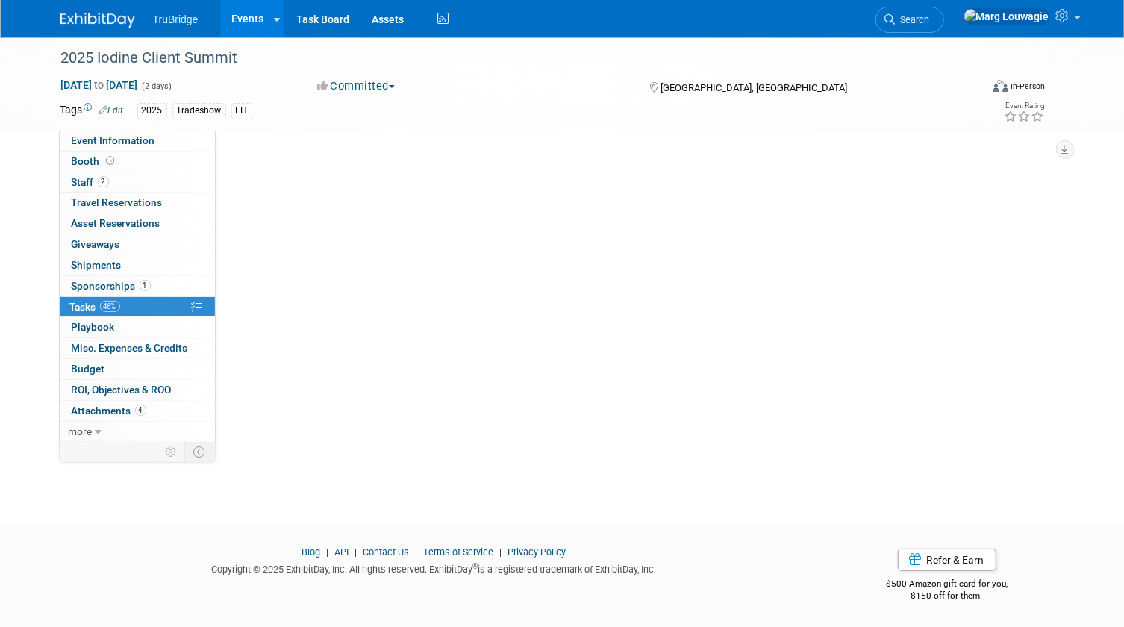
scroll to position [0, 0]
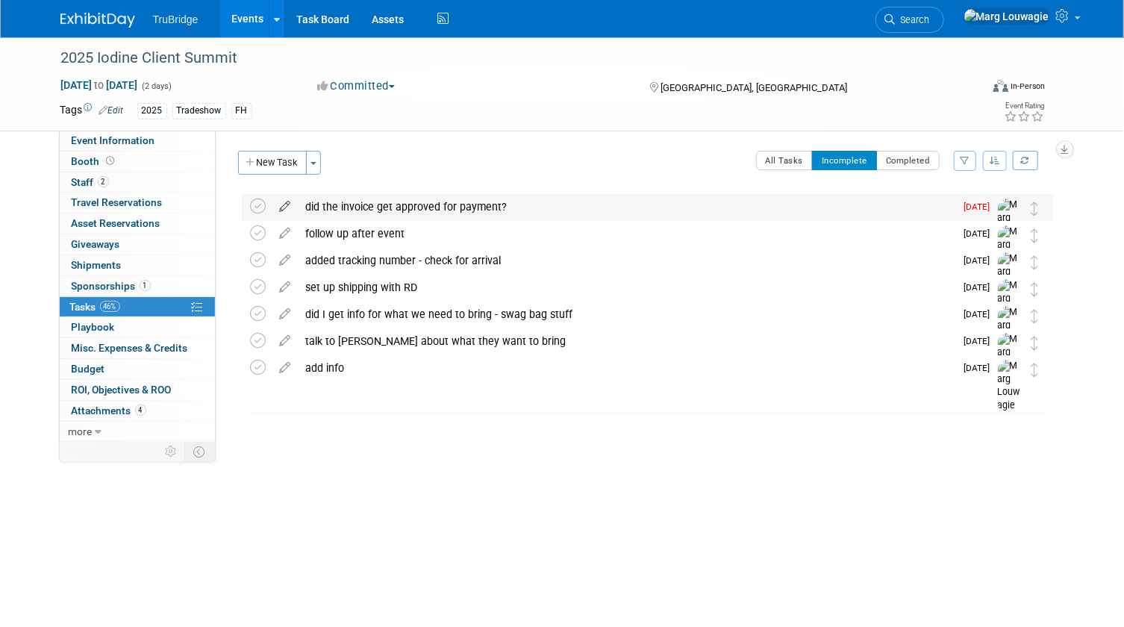
click at [283, 205] on icon at bounding box center [285, 203] width 26 height 19
click at [0, 0] on div at bounding box center [0, 0] width 0 height 0
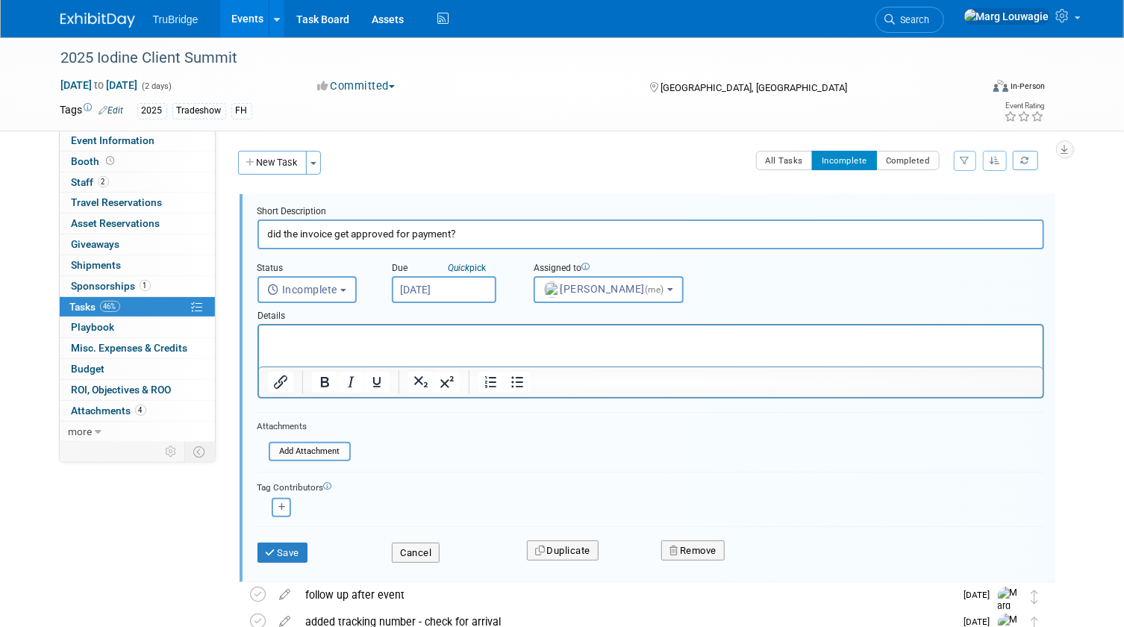
type input "did the invoice get approved for payment?"
click at [280, 552] on button "Save" at bounding box center [282, 552] width 51 height 21
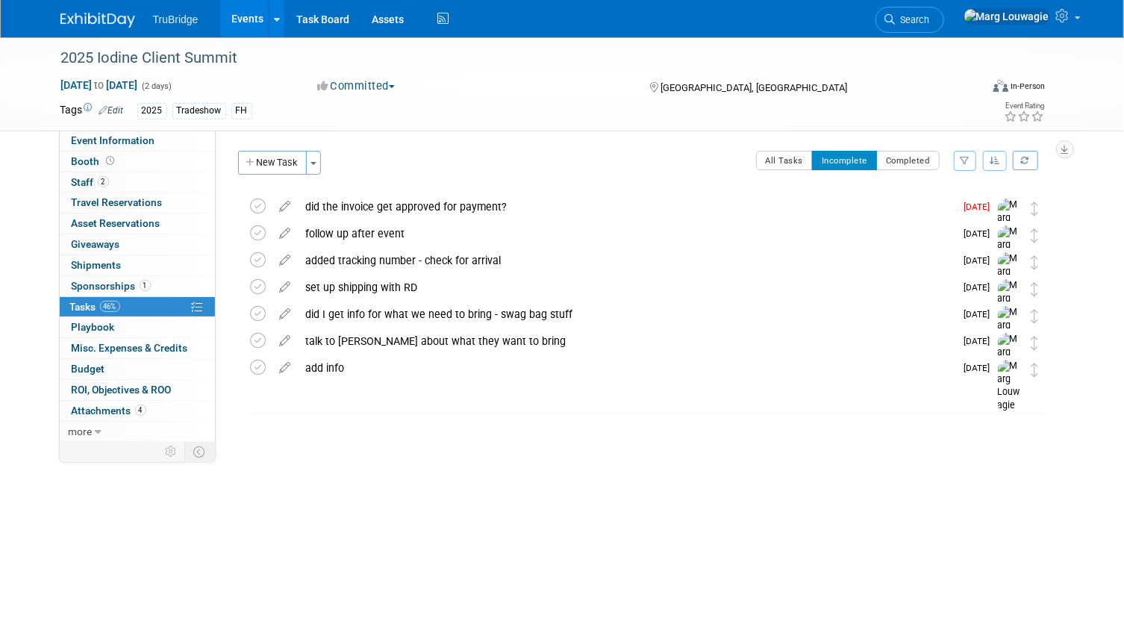
drag, startPoint x: 988, startPoint y: 10, endPoint x: 955, endPoint y: 31, distance: 39.3
click at [944, 10] on link "Search" at bounding box center [909, 20] width 69 height 26
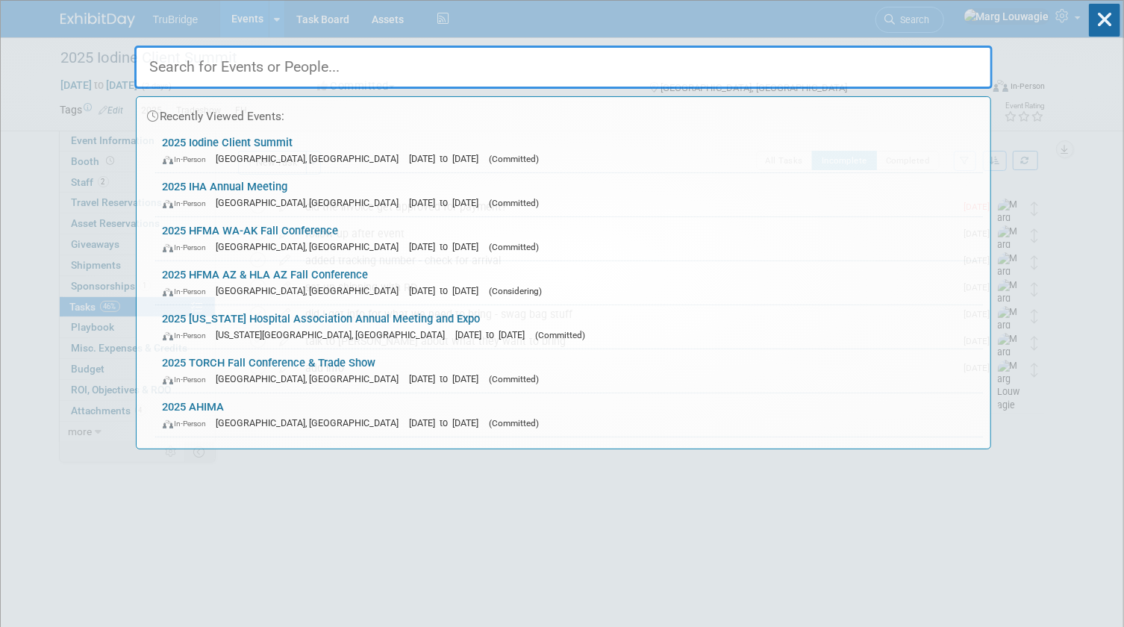
click at [916, 66] on input "text" at bounding box center [563, 67] width 858 height 43
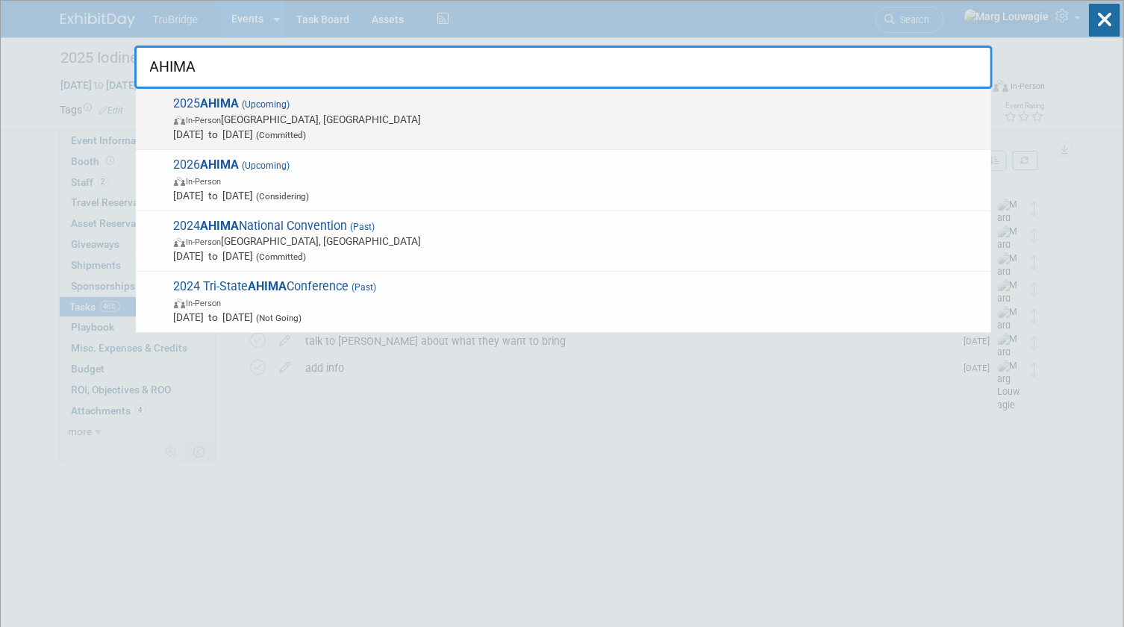
type input "AHIMA"
click at [331, 115] on span "In-Person Minneapolis, MN" at bounding box center [578, 119] width 809 height 15
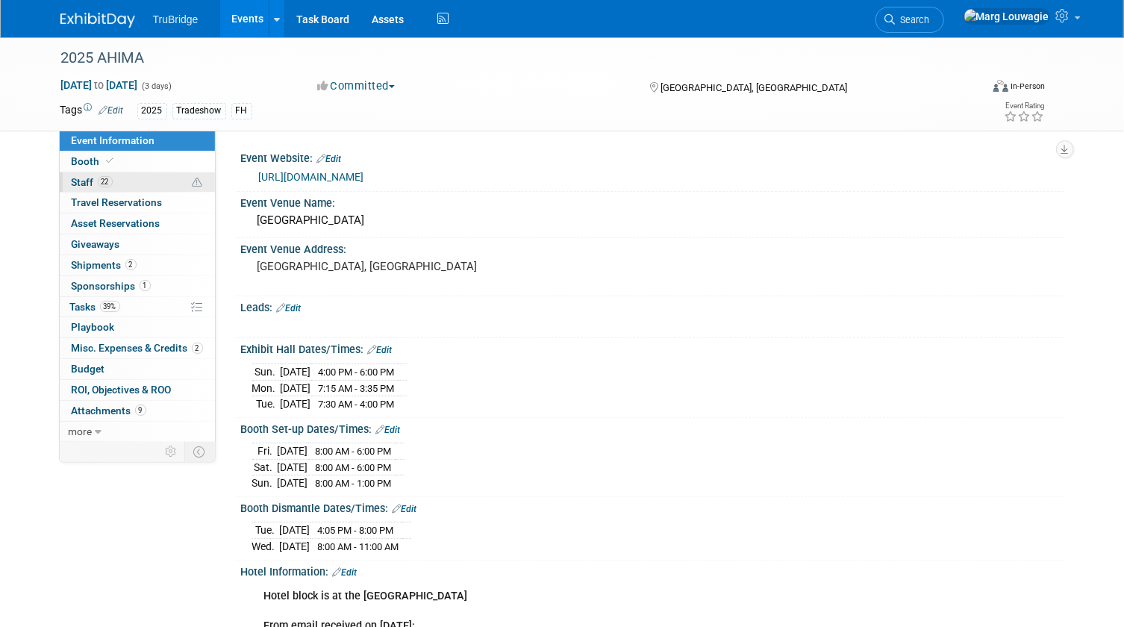
click at [107, 180] on span "22" at bounding box center [105, 181] width 15 height 11
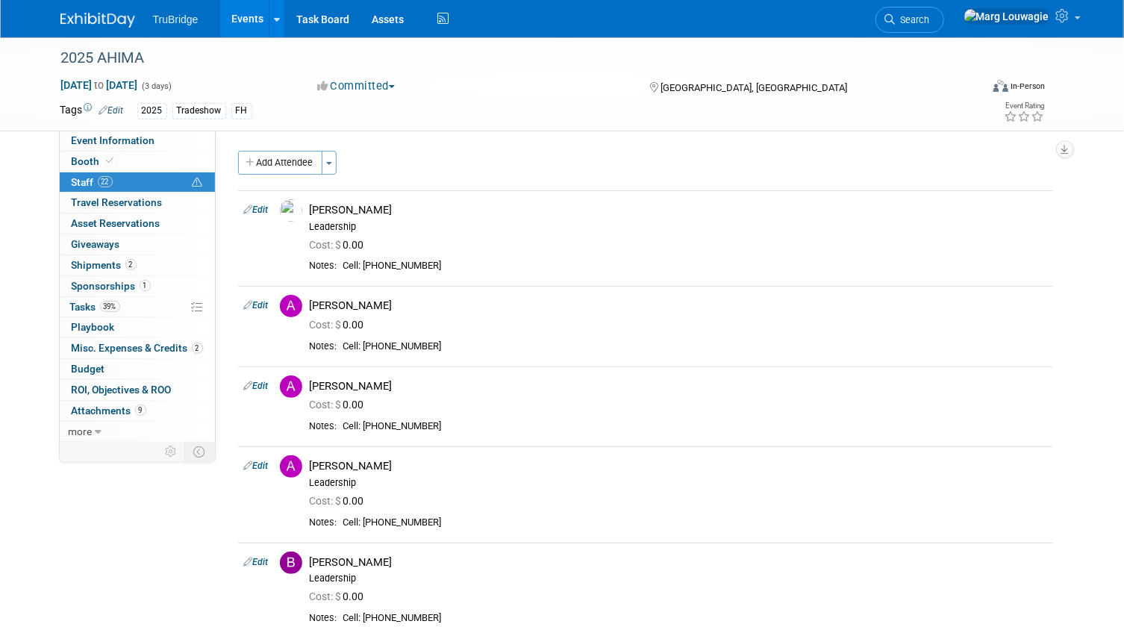
click at [277, 160] on button "Add Attendee" at bounding box center [280, 163] width 84 height 24
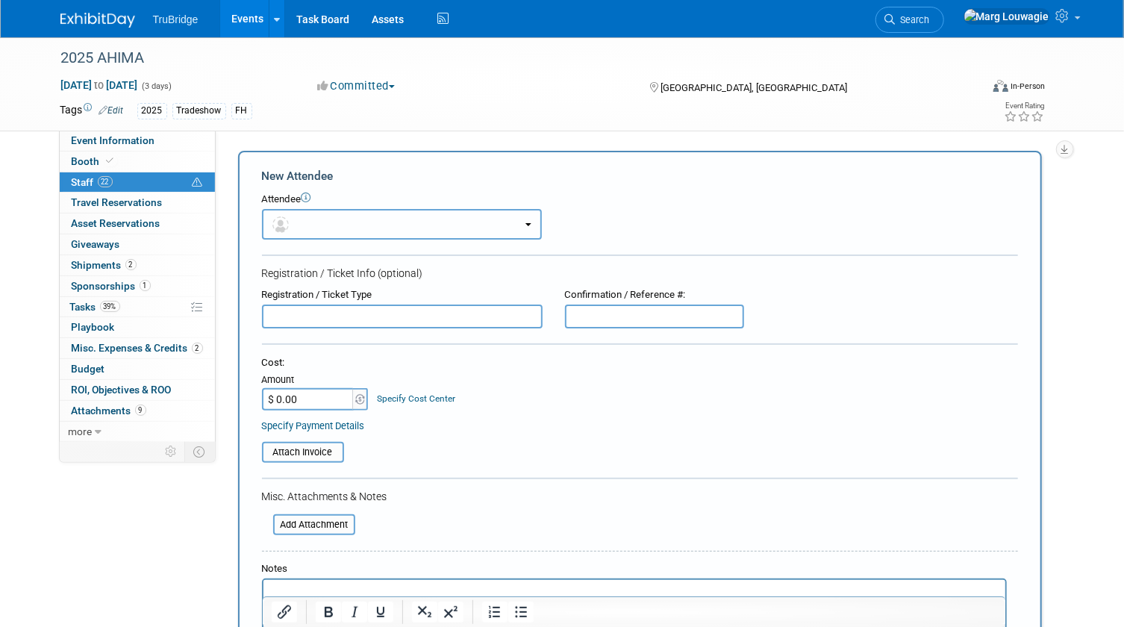
click at [307, 219] on button "button" at bounding box center [402, 224] width 280 height 31
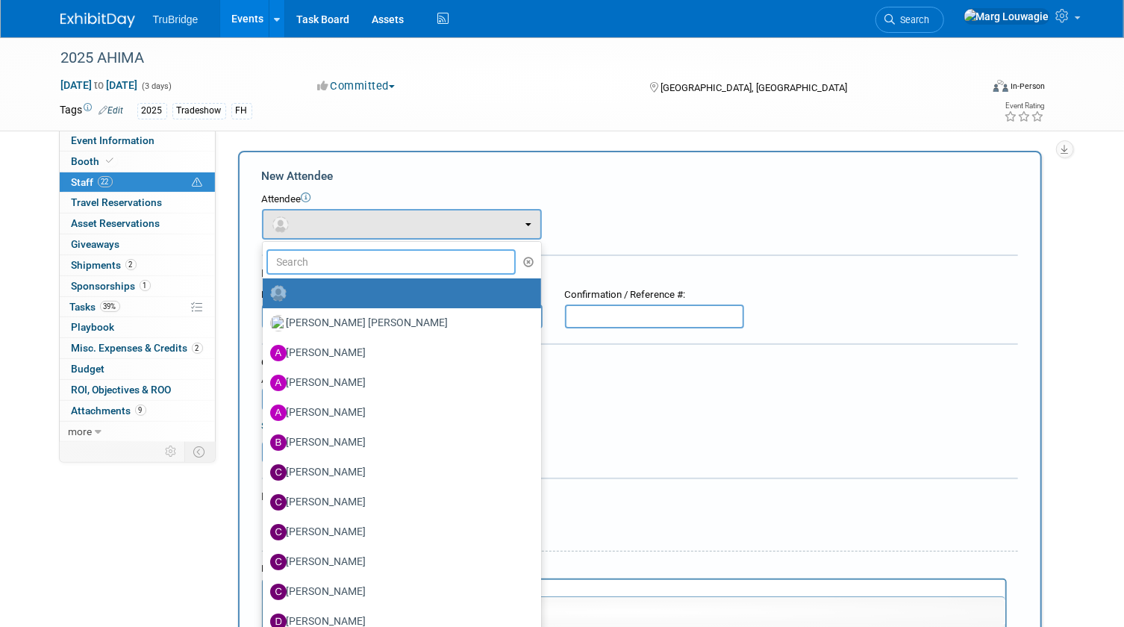
click at [324, 254] on input "text" at bounding box center [391, 261] width 250 height 25
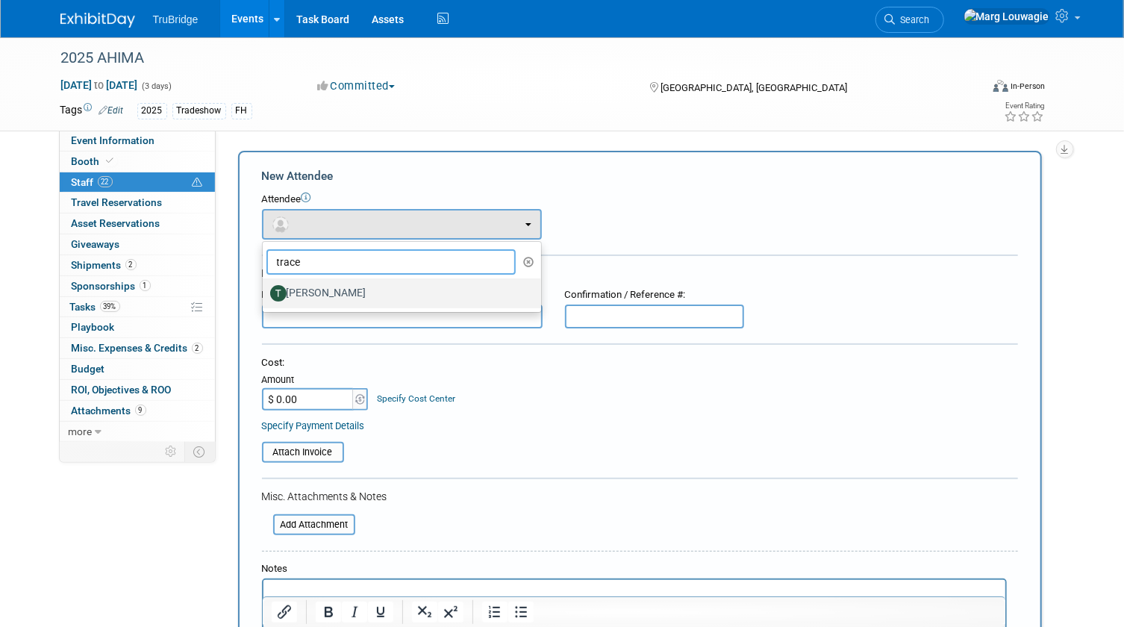
type input "trace"
click at [330, 290] on label "[PERSON_NAME]" at bounding box center [398, 293] width 256 height 24
click at [265, 290] on input "[PERSON_NAME]" at bounding box center [260, 291] width 10 height 10
select select "34fe2fd0-16bf-4bdc-868b-39a062ef3530"
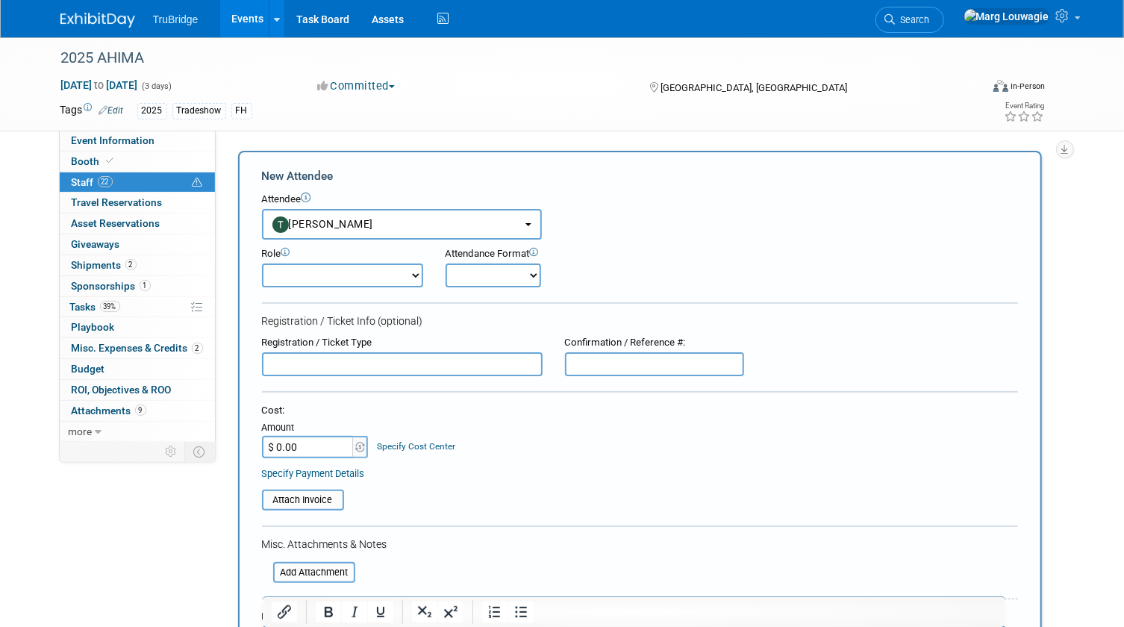
click at [339, 275] on select "Demonstrator Host Leadership Marketing Planner Presenter Sales Representative" at bounding box center [342, 275] width 161 height 24
select select "200"
click at [262, 263] on select "Demonstrator Host Leadership Marketing Planner Presenter Sales Representative" at bounding box center [342, 275] width 161 height 24
click at [469, 276] on select "Onsite Remote" at bounding box center [492, 275] width 95 height 24
select select "1"
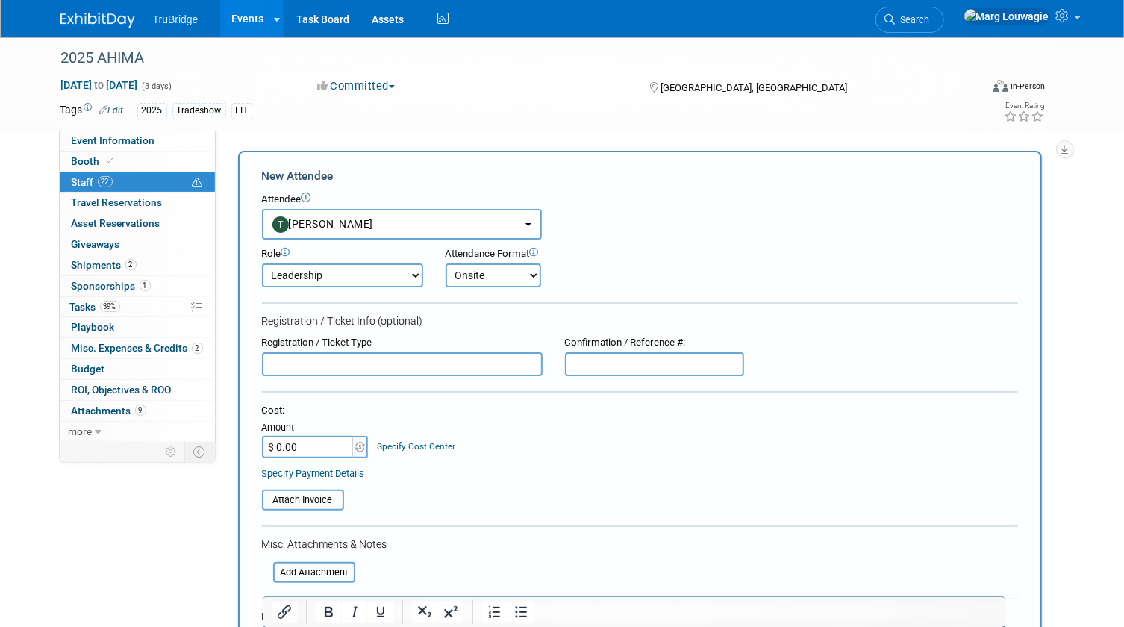
click at [445, 263] on select "Onsite Remote" at bounding box center [492, 275] width 95 height 24
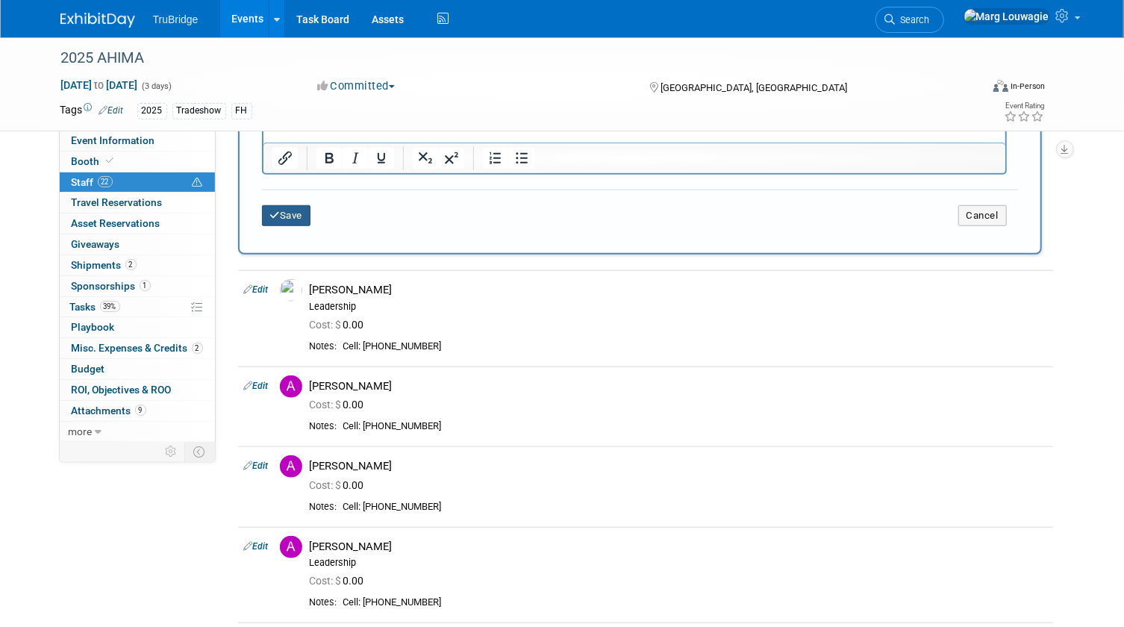
click at [308, 216] on button "Save" at bounding box center [286, 215] width 49 height 21
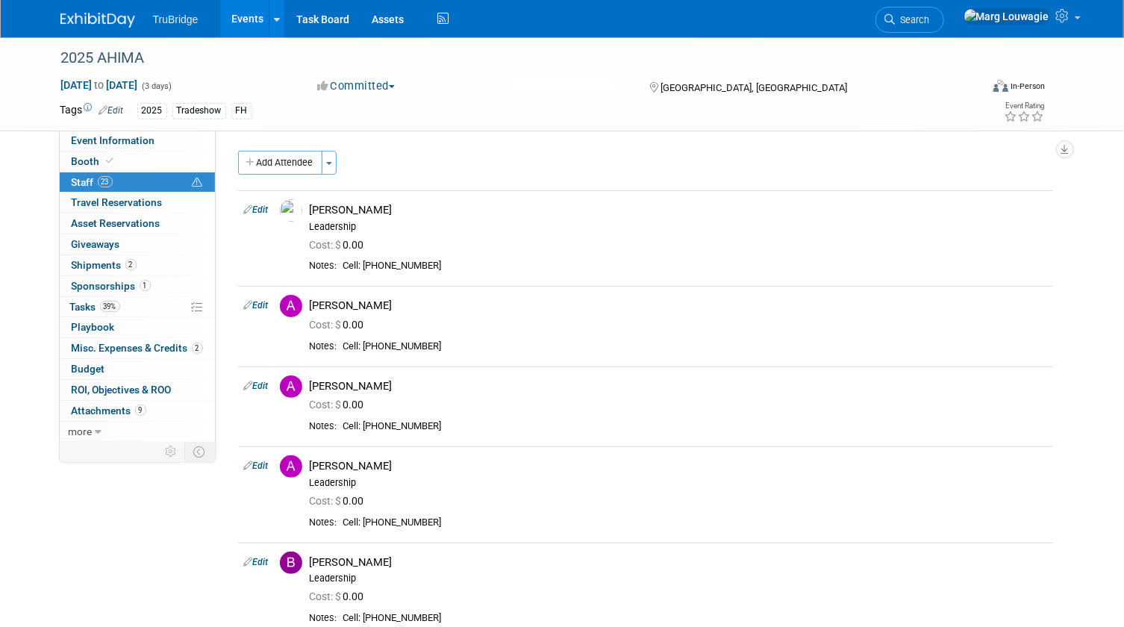
click at [930, 15] on span "Search" at bounding box center [912, 19] width 34 height 11
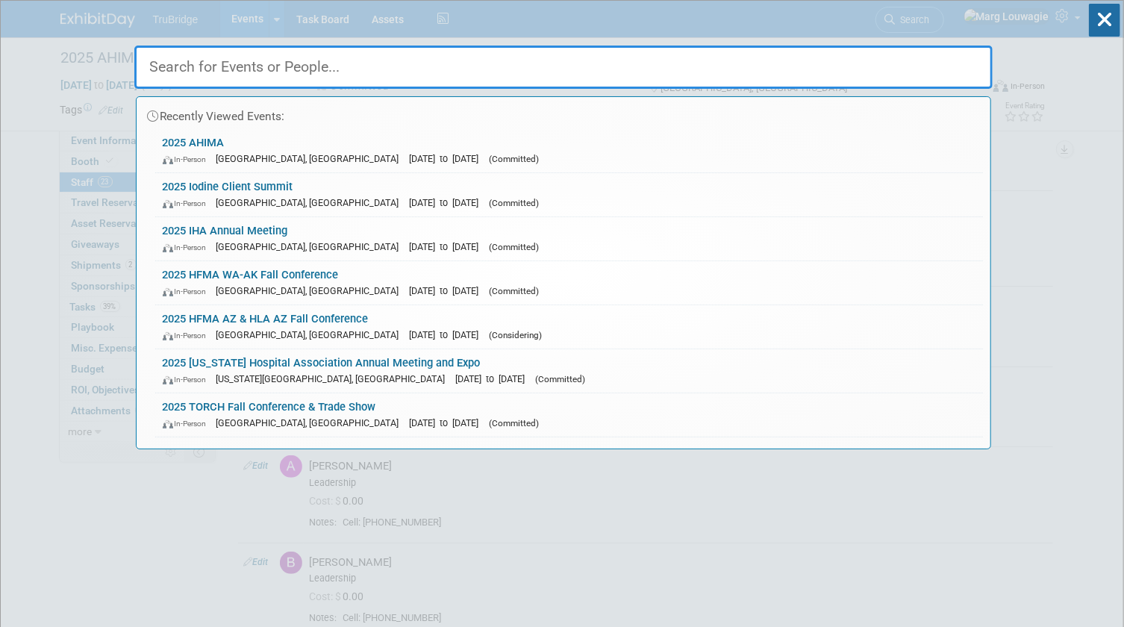
click at [965, 62] on input "text" at bounding box center [563, 67] width 858 height 43
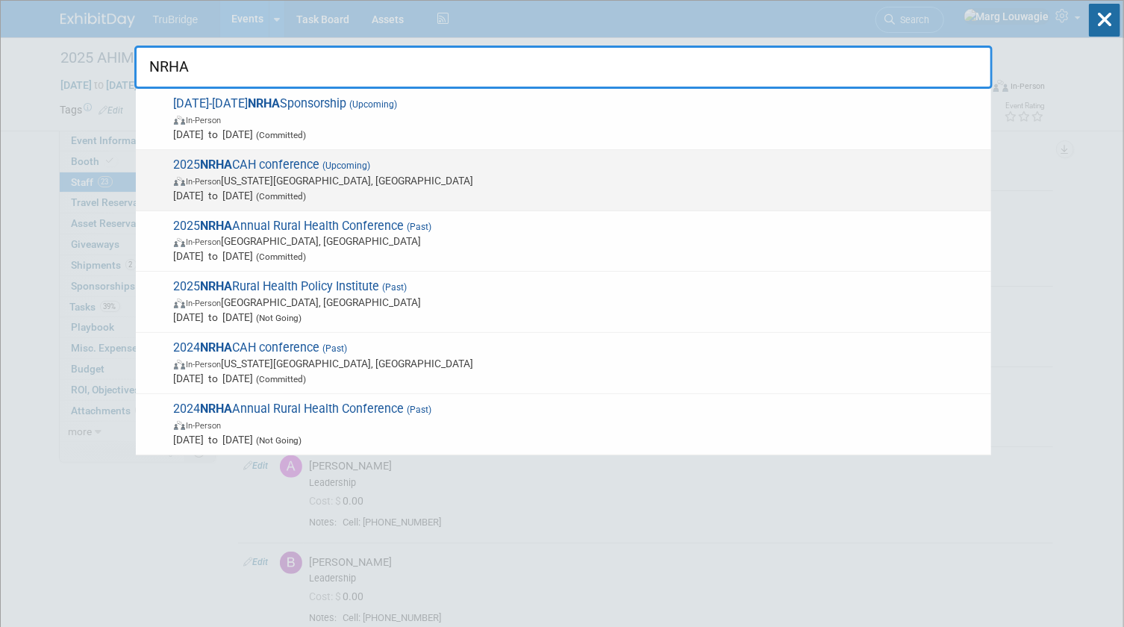
type input "NRHA"
click at [345, 182] on span "In-Person Kansas City, MO" at bounding box center [578, 180] width 809 height 15
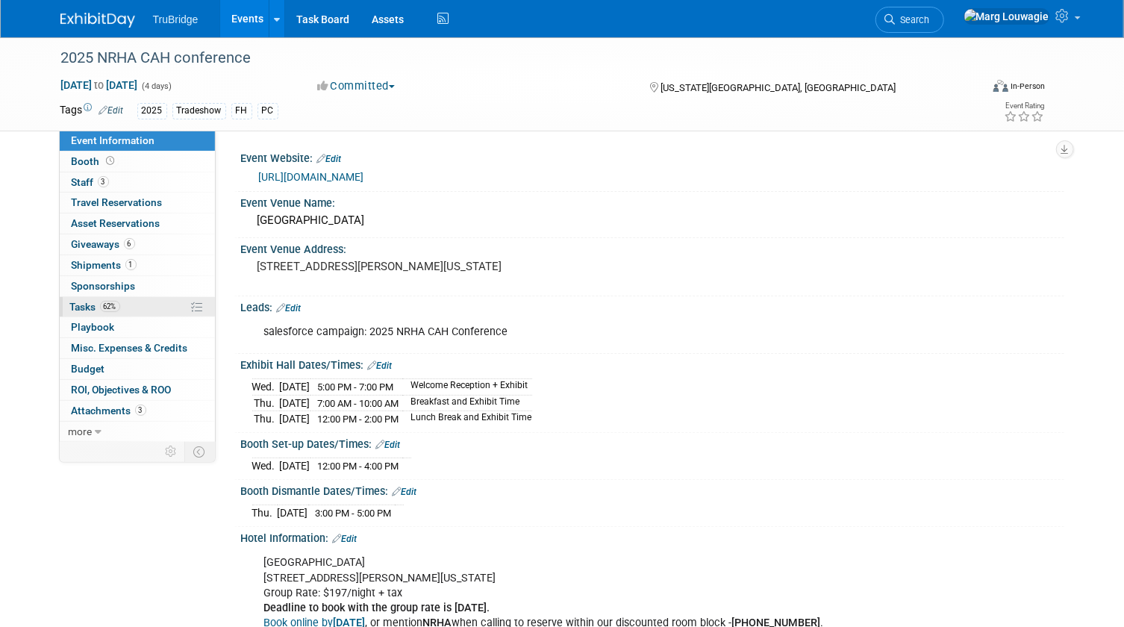
click at [80, 306] on span "Tasks 62%" at bounding box center [95, 307] width 50 height 12
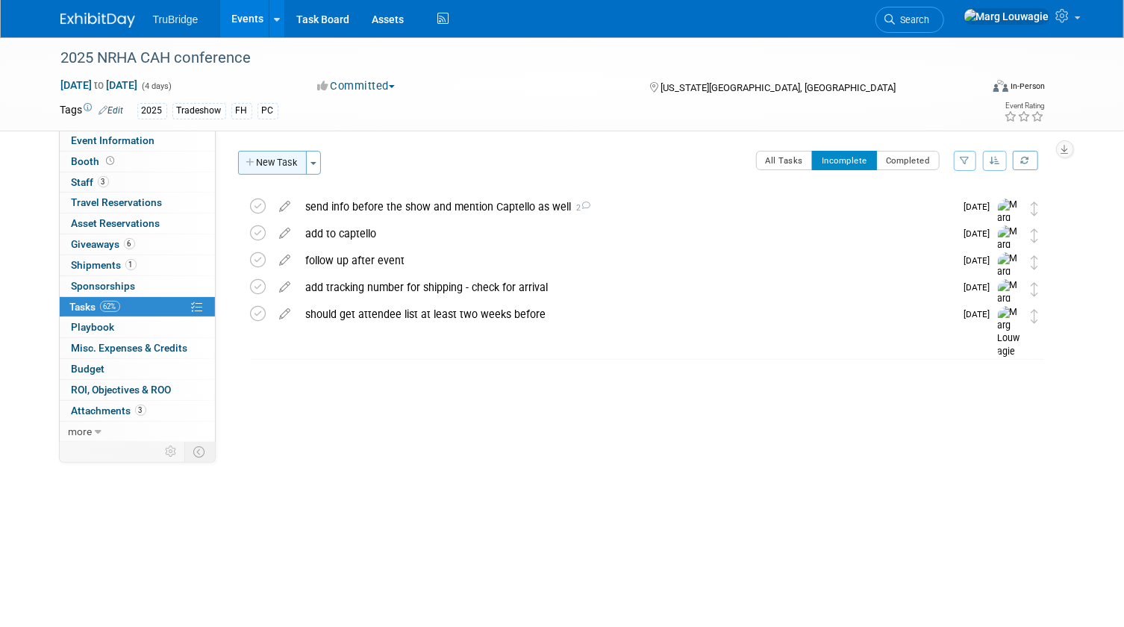
click at [276, 164] on button "New Task" at bounding box center [272, 163] width 69 height 24
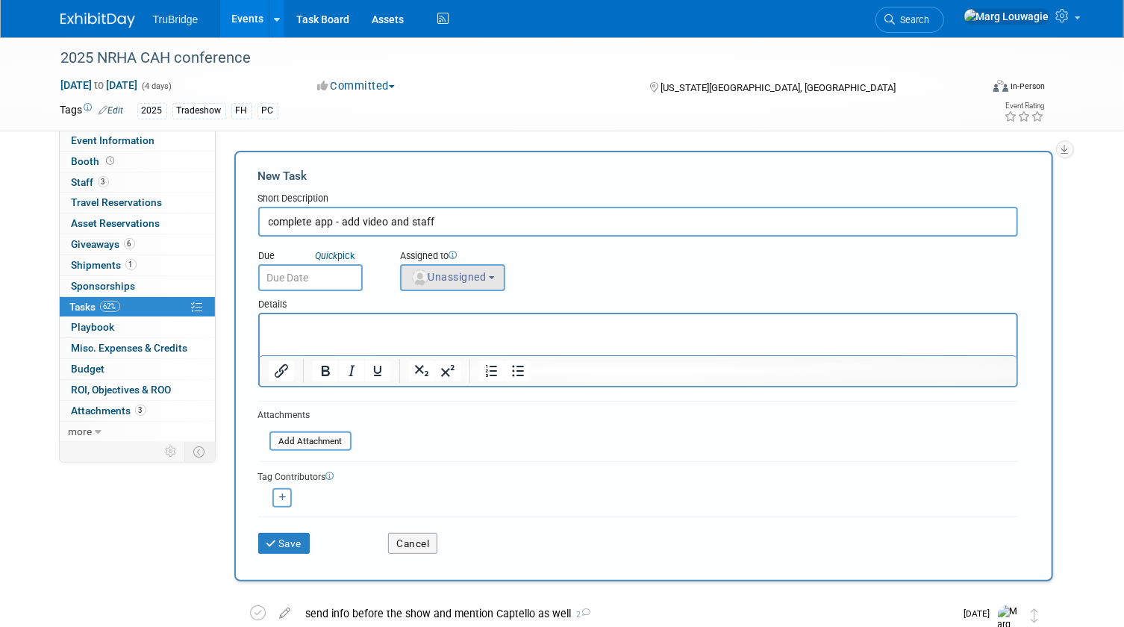
type input "complete app - add video and staff"
click at [455, 284] on button "Unassigned" at bounding box center [453, 277] width 106 height 27
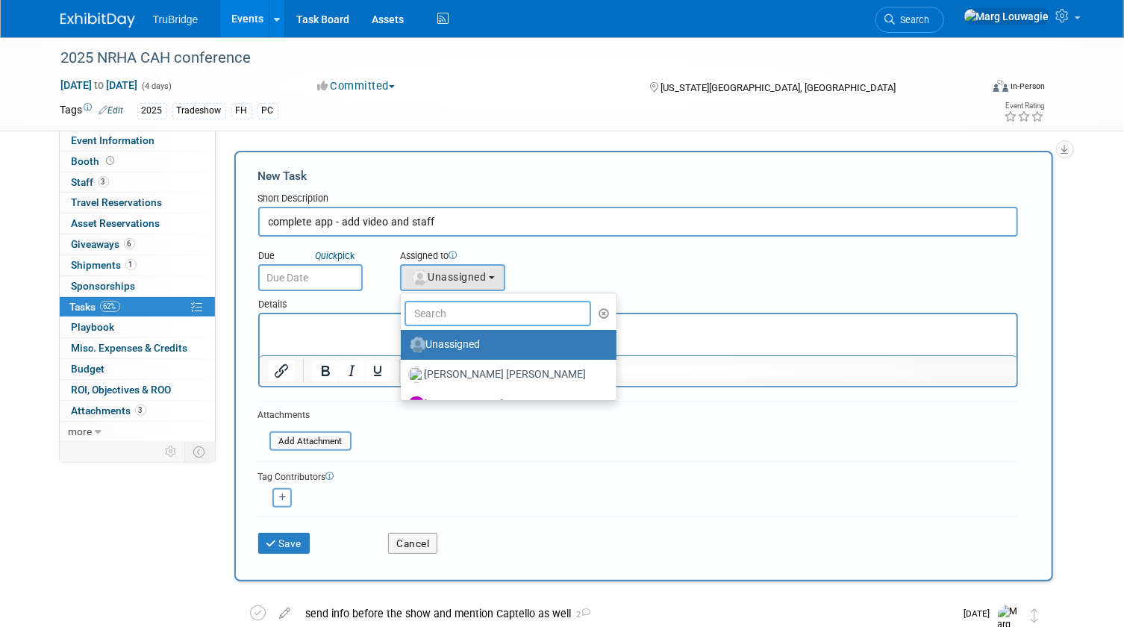
click at [530, 320] on input "text" at bounding box center [497, 313] width 187 height 25
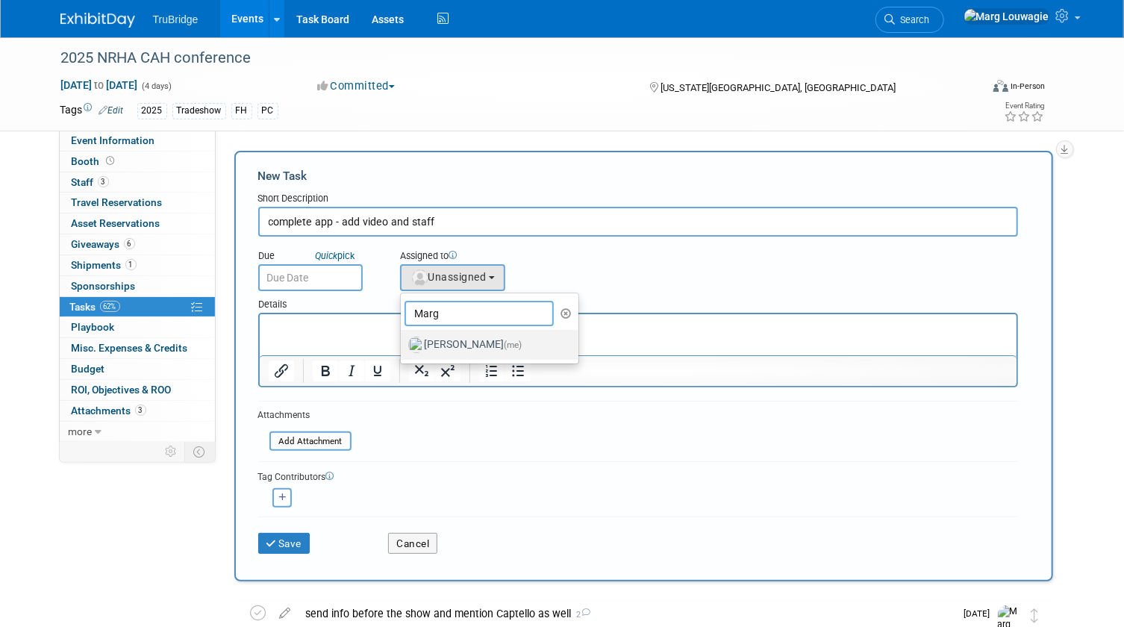
type input "Marg"
click at [527, 342] on label "[PERSON_NAME] (me)" at bounding box center [486, 345] width 156 height 24
click at [403, 342] on input "[PERSON_NAME] (me)" at bounding box center [398, 343] width 10 height 10
select select "0abee163-1570-438d-a0ea-e9129f2ffbd7"
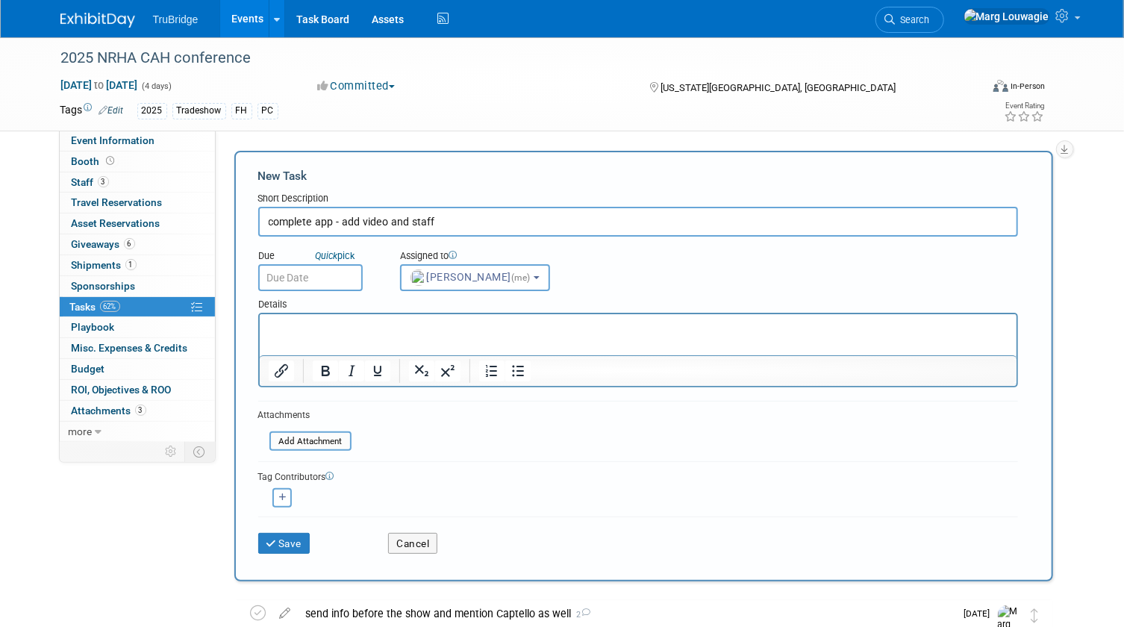
click at [338, 276] on input "text" at bounding box center [310, 277] width 104 height 27
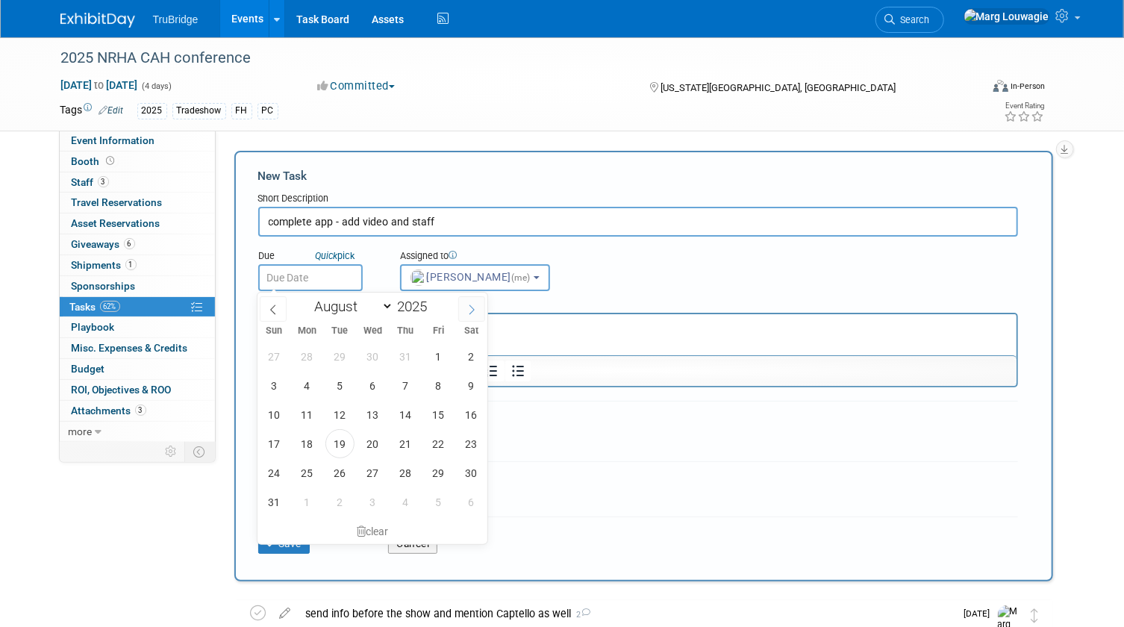
click at [466, 307] on icon at bounding box center [471, 309] width 10 height 10
select select "8"
click at [370, 387] on span "10" at bounding box center [372, 385] width 29 height 29
type input "[DATE]"
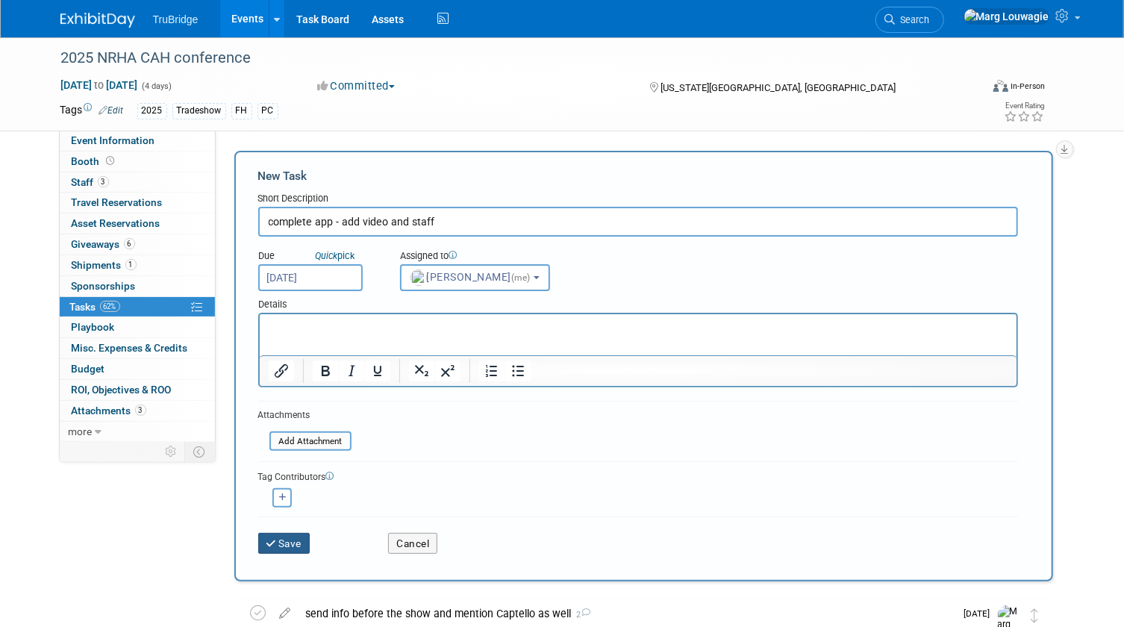
click at [274, 539] on icon "submit" at bounding box center [272, 544] width 13 height 10
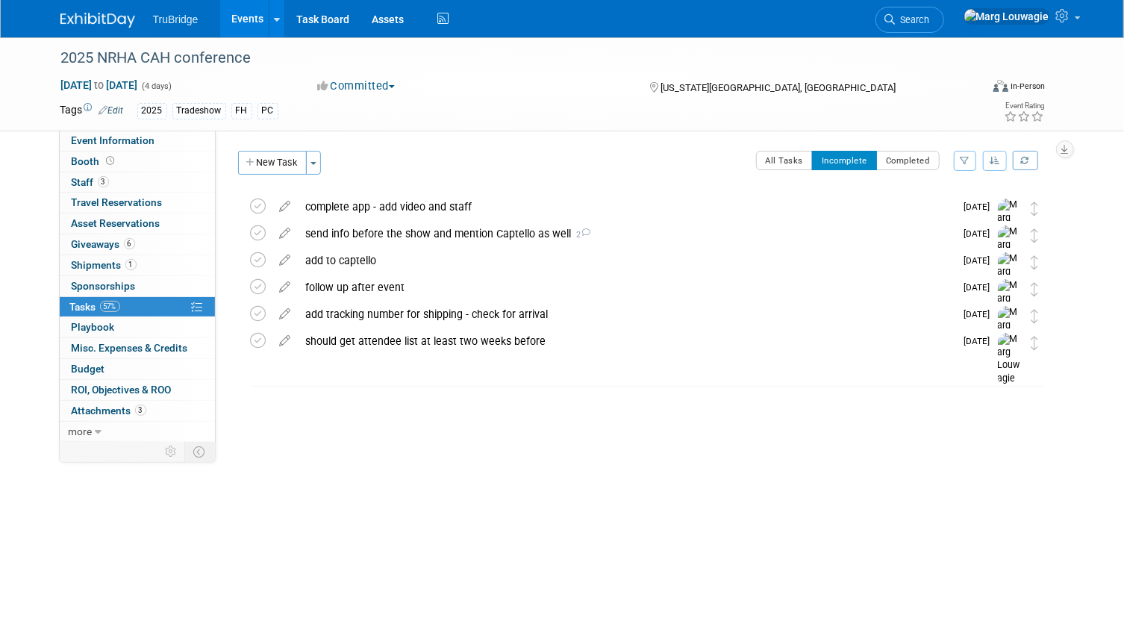
click at [373, 209] on div "complete app - add video and staff" at bounding box center [626, 206] width 657 height 25
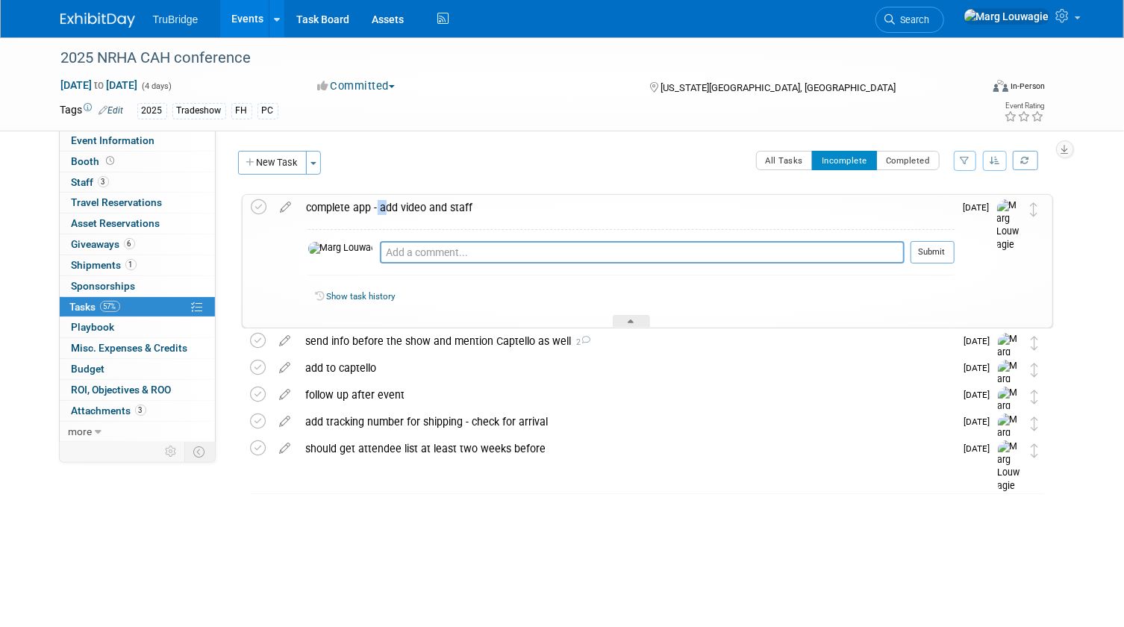
click at [373, 209] on div "complete app - add video and staff" at bounding box center [626, 207] width 655 height 25
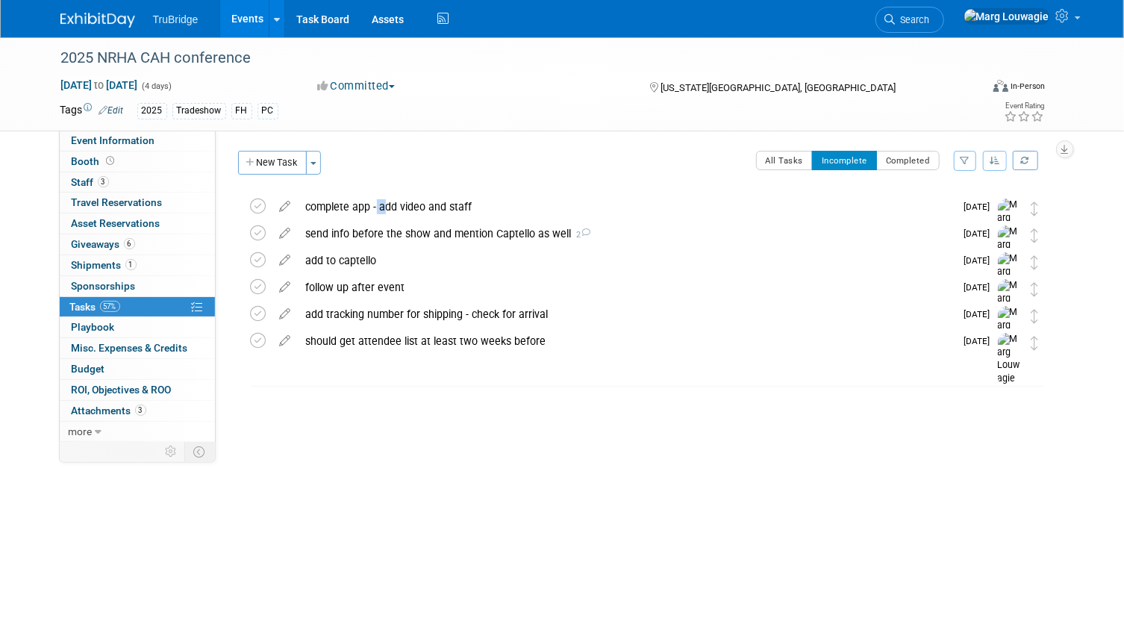
click at [373, 209] on div "complete app - add video and staff" at bounding box center [626, 206] width 657 height 25
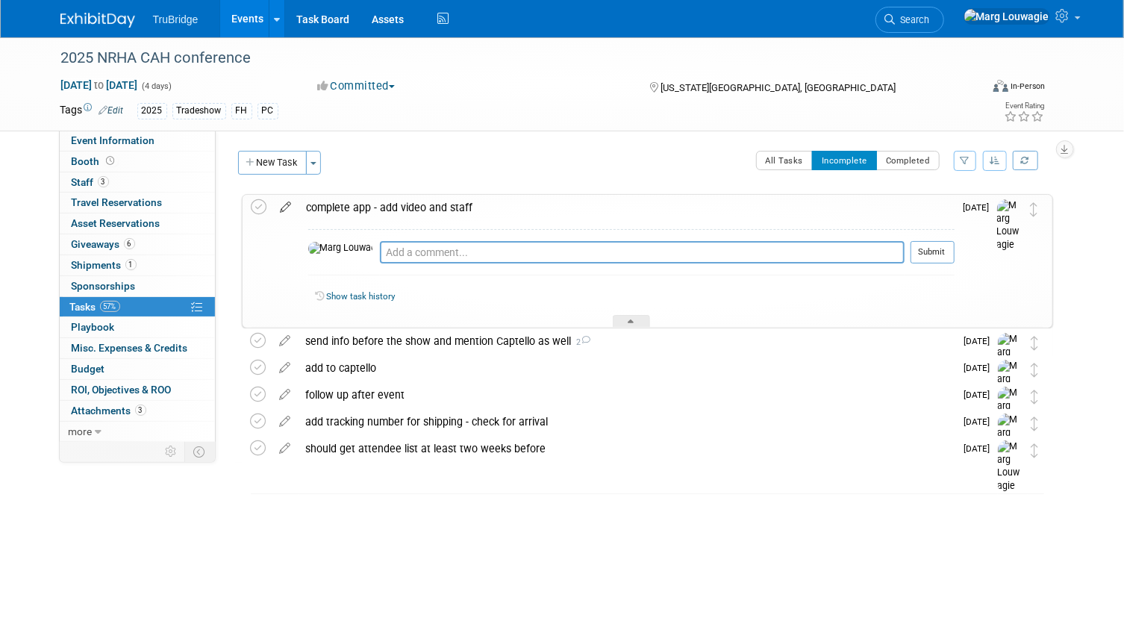
click at [284, 206] on icon at bounding box center [286, 204] width 26 height 19
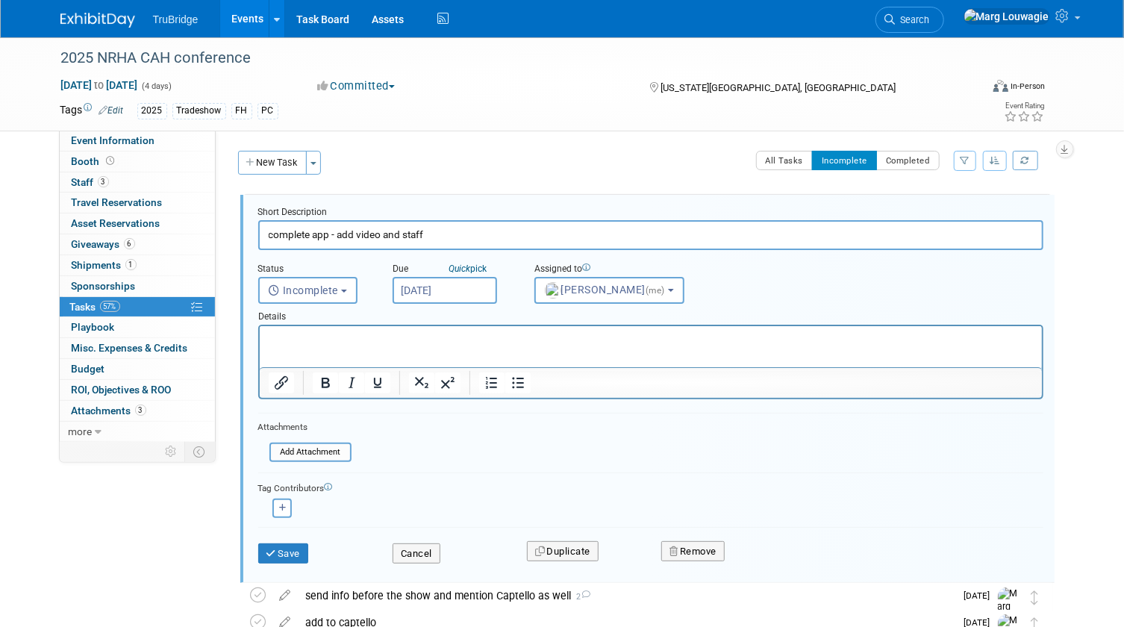
click at [436, 231] on input "complete app - add video and staff" at bounding box center [650, 234] width 785 height 29
type input "complete app - add video and staff - email 8.8"
click at [350, 342] on p "Rich Text Area. Press ALT-0 for help." at bounding box center [650, 339] width 765 height 14
drag, startPoint x: 299, startPoint y: 336, endPoint x: 269, endPoint y: 336, distance: 30.6
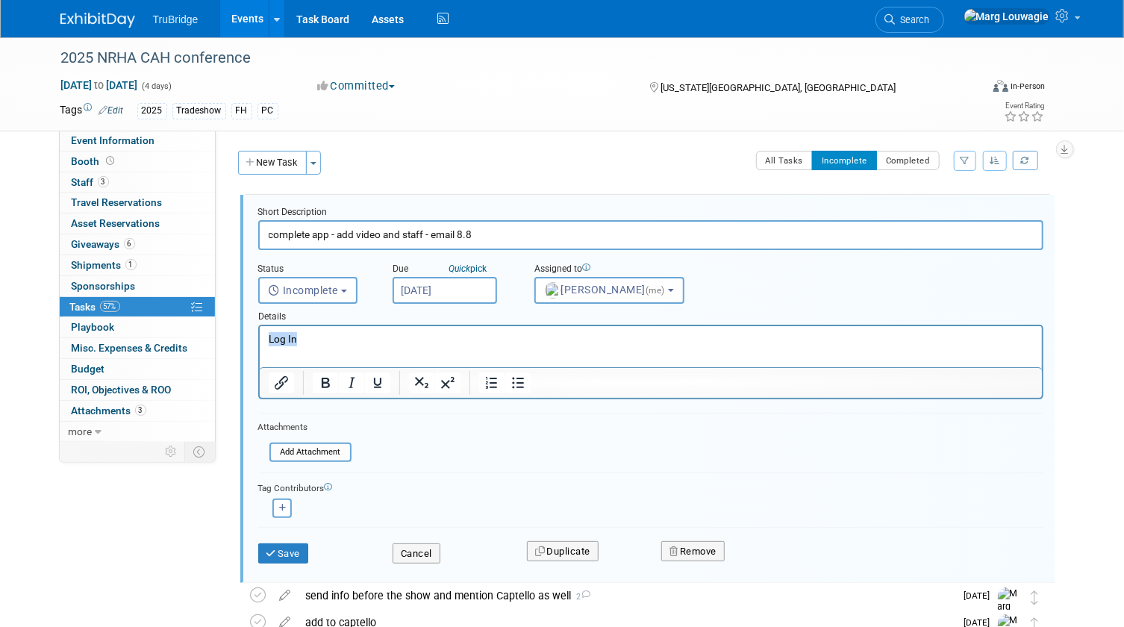
click at [269, 336] on p "Log In" at bounding box center [650, 339] width 765 height 14
click at [281, 383] on icon "Insert/edit link" at bounding box center [281, 383] width 18 height 18
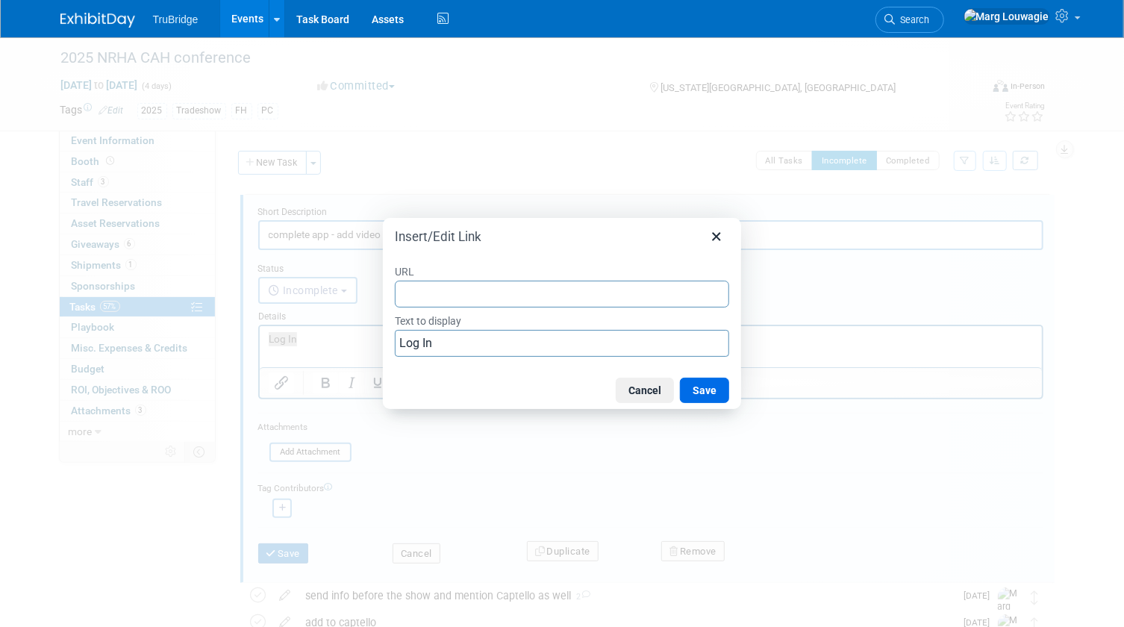
click at [477, 298] on input "URL" at bounding box center [562, 294] width 334 height 27
type input "[URL][DOMAIN_NAME]"
click at [703, 384] on button "Save" at bounding box center [704, 390] width 49 height 25
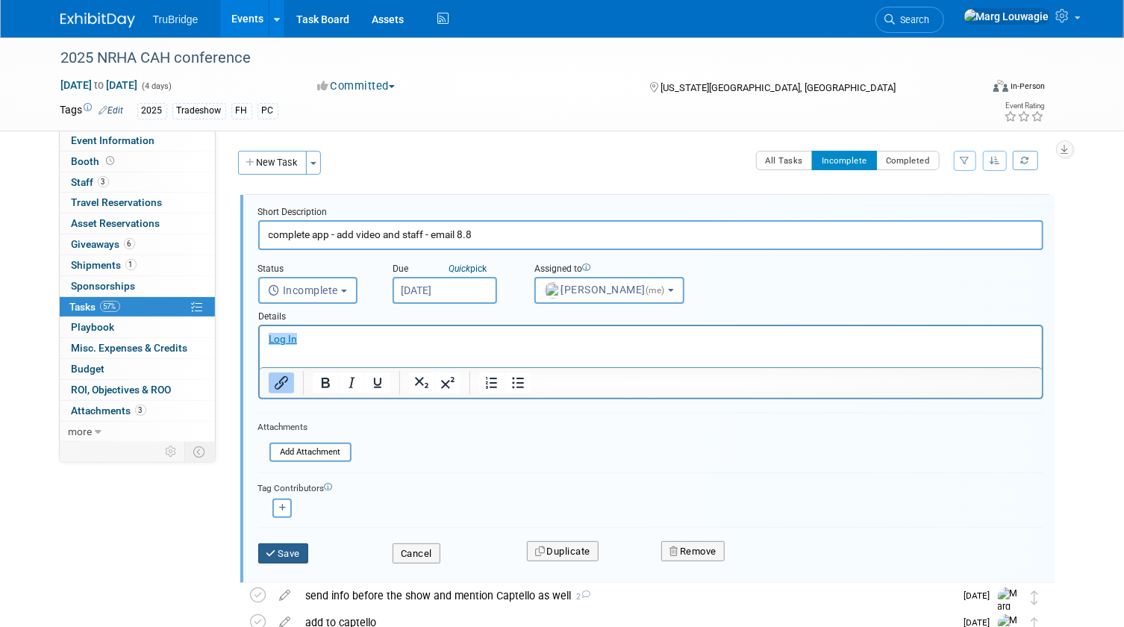
click at [291, 544] on button "Save" at bounding box center [283, 553] width 51 height 21
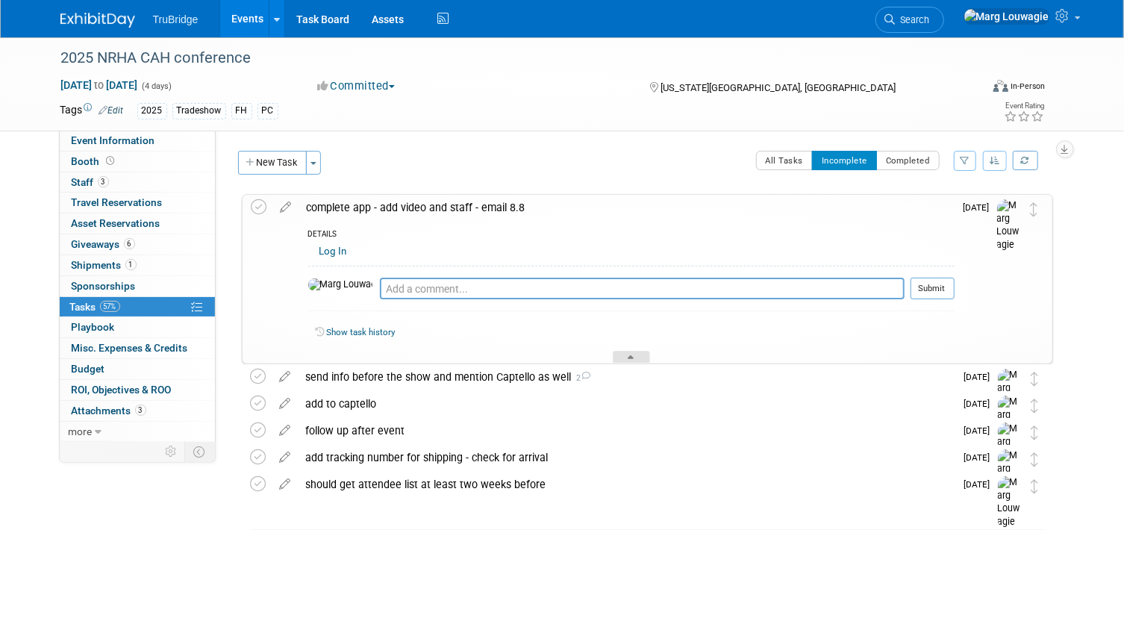
click at [632, 353] on div at bounding box center [631, 357] width 37 height 13
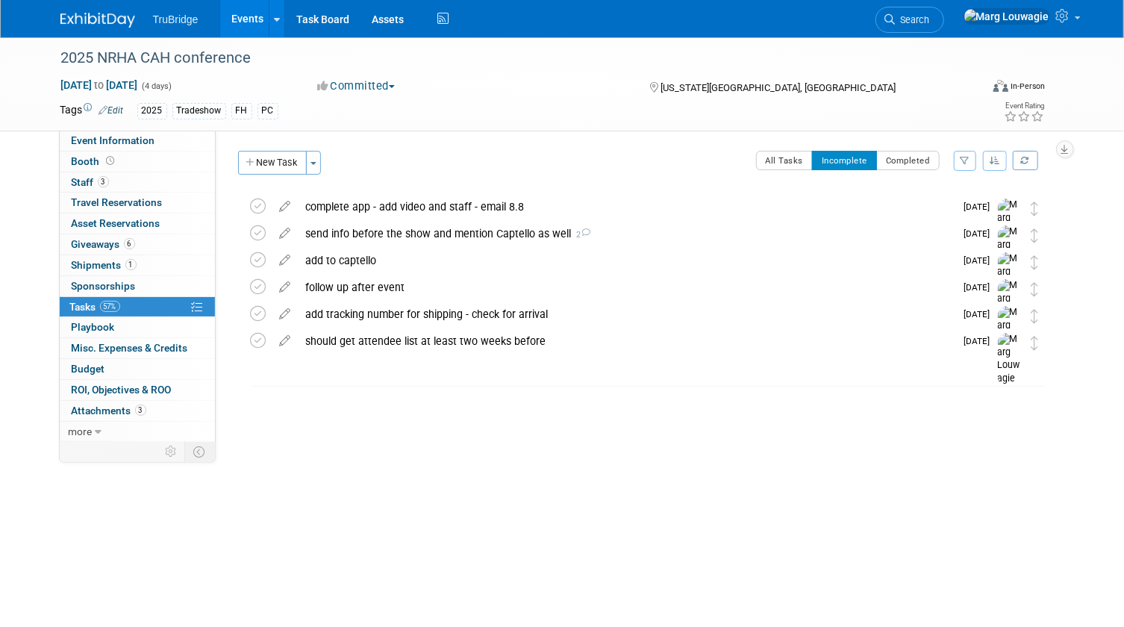
click at [632, 353] on div "2025 NRHA CAH conference [US_STATE][GEOGRAPHIC_DATA], [GEOGRAPHIC_DATA][DATE] t…" at bounding box center [643, 274] width 818 height 162
click at [930, 16] on span "Search" at bounding box center [912, 19] width 34 height 11
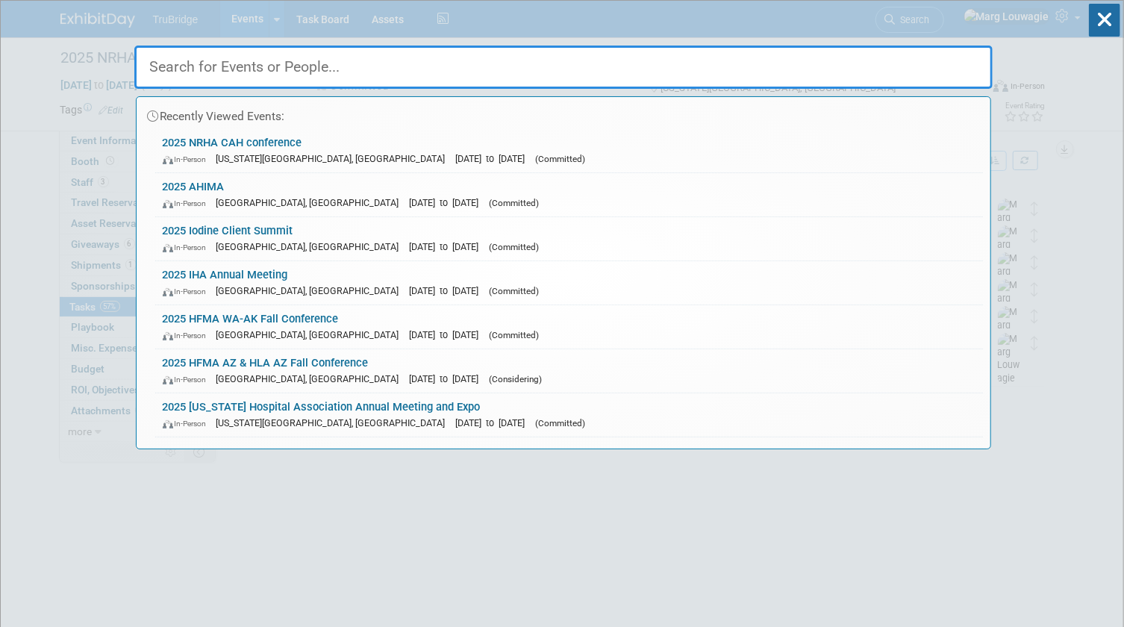
click at [951, 69] on input "text" at bounding box center [563, 67] width 858 height 43
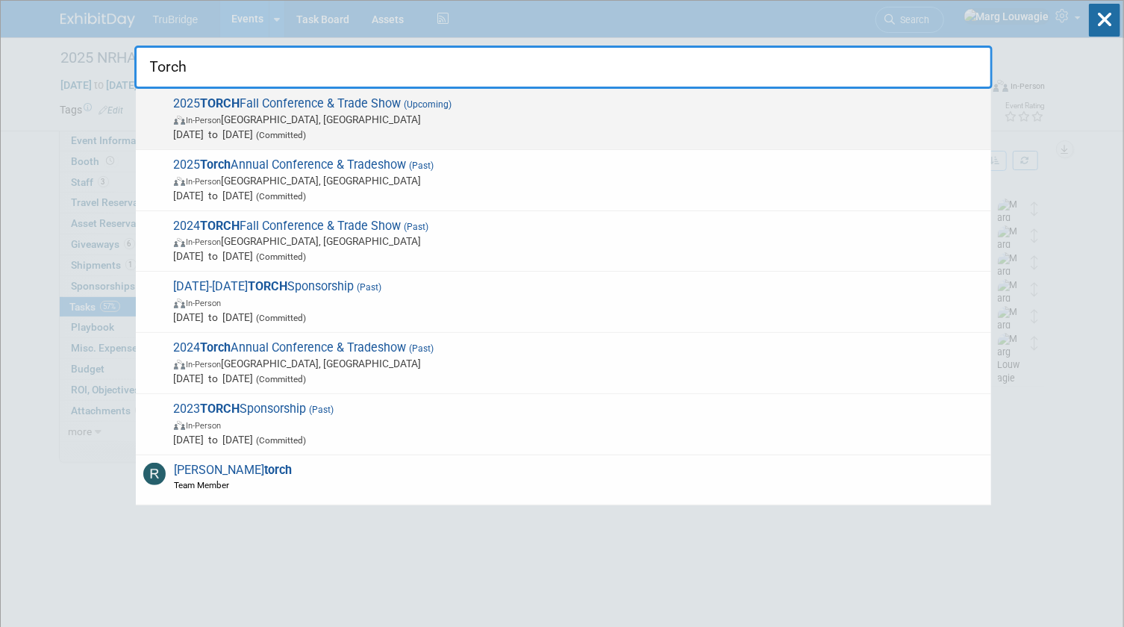
type input "Torch"
click at [328, 116] on span "In-Person [GEOGRAPHIC_DATA], [GEOGRAPHIC_DATA]" at bounding box center [578, 119] width 809 height 15
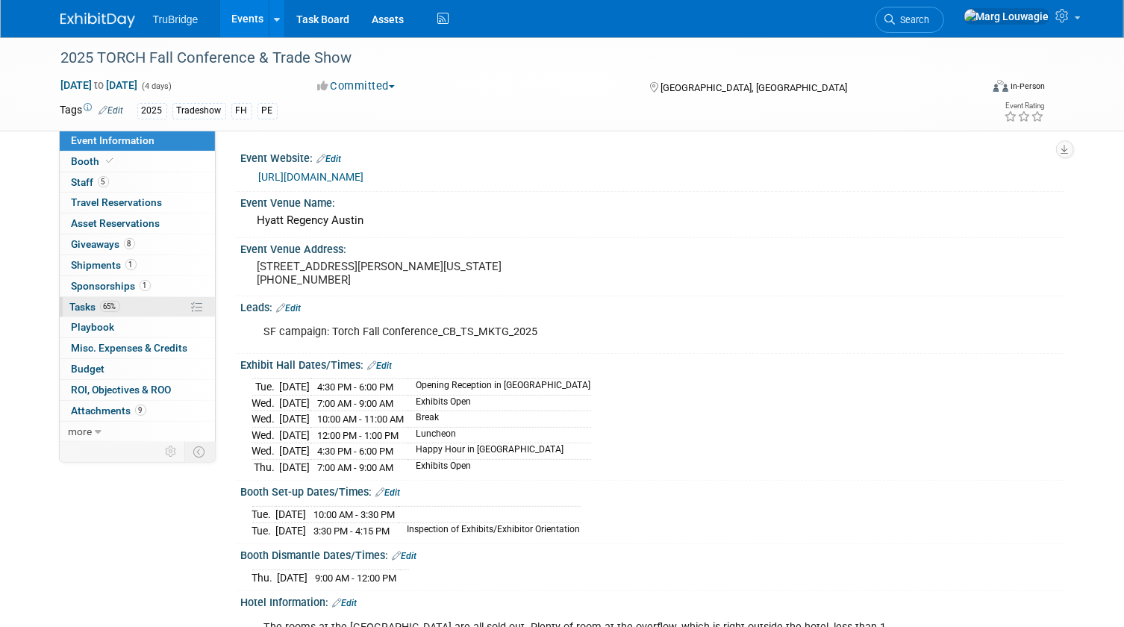
click at [81, 298] on link "65% Tasks 65%" at bounding box center [137, 307] width 155 height 20
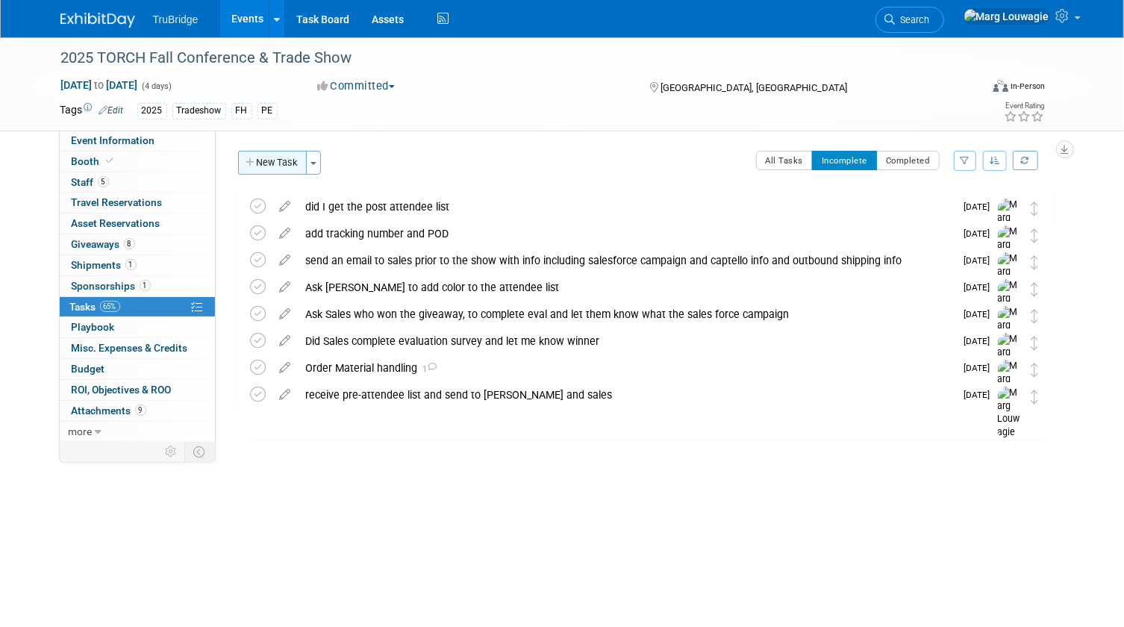
click at [286, 161] on button "New Task" at bounding box center [272, 163] width 69 height 24
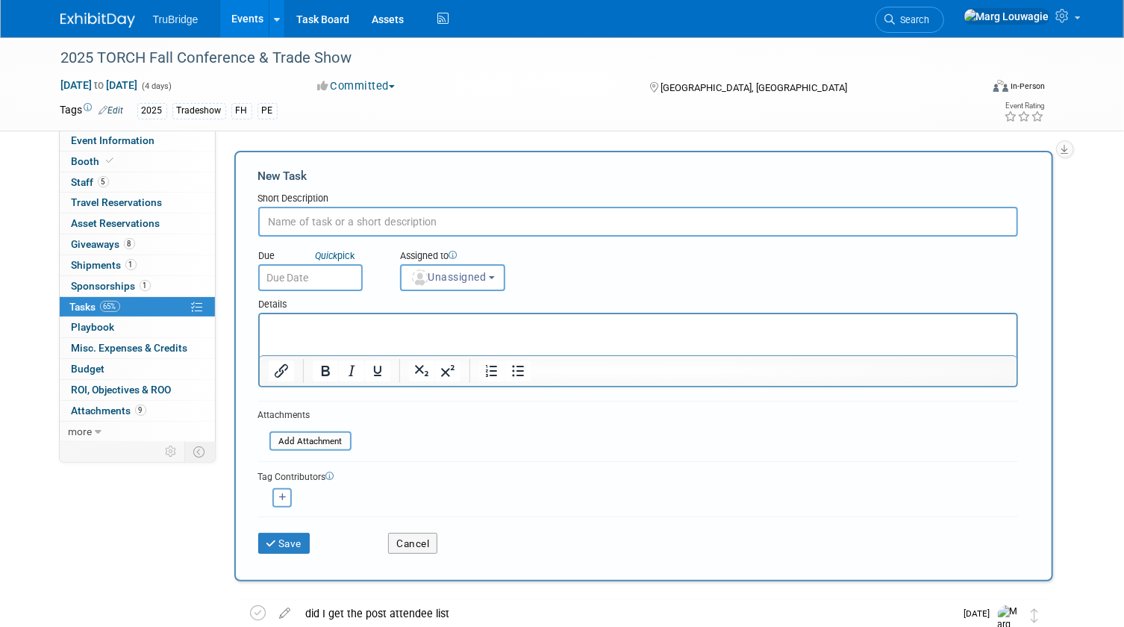
click at [291, 219] on input "text" at bounding box center [638, 222] width 760 height 30
type input "video for app? make sure app info is finished"
click at [481, 273] on span "Unassigned" at bounding box center [448, 277] width 76 height 12
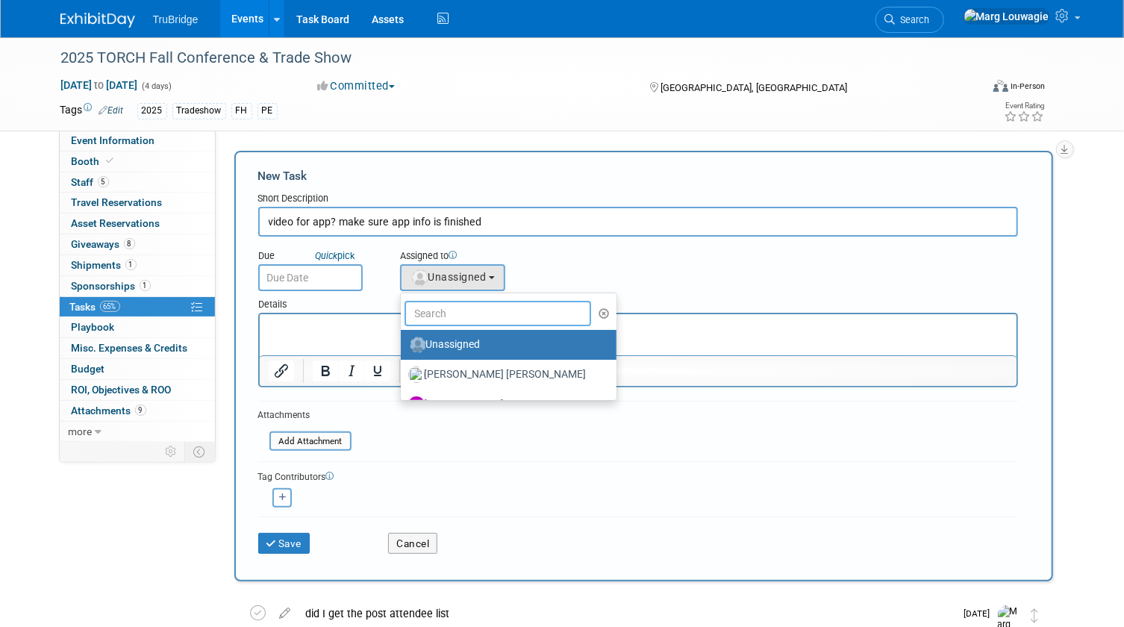
click at [509, 304] on input "text" at bounding box center [497, 313] width 187 height 25
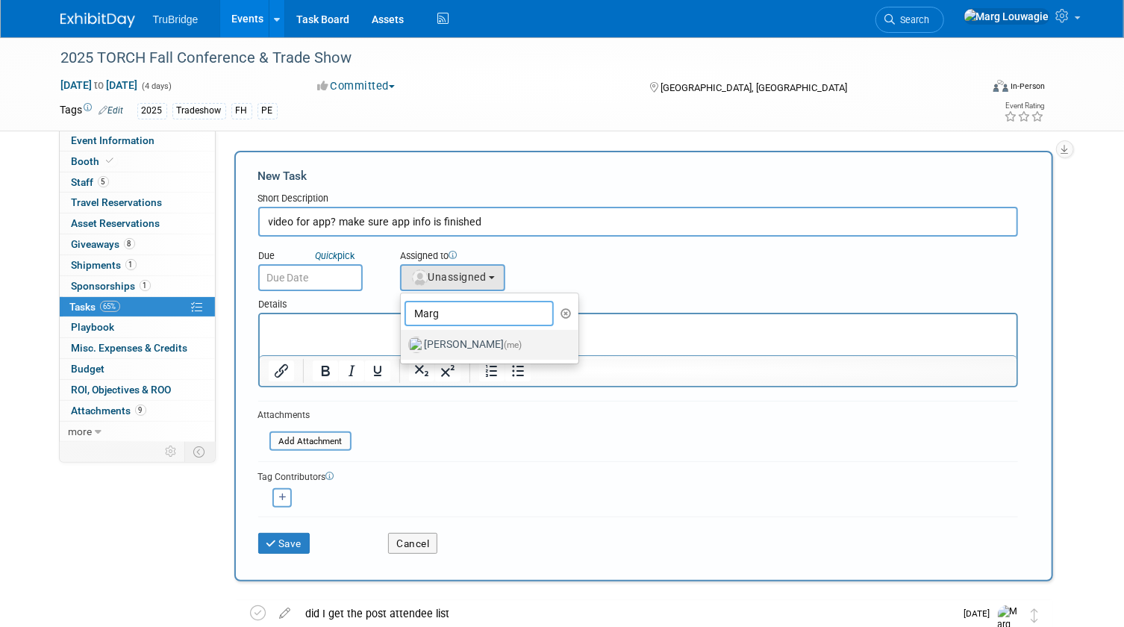
type input "Marg"
drag, startPoint x: 502, startPoint y: 342, endPoint x: 189, endPoint y: 7, distance: 459.2
click at [502, 342] on label "[PERSON_NAME] (me)" at bounding box center [486, 345] width 156 height 24
click at [403, 342] on input "[PERSON_NAME] (me)" at bounding box center [398, 343] width 10 height 10
select select "0abee163-1570-438d-a0ea-e9129f2ffbd7"
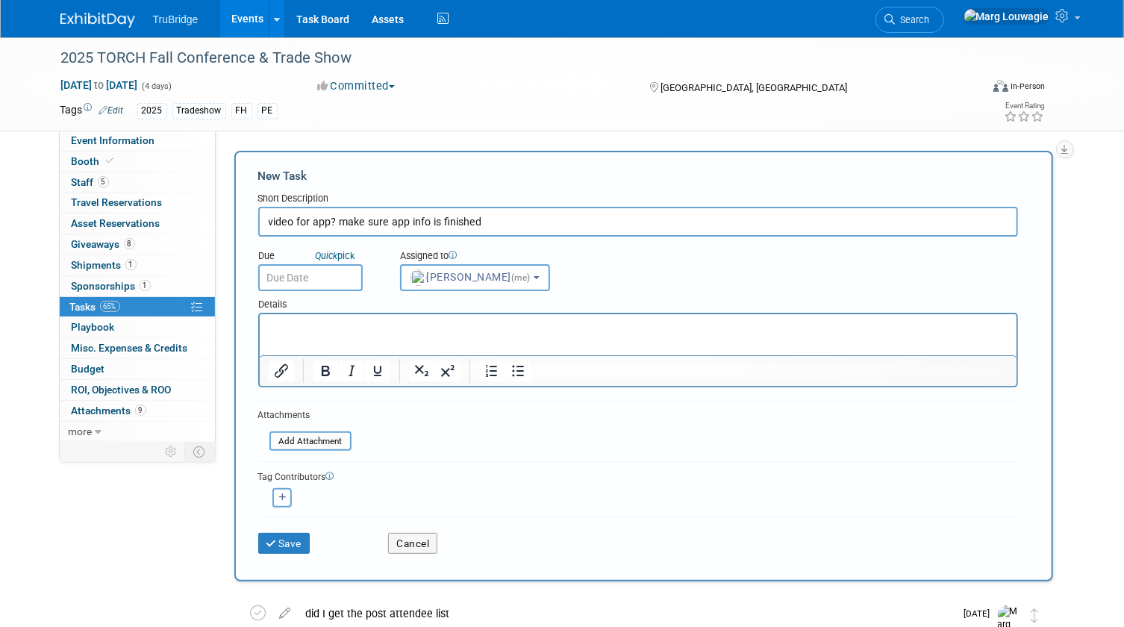
click at [354, 282] on input "text" at bounding box center [310, 277] width 104 height 27
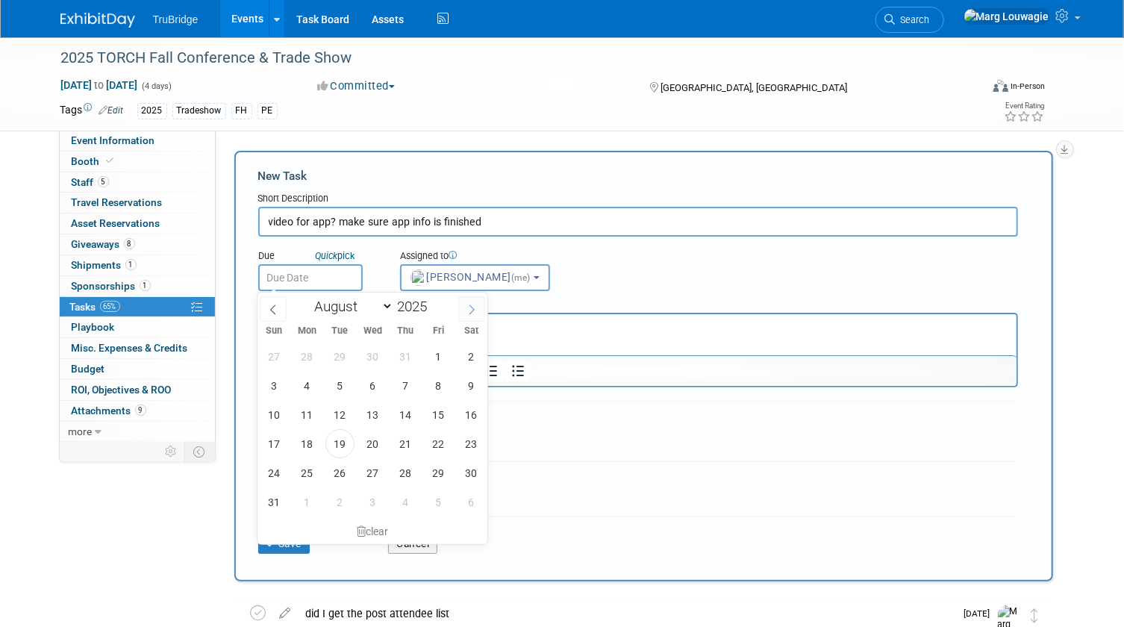
click at [472, 312] on icon at bounding box center [471, 309] width 10 height 10
select select "8"
click at [317, 472] on span "29" at bounding box center [306, 472] width 29 height 29
type input "Sep 29, 2025"
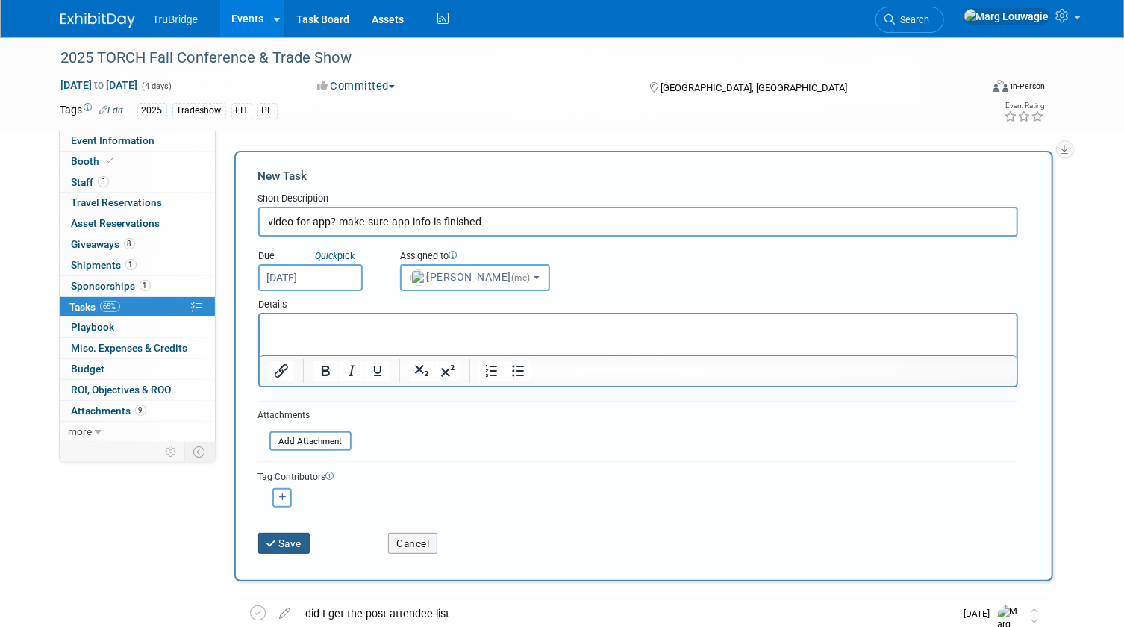
click at [298, 539] on button "Save" at bounding box center [284, 543] width 52 height 21
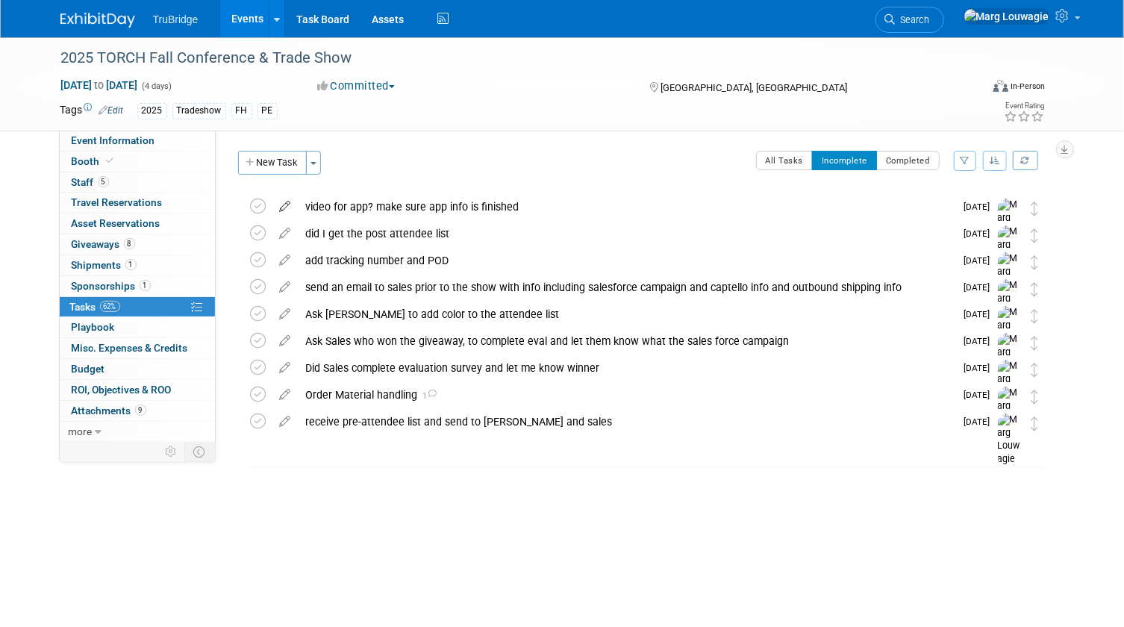
click at [286, 204] on icon at bounding box center [285, 203] width 26 height 19
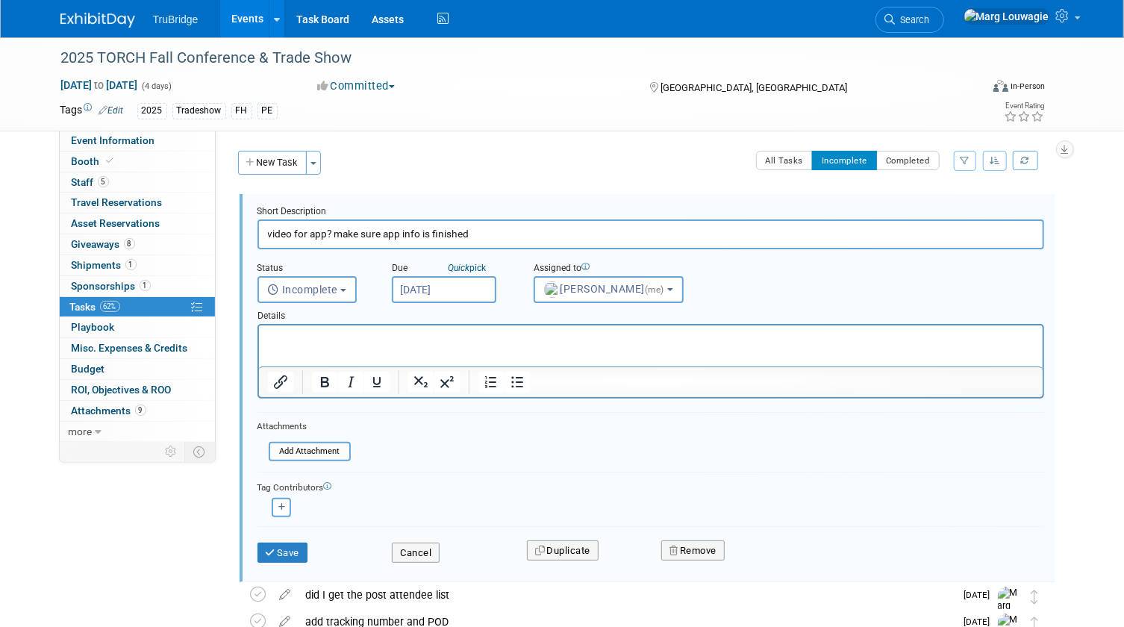
click at [437, 289] on input "Sep 29, 2025" at bounding box center [444, 289] width 104 height 27
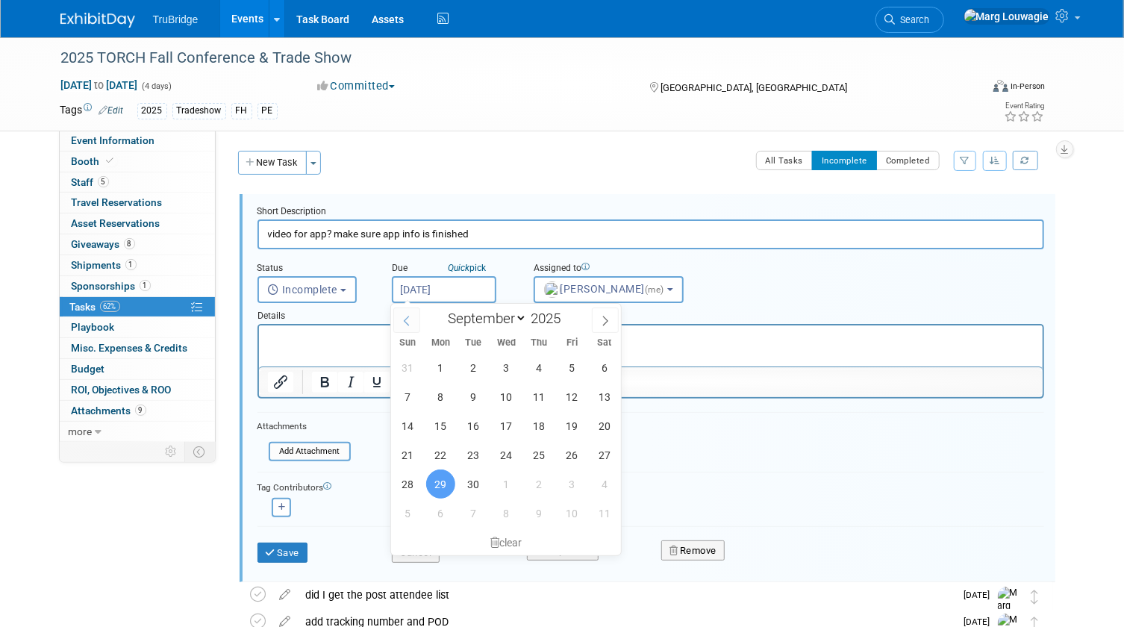
click at [410, 324] on icon at bounding box center [406, 321] width 10 height 10
select select "7"
click at [471, 507] on span "2" at bounding box center [473, 512] width 29 height 29
type input "Sep 2, 2025"
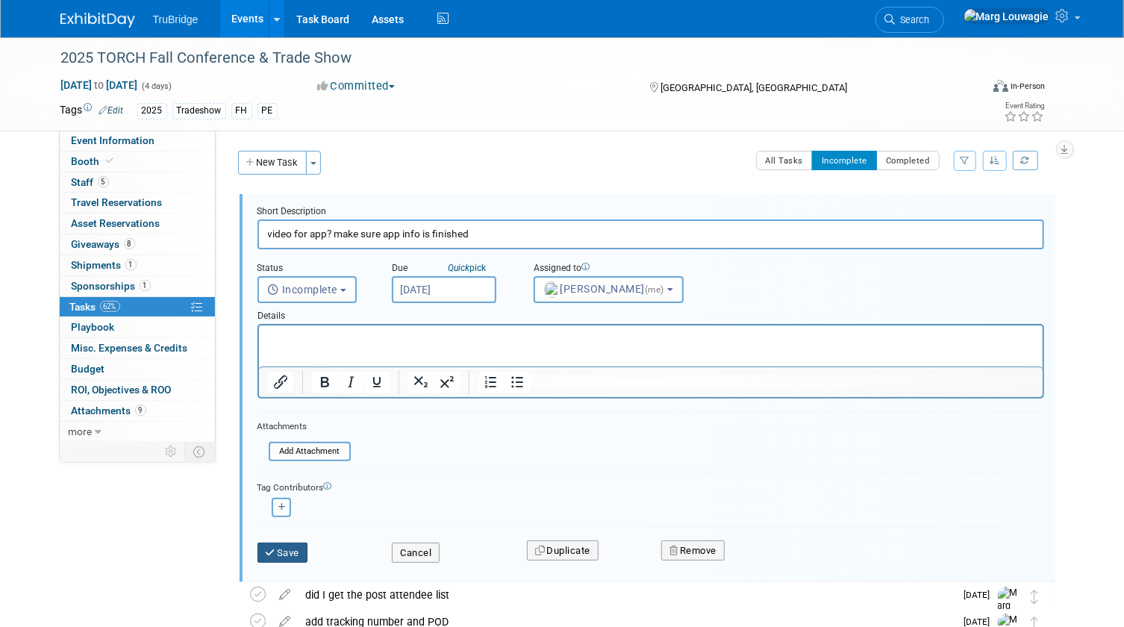
click at [289, 549] on button "Save" at bounding box center [282, 552] width 51 height 21
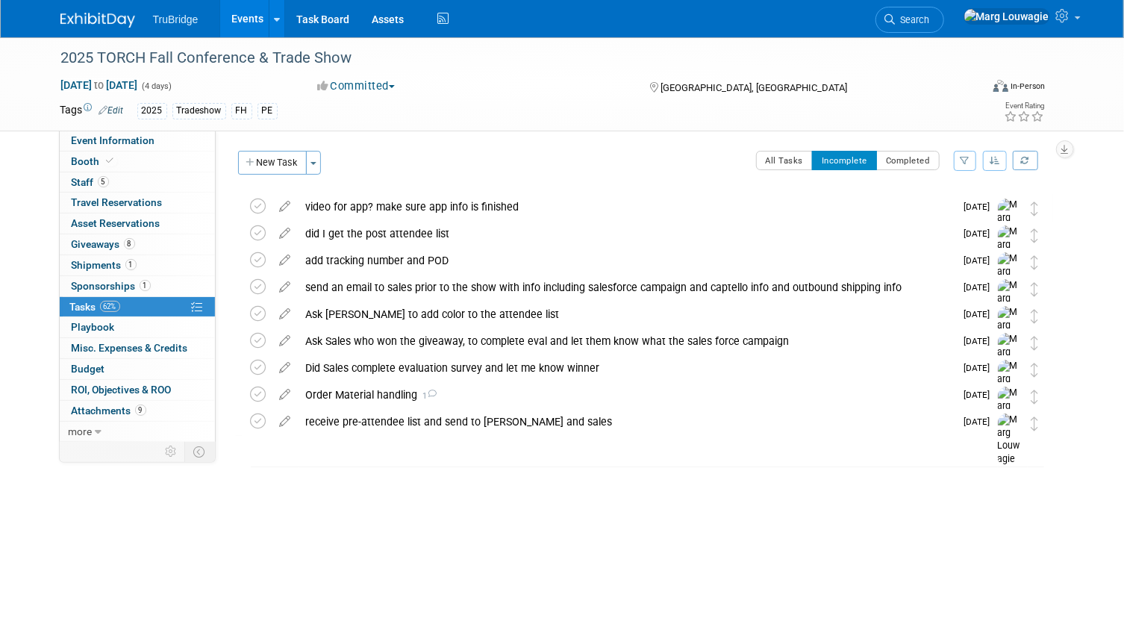
click at [930, 15] on span "Search" at bounding box center [912, 19] width 34 height 11
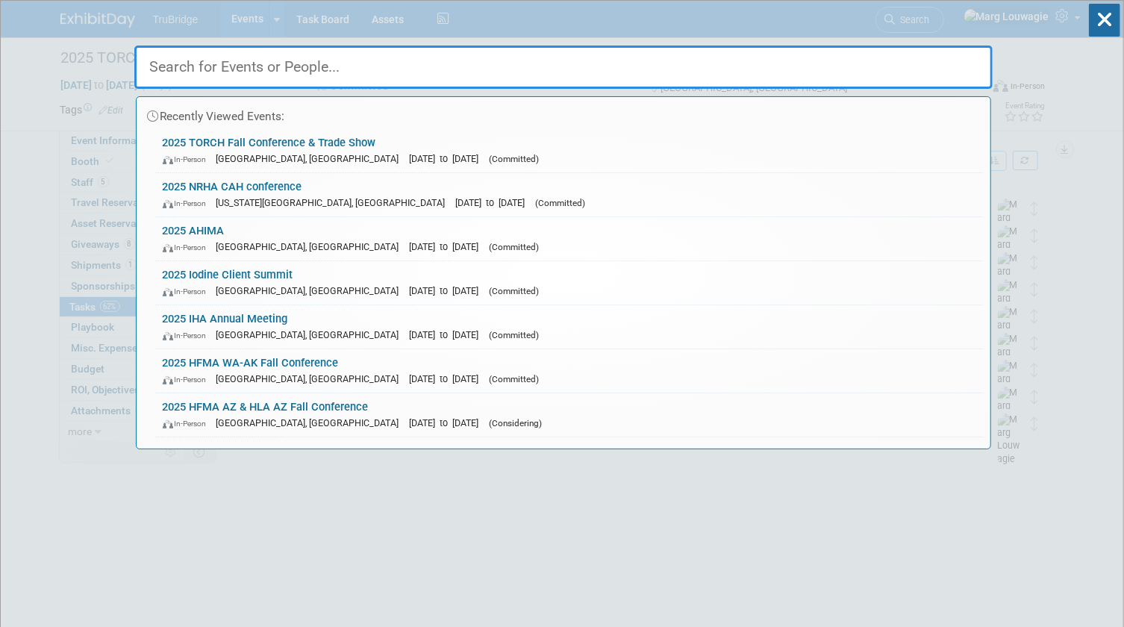
click at [927, 66] on input "text" at bounding box center [563, 67] width 858 height 43
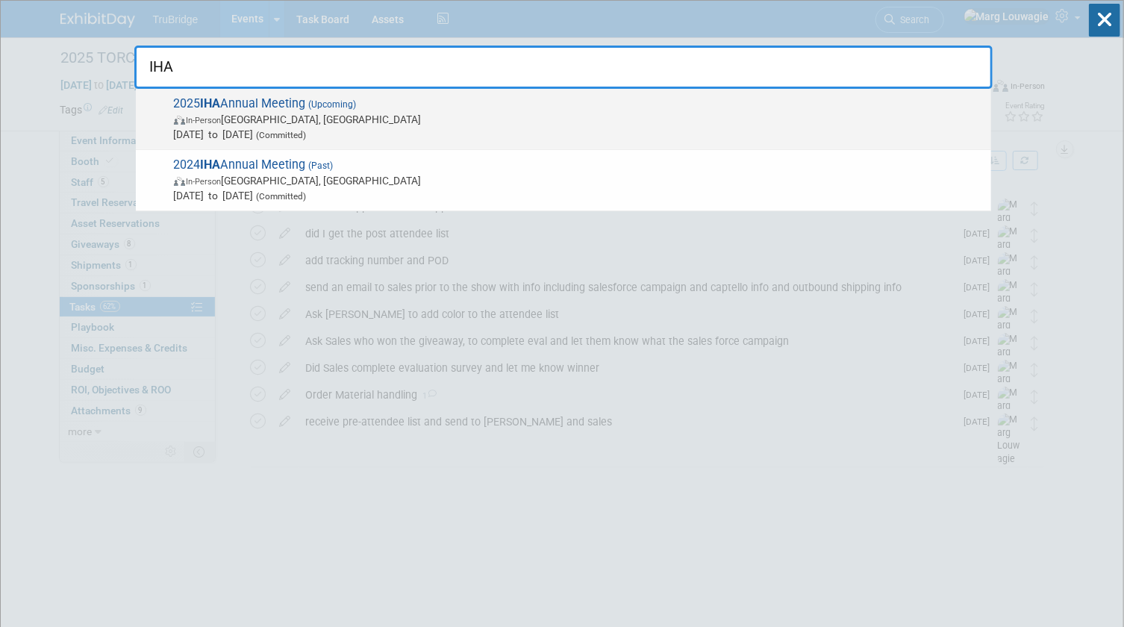
type input "IHA"
click at [210, 116] on span "In-Person" at bounding box center [204, 121] width 35 height 10
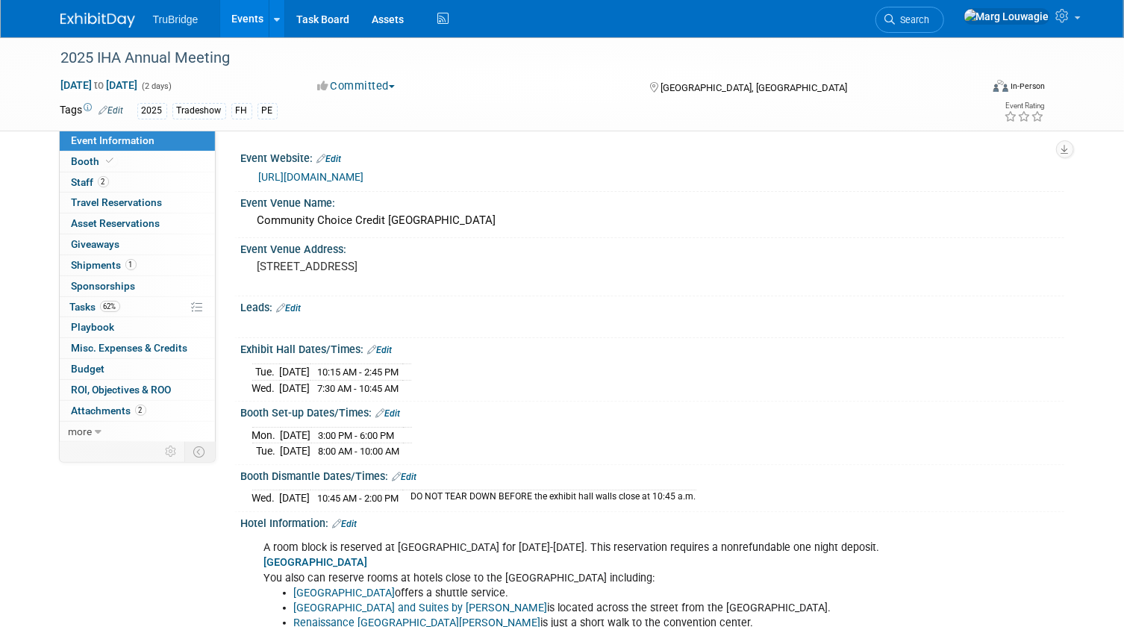
click at [299, 313] on link "Edit" at bounding box center [289, 308] width 25 height 10
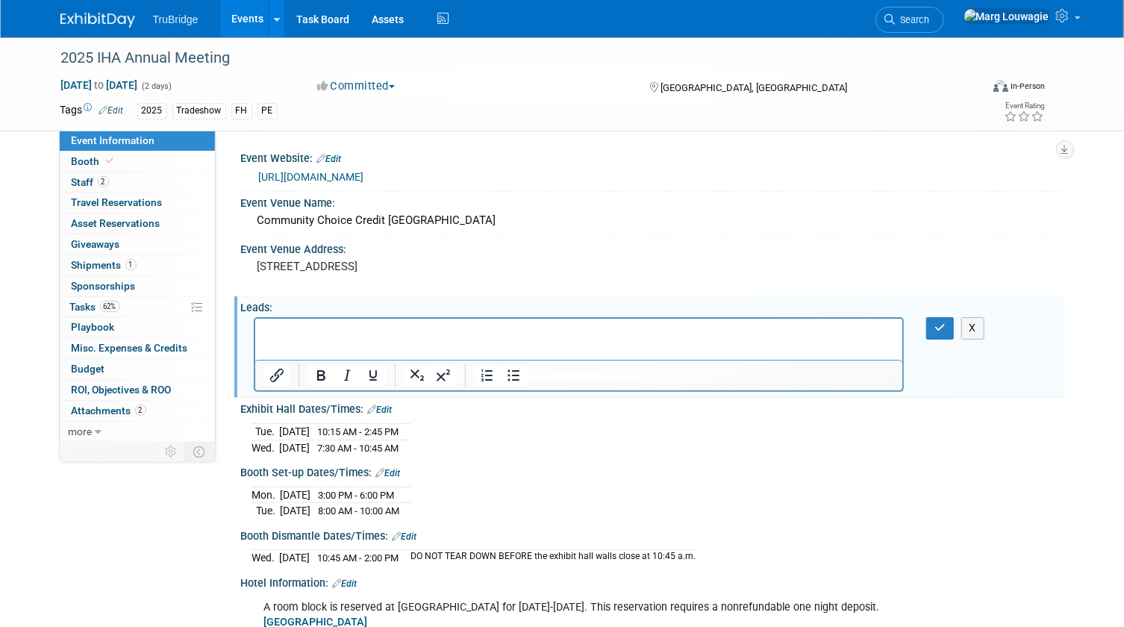
click at [298, 334] on p "Rich Text Area. Press ALT-0 for help." at bounding box center [578, 332] width 630 height 15
click at [935, 333] on icon "button" at bounding box center [939, 327] width 11 height 10
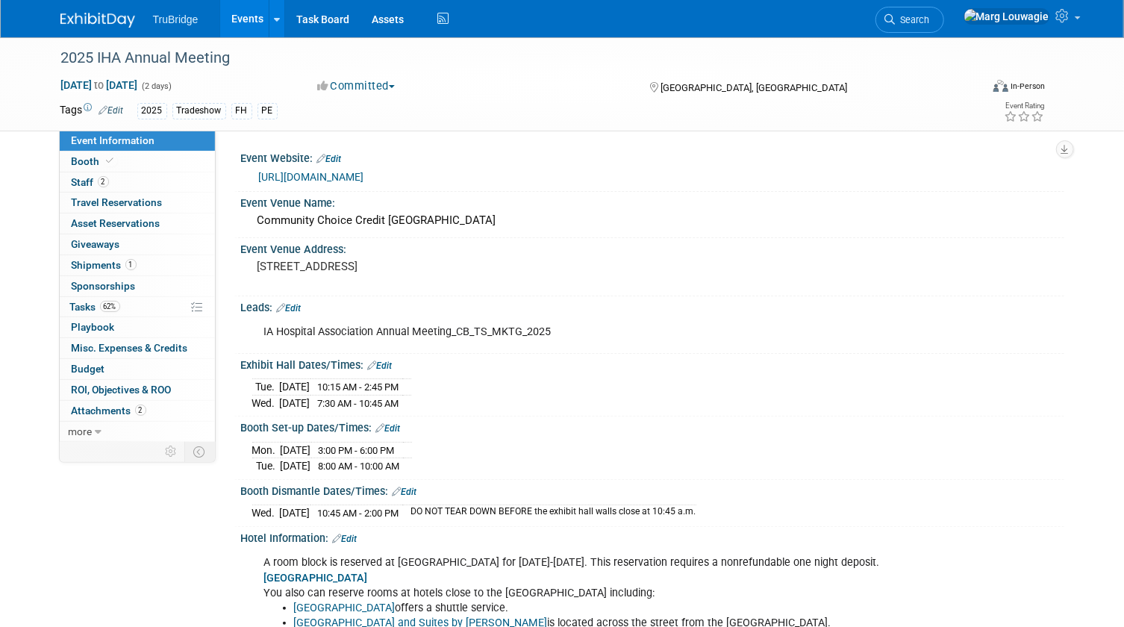
drag, startPoint x: 985, startPoint y: 17, endPoint x: 965, endPoint y: 56, distance: 43.4
click at [930, 17] on span "Search" at bounding box center [912, 19] width 34 height 11
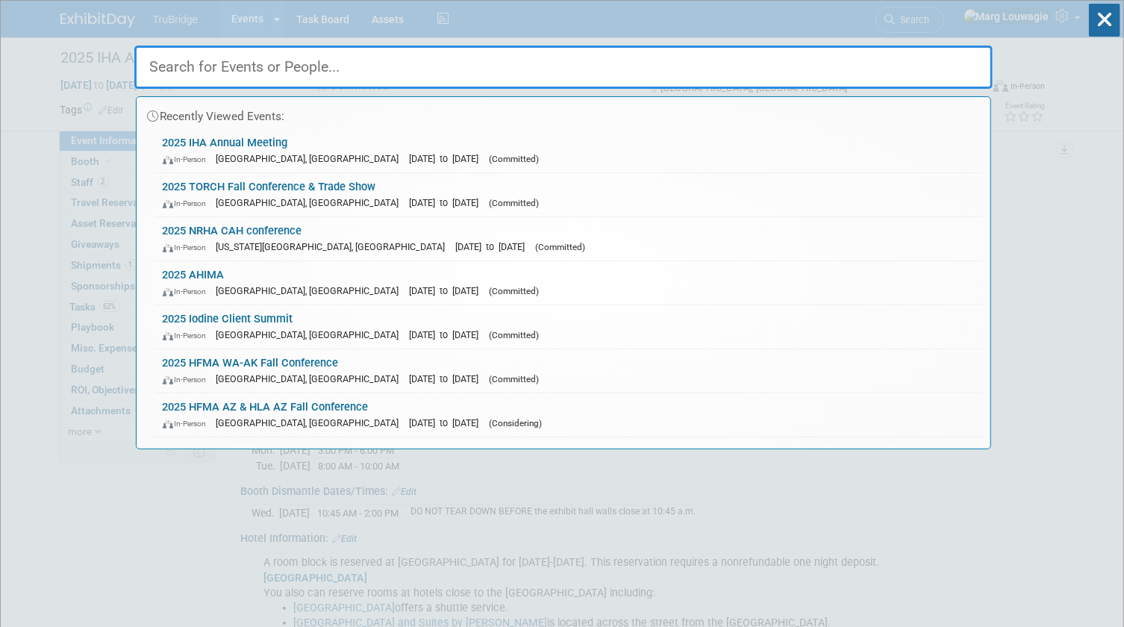
click at [959, 68] on input "text" at bounding box center [563, 67] width 858 height 43
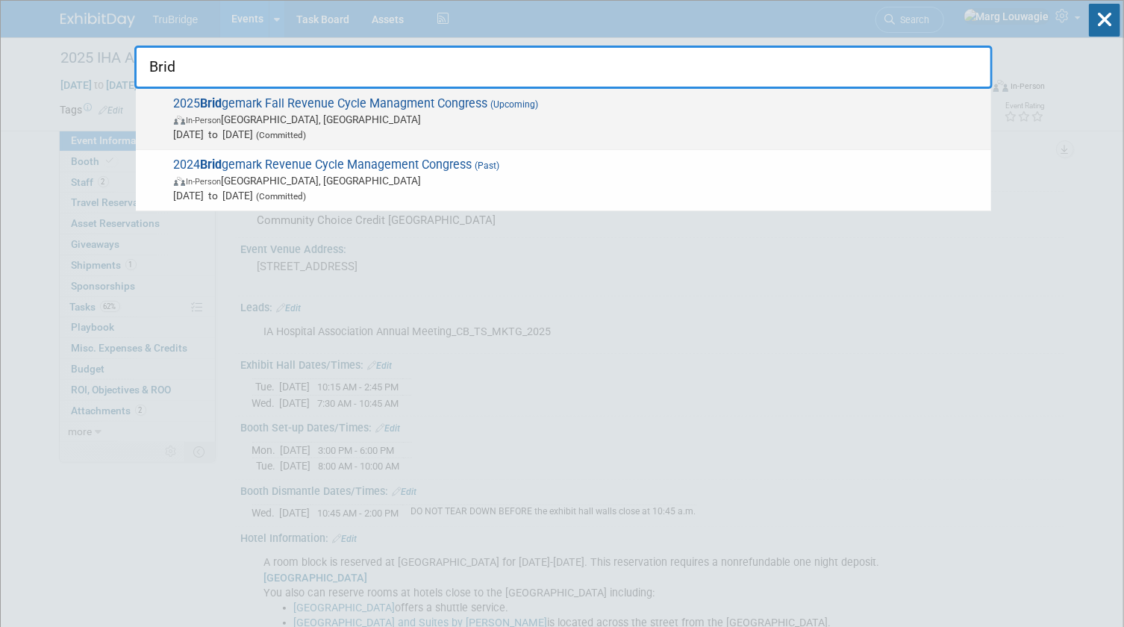
type input "Brid"
click at [284, 113] on span "In-Person Dallas, TX" at bounding box center [578, 119] width 809 height 15
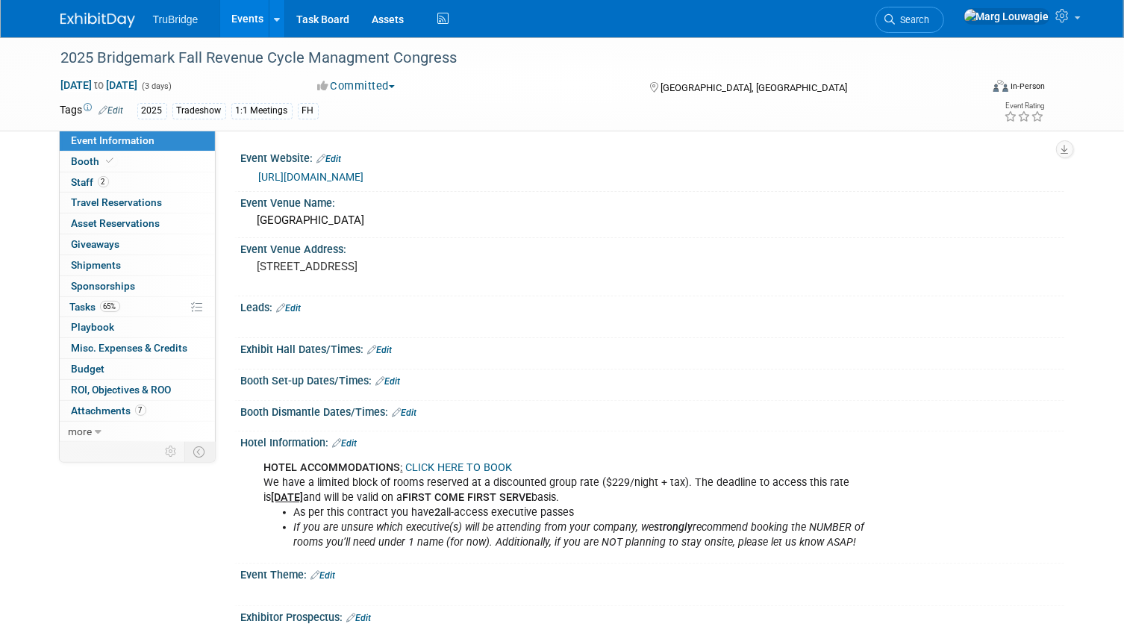
click at [295, 306] on link "Edit" at bounding box center [289, 308] width 25 height 10
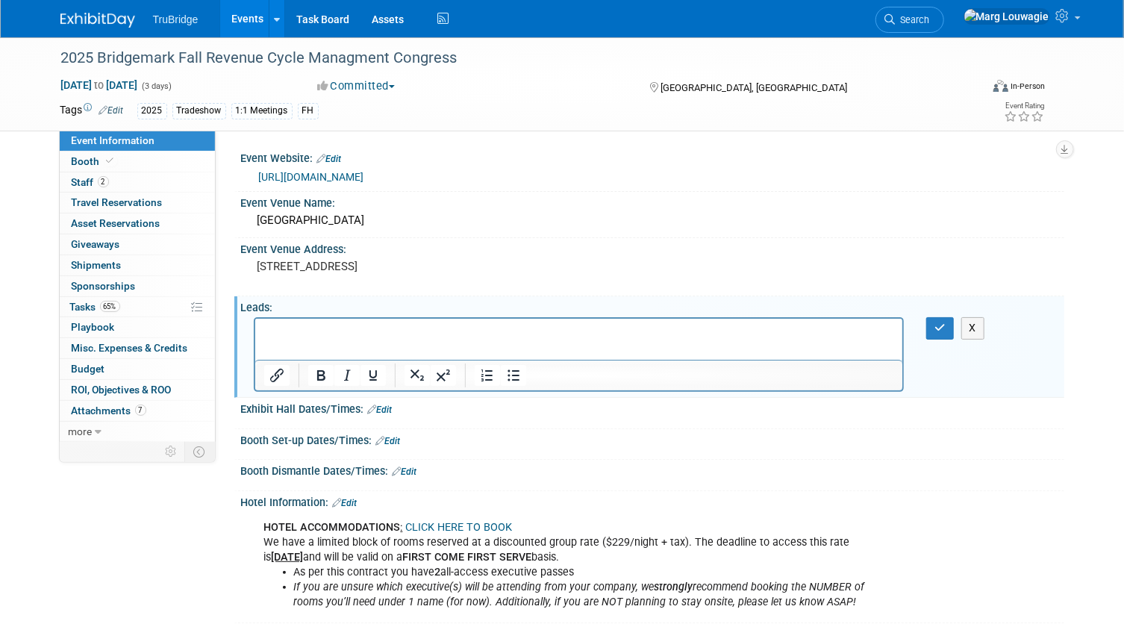
click at [293, 332] on p "Rich Text Area. Press ALT-0 for help." at bounding box center [578, 332] width 630 height 15
click at [929, 328] on button "button" at bounding box center [940, 328] width 28 height 22
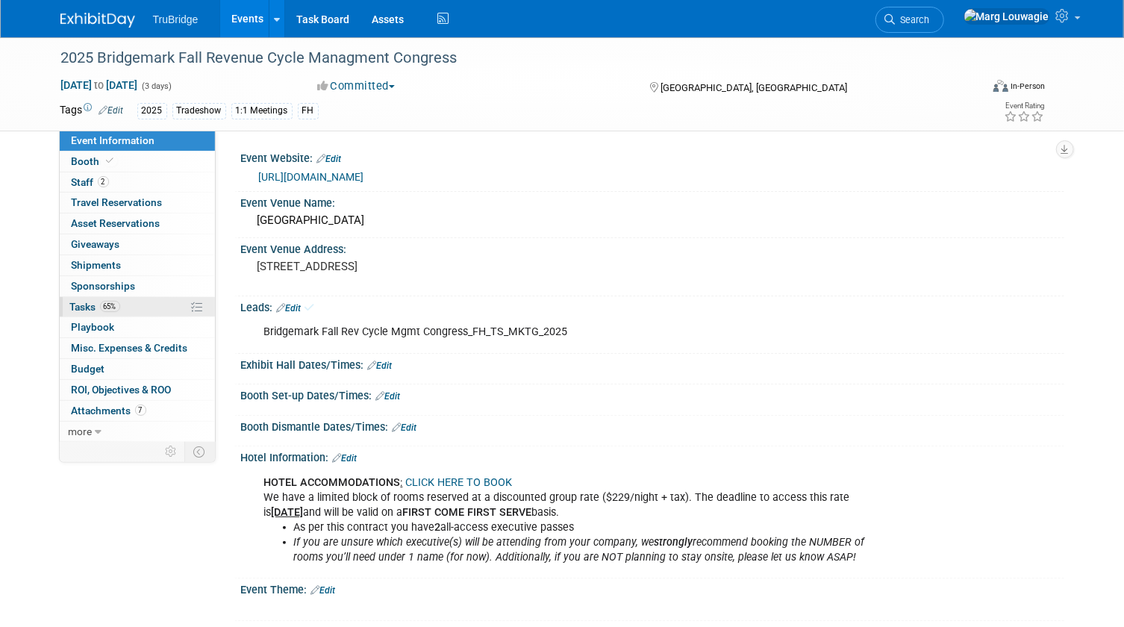
click at [93, 301] on span "Tasks 65%" at bounding box center [95, 307] width 50 height 12
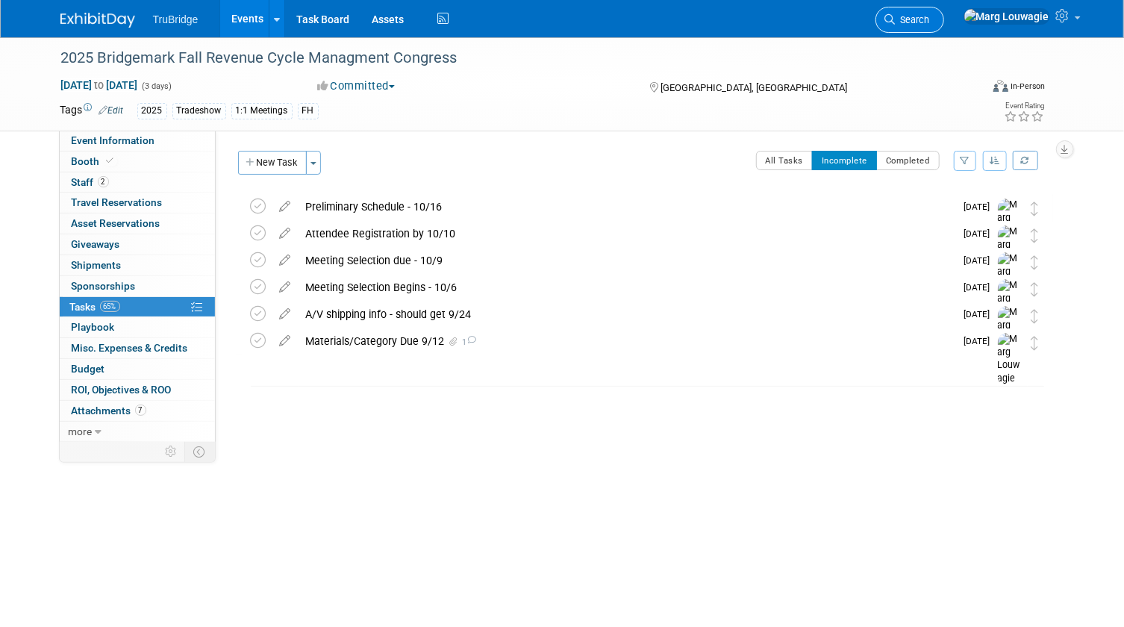
click at [930, 18] on span "Search" at bounding box center [912, 19] width 34 height 11
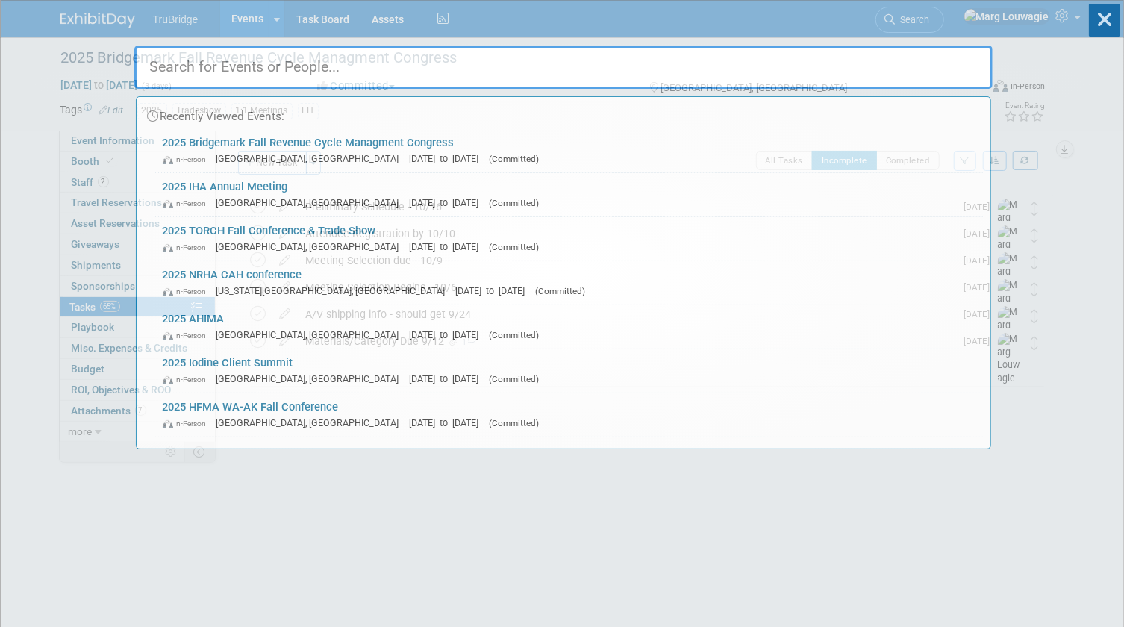
click at [932, 65] on input "text" at bounding box center [563, 67] width 858 height 43
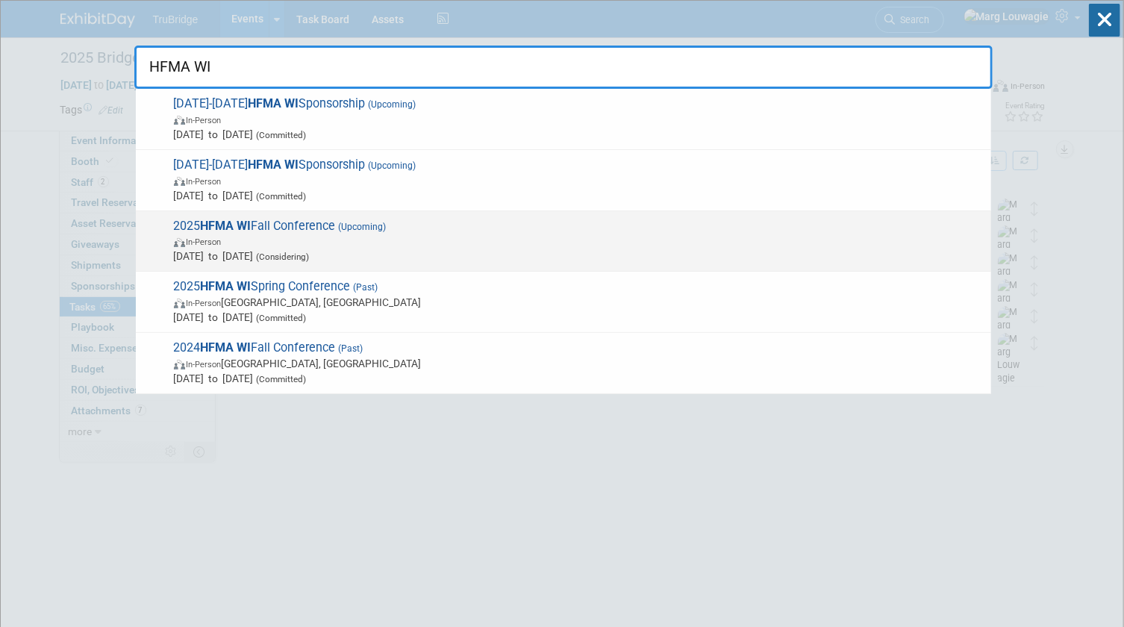
type input "HFMA WI"
click at [330, 235] on span "In-Person" at bounding box center [578, 241] width 809 height 15
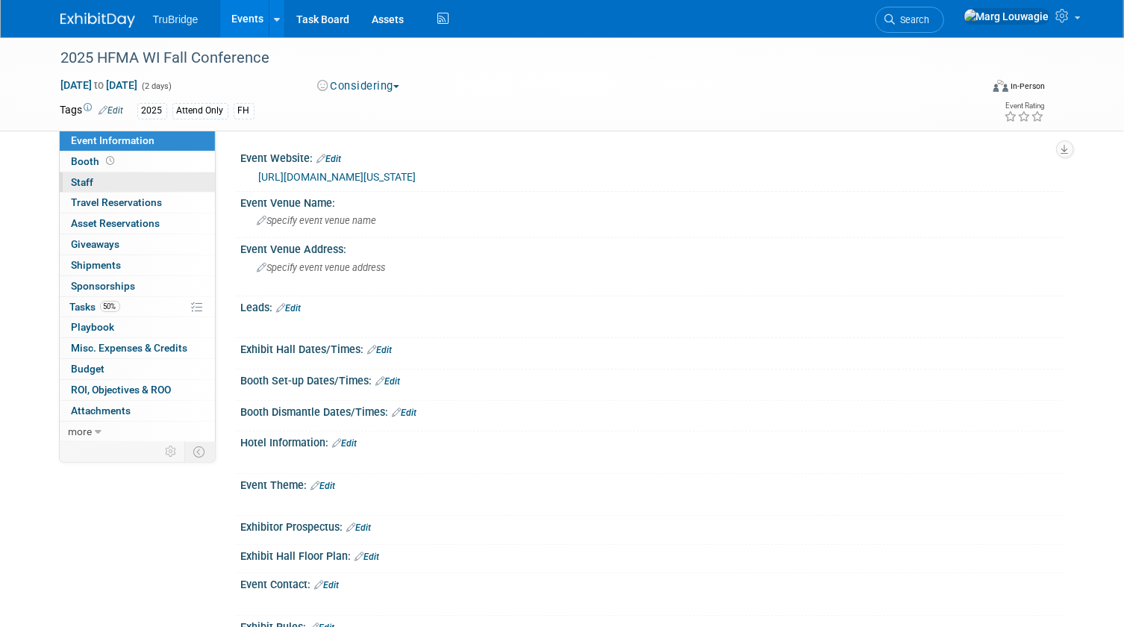
click at [104, 184] on link "0 Staff 0" at bounding box center [137, 182] width 155 height 20
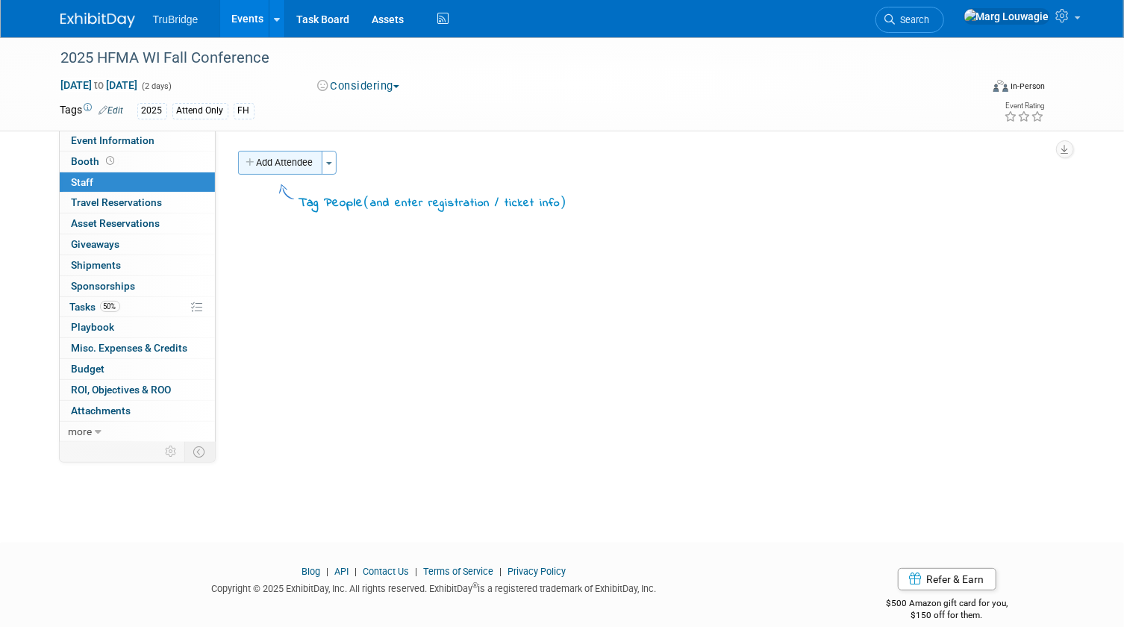
drag, startPoint x: 282, startPoint y: 150, endPoint x: 304, endPoint y: 181, distance: 38.1
click at [282, 151] on button "Add Attendee" at bounding box center [280, 163] width 84 height 24
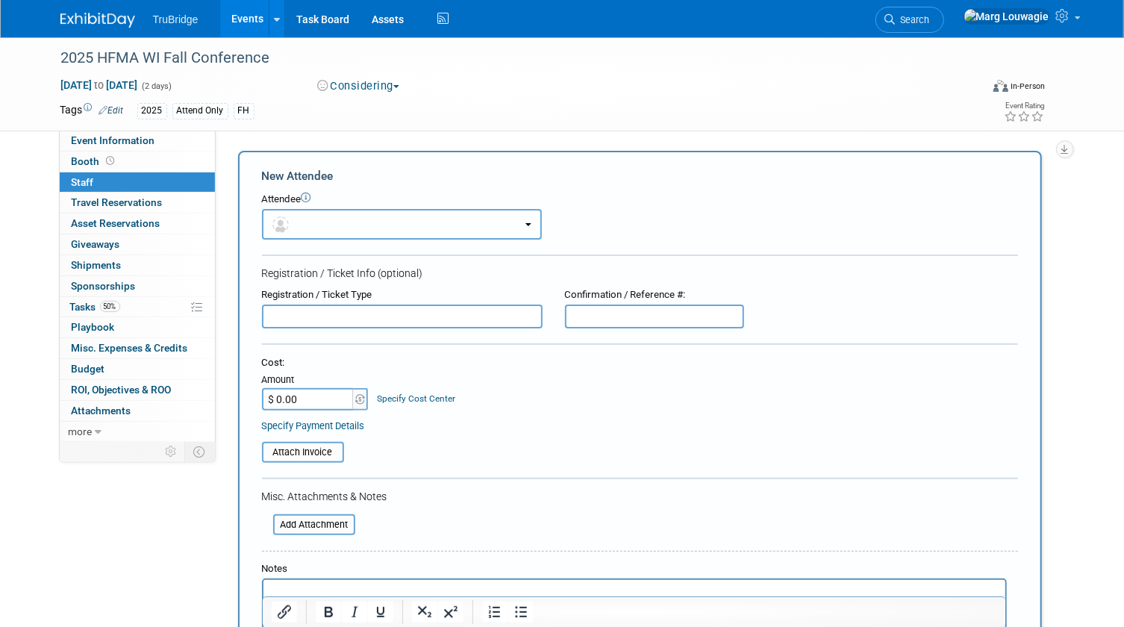
click at [324, 217] on button "button" at bounding box center [402, 224] width 280 height 31
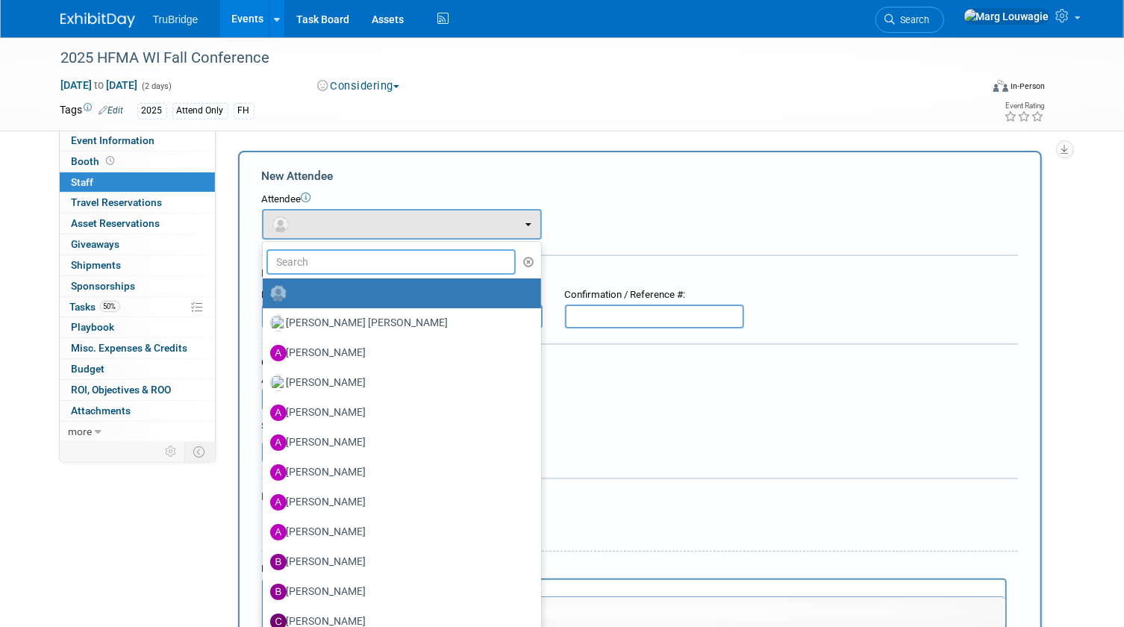
click at [336, 265] on input "text" at bounding box center [391, 261] width 250 height 25
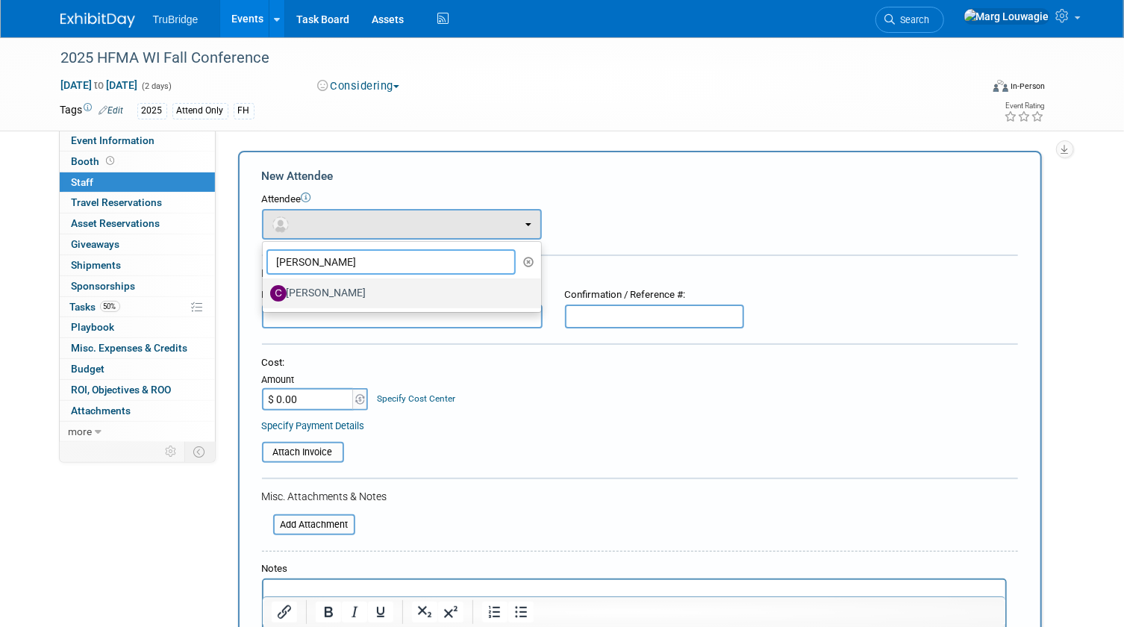
type input "[PERSON_NAME]"
click at [354, 290] on label "[PERSON_NAME]" at bounding box center [398, 293] width 256 height 24
click at [265, 290] on input "[PERSON_NAME]" at bounding box center [260, 291] width 10 height 10
select select "a05c32c8-2cbf-4862-97fa-a6089f103daa"
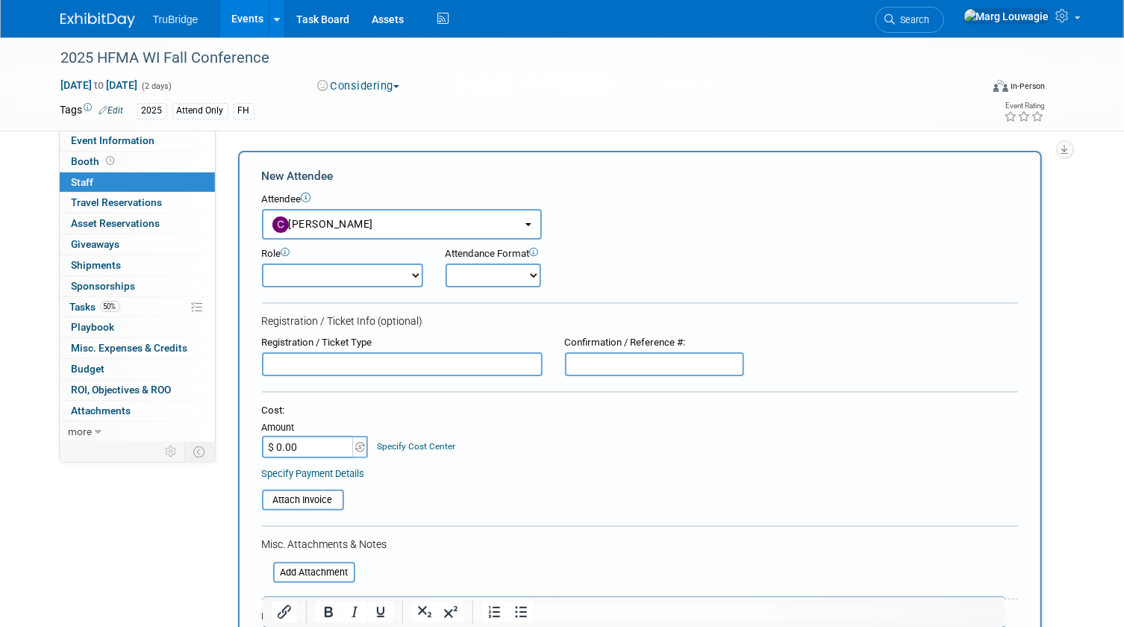
click at [361, 271] on select "Demonstrator Host Leadership Marketing Planner Presenter Sales Representative" at bounding box center [342, 275] width 161 height 24
select select "4"
click at [262, 263] on select "Demonstrator Host Leadership Marketing Planner Presenter Sales Representative" at bounding box center [342, 275] width 161 height 24
click at [473, 277] on select "Onsite Remote" at bounding box center [492, 275] width 95 height 24
select select "1"
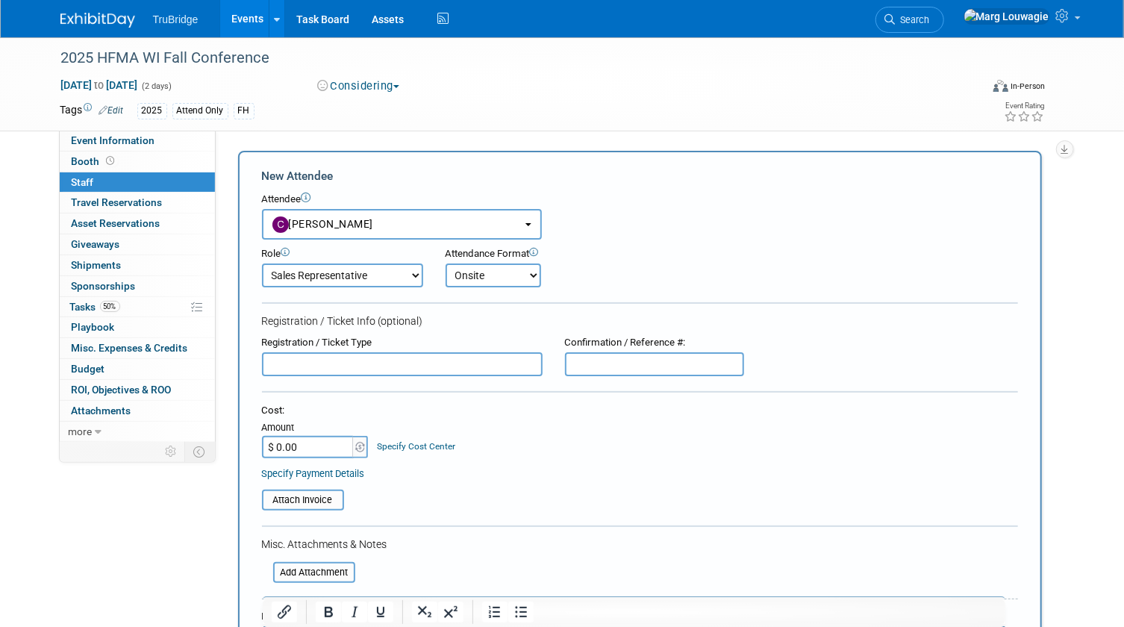
click at [445, 263] on select "Onsite Remote" at bounding box center [492, 275] width 95 height 24
click at [431, 366] on input "text" at bounding box center [402, 364] width 281 height 24
type input "Registered"
click at [601, 369] on input "text" at bounding box center [654, 364] width 179 height 24
paste input "7XNMTZCR952"
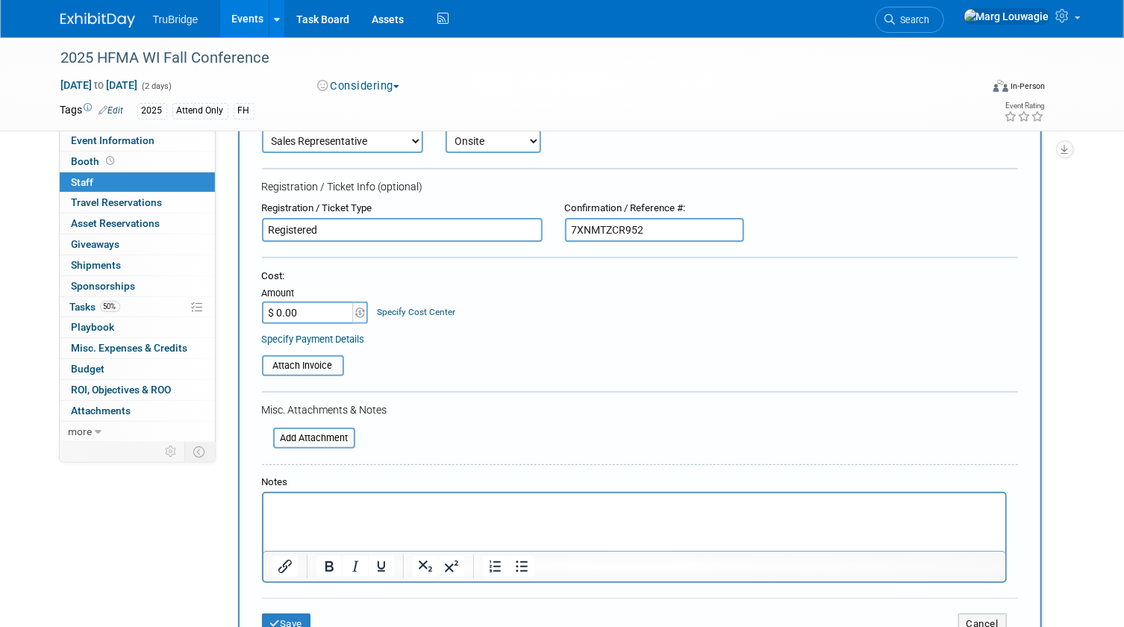
scroll to position [135, 0]
type input "7XNMTZCR952"
click at [310, 501] on p "Rich Text Area. Press ALT-0 for help." at bounding box center [634, 505] width 724 height 15
click at [351, 84] on button "Considering" at bounding box center [358, 86] width 93 height 16
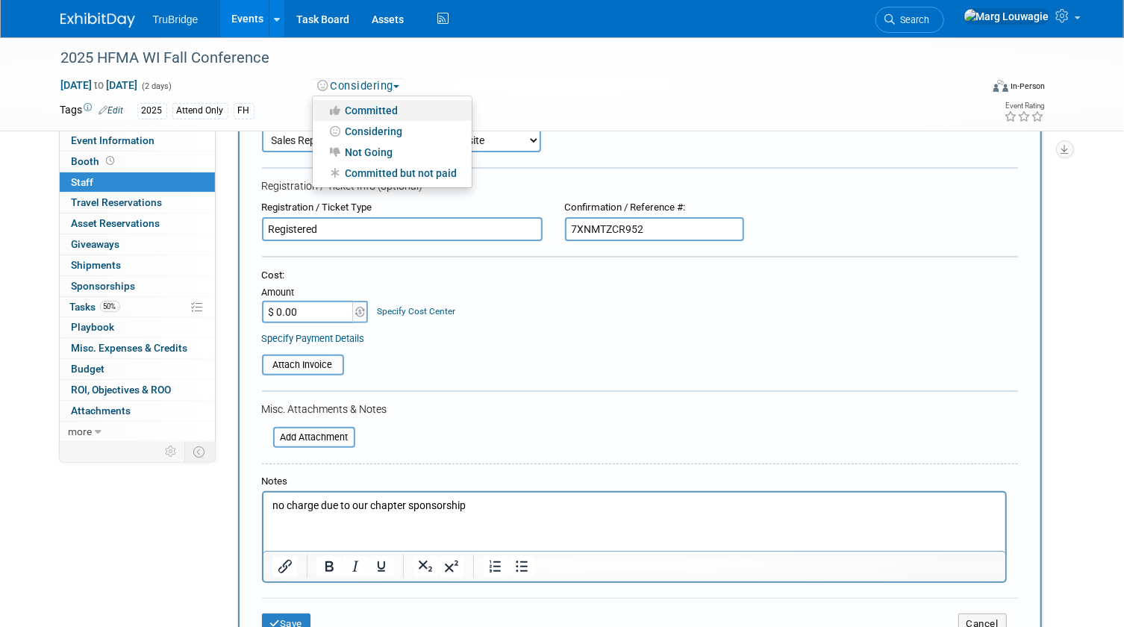
click at [369, 103] on link "Committed" at bounding box center [392, 110] width 159 height 21
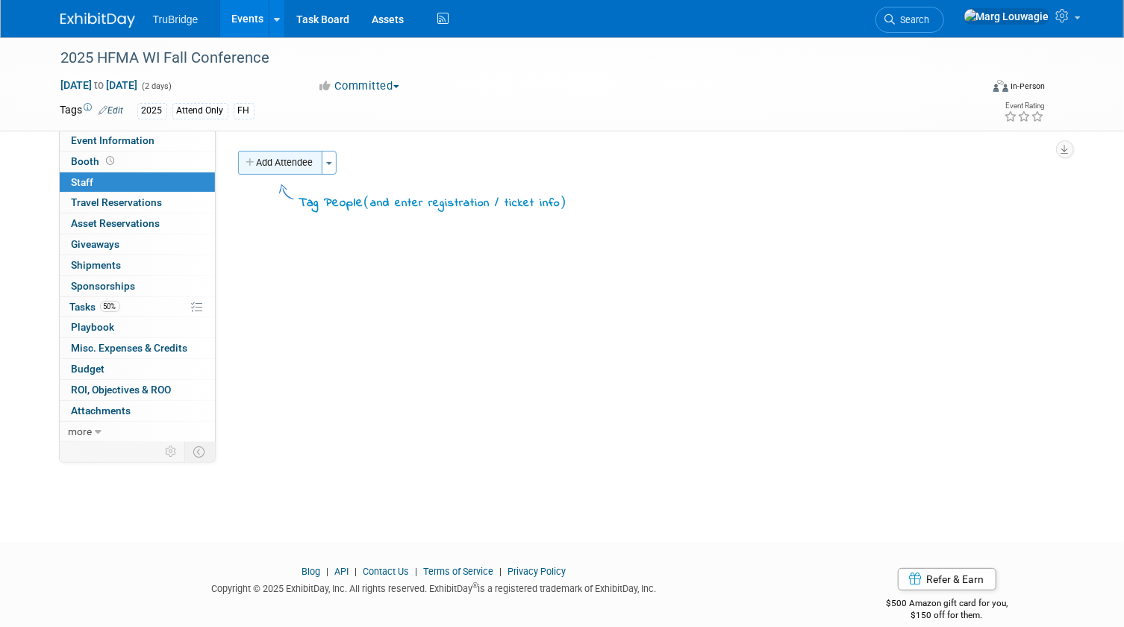
click at [280, 163] on button "Add Attendee" at bounding box center [280, 163] width 84 height 24
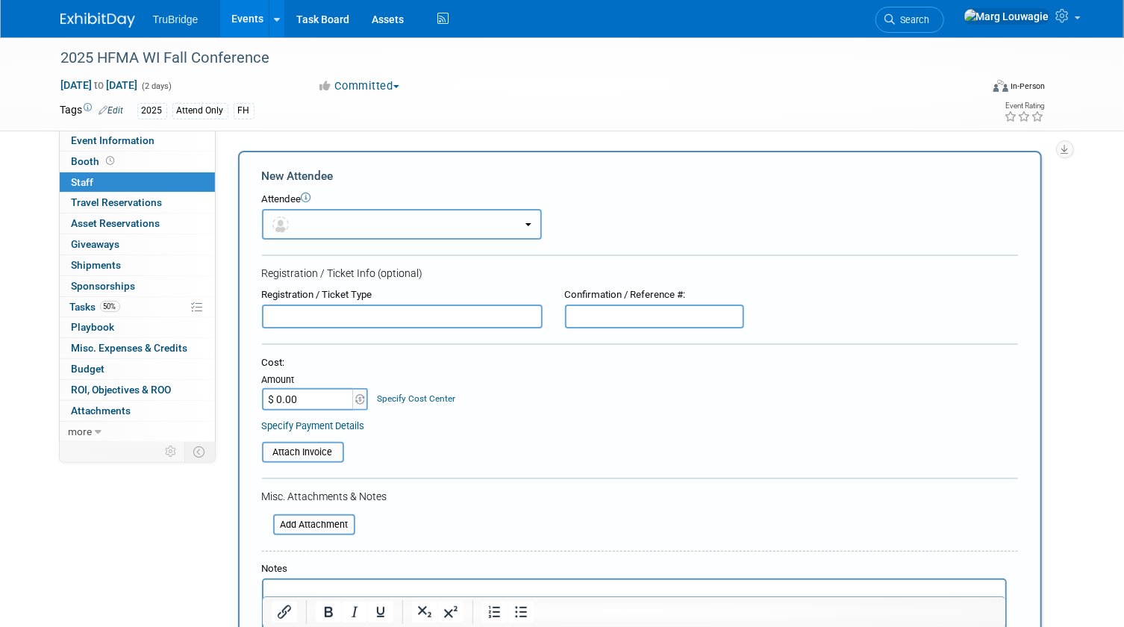
click at [327, 222] on button "button" at bounding box center [402, 224] width 280 height 31
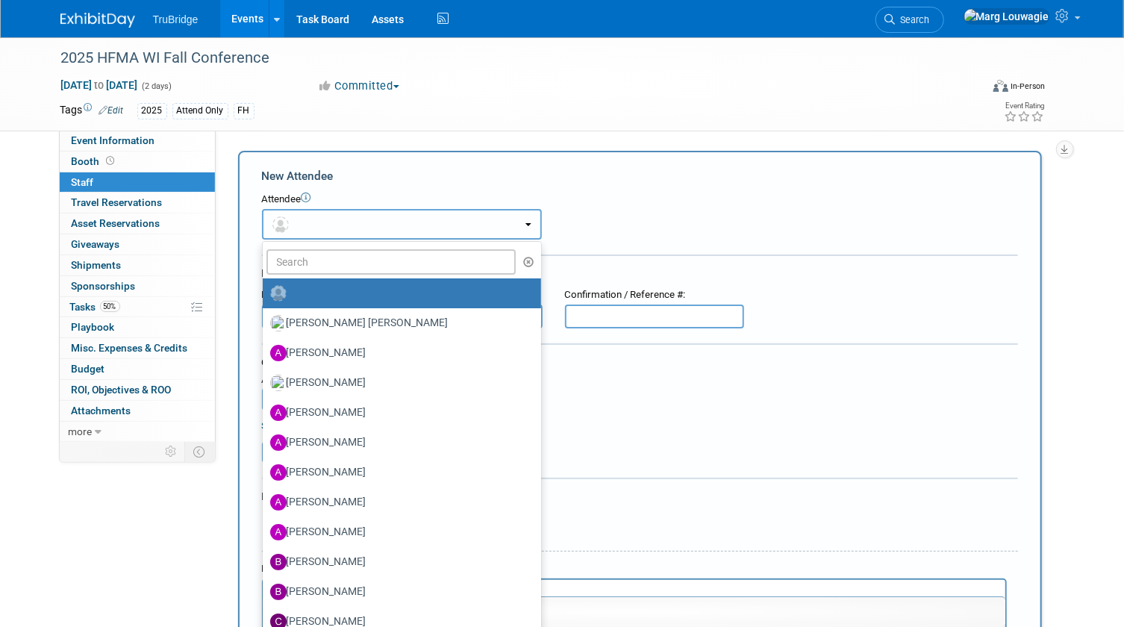
click at [327, 222] on button "button" at bounding box center [402, 224] width 280 height 31
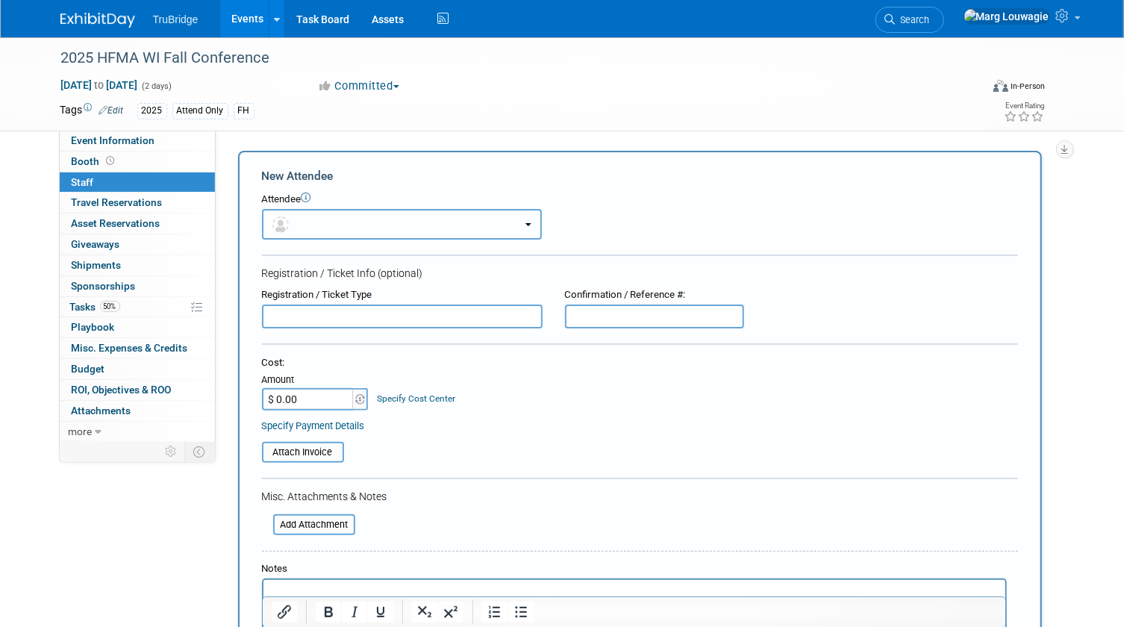
click at [327, 222] on button "button" at bounding box center [402, 224] width 280 height 31
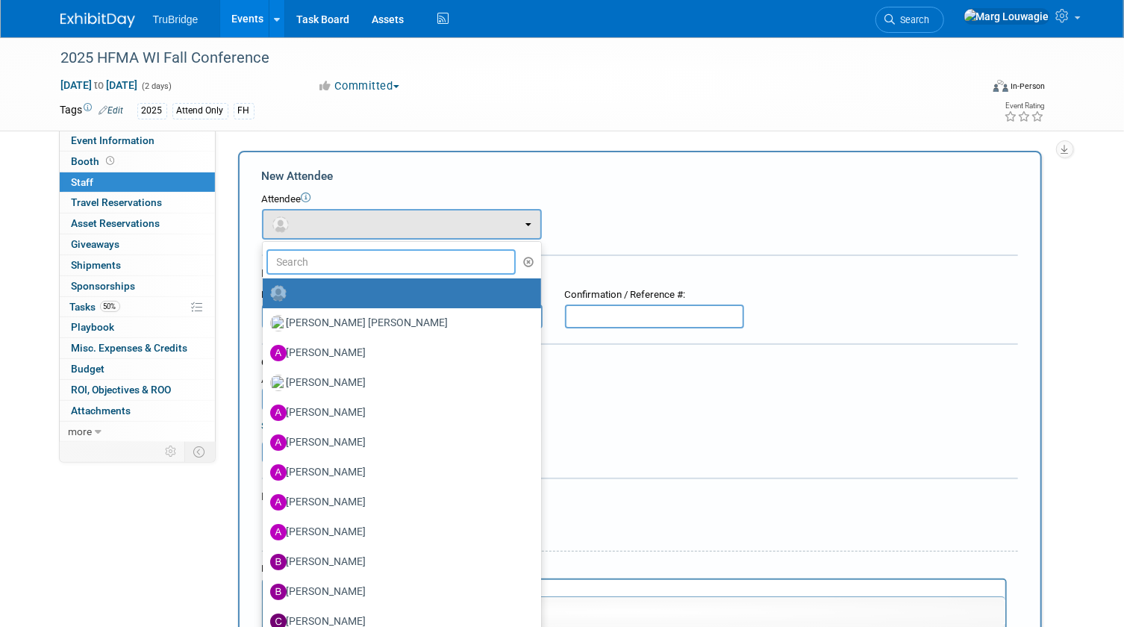
click at [341, 261] on input "text" at bounding box center [391, 261] width 250 height 25
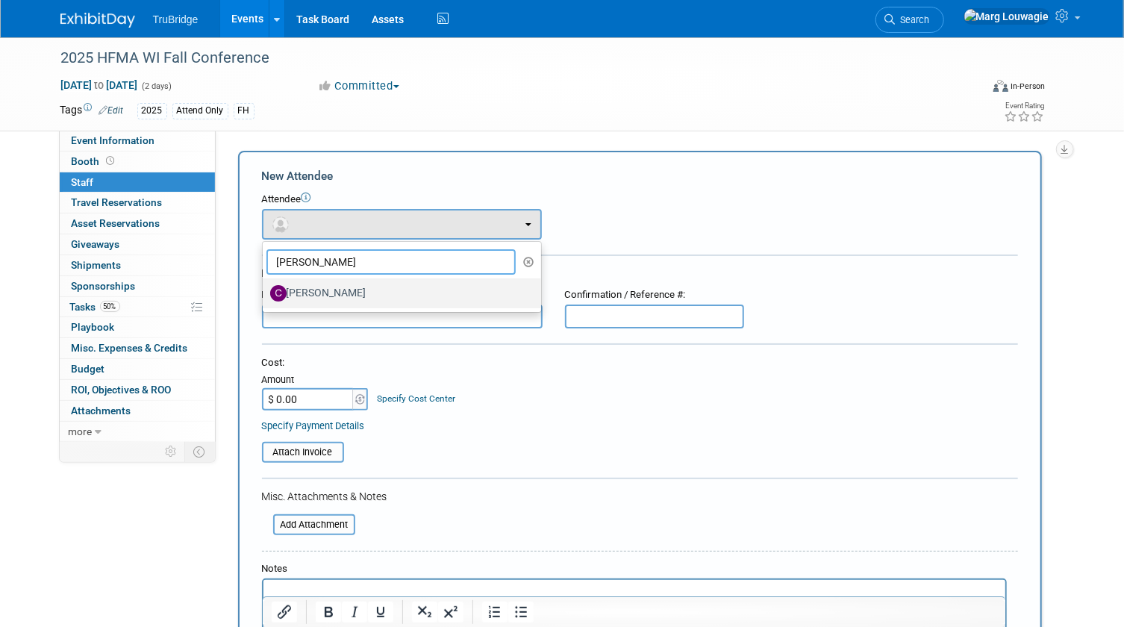
type input "chad"
click at [345, 285] on label "[PERSON_NAME]" at bounding box center [398, 293] width 256 height 24
click at [265, 286] on input "[PERSON_NAME]" at bounding box center [260, 291] width 10 height 10
select select "a05c32c8-2cbf-4862-97fa-a6089f103daa"
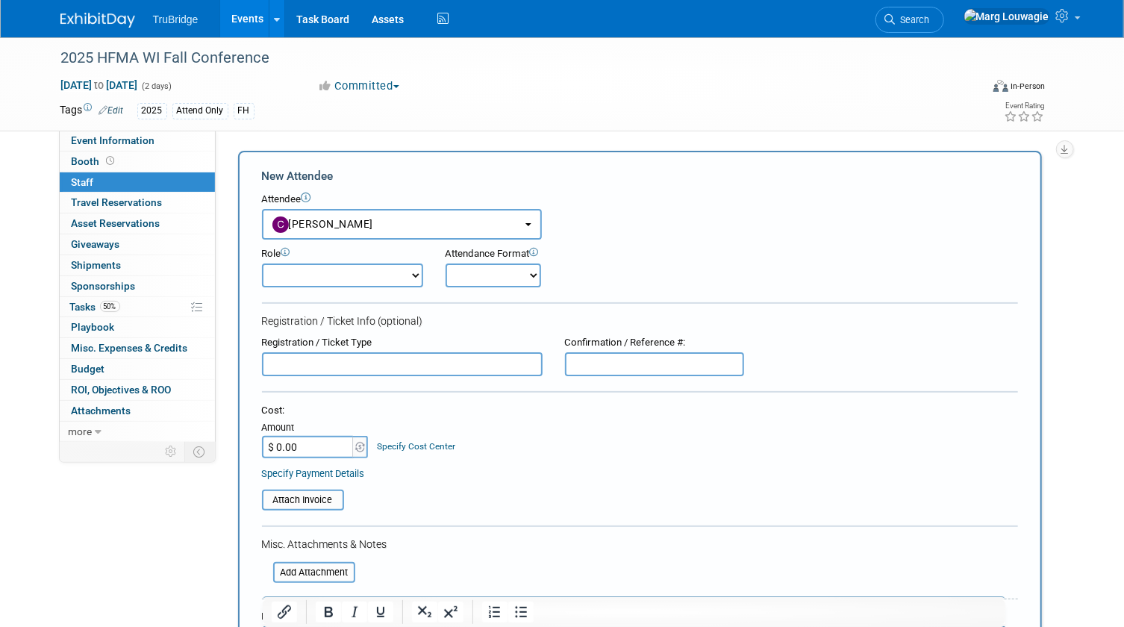
click at [619, 372] on input "text" at bounding box center [654, 364] width 179 height 24
paste input "7XNMTZCR952"
type input "7XNMTZCR952"
click at [363, 276] on select "Demonstrator Host Leadership Marketing Planner Presenter Sales Representative" at bounding box center [342, 275] width 161 height 24
select select "4"
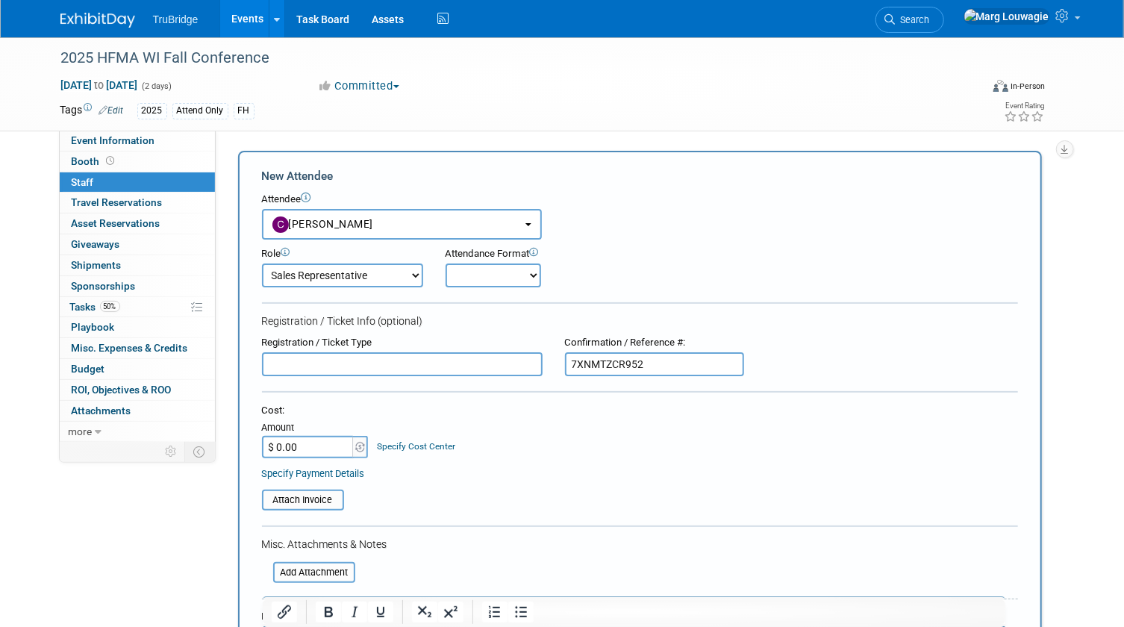
click at [262, 263] on select "Demonstrator Host Leadership Marketing Planner Presenter Sales Representative" at bounding box center [342, 275] width 161 height 24
click at [342, 399] on form "New Attendee Attendee <img src="https://www.exhibitday.com/Images/Unassigned-Us…" at bounding box center [640, 465] width 756 height 595
drag, startPoint x: 342, startPoint y: 399, endPoint x: 486, endPoint y: 279, distance: 186.9
click at [486, 279] on select "Onsite Remote" at bounding box center [492, 275] width 95 height 24
select select "1"
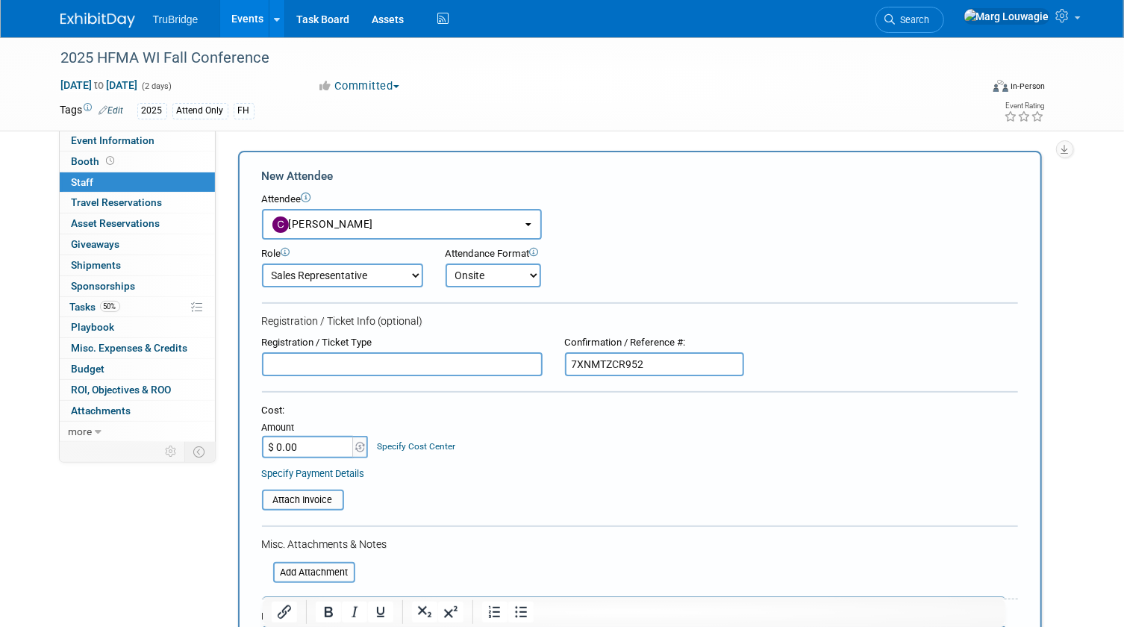
click at [445, 263] on select "Onsite Remote" at bounding box center [492, 275] width 95 height 24
click at [437, 357] on input "text" at bounding box center [402, 364] width 281 height 24
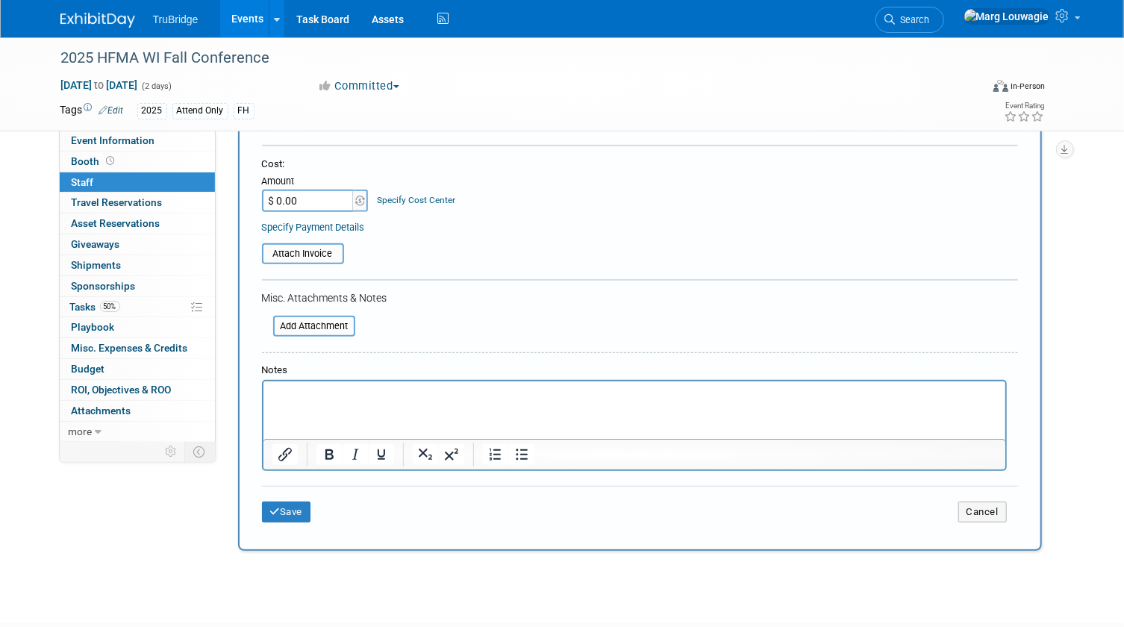
scroll to position [271, 0]
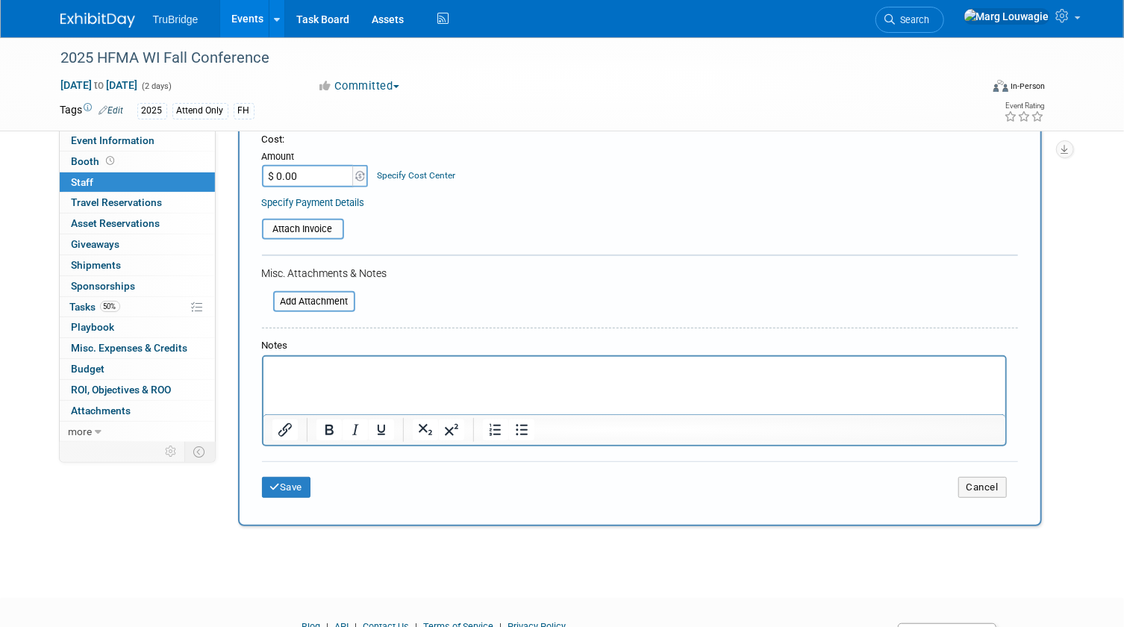
type input "REGISTERED"
click at [371, 369] on p "Rich Text Area. Press ALT-0 for help." at bounding box center [634, 370] width 724 height 15
click at [290, 227] on input "file" at bounding box center [254, 229] width 178 height 18
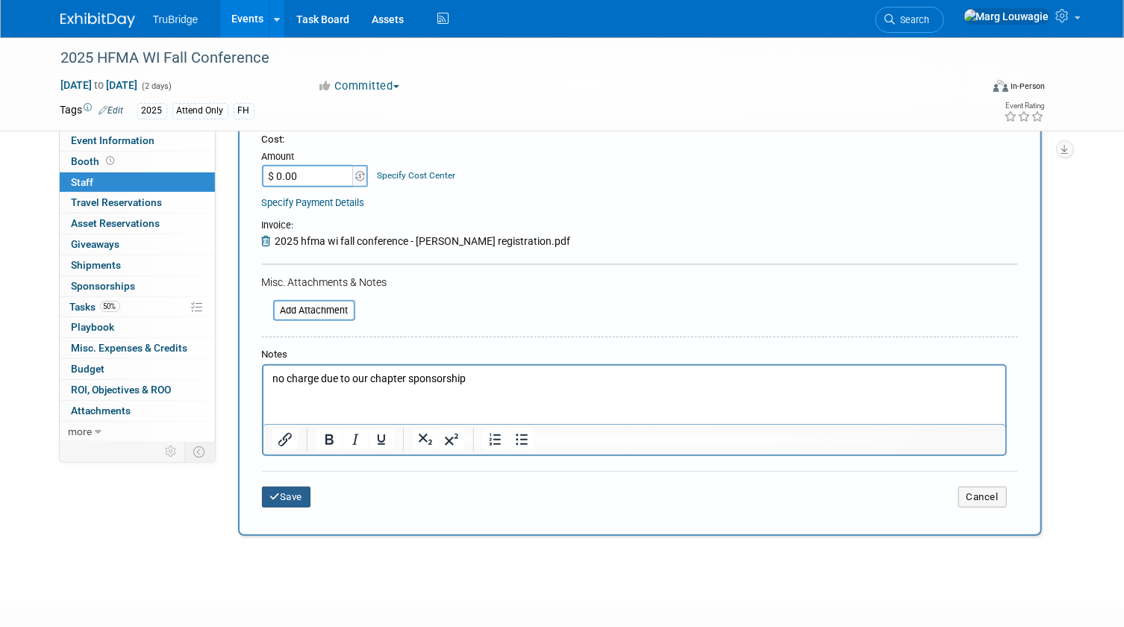
click at [296, 492] on button "Save" at bounding box center [286, 496] width 49 height 21
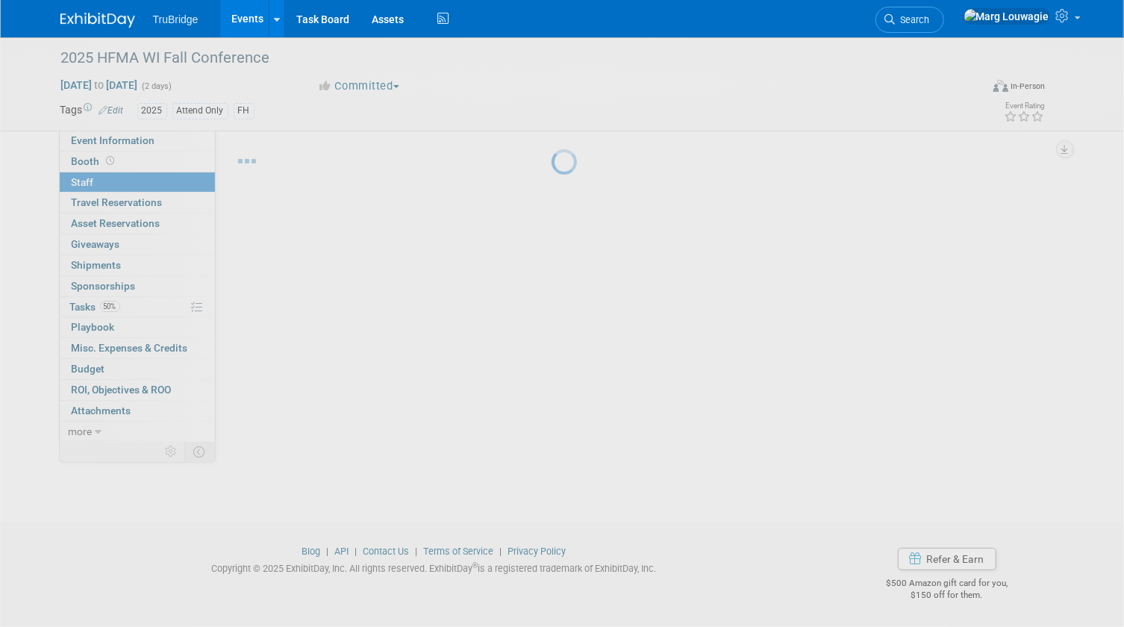
scroll to position [19, 0]
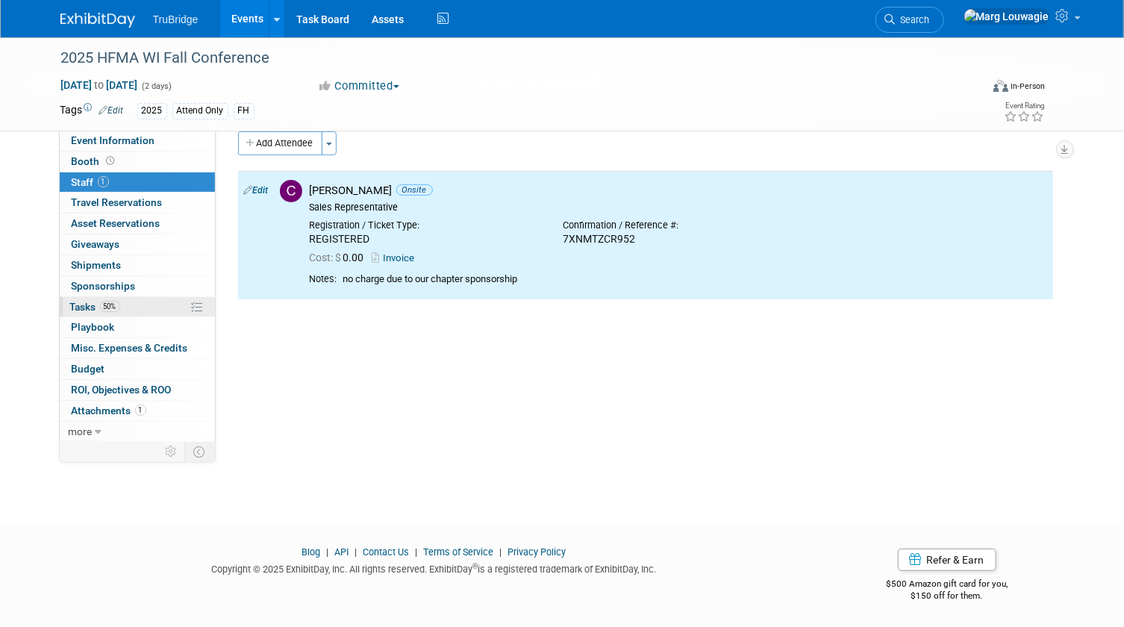
click at [87, 304] on span "Tasks 50%" at bounding box center [95, 307] width 50 height 12
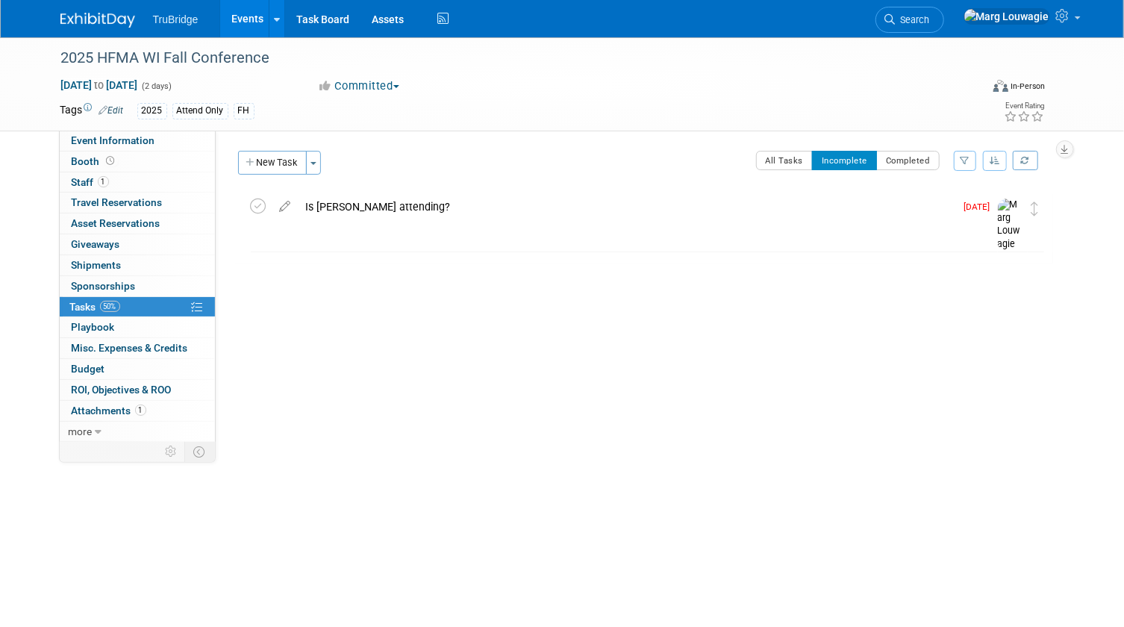
drag, startPoint x: 260, startPoint y: 203, endPoint x: 261, endPoint y: 192, distance: 10.5
click at [260, 203] on icon at bounding box center [259, 206] width 16 height 16
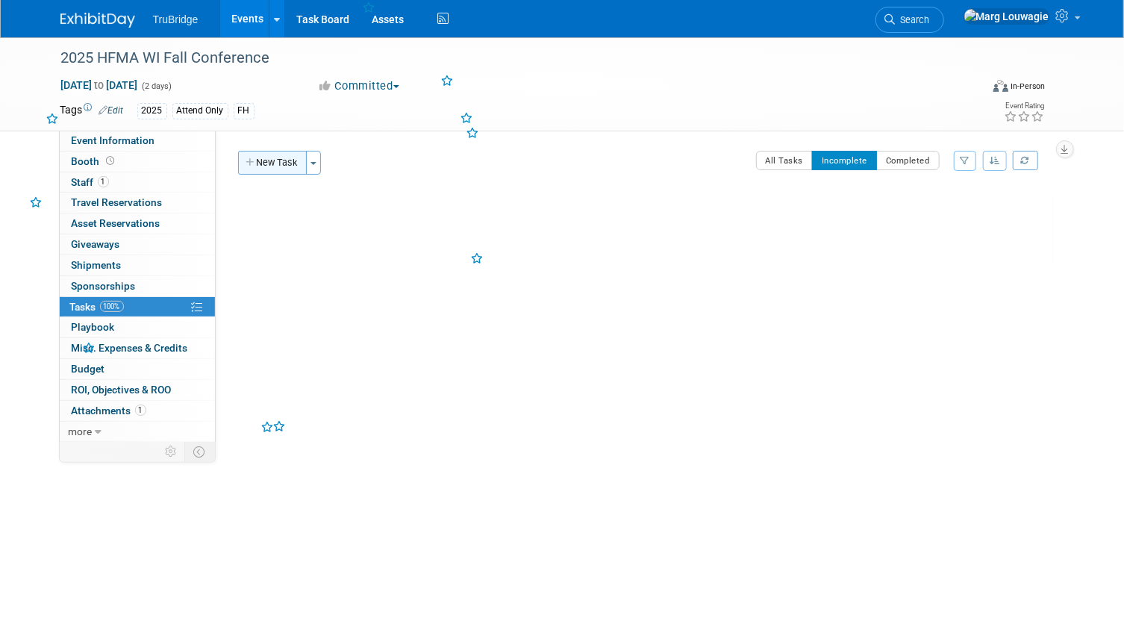
click at [277, 156] on button "New Task" at bounding box center [272, 163] width 69 height 24
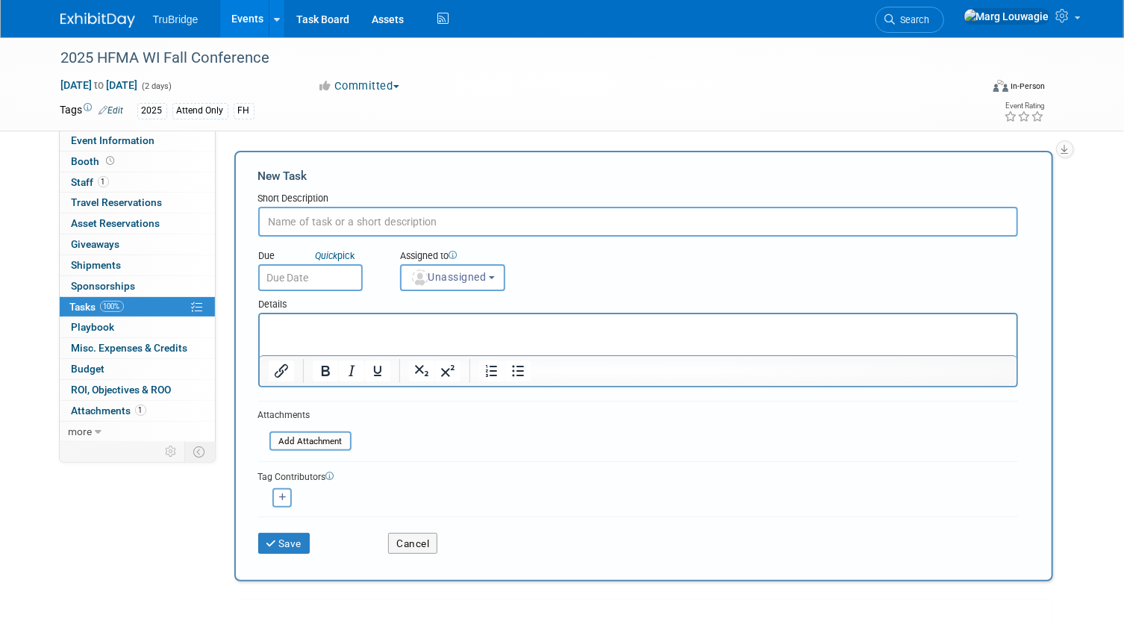
click at [313, 217] on input "text" at bounding box center [638, 222] width 760 height 30
type input "did we get a preattendee list? If so, send to Jeff"
click at [436, 271] on span "Unassigned" at bounding box center [448, 277] width 76 height 12
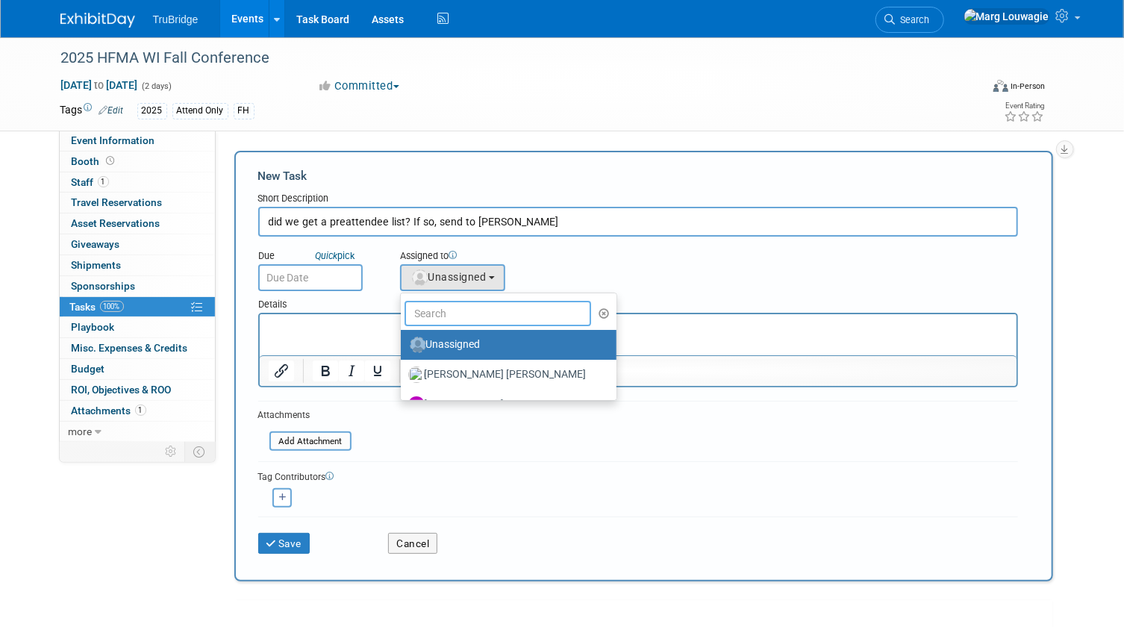
click at [475, 306] on input "text" at bounding box center [497, 313] width 187 height 25
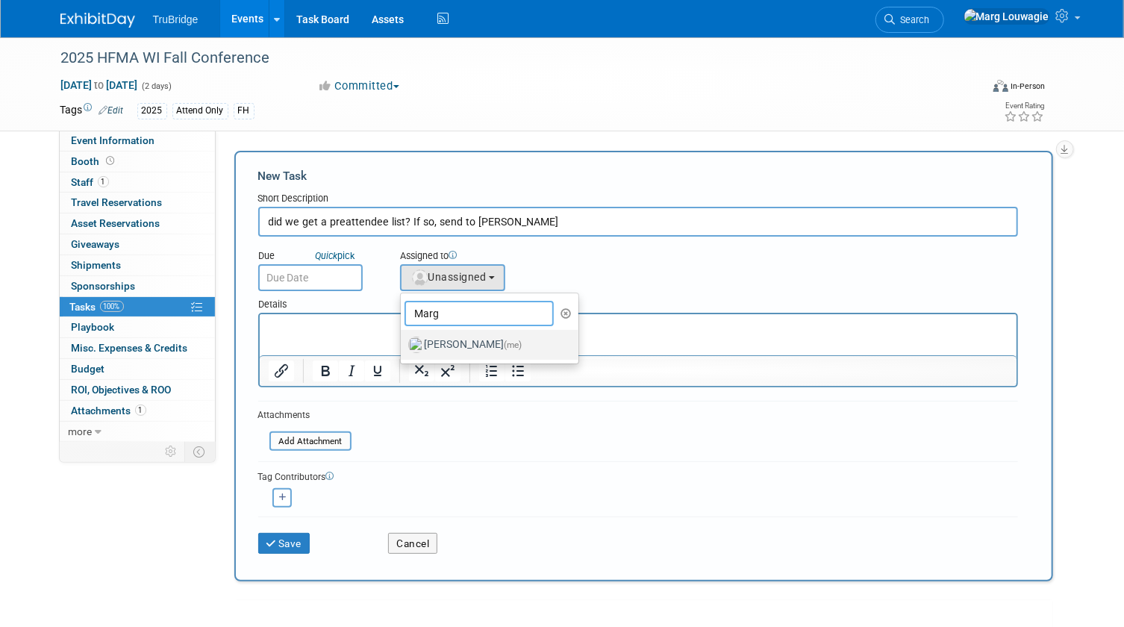
type input "Marg"
click at [474, 337] on label "Marg Louwagie (me)" at bounding box center [486, 345] width 156 height 24
click at [403, 338] on input "Marg Louwagie (me)" at bounding box center [398, 343] width 10 height 10
select select "0abee163-1570-438d-a0ea-e9129f2ffbd7"
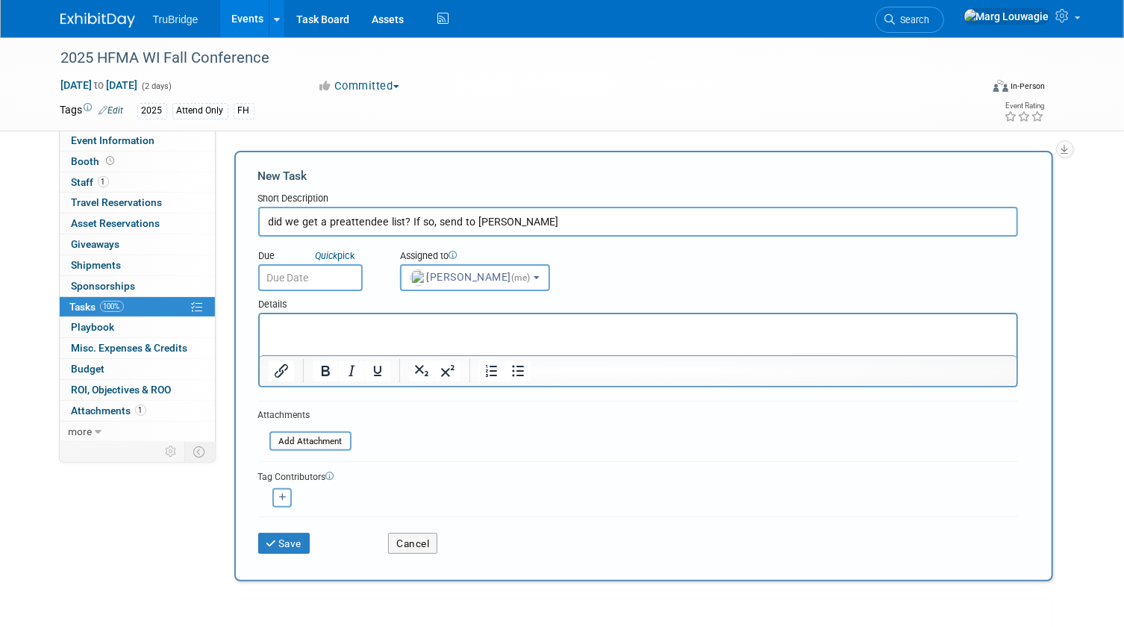
click at [325, 276] on input "text" at bounding box center [310, 277] width 104 height 27
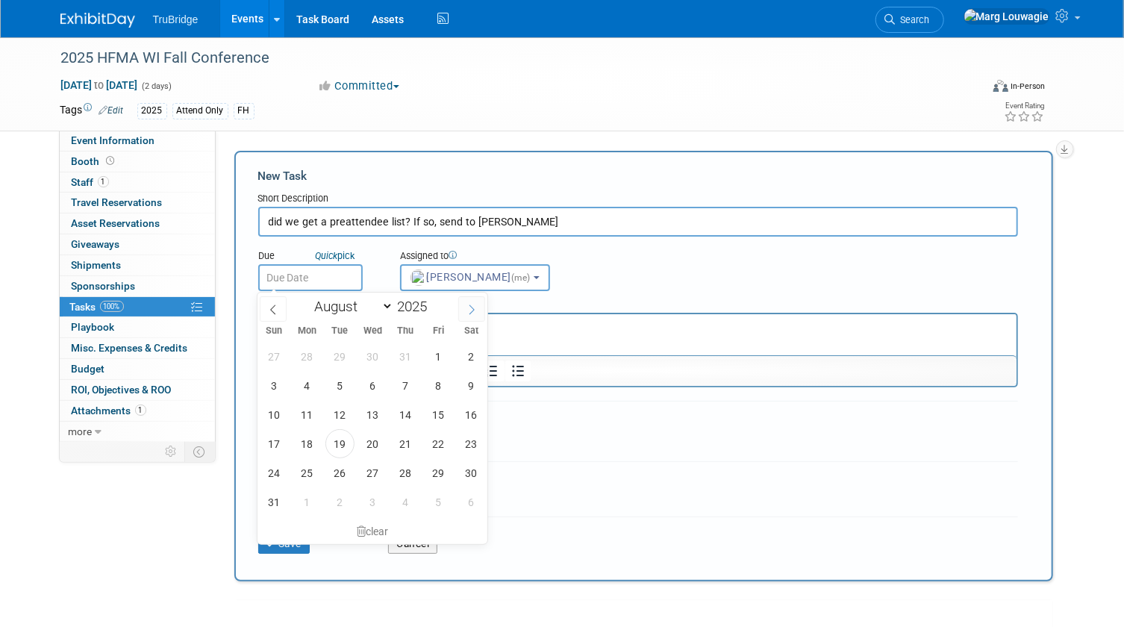
click at [466, 302] on span at bounding box center [471, 308] width 27 height 25
select select "8"
click at [400, 377] on span "11" at bounding box center [405, 385] width 29 height 29
type input "Sep 11, 2025"
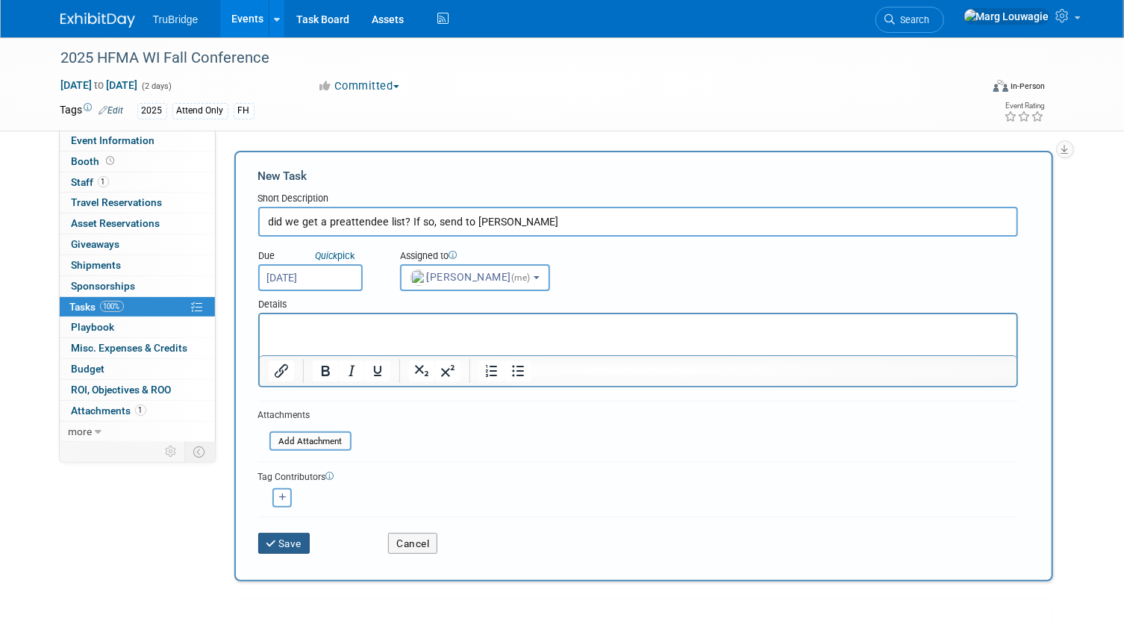
click at [285, 536] on button "Save" at bounding box center [284, 543] width 52 height 21
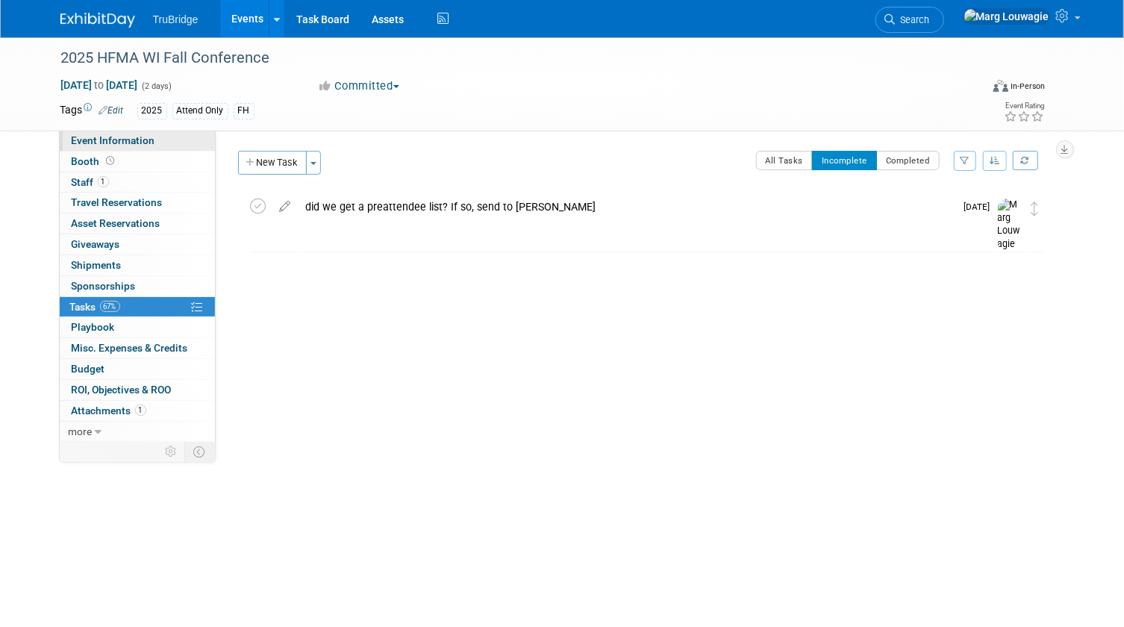
click at [157, 142] on link "Event Information" at bounding box center [137, 141] width 155 height 20
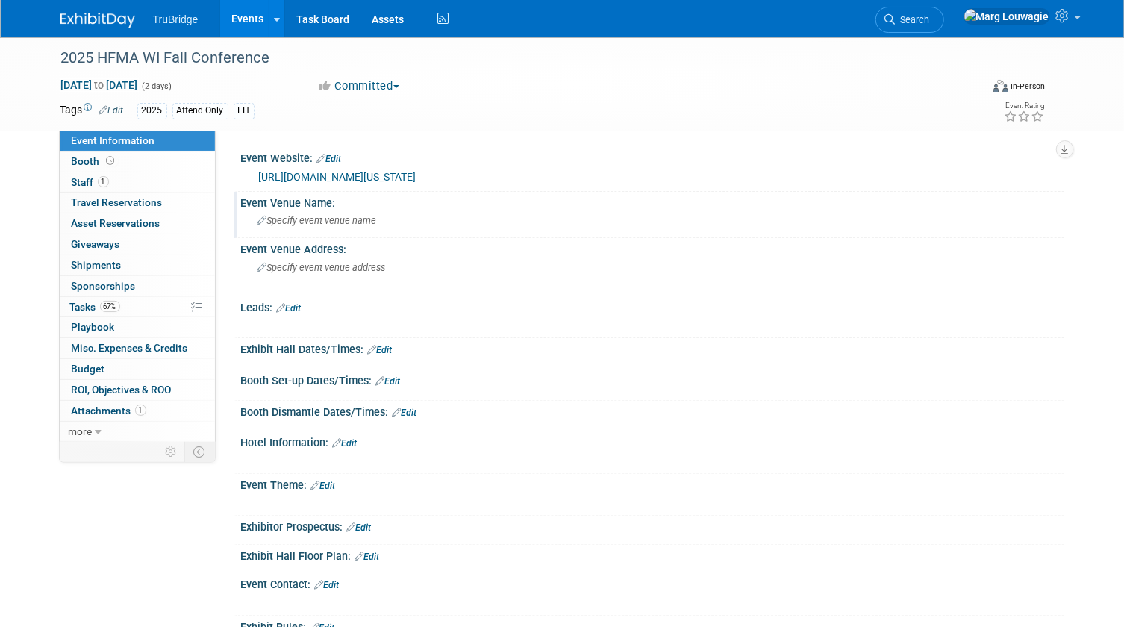
click at [295, 225] on span "Specify event venue name" at bounding box center [316, 220] width 119 height 11
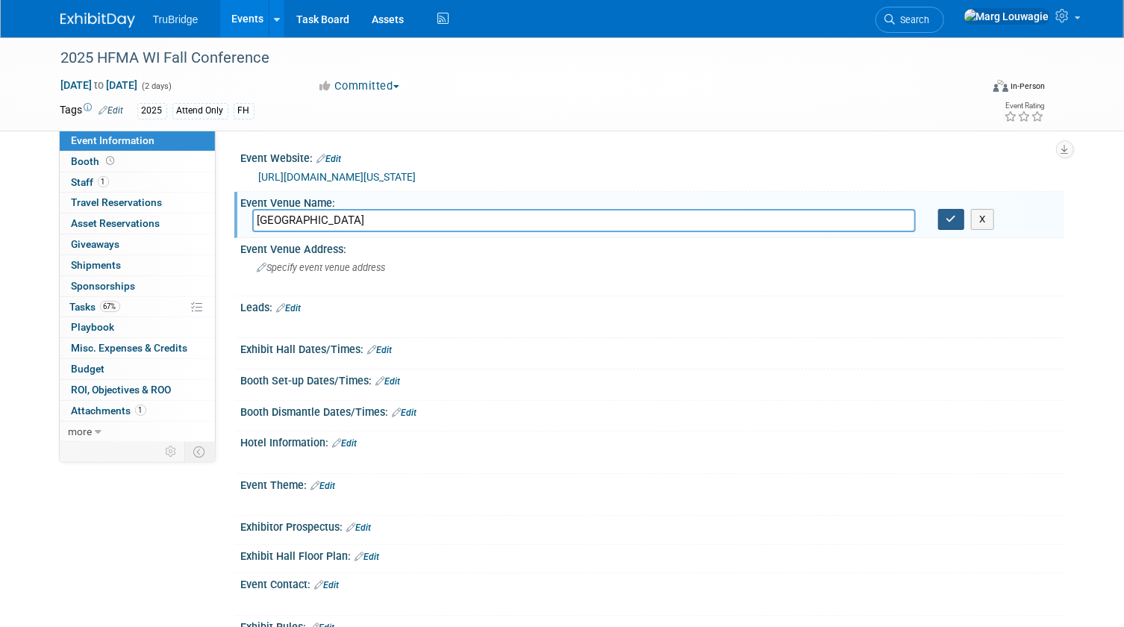
type input "Lake Lawn Resort"
click at [950, 225] on button "button" at bounding box center [951, 219] width 27 height 21
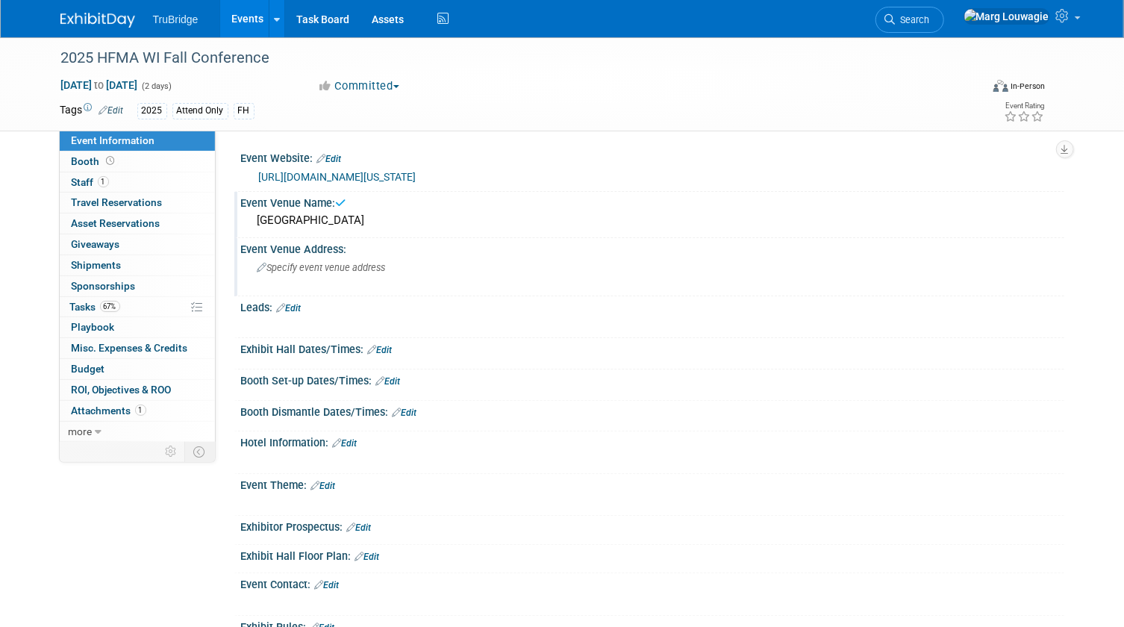
click at [357, 268] on span "Specify event venue address" at bounding box center [321, 267] width 128 height 11
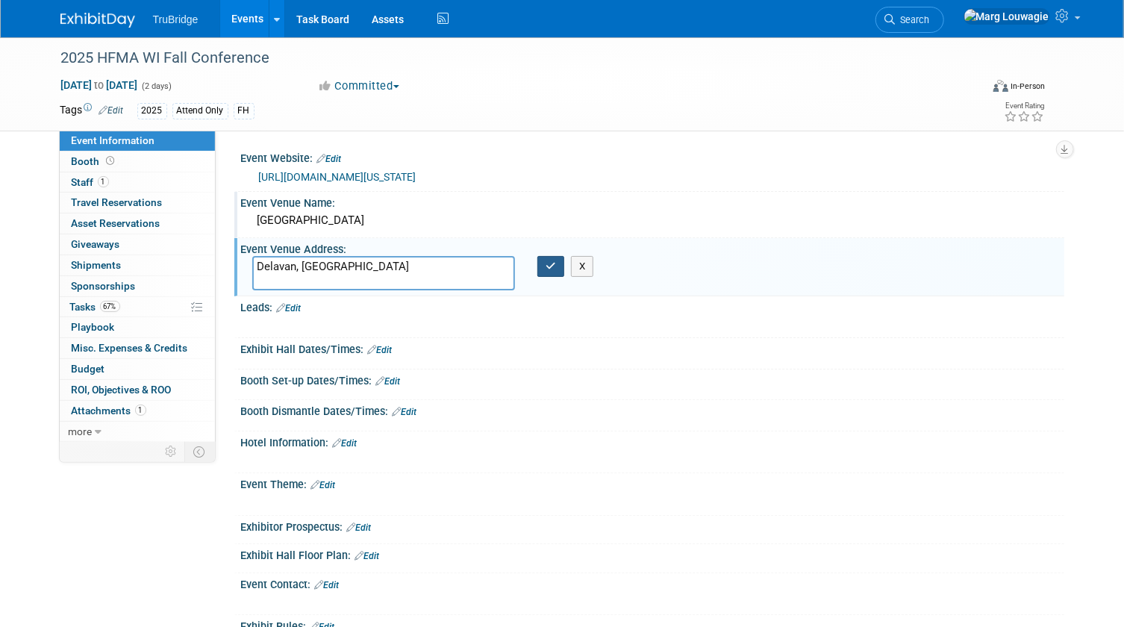
type textarea "Delavan, [GEOGRAPHIC_DATA]"
click at [549, 263] on icon "button" at bounding box center [550, 266] width 10 height 10
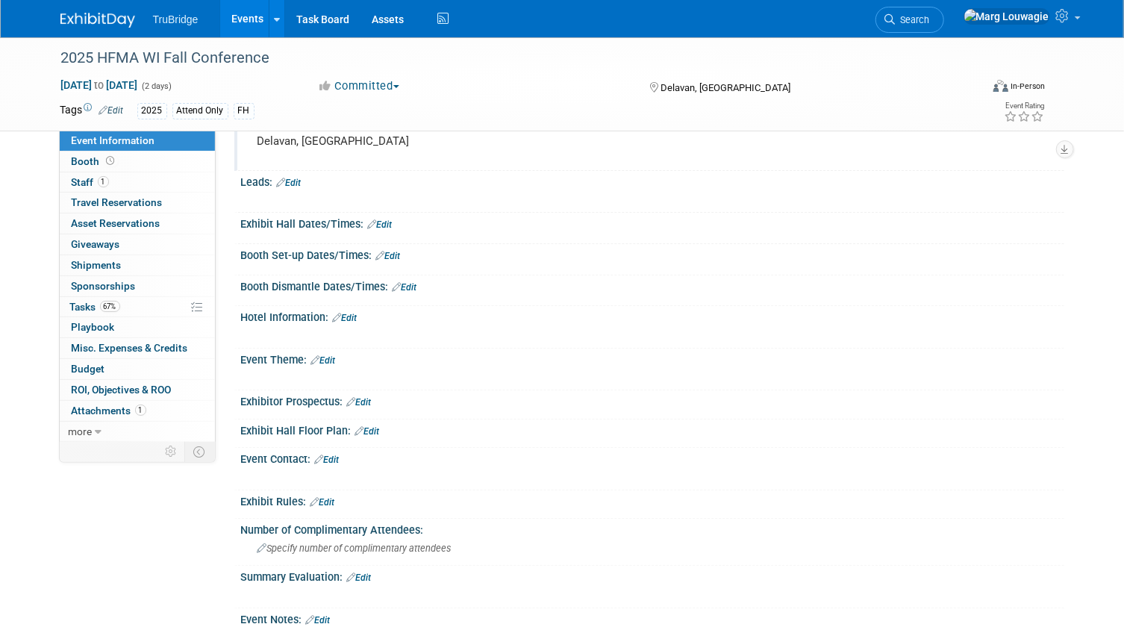
scroll to position [175, 0]
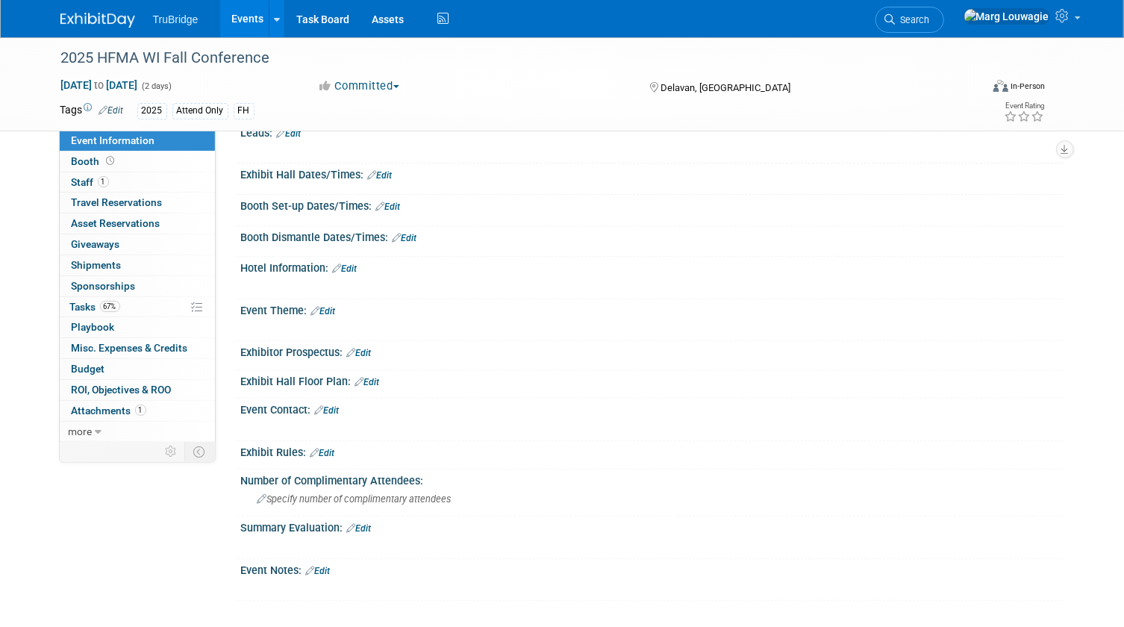
click at [328, 566] on link "Edit" at bounding box center [318, 571] width 25 height 10
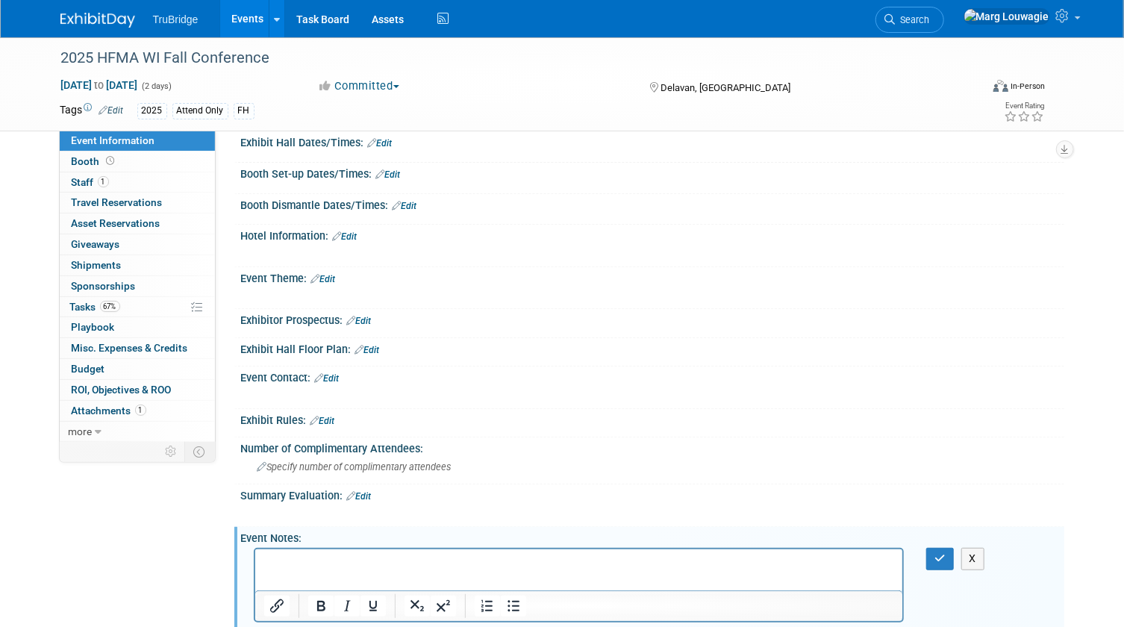
scroll to position [234, 0]
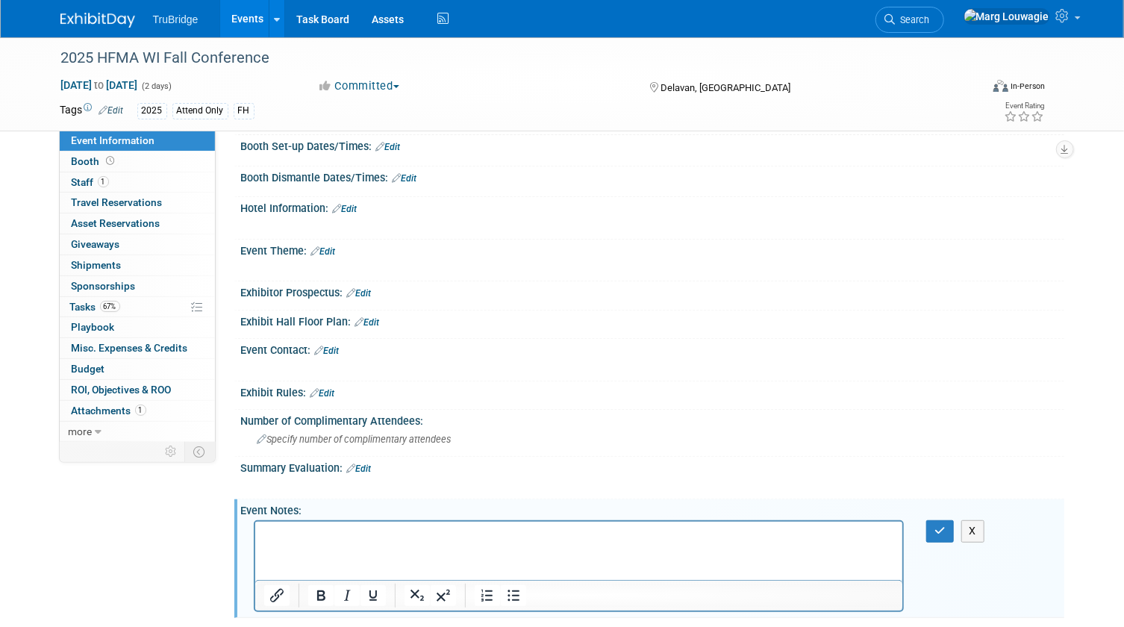
click at [332, 529] on p "Rich Text Area. Press ALT-0 for help." at bounding box center [578, 534] width 630 height 15
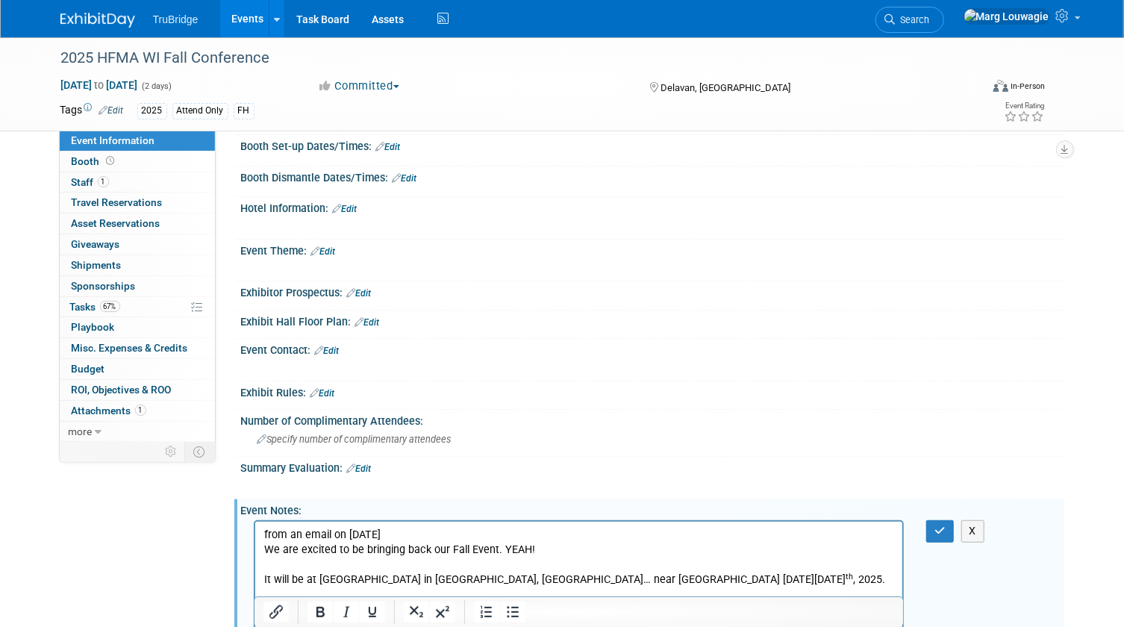
scroll to position [462, 0]
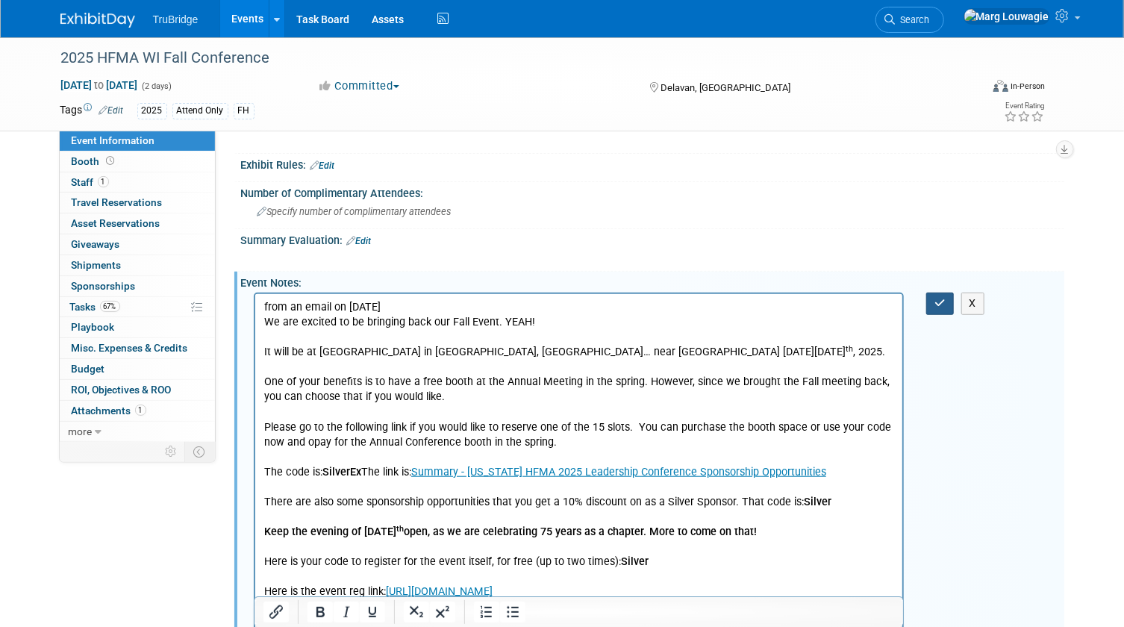
click at [927, 292] on button "button" at bounding box center [940, 303] width 28 height 22
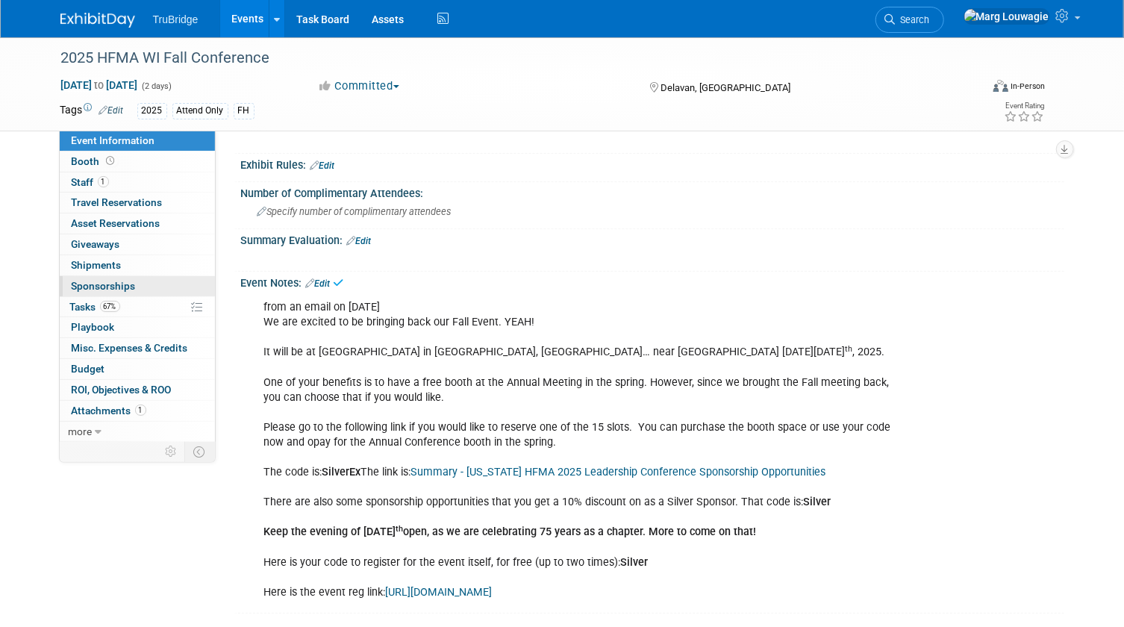
drag, startPoint x: 75, startPoint y: 304, endPoint x: 104, endPoint y: 294, distance: 30.2
click at [76, 304] on span "Tasks 67%" at bounding box center [95, 307] width 50 height 12
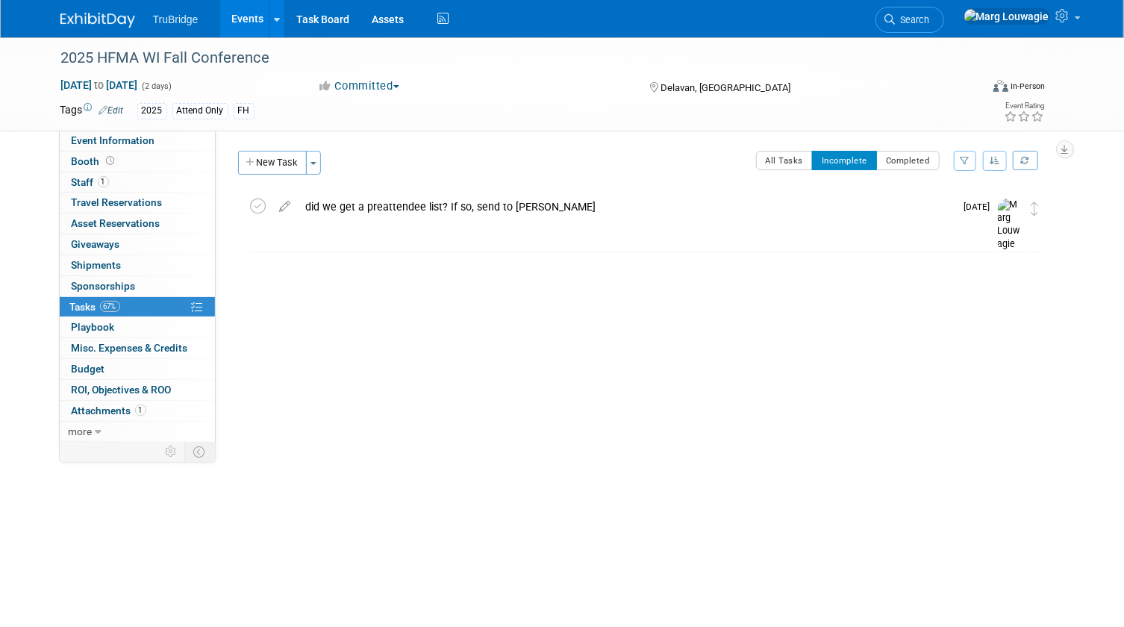
click at [930, 19] on span "Search" at bounding box center [912, 19] width 34 height 11
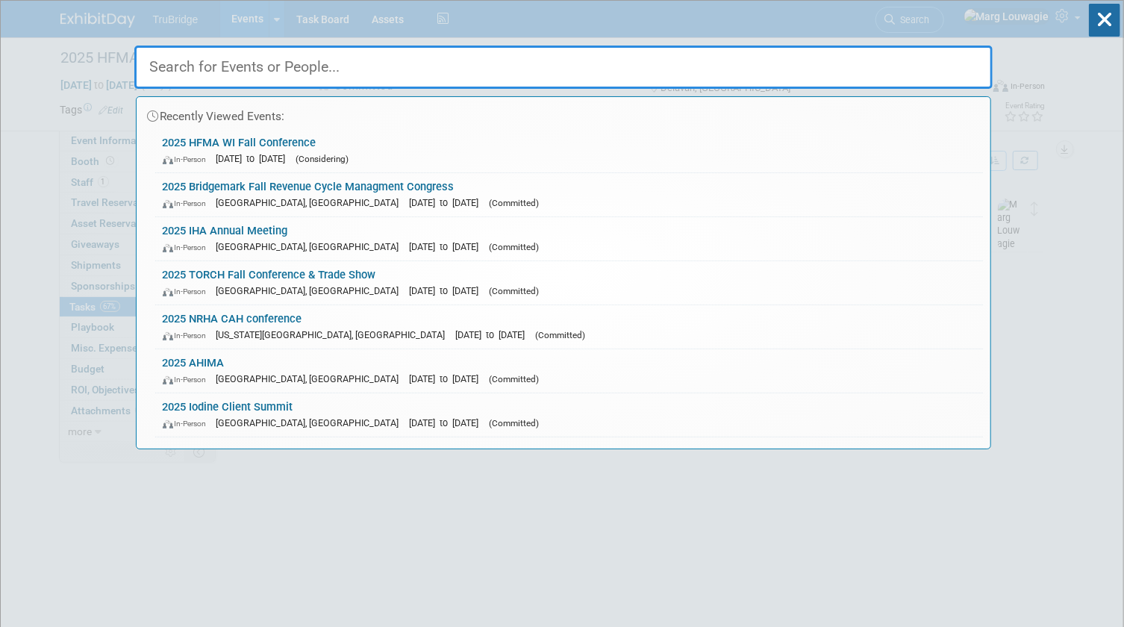
click at [952, 65] on input "text" at bounding box center [563, 67] width 858 height 43
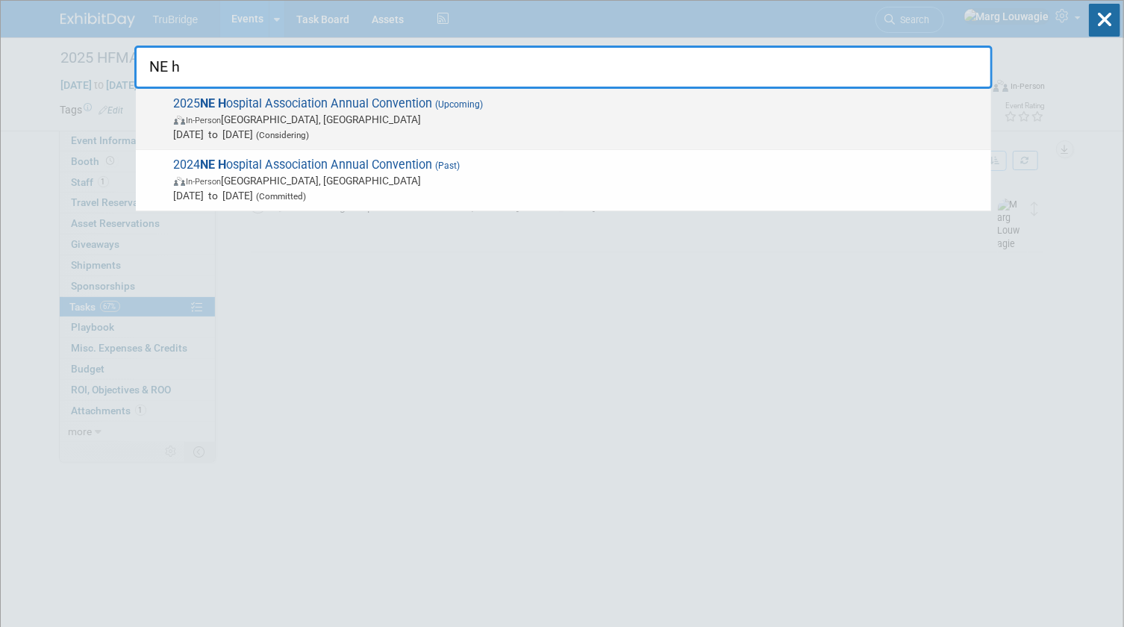
type input "NE h"
click at [440, 119] on span "In-Person La Vista, NE" at bounding box center [578, 119] width 809 height 15
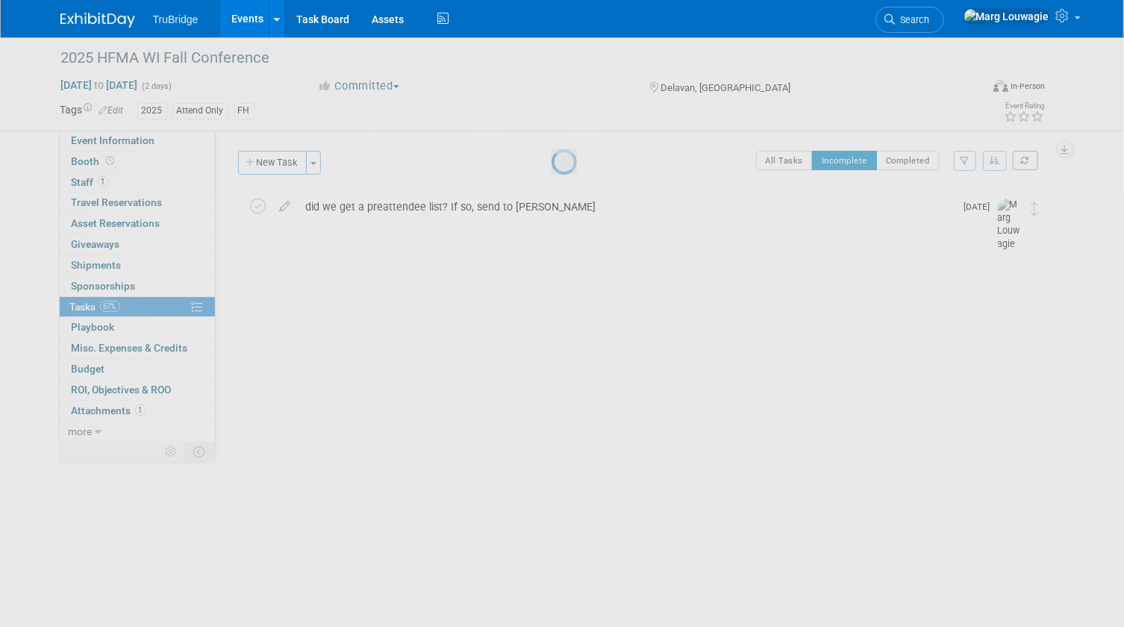
click at [551, 119] on div at bounding box center [561, 313] width 21 height 627
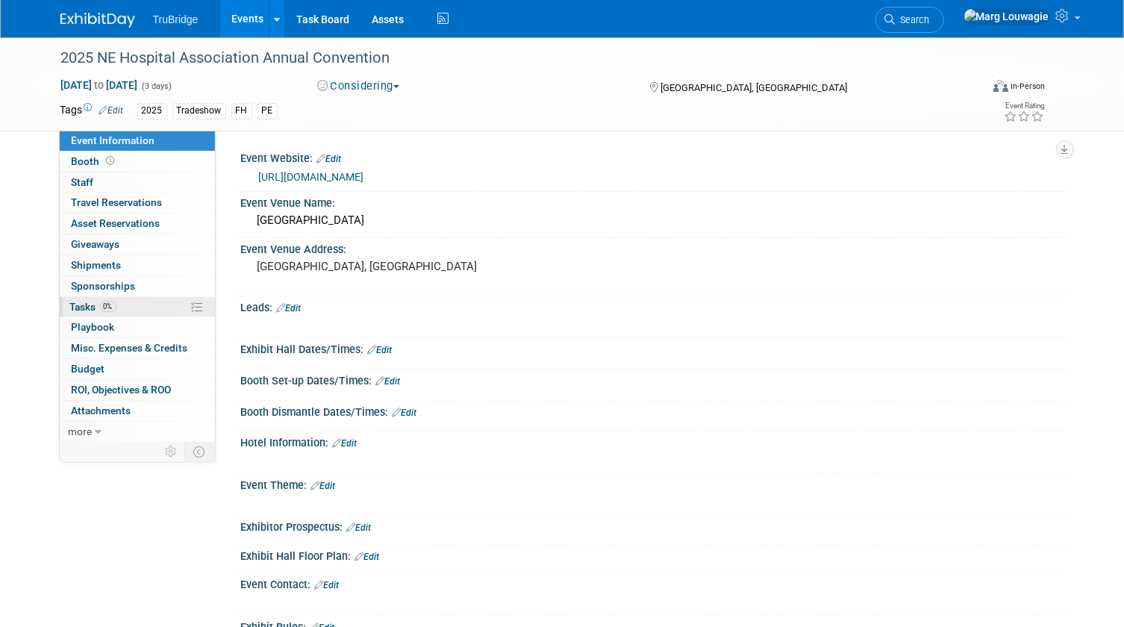
click at [84, 301] on span "Tasks 0%" at bounding box center [93, 307] width 46 height 12
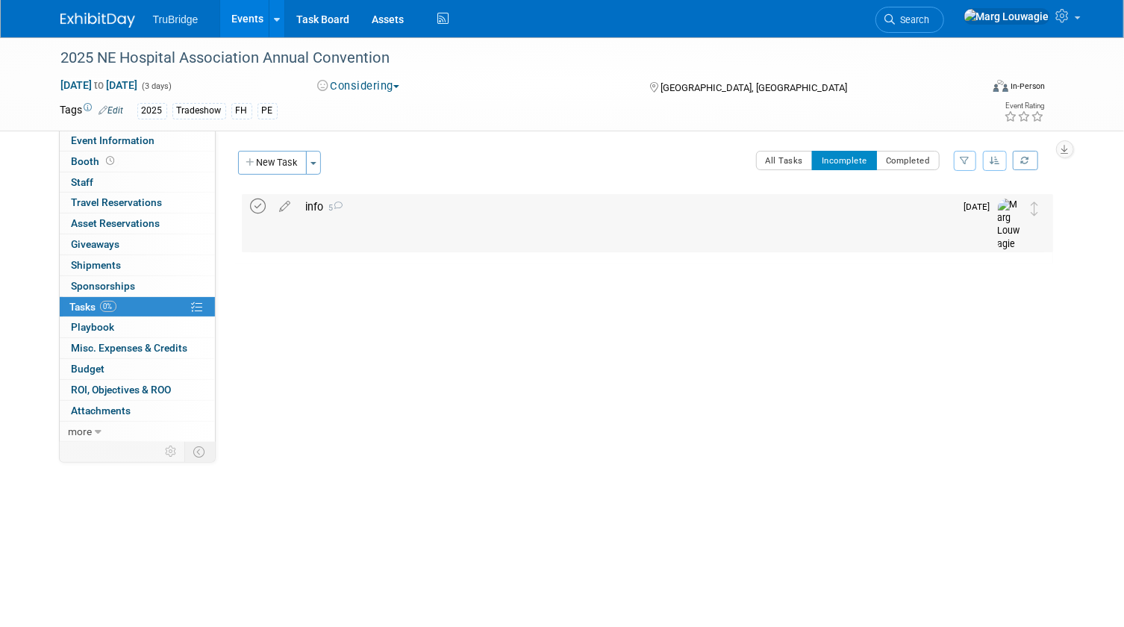
click at [259, 207] on icon at bounding box center [259, 206] width 16 height 16
click at [289, 160] on button "New Task" at bounding box center [272, 163] width 69 height 24
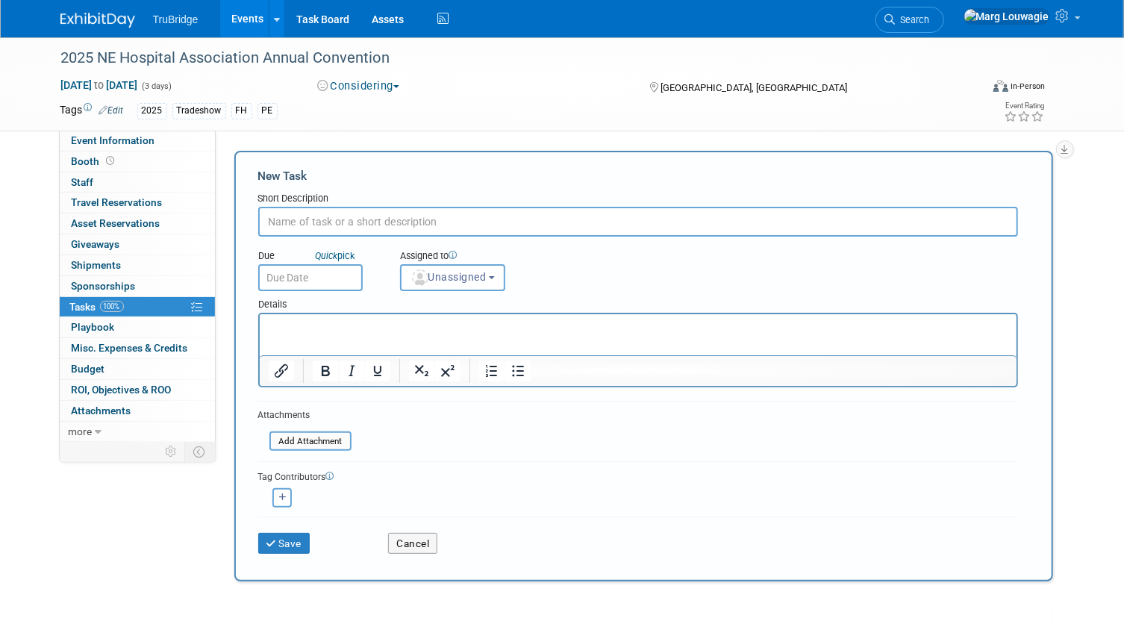
click at [301, 221] on input "text" at bounding box center [638, 222] width 760 height 30
type input "Does anyone want to attend? Sent email on [DATE]"
click at [455, 280] on span "Unassigned" at bounding box center [448, 277] width 76 height 12
click at [463, 273] on span "Unassigned" at bounding box center [448, 277] width 76 height 12
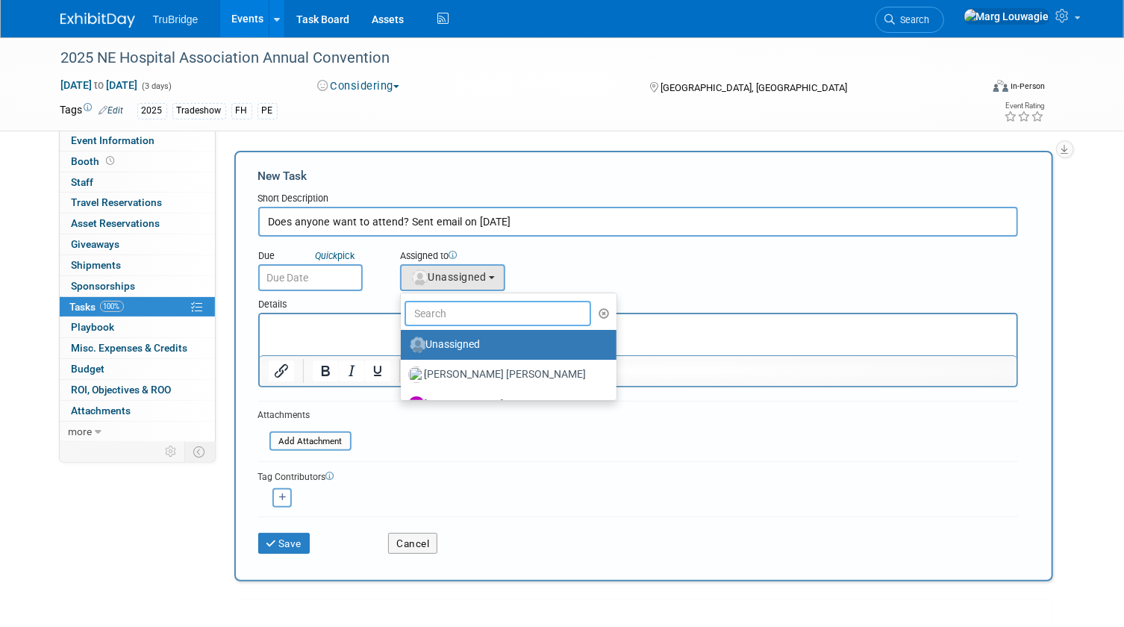
click at [463, 307] on input "text" at bounding box center [497, 313] width 187 height 25
type input "Marg"
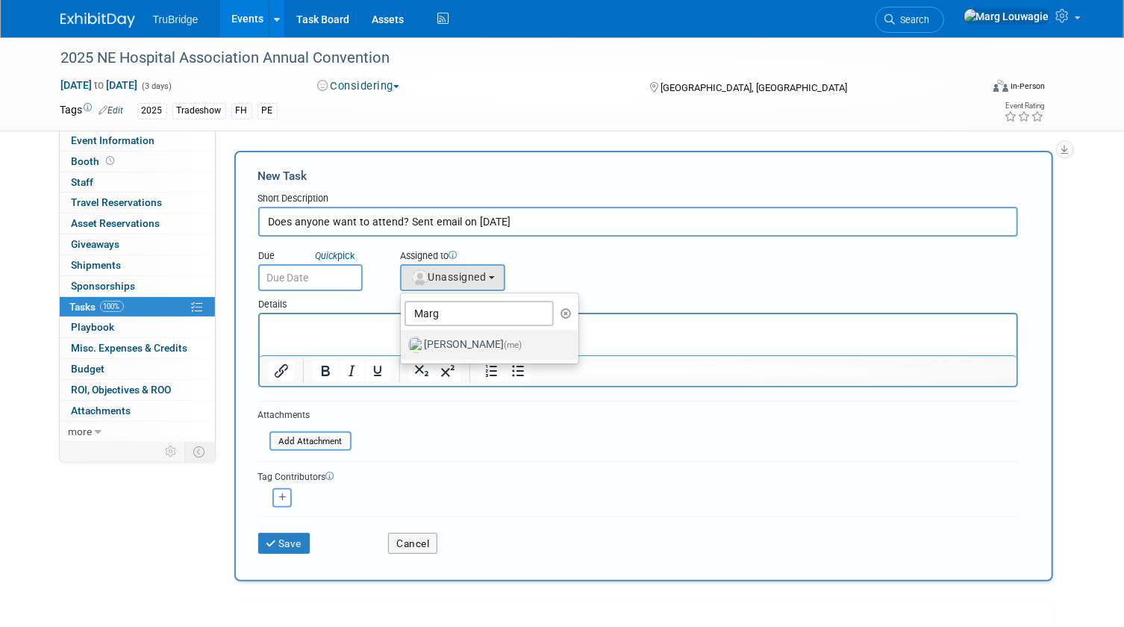
click at [467, 341] on label "[PERSON_NAME] (me)" at bounding box center [486, 345] width 156 height 24
click at [403, 341] on input "[PERSON_NAME] (me)" at bounding box center [398, 343] width 10 height 10
select select "0abee163-1570-438d-a0ea-e9129f2ffbd7"
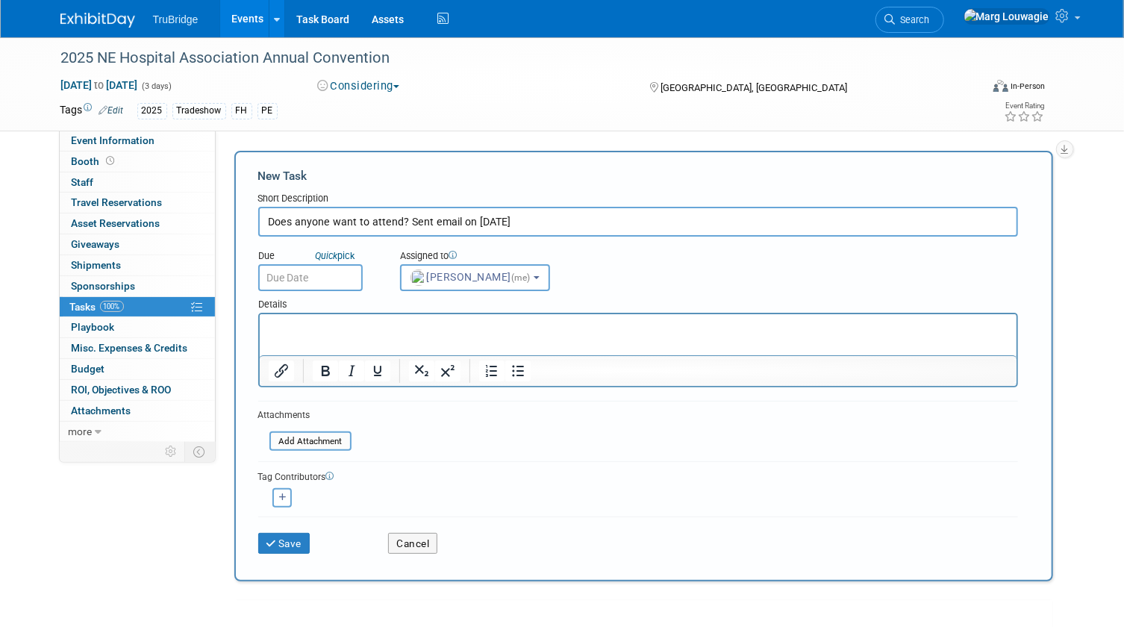
click at [312, 276] on input "text" at bounding box center [310, 277] width 104 height 27
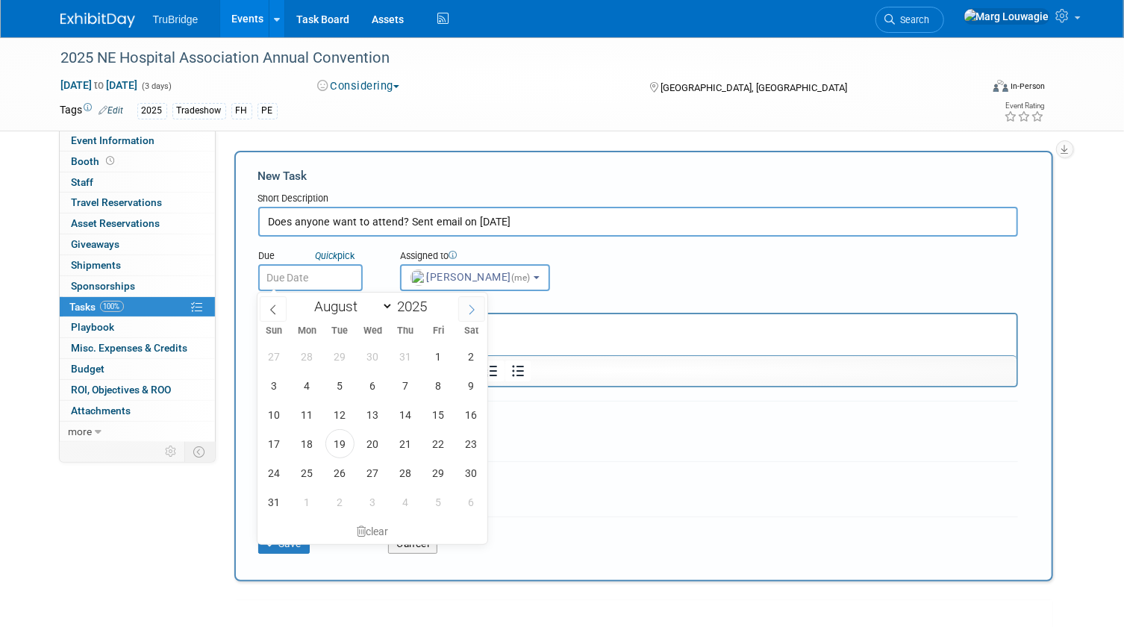
click at [468, 310] on icon at bounding box center [471, 309] width 10 height 10
select select "8"
click at [302, 411] on span "15" at bounding box center [306, 414] width 29 height 29
type input "[DATE]"
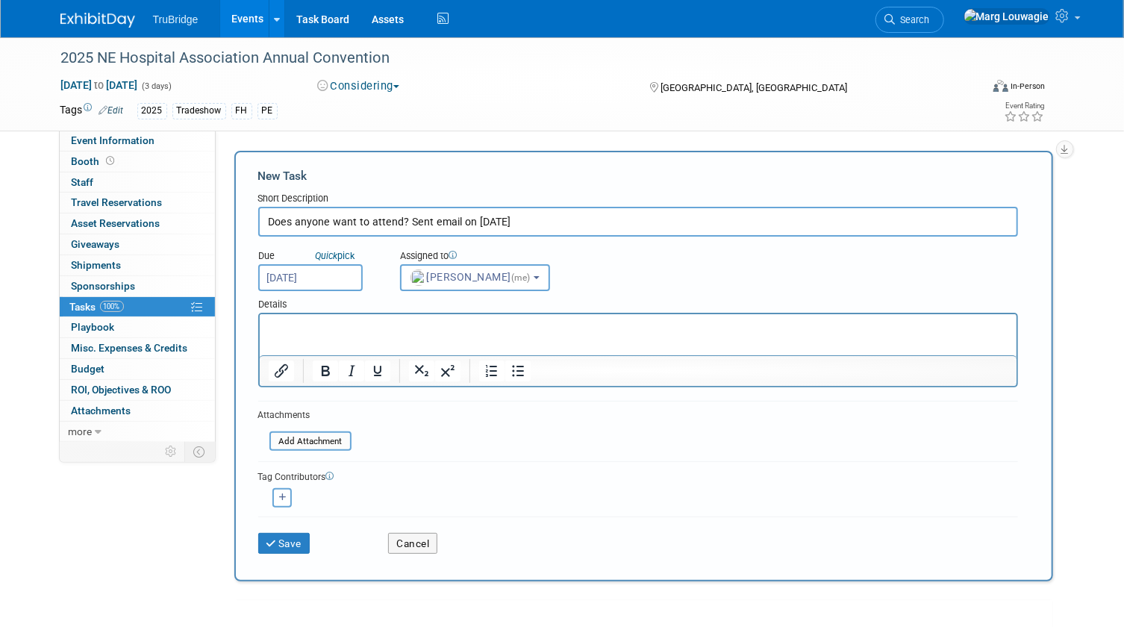
click at [363, 332] on p "Rich Text Area. Press ALT-0 for help." at bounding box center [637, 326] width 739 height 15
click at [291, 533] on button "Save" at bounding box center [284, 543] width 52 height 21
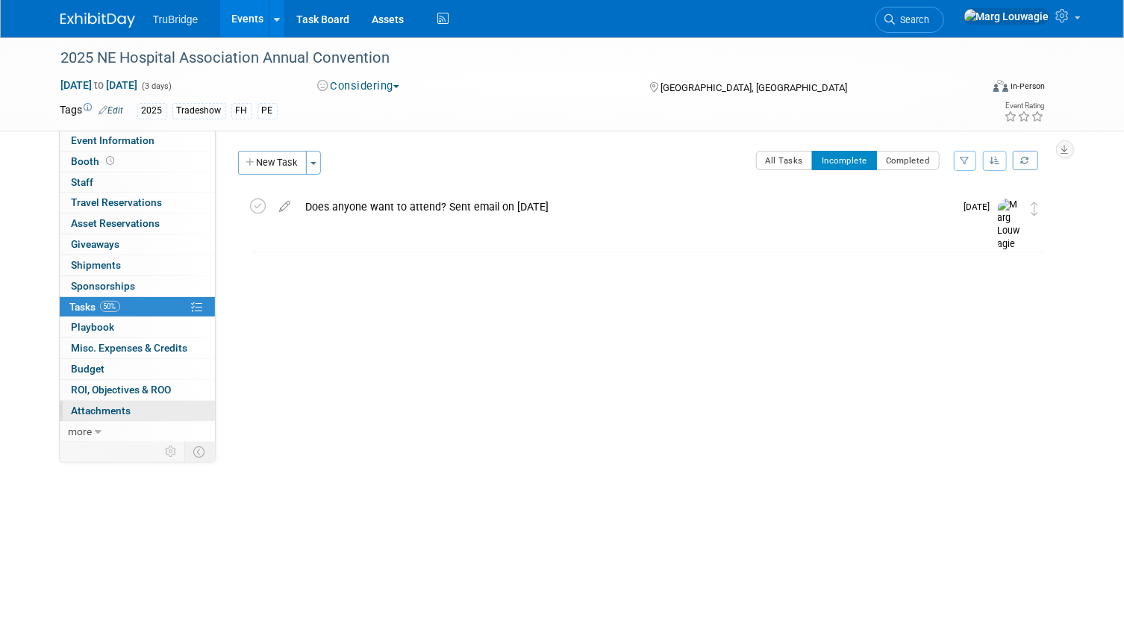
click at [105, 407] on span "Attachments 0" at bounding box center [102, 410] width 60 height 12
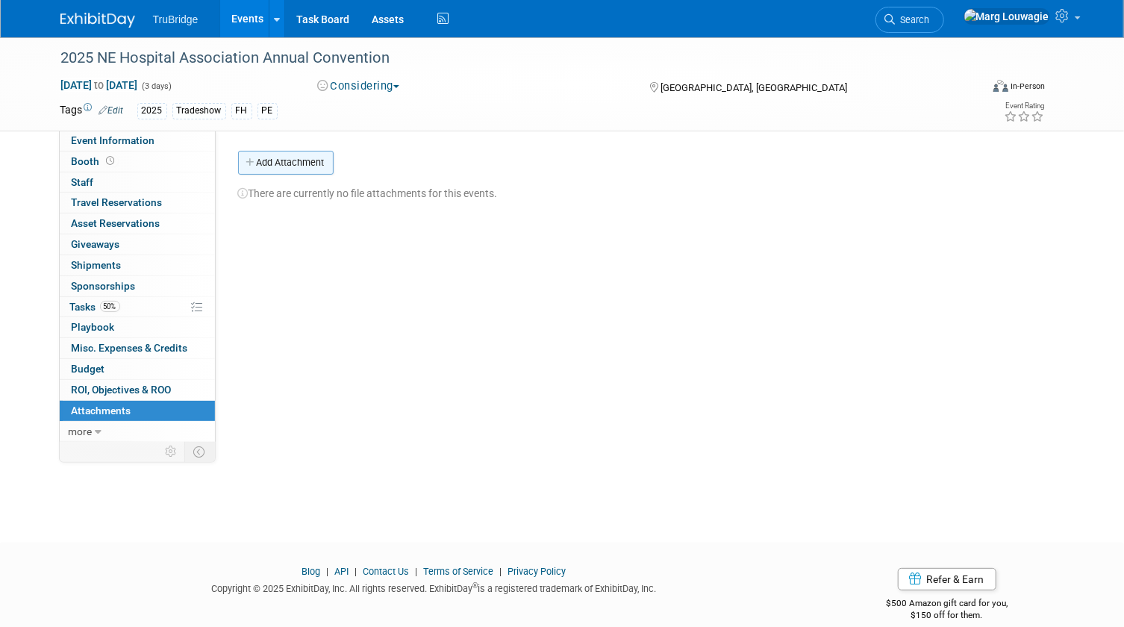
click at [298, 154] on button "Add Attachment" at bounding box center [285, 163] width 95 height 24
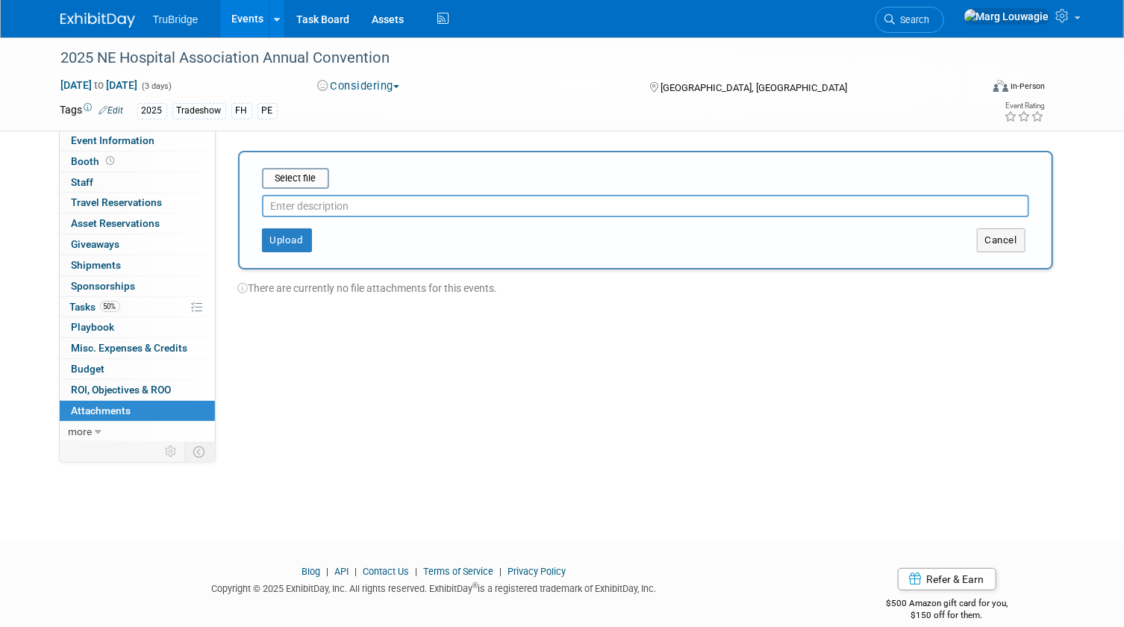
click at [341, 201] on input "text" at bounding box center [645, 206] width 767 height 22
type input "Sponsorship Guide"
click at [290, 177] on input "file" at bounding box center [239, 178] width 178 height 18
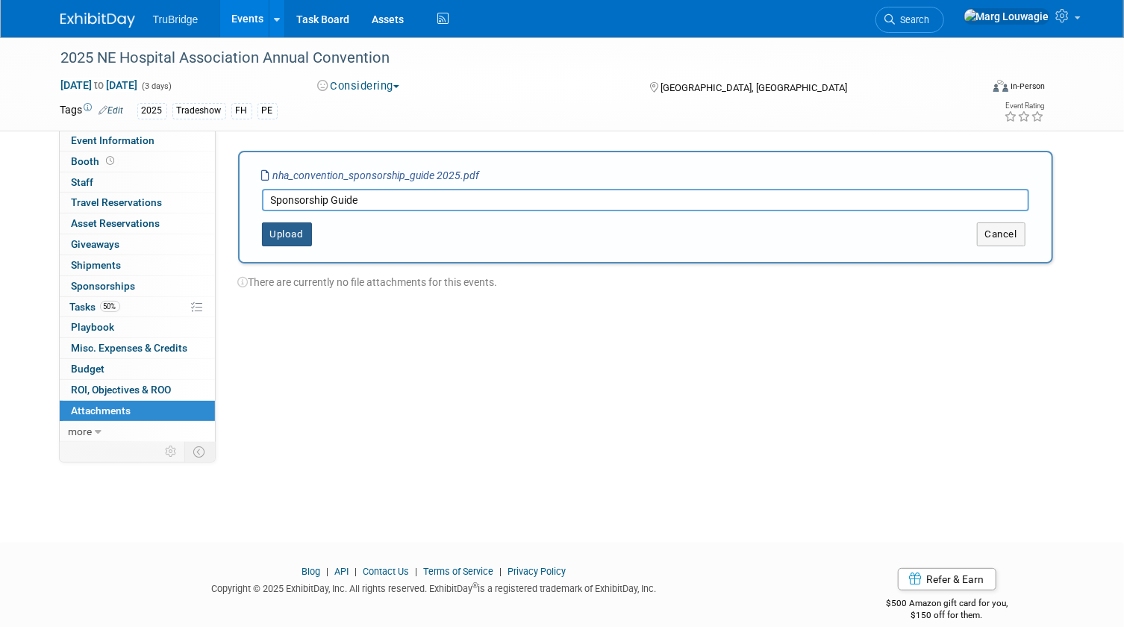
click at [291, 234] on button "Upload" at bounding box center [287, 234] width 50 height 24
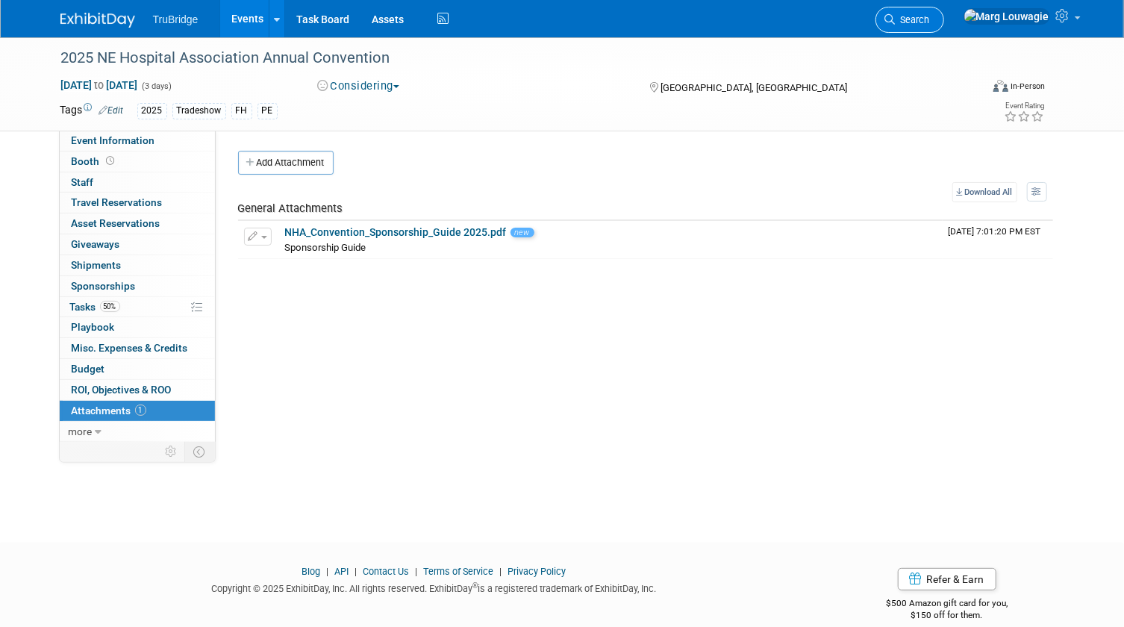
click at [930, 15] on span "Search" at bounding box center [912, 19] width 34 height 11
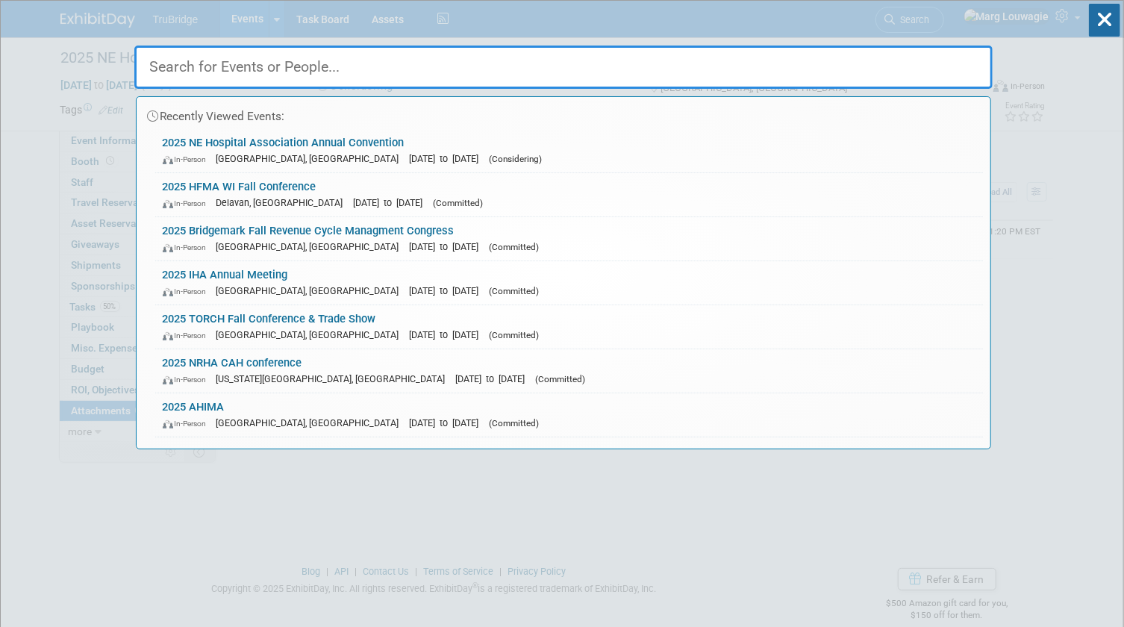
click at [943, 73] on input "text" at bounding box center [563, 67] width 858 height 43
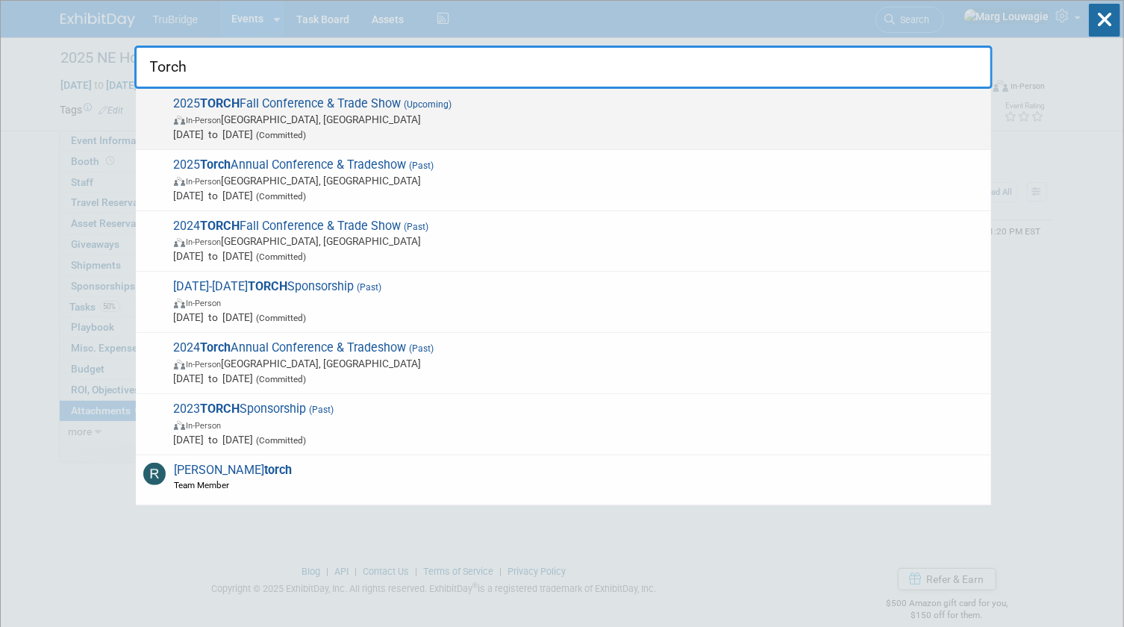
type input "Torch"
click at [310, 119] on span "In-Person [GEOGRAPHIC_DATA], [GEOGRAPHIC_DATA]" at bounding box center [578, 119] width 809 height 15
click at [0, 0] on div at bounding box center [0, 0] width 0 height 0
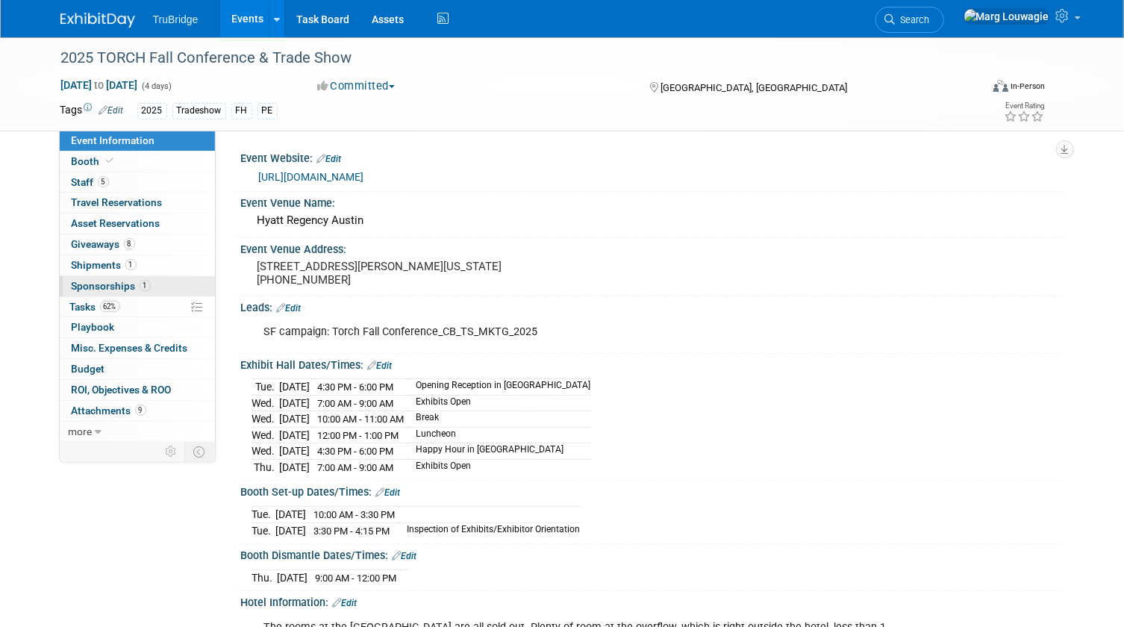
click at [128, 281] on span "Sponsorships 1" at bounding box center [111, 286] width 79 height 12
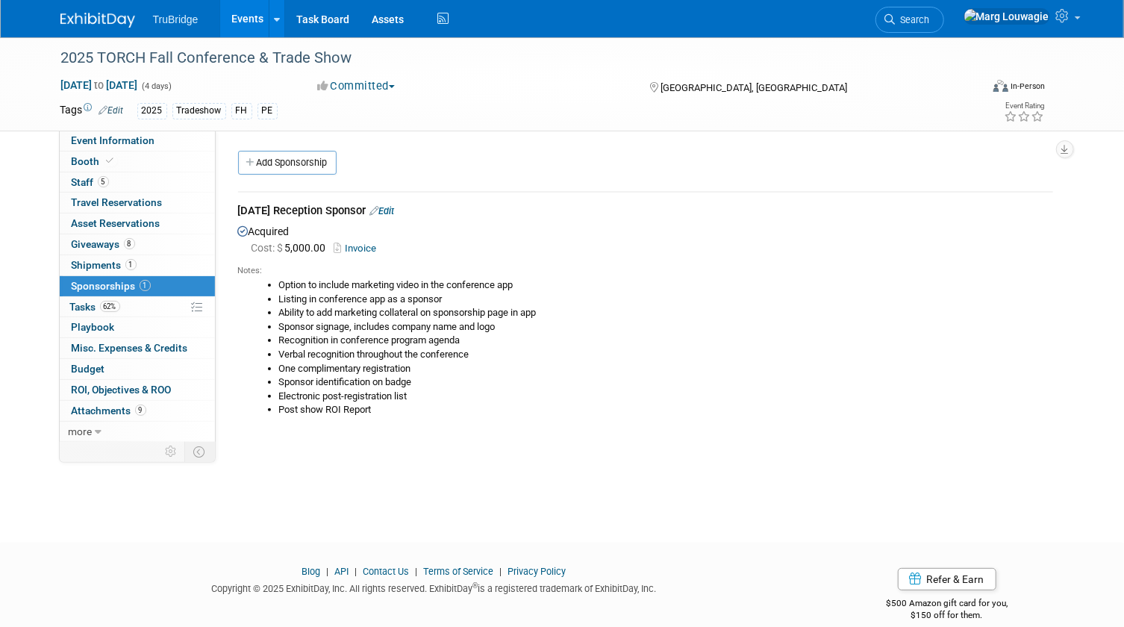
click at [395, 209] on link "Edit" at bounding box center [382, 210] width 25 height 11
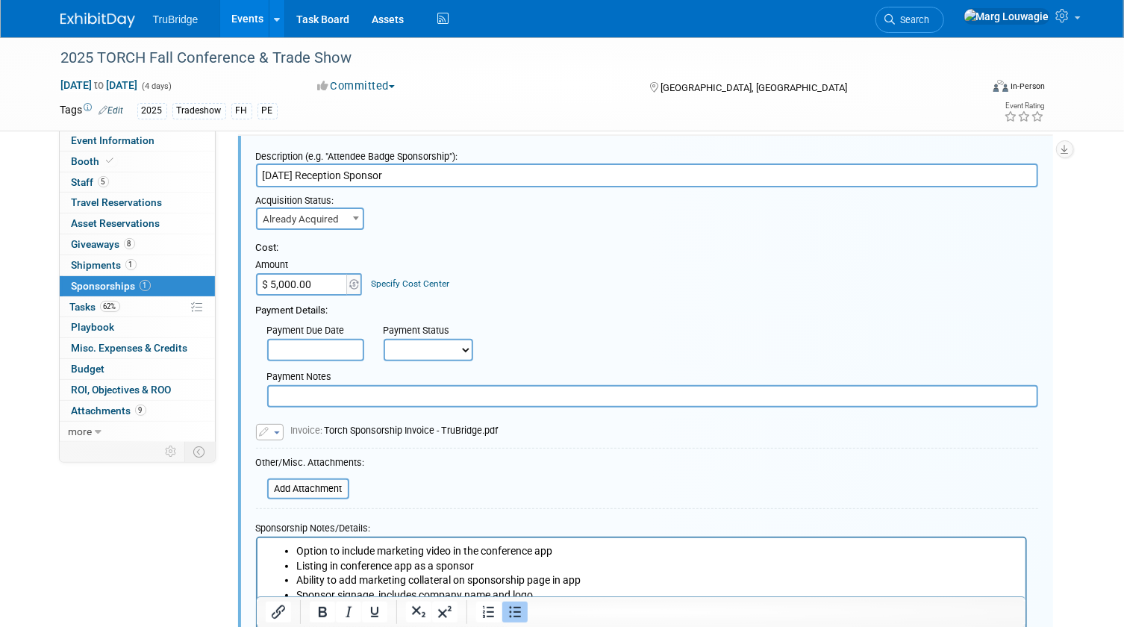
scroll to position [90, 0]
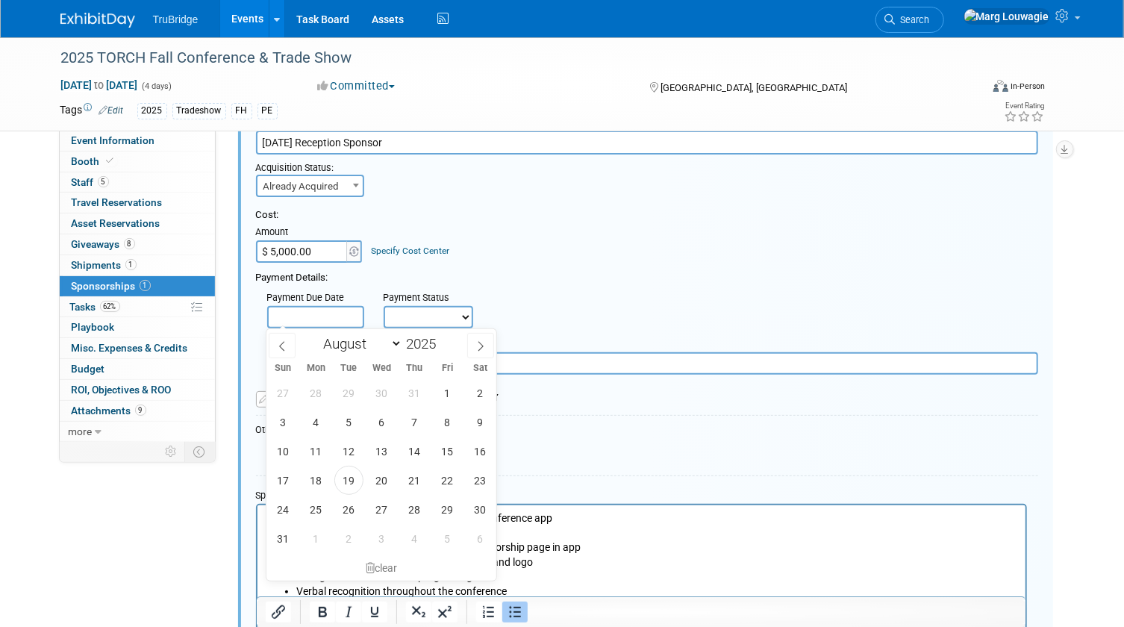
click at [348, 317] on input "text" at bounding box center [315, 317] width 97 height 22
click at [416, 310] on select "Not Paid Yet Partially Paid Paid in Full" at bounding box center [428, 317] width 90 height 22
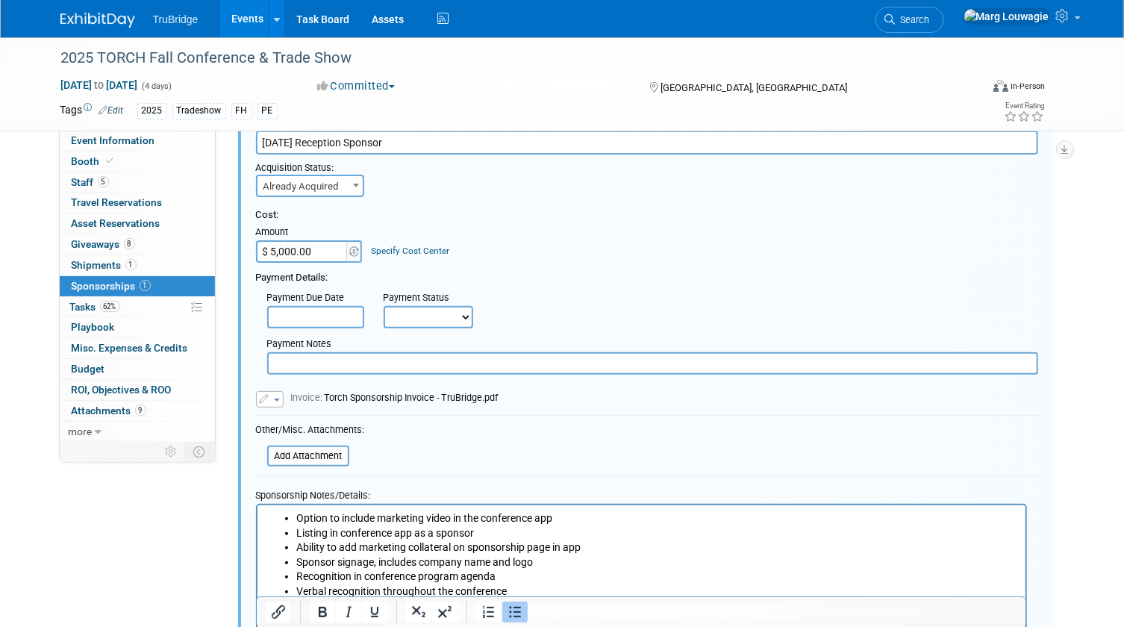
click at [416, 310] on select "Not Paid Yet Partially Paid Paid in Full" at bounding box center [428, 317] width 90 height 22
click at [426, 319] on select "Not Paid Yet Partially Paid Paid in Full" at bounding box center [428, 317] width 90 height 22
select select "1"
click at [383, 306] on select "Not Paid Yet Partially Paid Paid in Full" at bounding box center [428, 317] width 90 height 22
click at [428, 386] on div "Replace with a new file Remove attachment Invoice: Torch Sponsorship Invoice - …" at bounding box center [647, 391] width 782 height 33
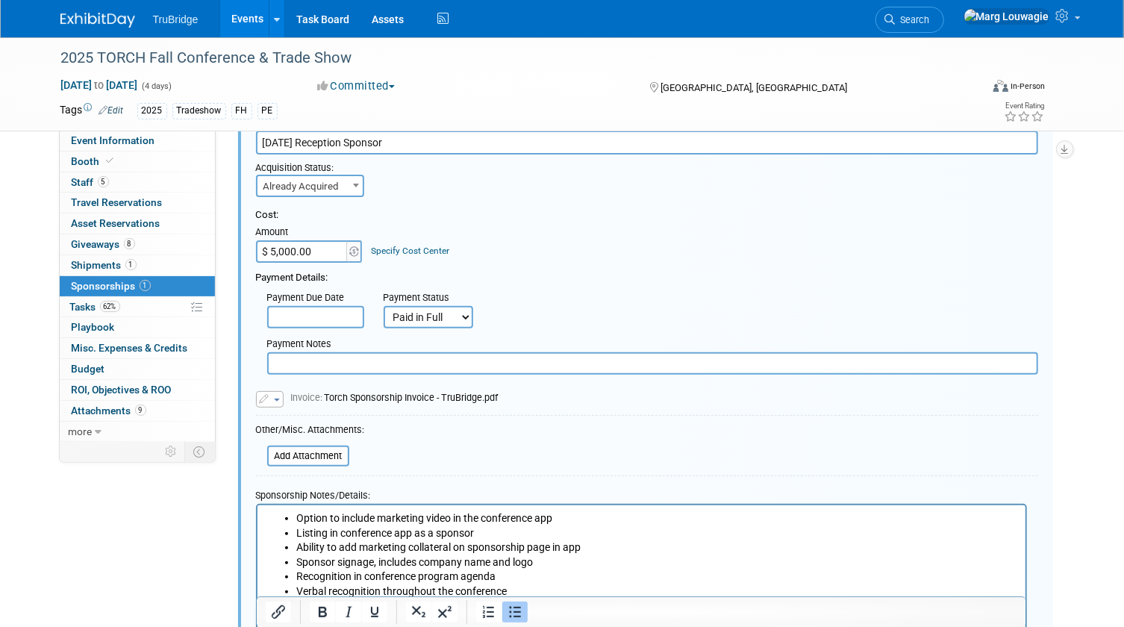
click at [521, 368] on input "text" at bounding box center [652, 363] width 771 height 22
type input "pd with my cc - 8.19.25"
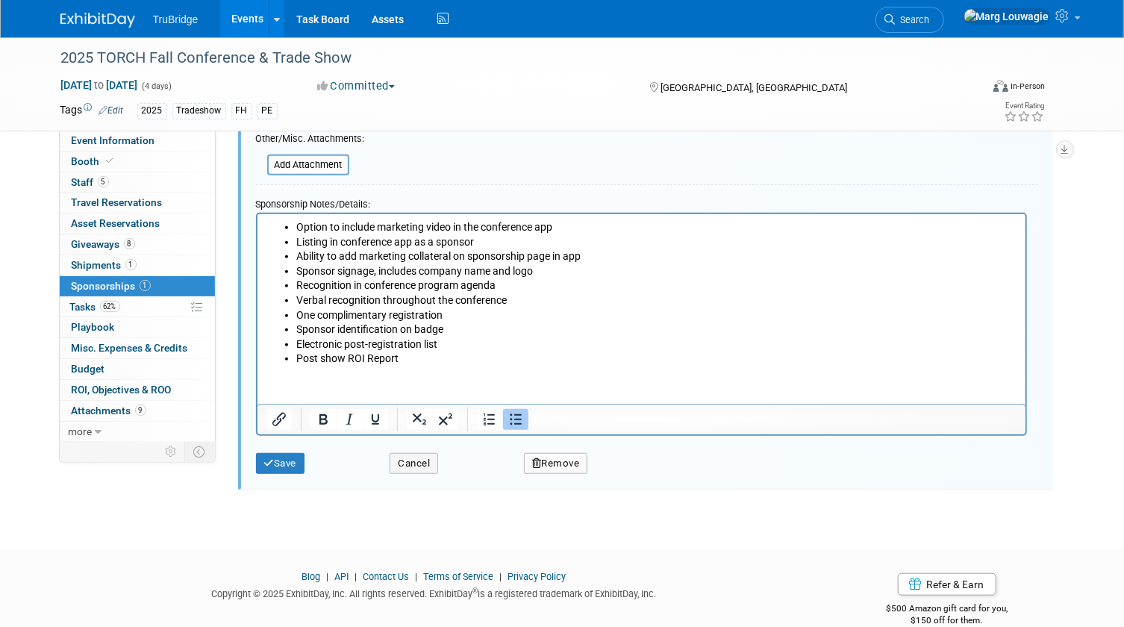
scroll to position [404, 0]
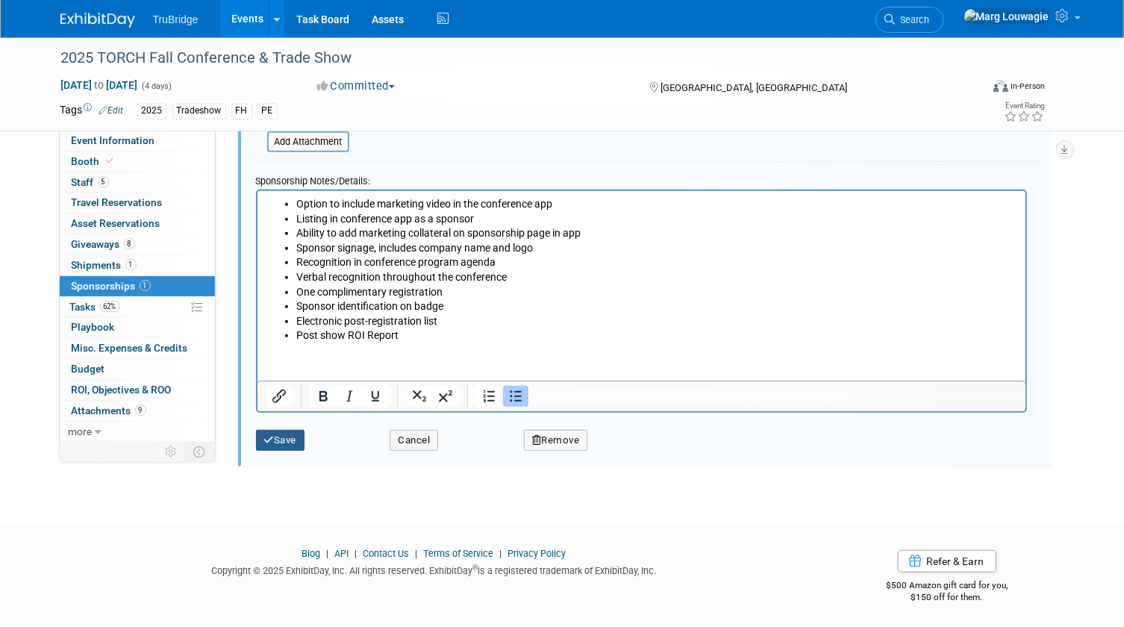
click at [285, 439] on button "Save" at bounding box center [280, 440] width 49 height 21
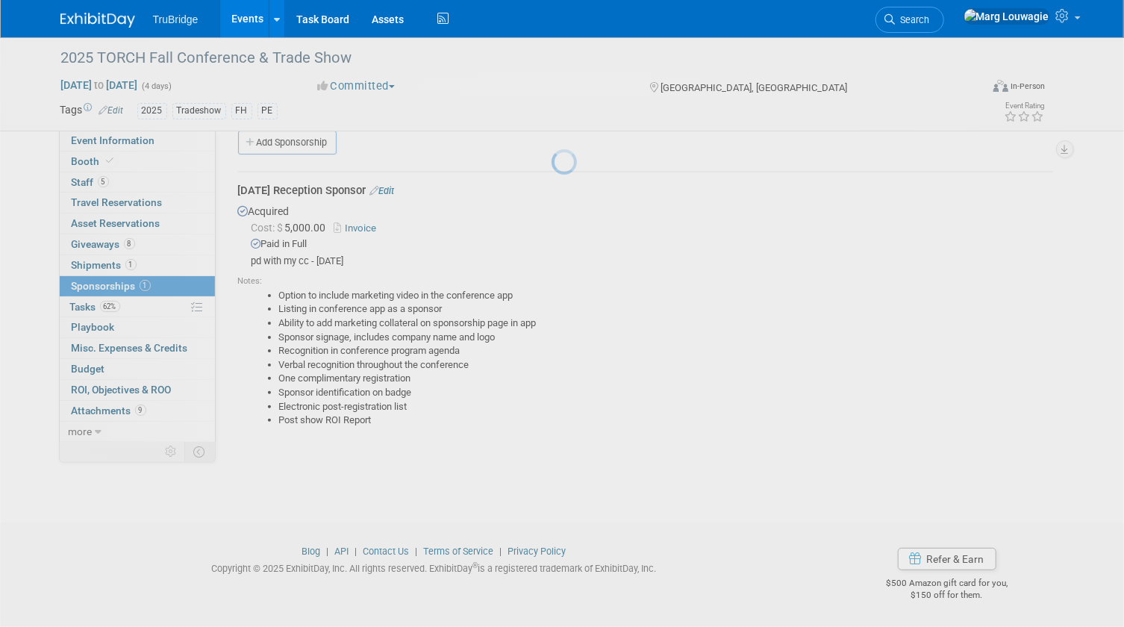
scroll to position [19, 0]
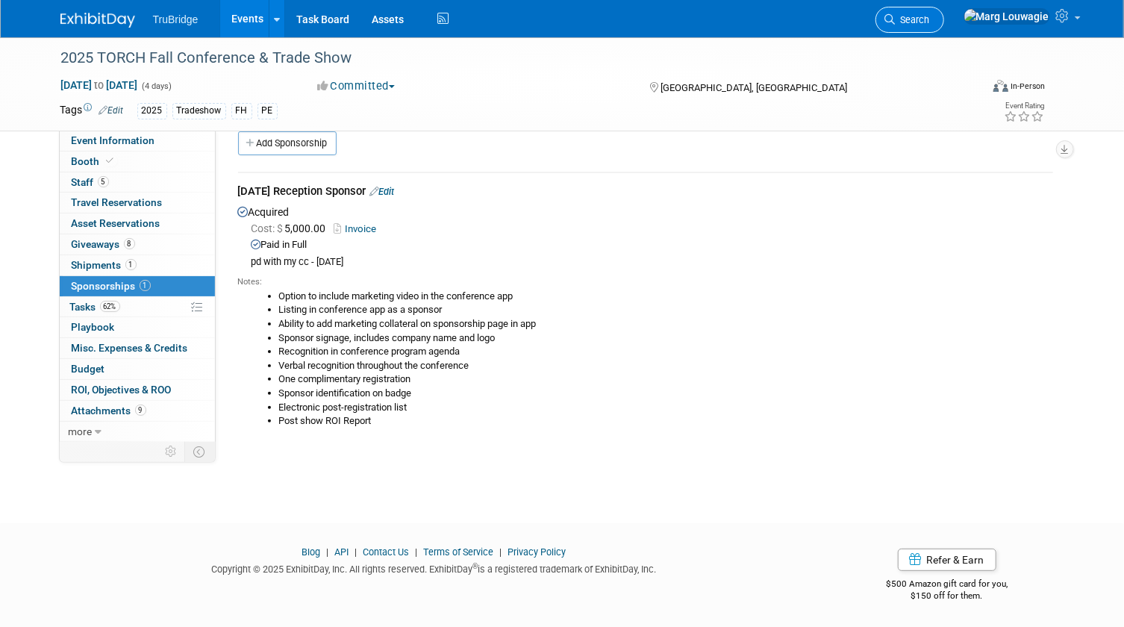
click at [930, 16] on span "Search" at bounding box center [912, 19] width 34 height 11
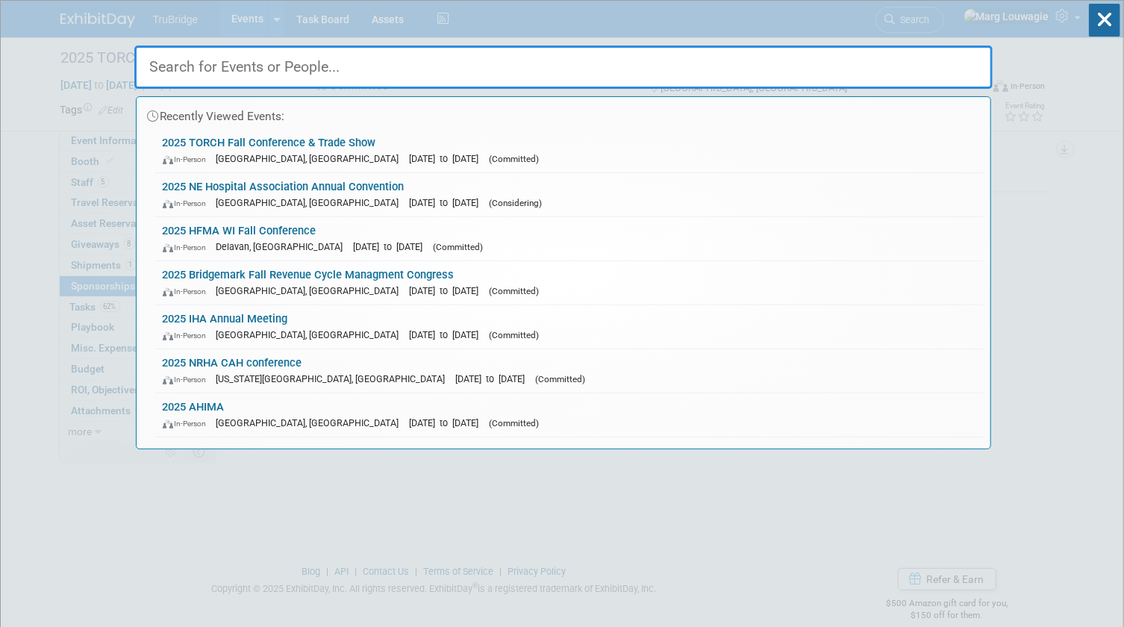
click at [957, 65] on input "text" at bounding box center [563, 67] width 858 height 43
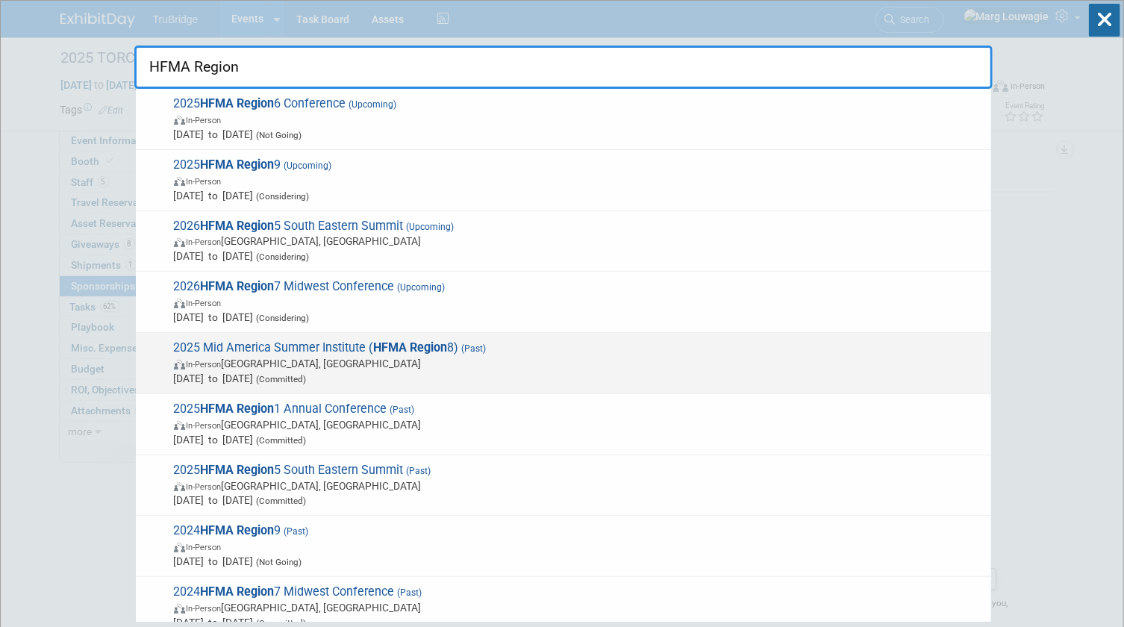
type input "HFMA Region"
click at [442, 347] on strong "HFMA Region" at bounding box center [411, 347] width 74 height 14
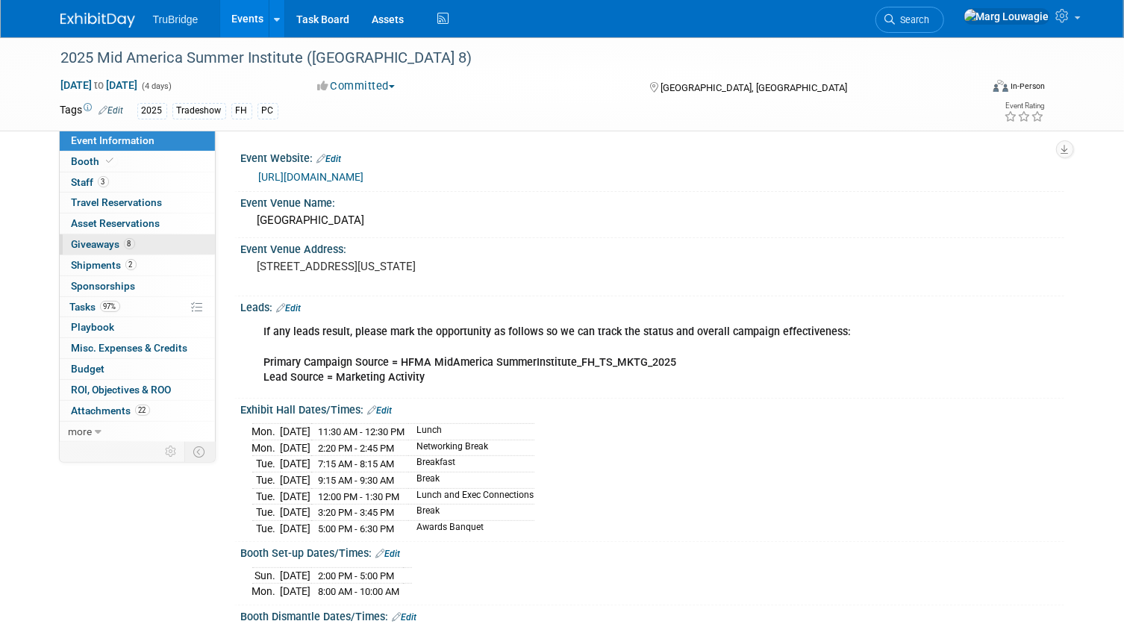
click at [104, 244] on span "Giveaways 8" at bounding box center [103, 244] width 63 height 12
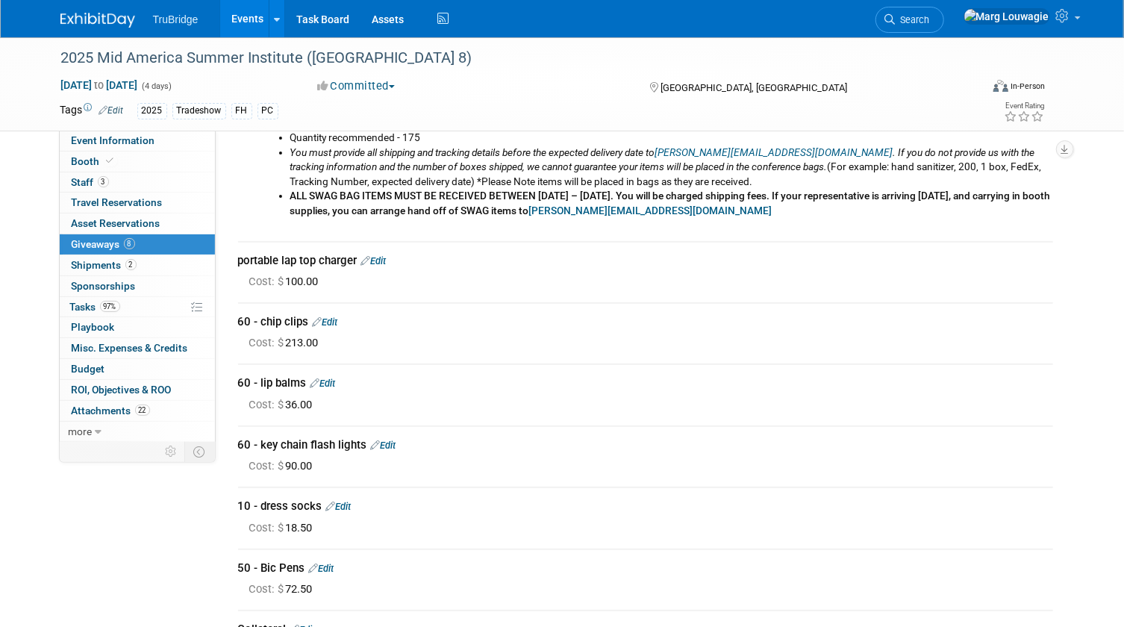
scroll to position [135, 0]
click at [378, 253] on div "portable lap top charger Edit" at bounding box center [645, 260] width 815 height 16
click at [382, 257] on link "Edit" at bounding box center [373, 259] width 25 height 11
click at [0, 0] on div at bounding box center [0, 0] width 0 height 0
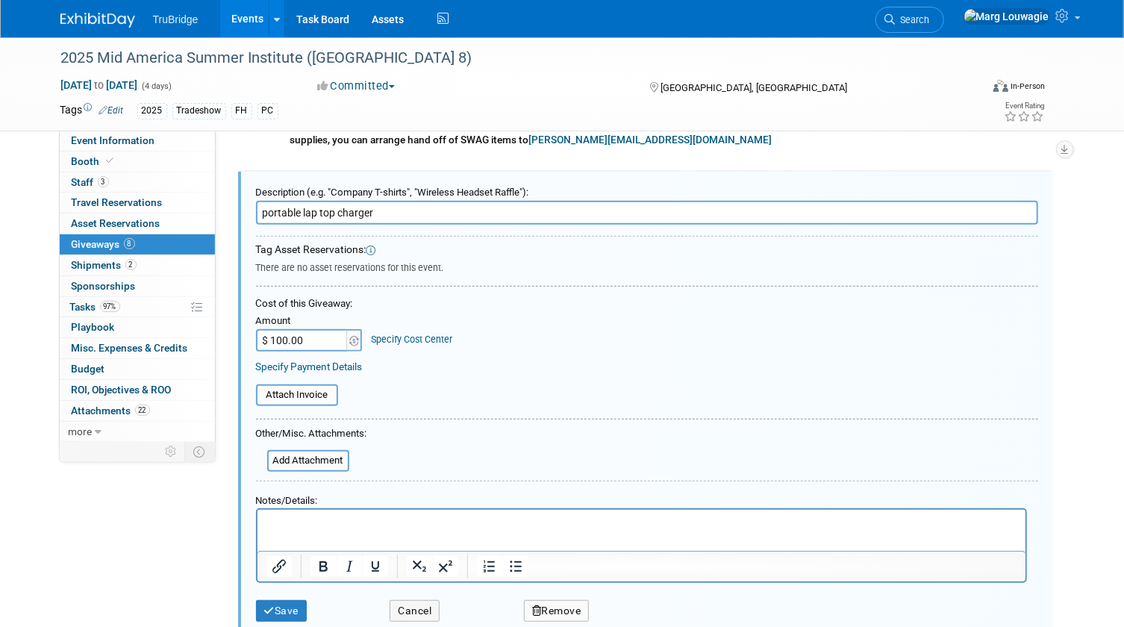
scroll to position [0, 0]
type input "$ 0.00"
click at [344, 517] on p "Rich Text Area. Press ALT-0 for help." at bounding box center [641, 523] width 751 height 16
click at [289, 601] on button "Save" at bounding box center [281, 611] width 51 height 22
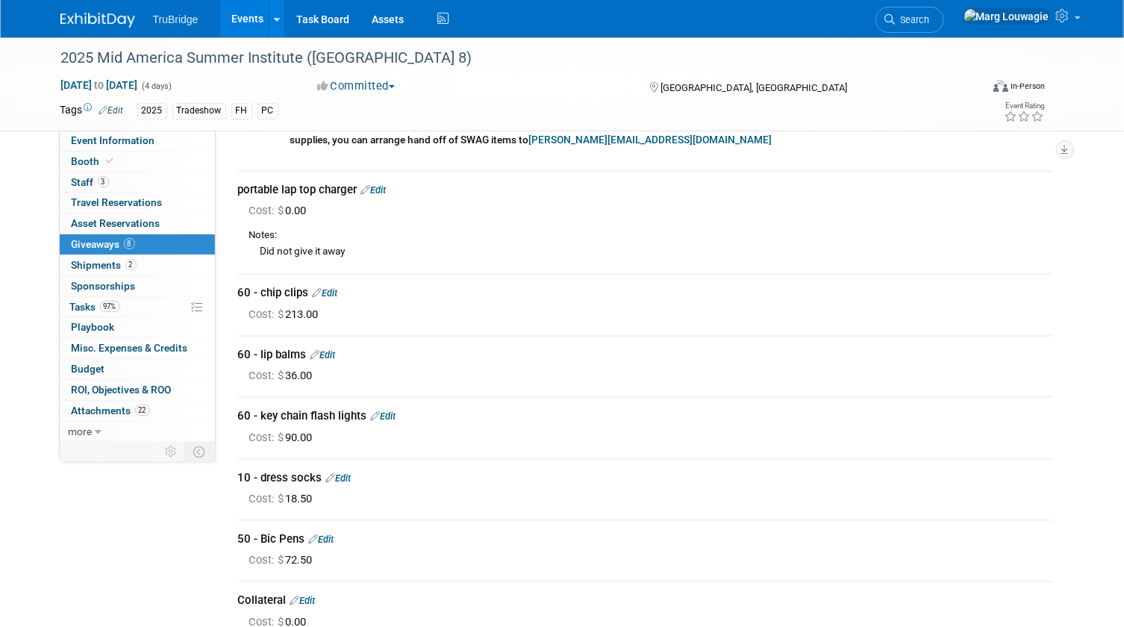
drag, startPoint x: 980, startPoint y: 24, endPoint x: 974, endPoint y: 37, distance: 14.4
click at [930, 24] on span "Search" at bounding box center [912, 19] width 34 height 11
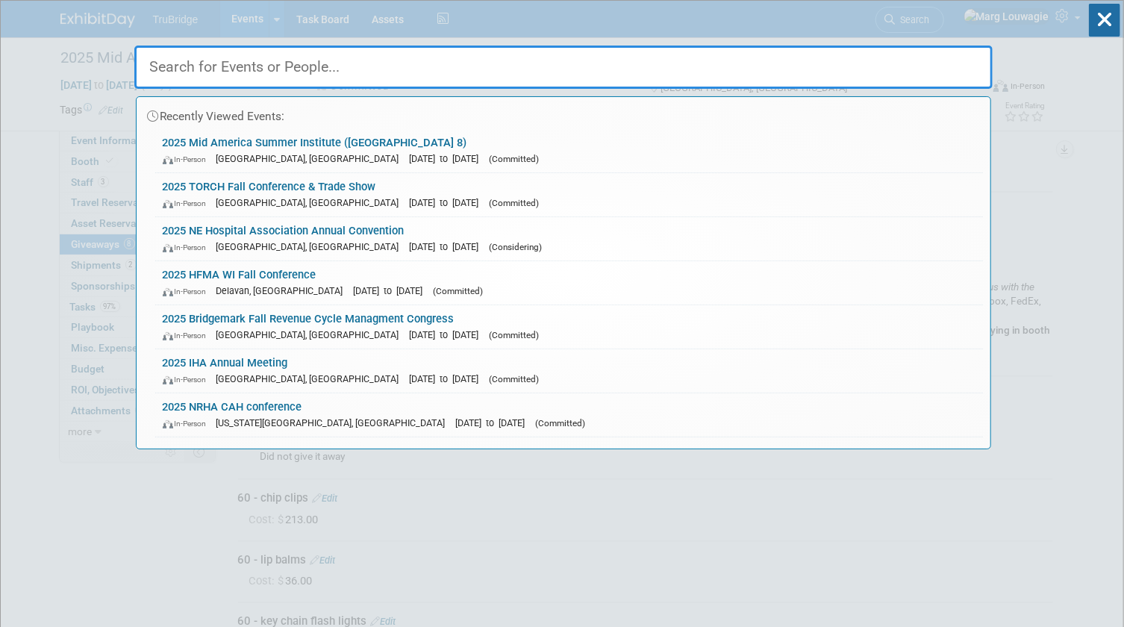
click at [951, 66] on input "text" at bounding box center [563, 67] width 858 height 43
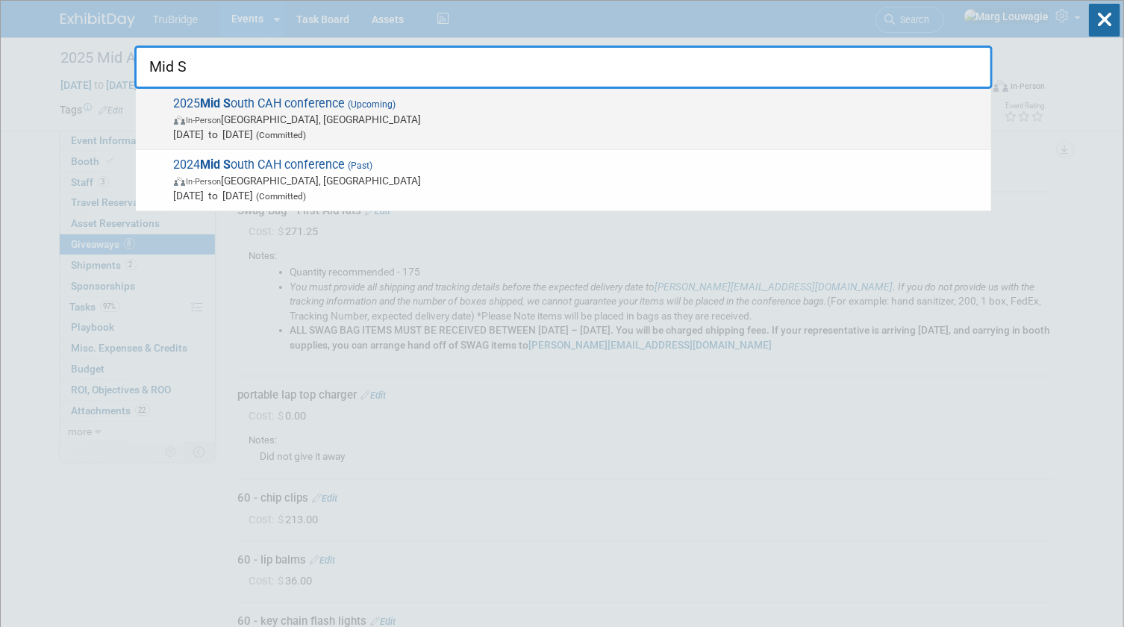
type input "Mid S"
click at [257, 98] on span "2025 Mid S outh CAH conference (Upcoming) In-Person [GEOGRAPHIC_DATA], [GEOGRAP…" at bounding box center [576, 119] width 814 height 46
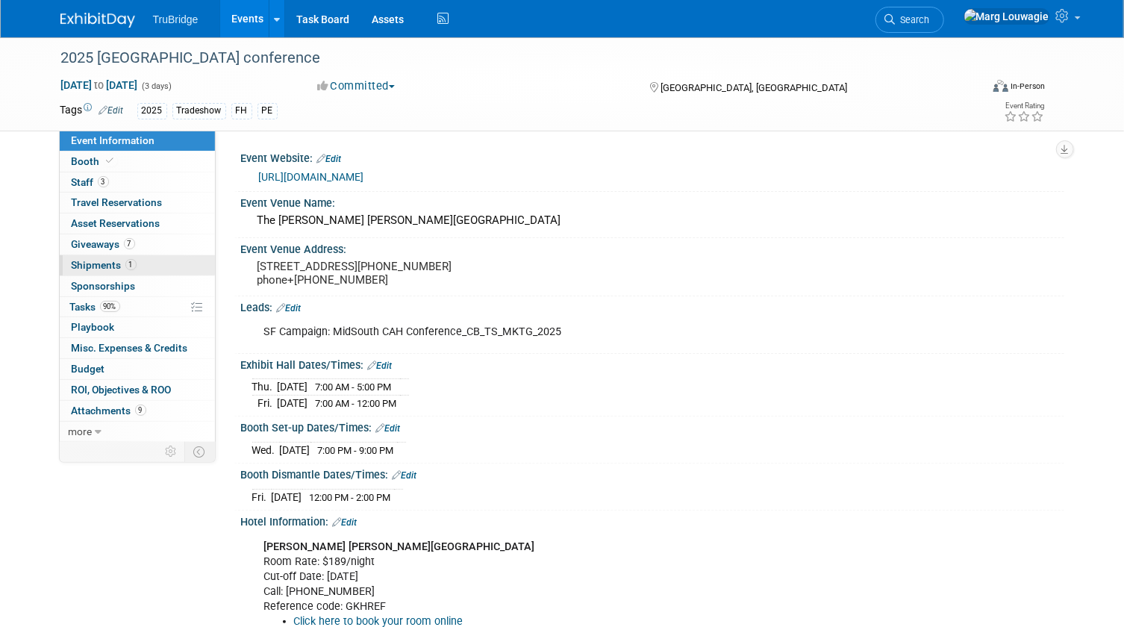
click at [107, 263] on span "Shipments 1" at bounding box center [104, 265] width 65 height 12
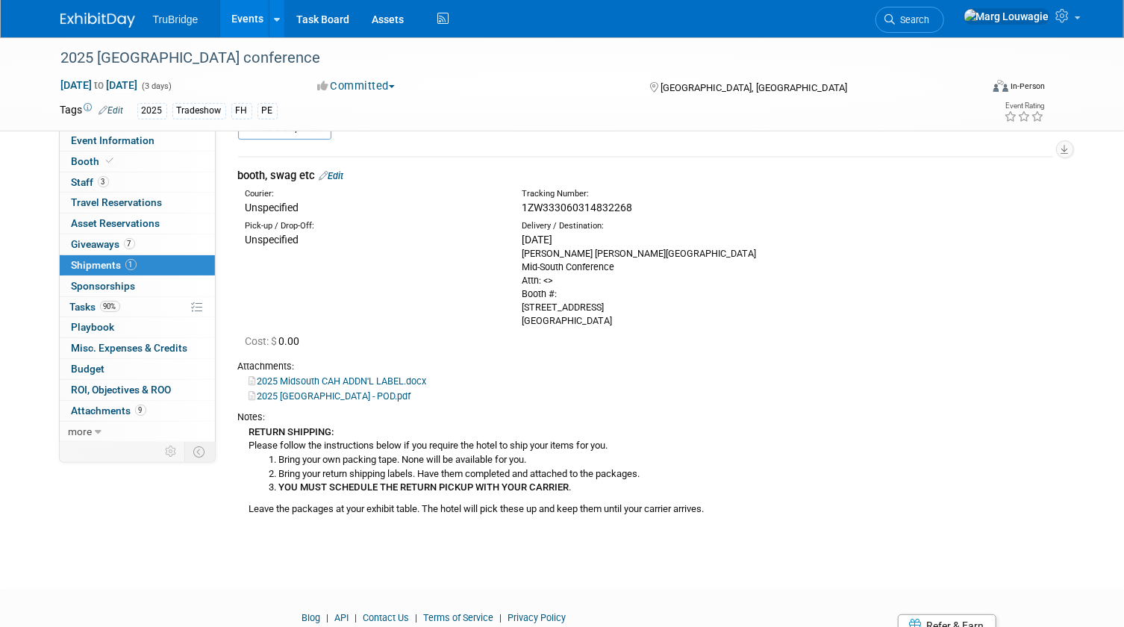
scroll to position [67, 0]
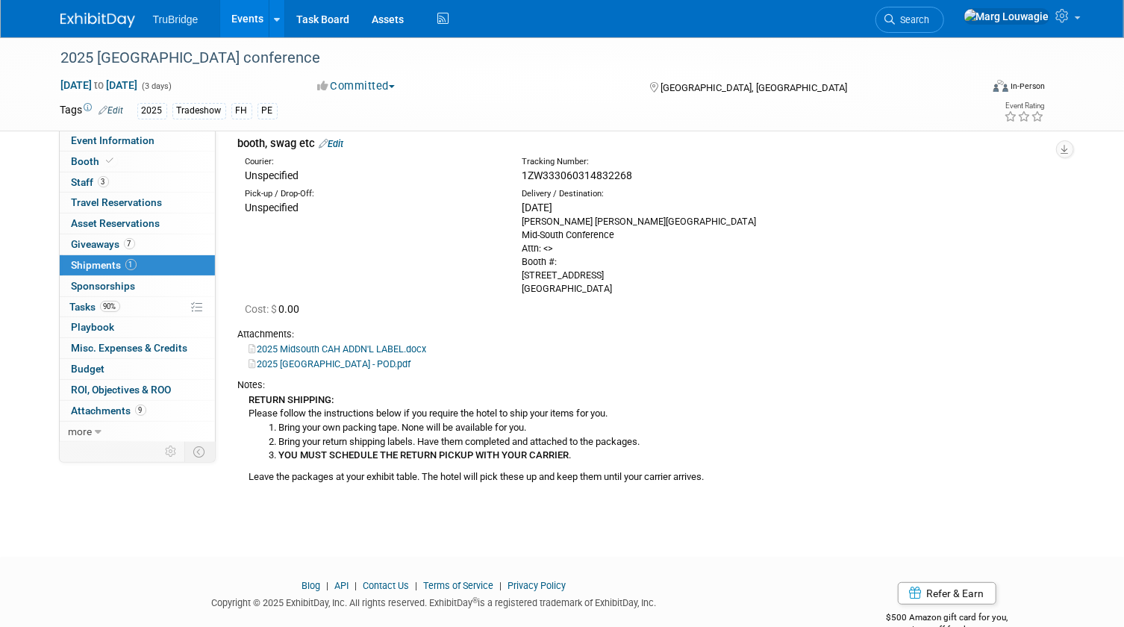
click at [351, 360] on link "2025 Mid South CAH - POD.pdf" at bounding box center [330, 363] width 162 height 11
click at [944, 25] on link "Search" at bounding box center [909, 20] width 69 height 26
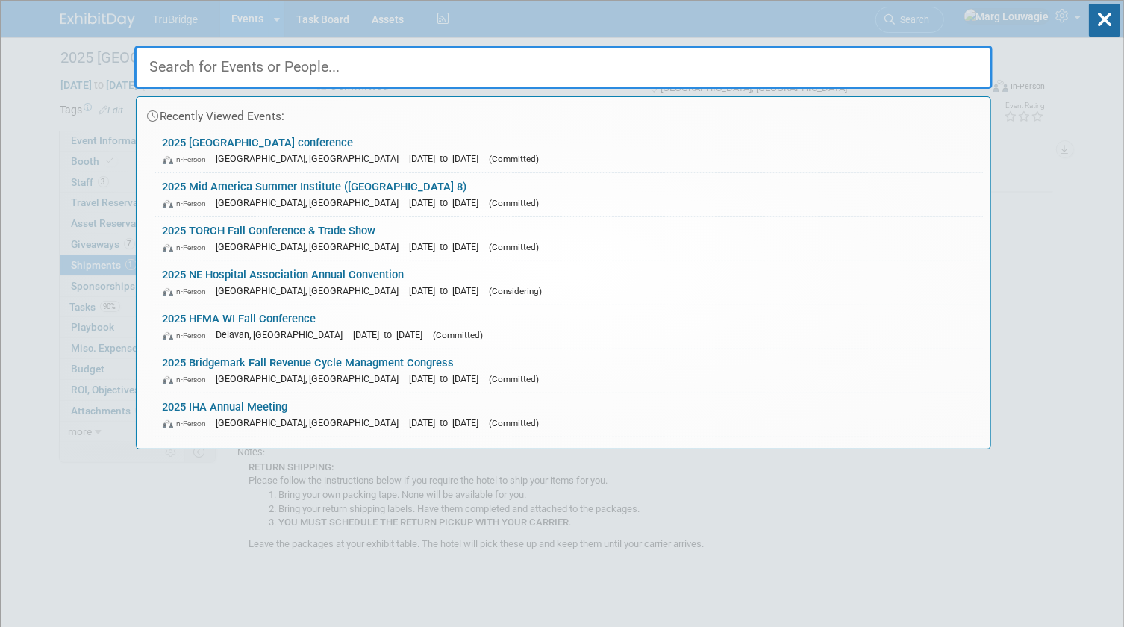
click at [953, 56] on input "text" at bounding box center [563, 67] width 858 height 43
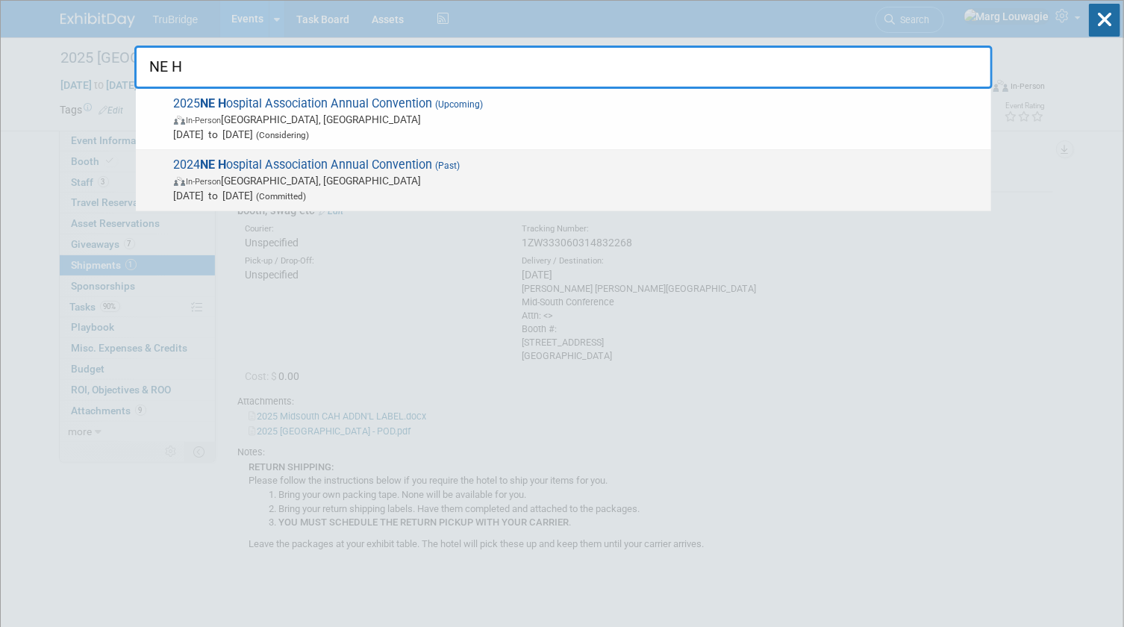
type input "NE H"
click at [386, 165] on span "2024 NE H ospital Association Annual Convention (Past) In-Person La Vista, NE O…" at bounding box center [576, 180] width 814 height 46
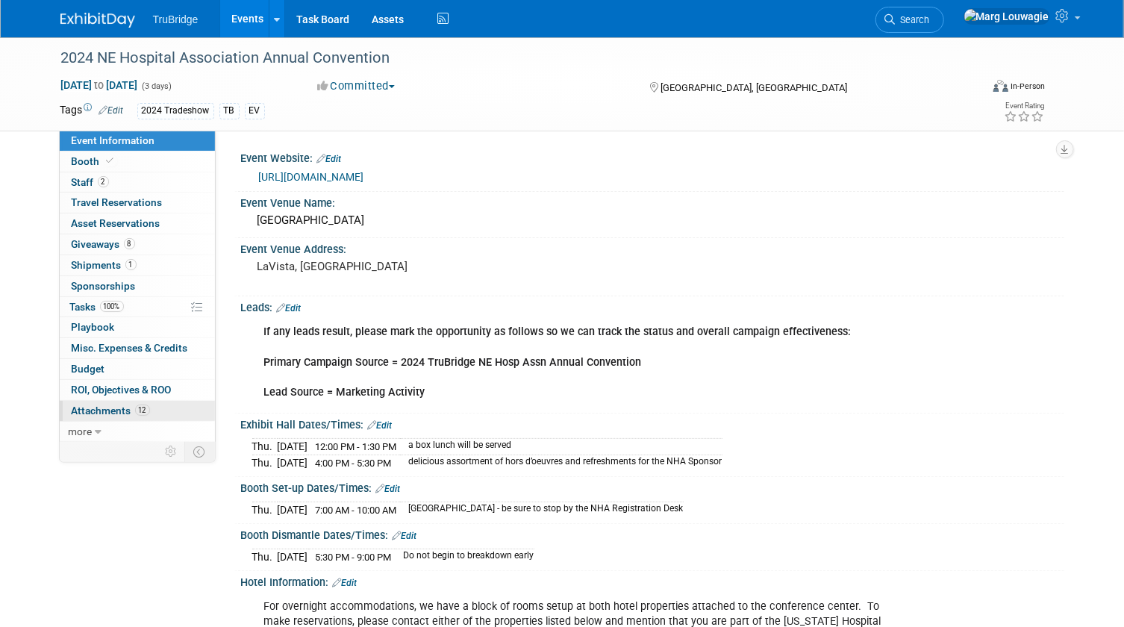
click at [109, 406] on span "Attachments 12" at bounding box center [111, 410] width 78 height 12
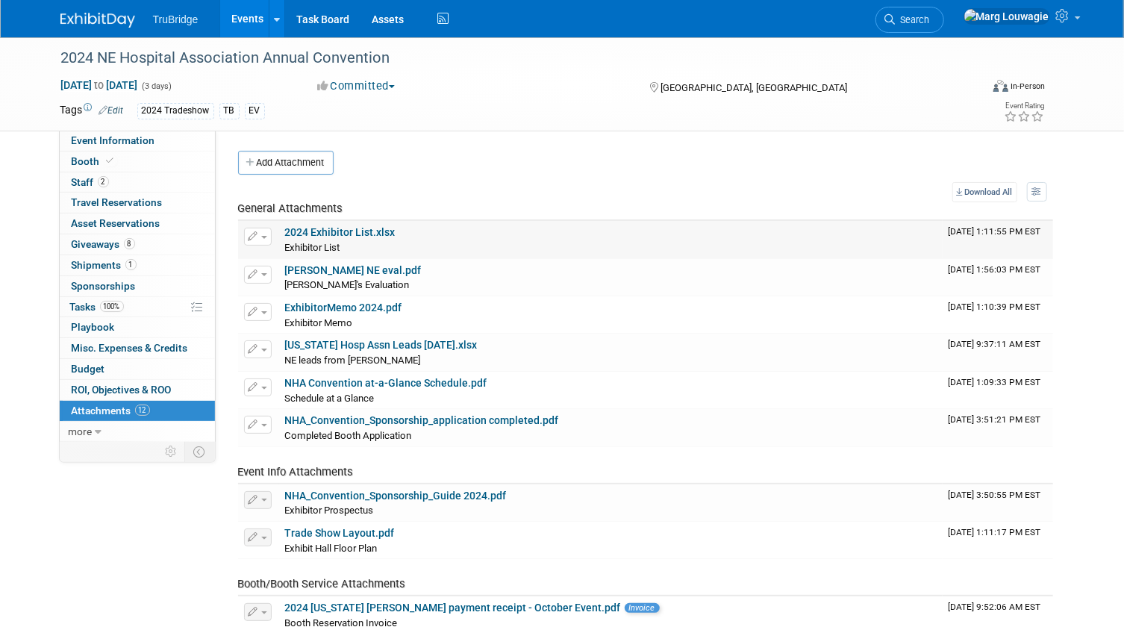
click at [348, 232] on link "2024 Exhibitor List.xlsx" at bounding box center [340, 232] width 110 height 12
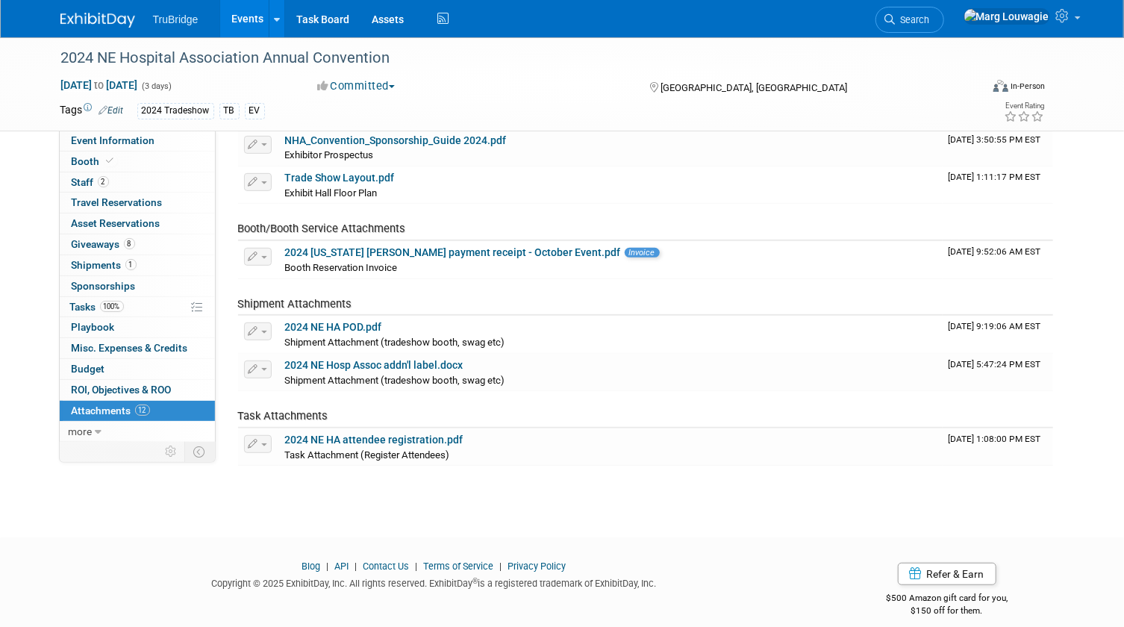
scroll to position [368, 0]
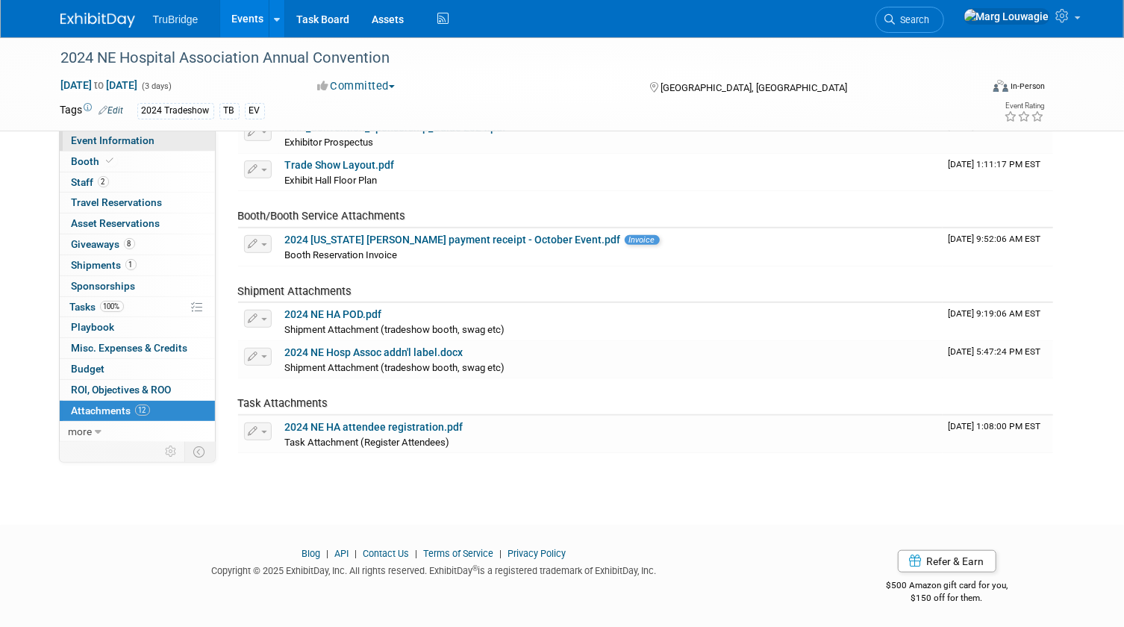
click at [143, 139] on span "Event Information" at bounding box center [114, 140] width 84 height 12
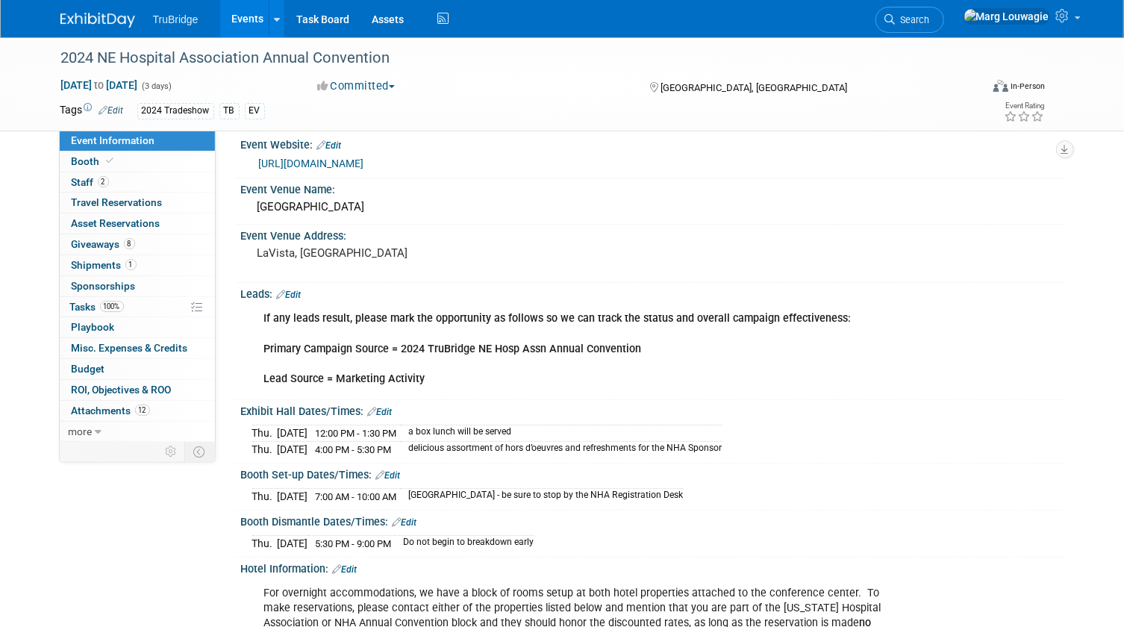
scroll to position [0, 0]
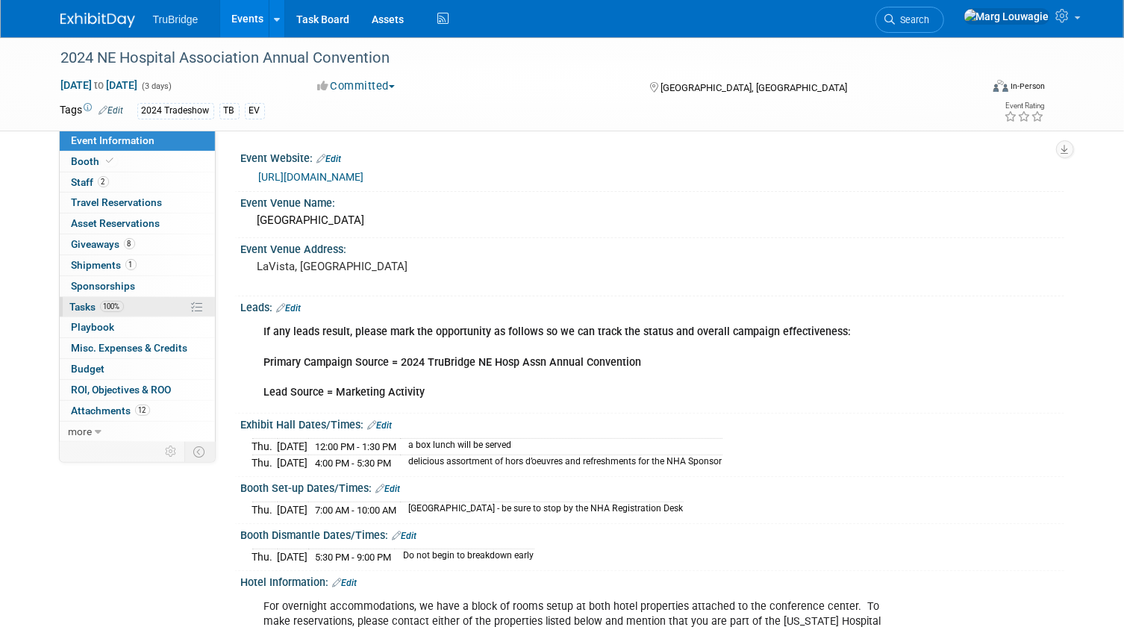
click at [87, 310] on span "Tasks 100%" at bounding box center [97, 307] width 54 height 12
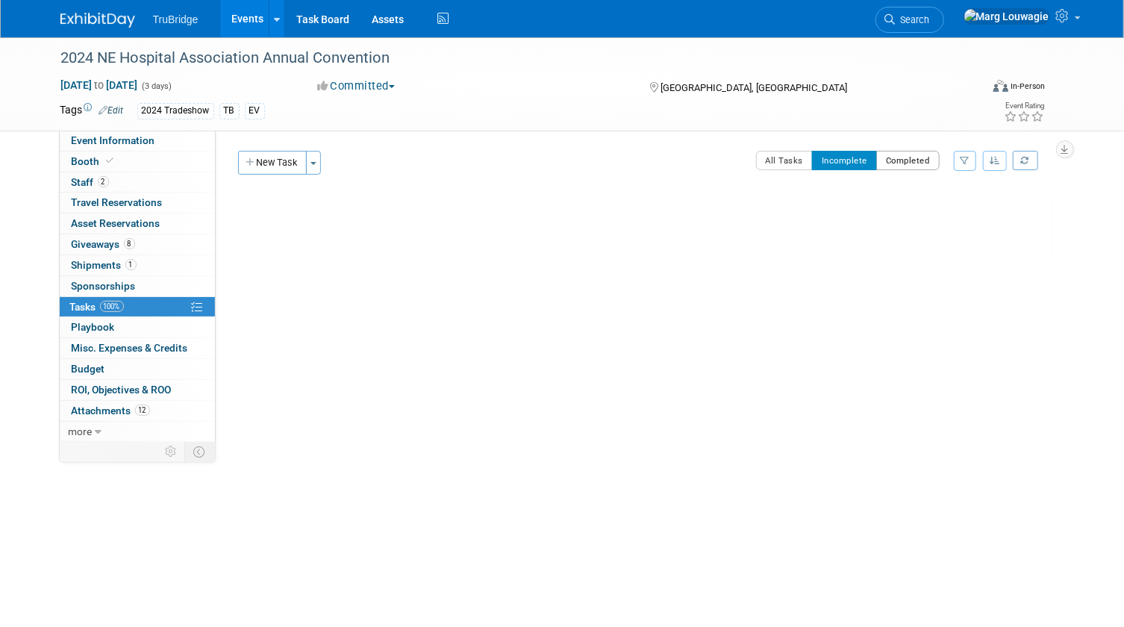
click at [904, 158] on button "Completed" at bounding box center [907, 160] width 63 height 19
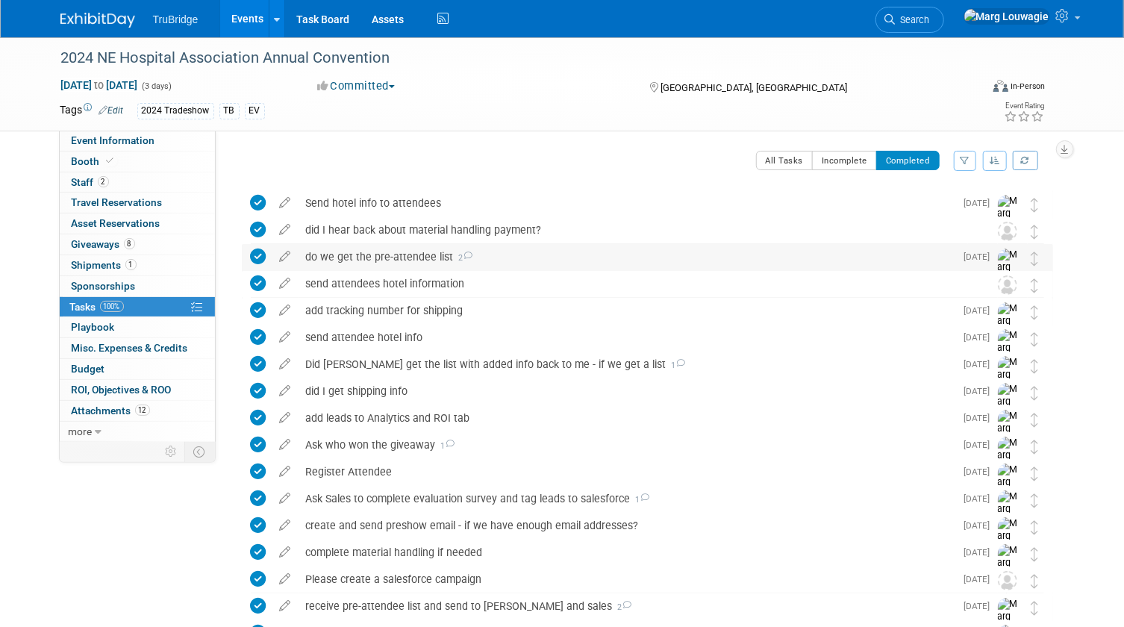
click at [398, 257] on div "do we get the pre-attendee list 2" at bounding box center [626, 256] width 657 height 25
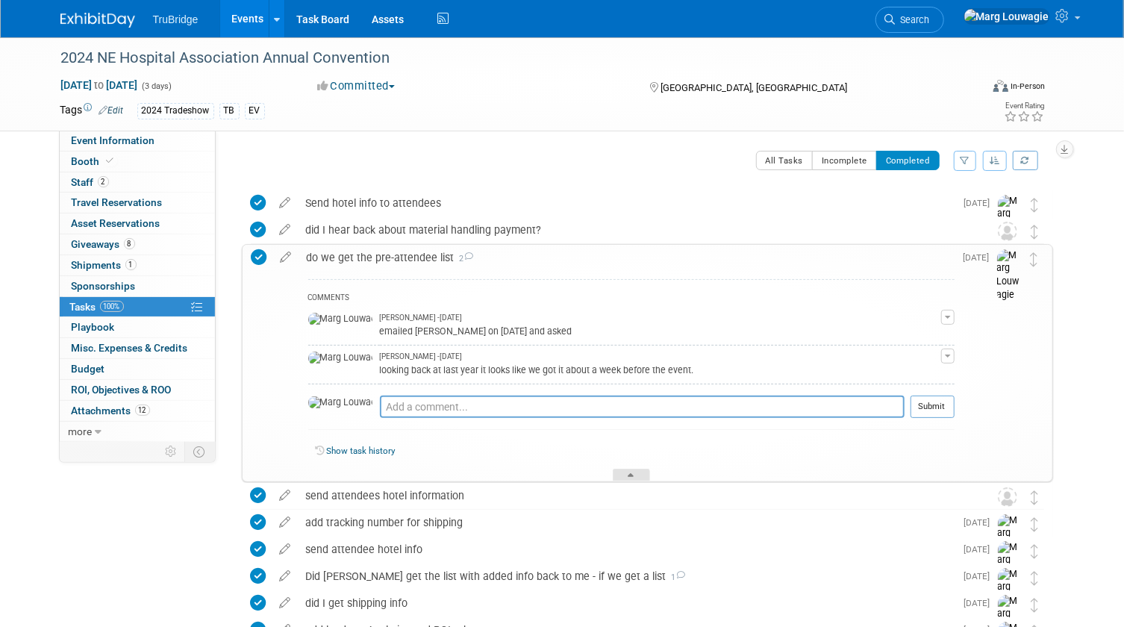
click at [624, 471] on div at bounding box center [631, 475] width 37 height 13
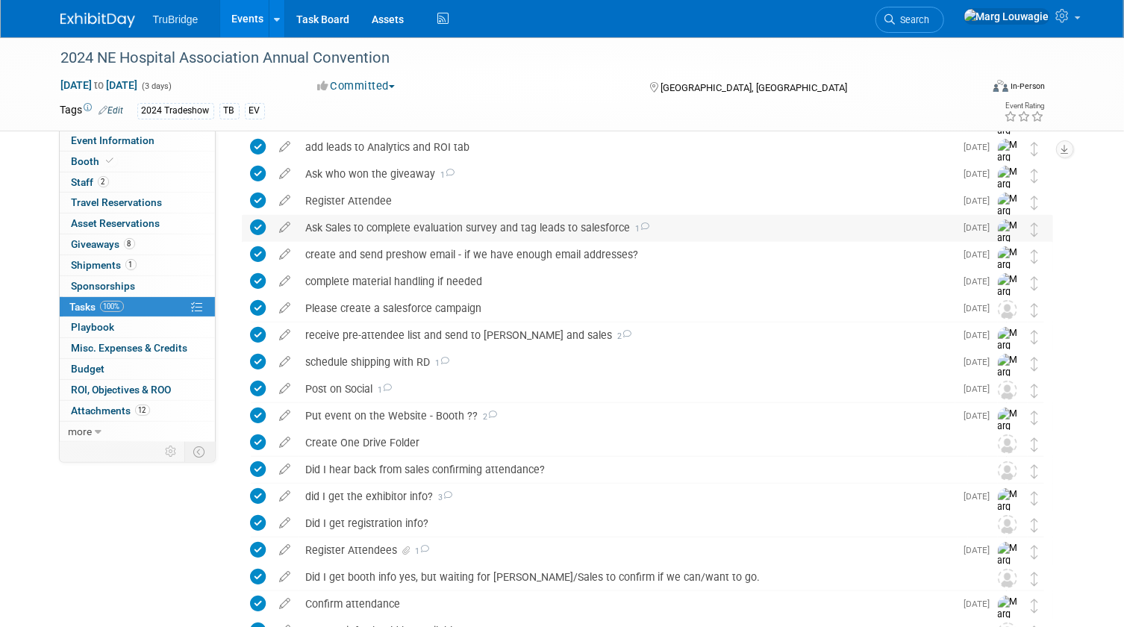
scroll to position [339, 0]
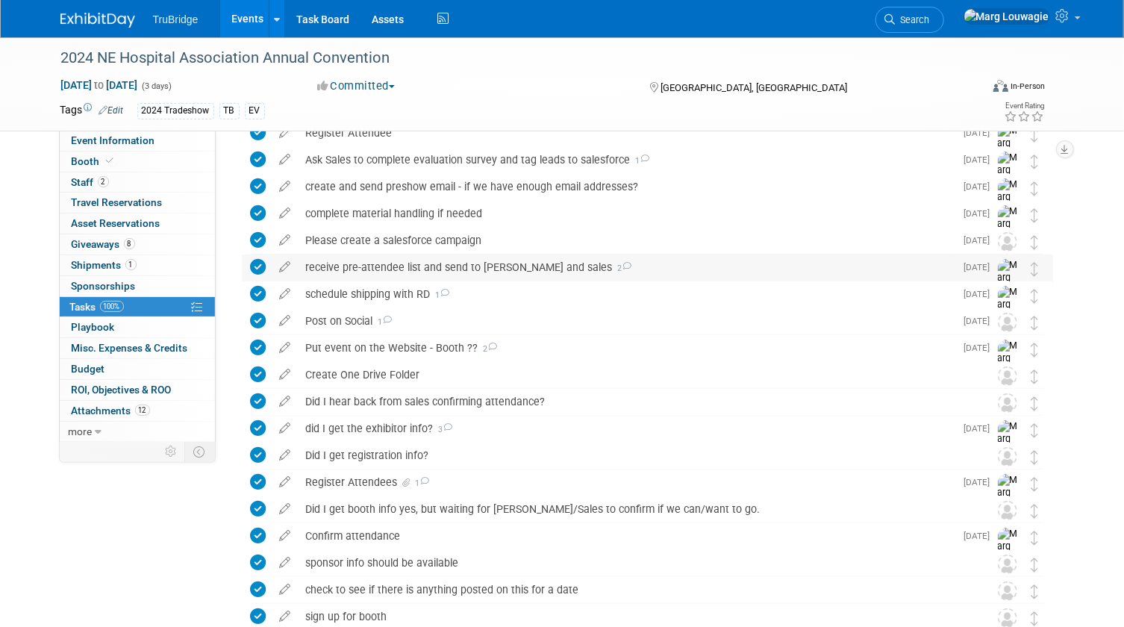
click at [499, 263] on div "receive pre-attendee list and send to DeAnna and sales 2" at bounding box center [626, 266] width 657 height 25
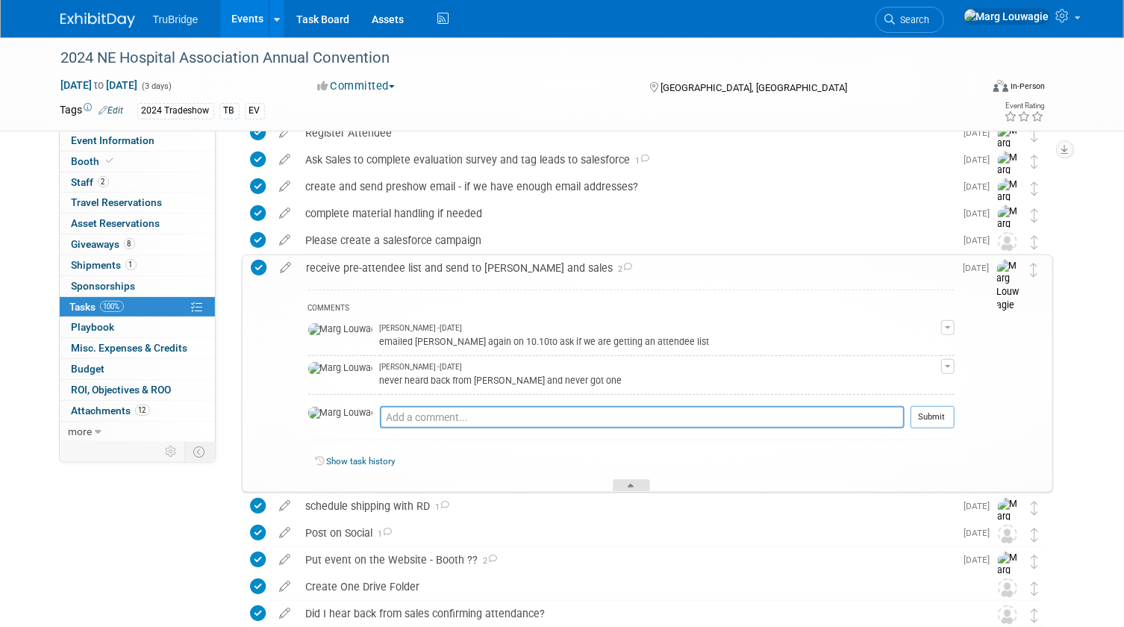
click at [624, 480] on div at bounding box center [631, 485] width 37 height 13
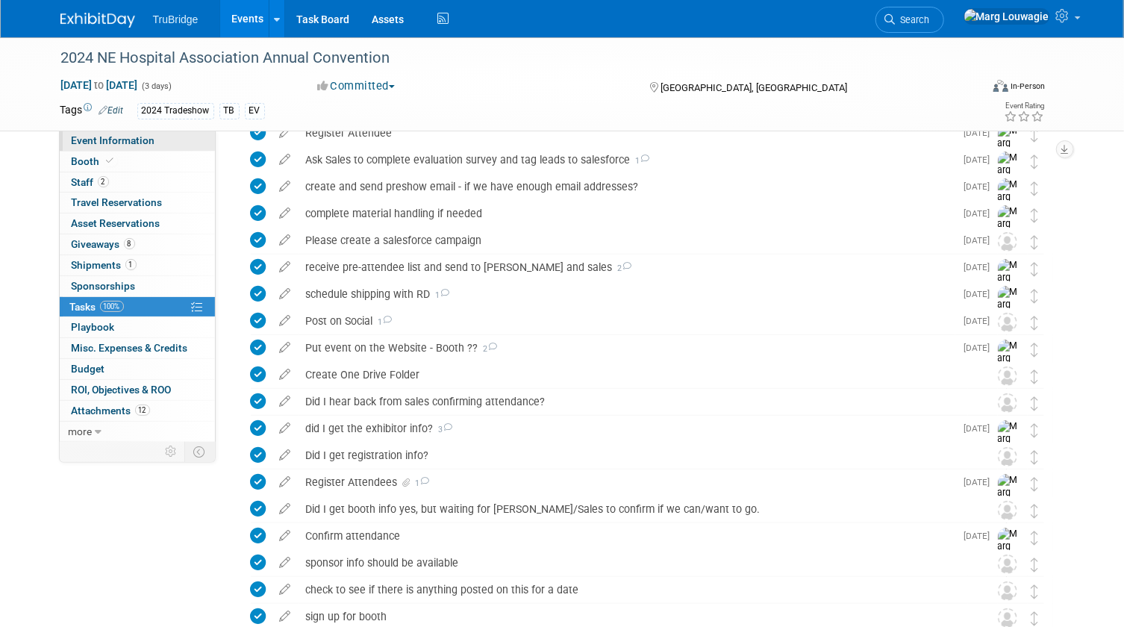
click at [125, 140] on span "Event Information" at bounding box center [114, 140] width 84 height 12
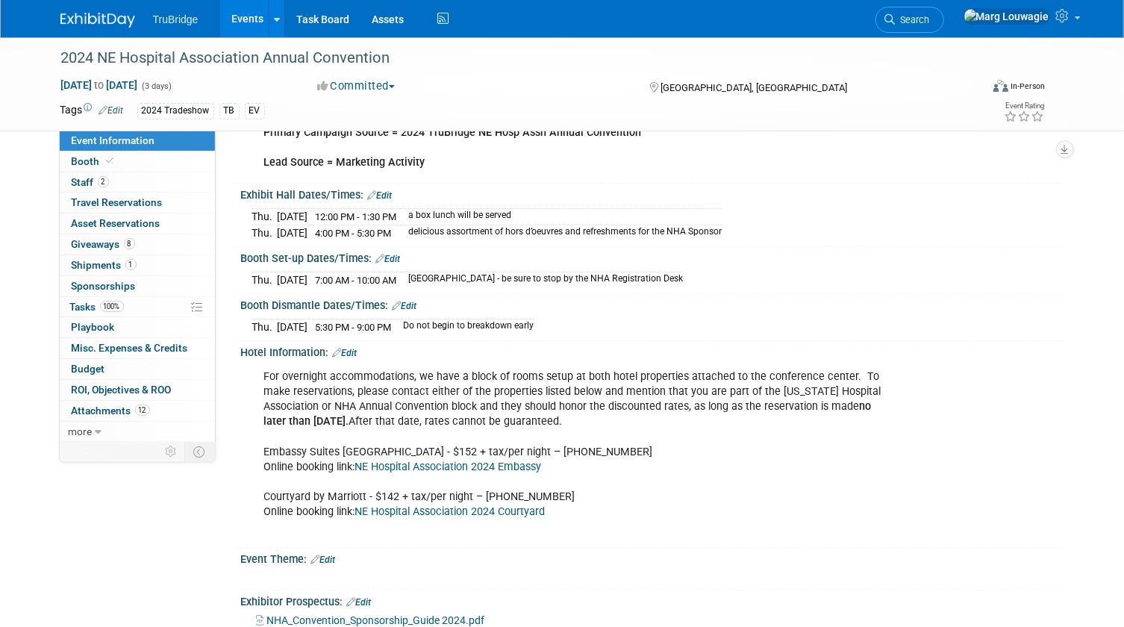
scroll to position [271, 0]
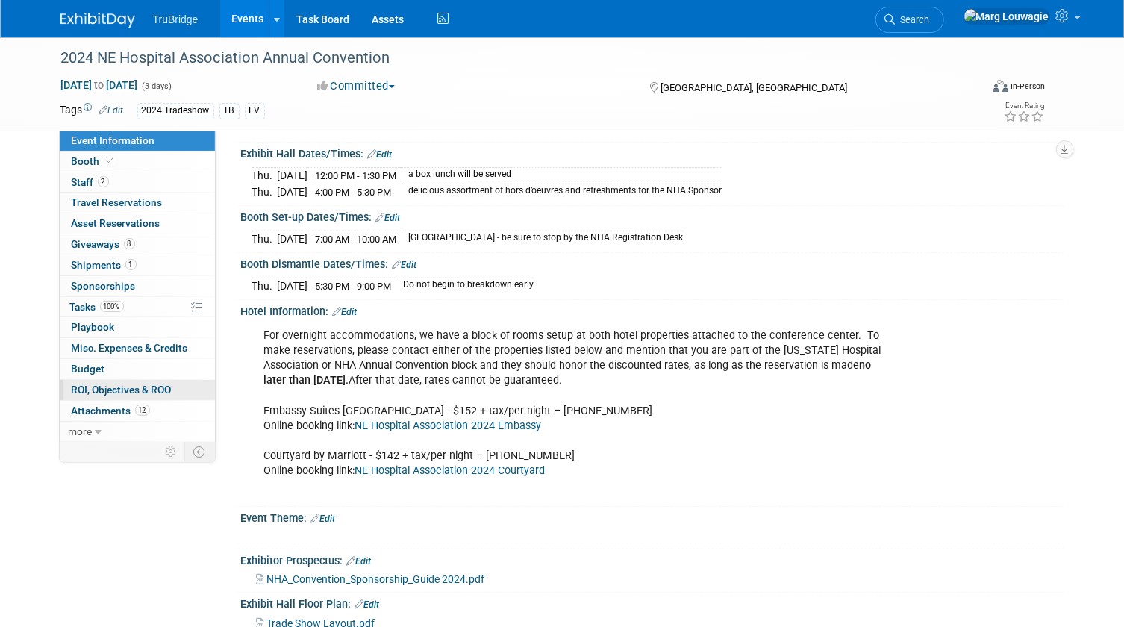
drag, startPoint x: 99, startPoint y: 410, endPoint x: 131, endPoint y: 398, distance: 34.5
click at [99, 410] on span "Attachments 12" at bounding box center [111, 410] width 78 height 12
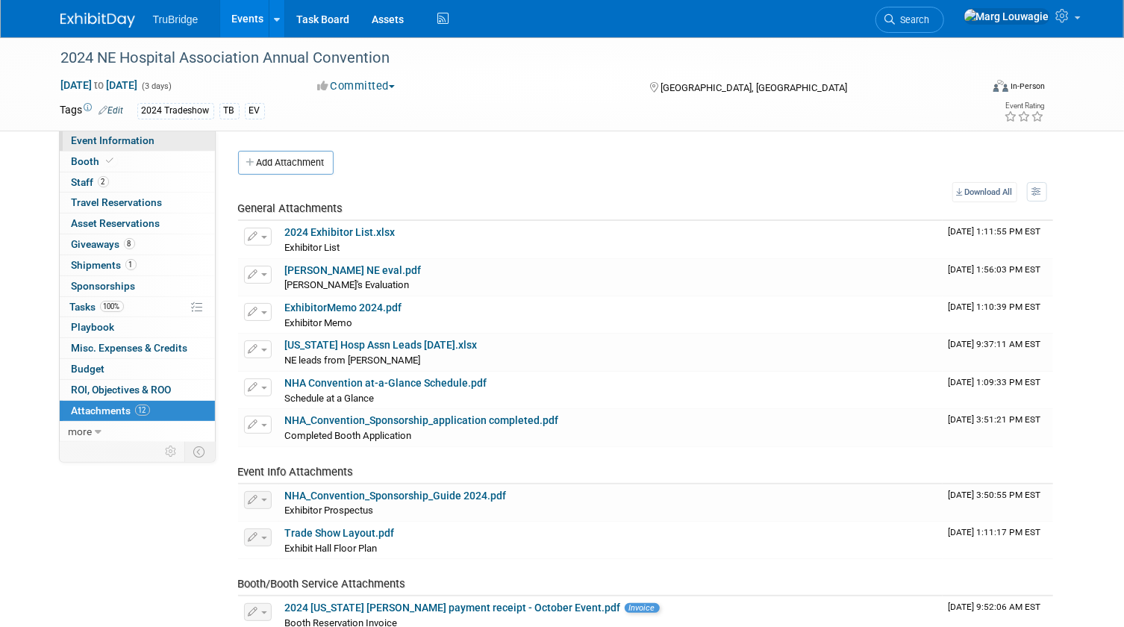
click at [138, 137] on span "Event Information" at bounding box center [114, 140] width 84 height 12
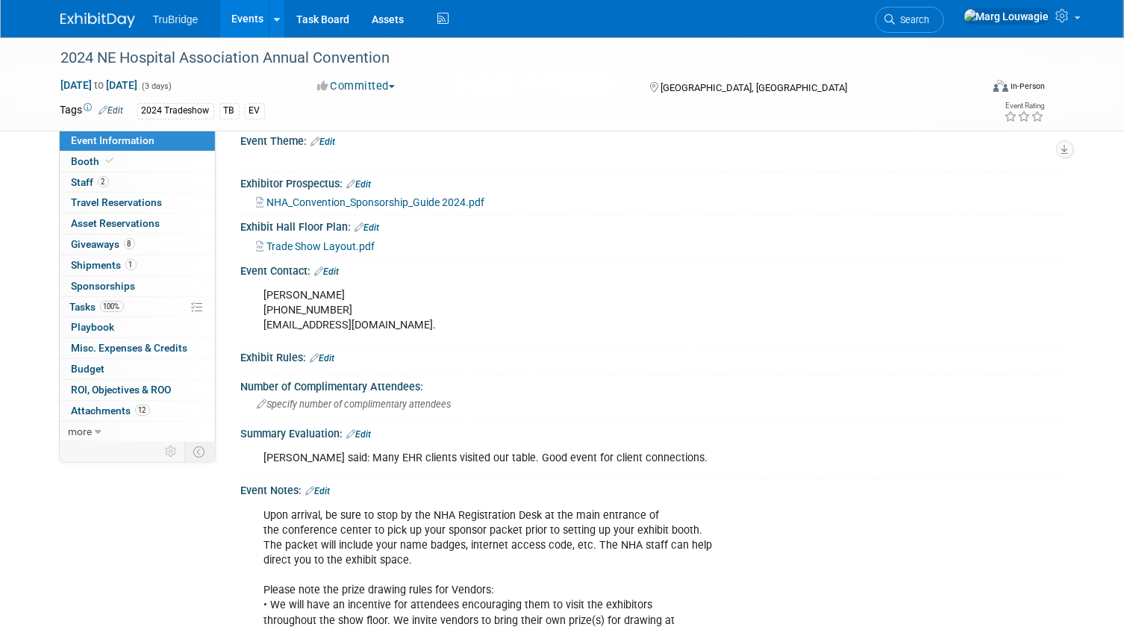
scroll to position [678, 0]
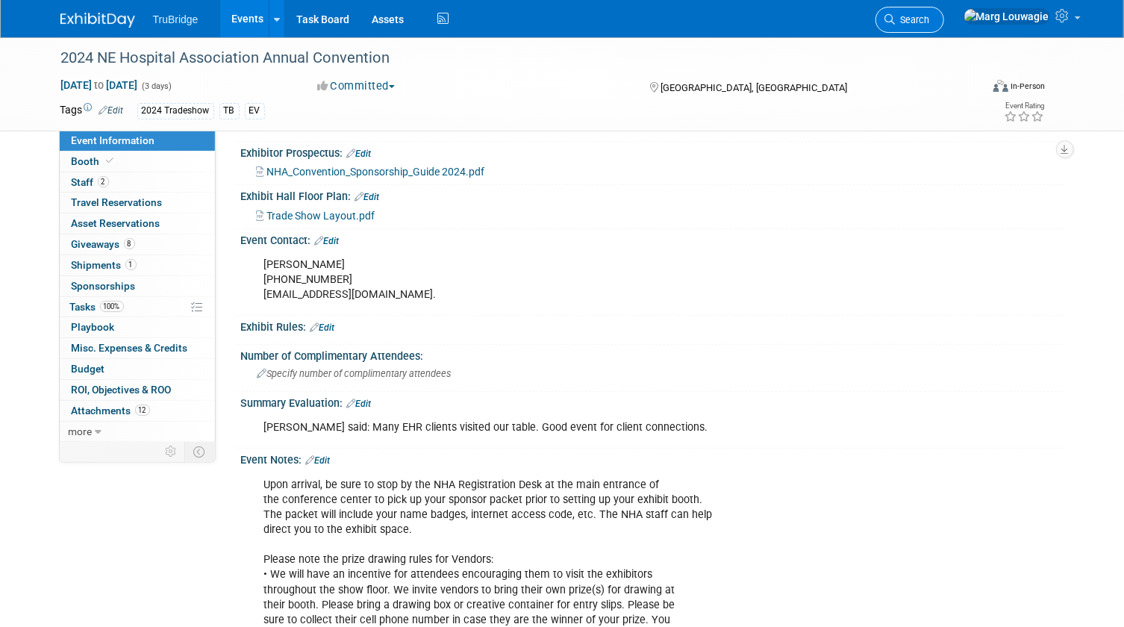
click at [895, 16] on icon at bounding box center [890, 19] width 10 height 10
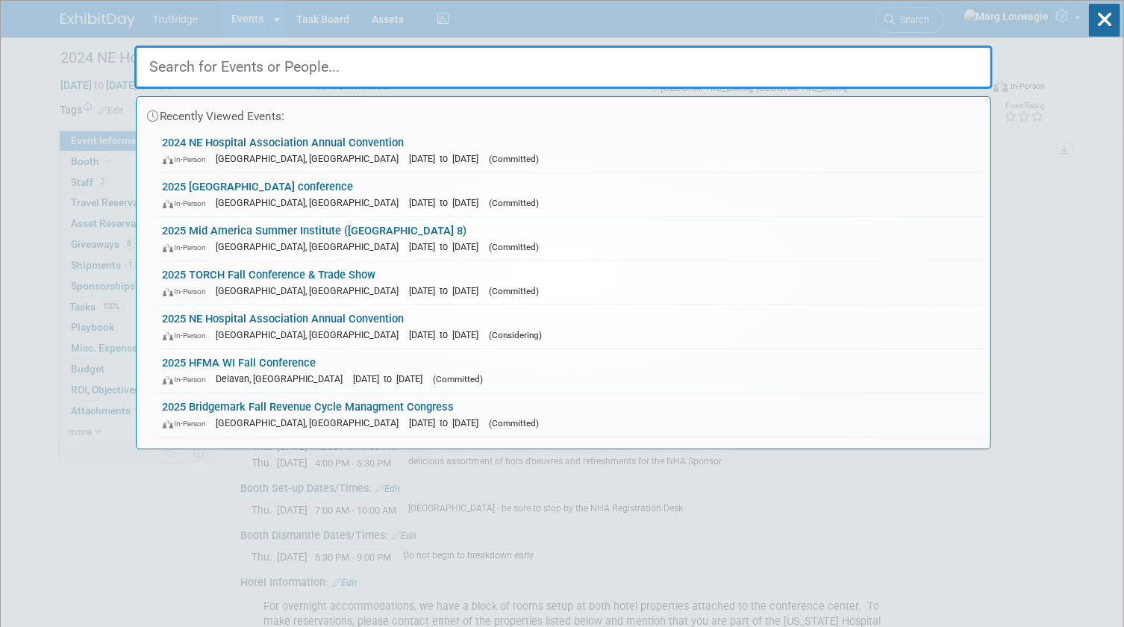
click at [829, 56] on input "text" at bounding box center [563, 67] width 858 height 43
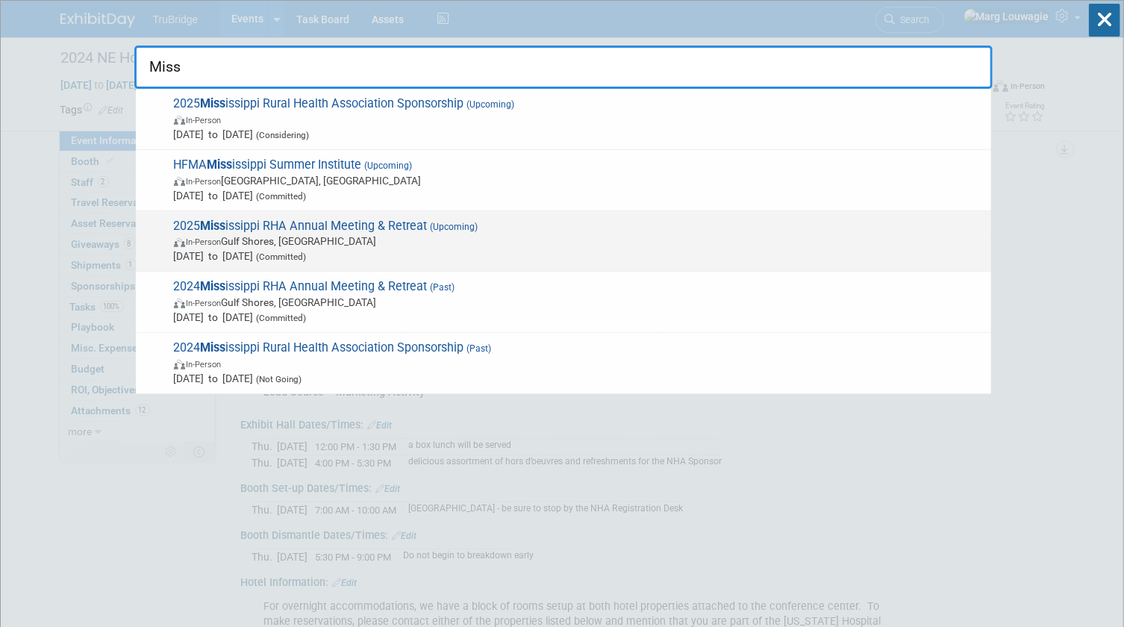
type input "Miss"
click at [236, 237] on span "In-Person Gulf Shores, AL" at bounding box center [578, 241] width 809 height 15
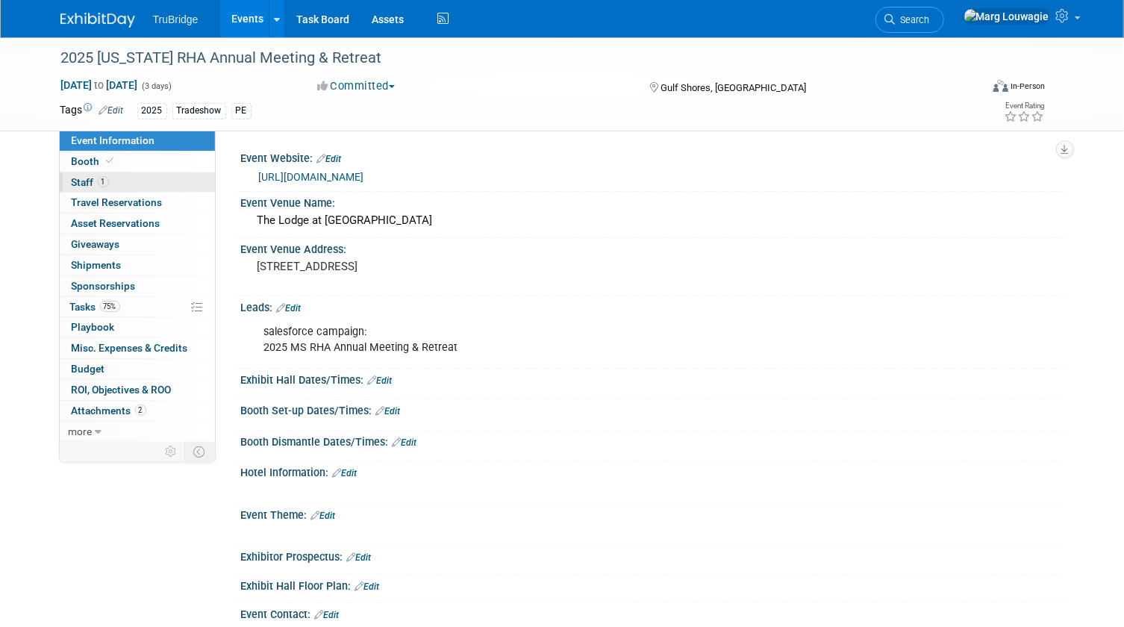
click at [92, 178] on span "Staff 1" at bounding box center [90, 182] width 37 height 12
